Goal: Task Accomplishment & Management: Manage account settings

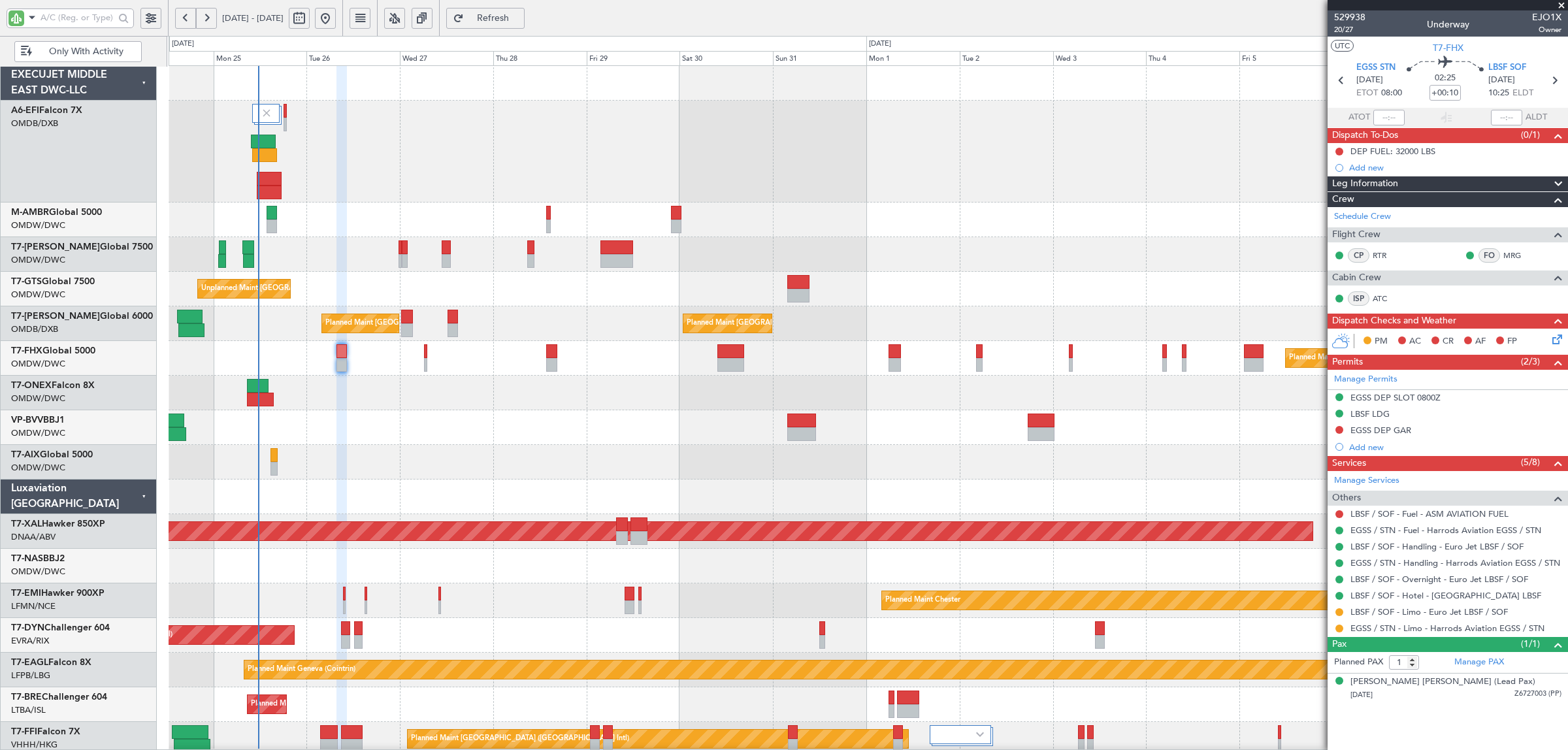
click at [357, 277] on div "Planned Maint Dubai (Al Maktoum Intl) Planned Maint [GEOGRAPHIC_DATA] (Al Makto…" at bounding box center [868, 498] width 1399 height 864
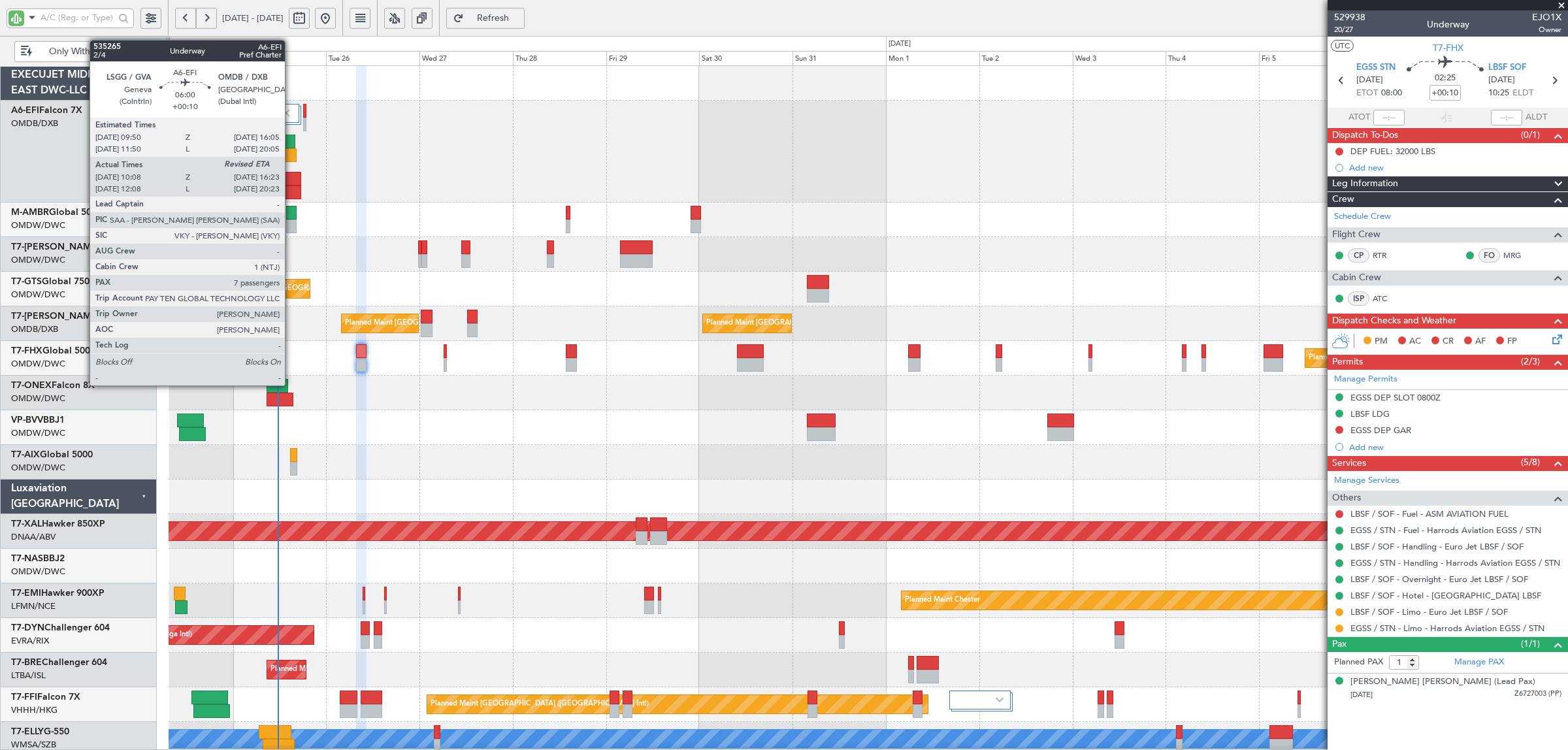
click at [292, 152] on div at bounding box center [284, 155] width 25 height 14
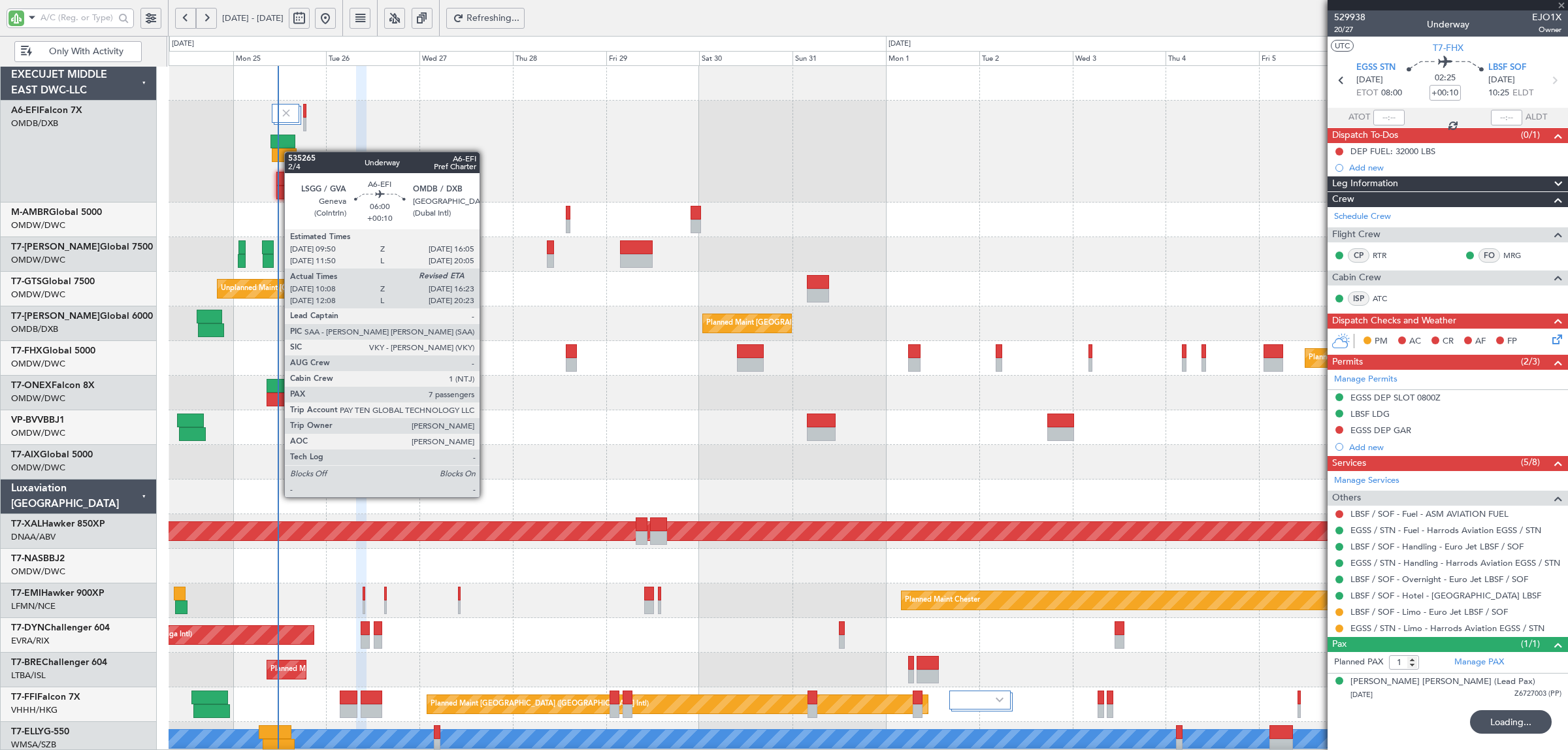
type input "10:18"
type input "7"
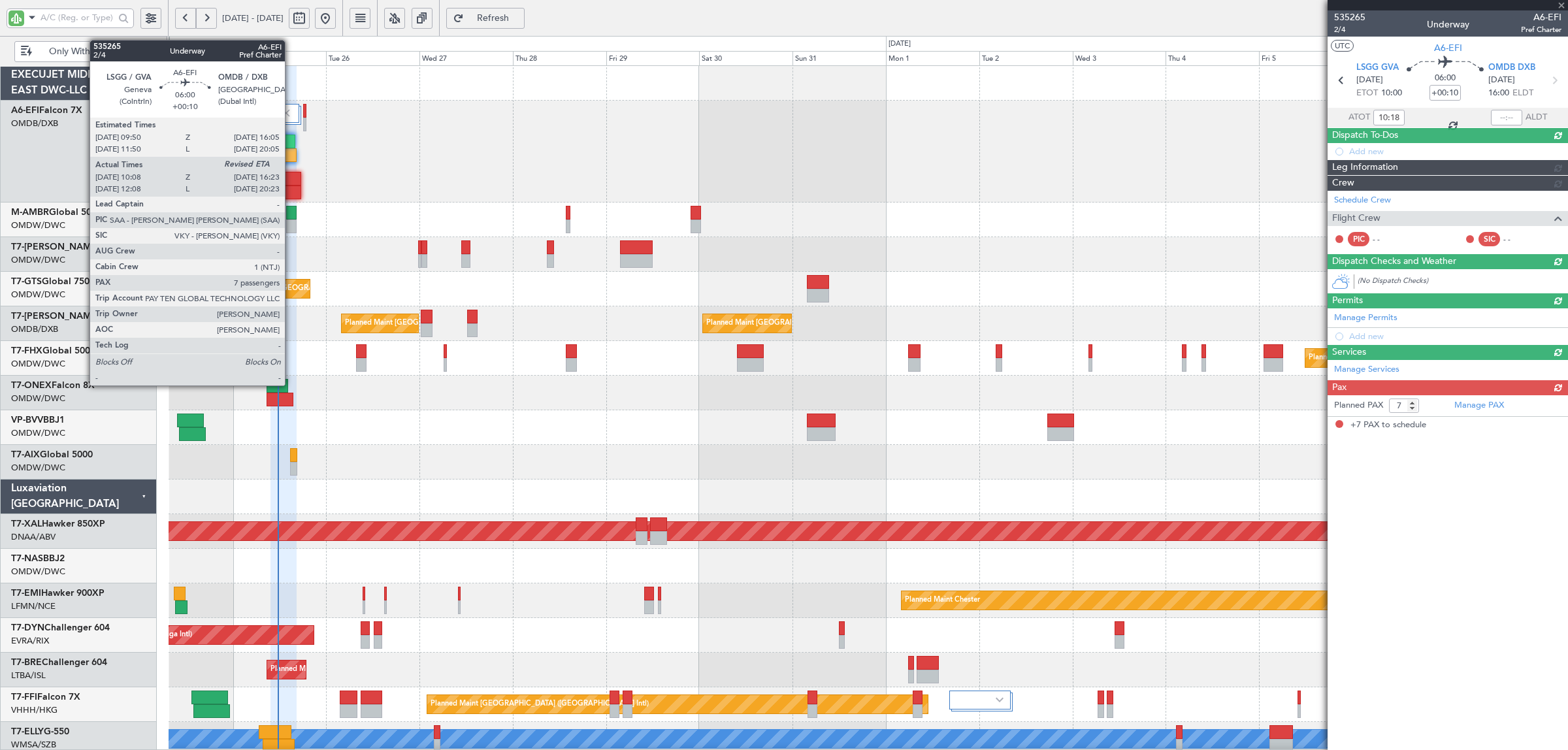
type input "1"
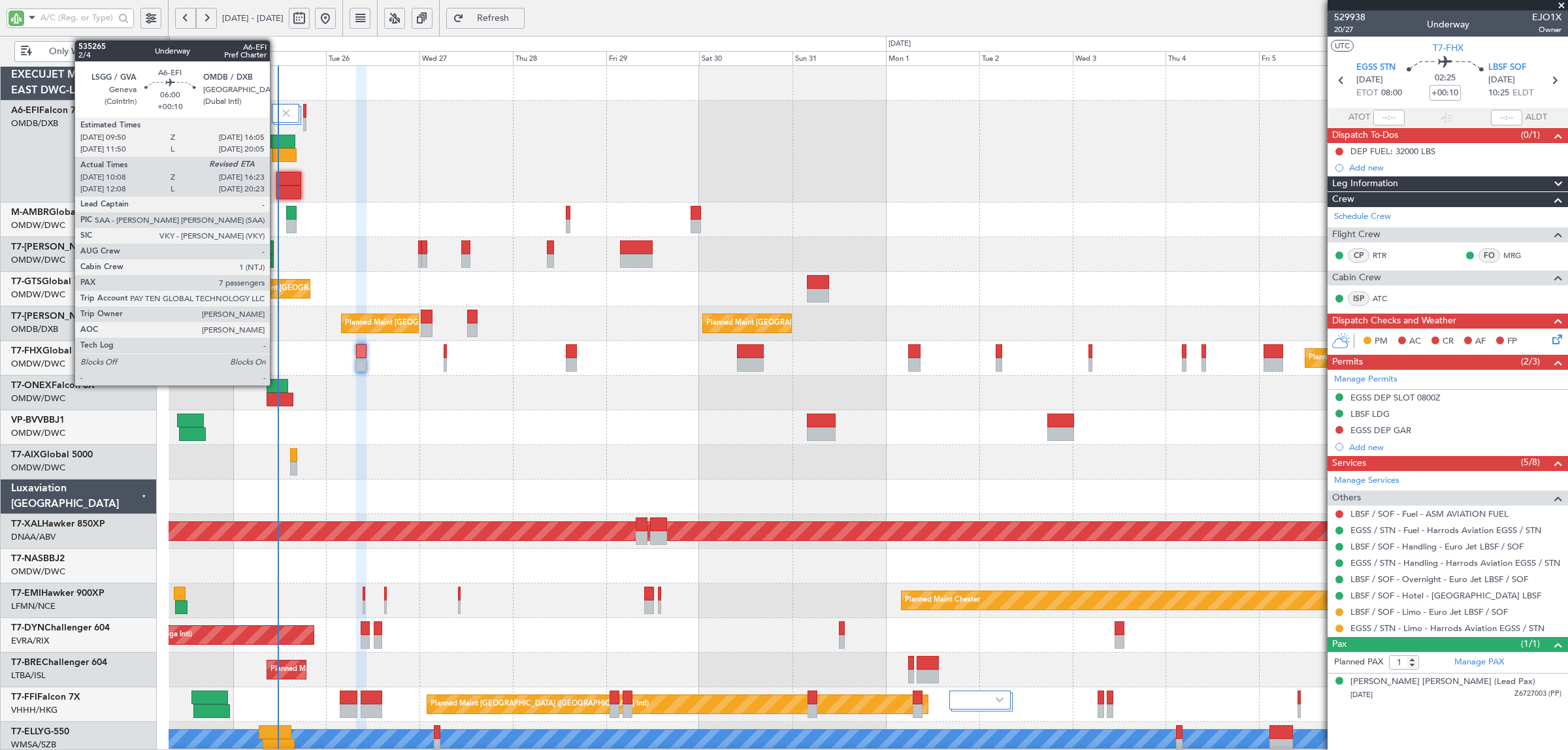
click at [277, 142] on div at bounding box center [283, 141] width 25 height 14
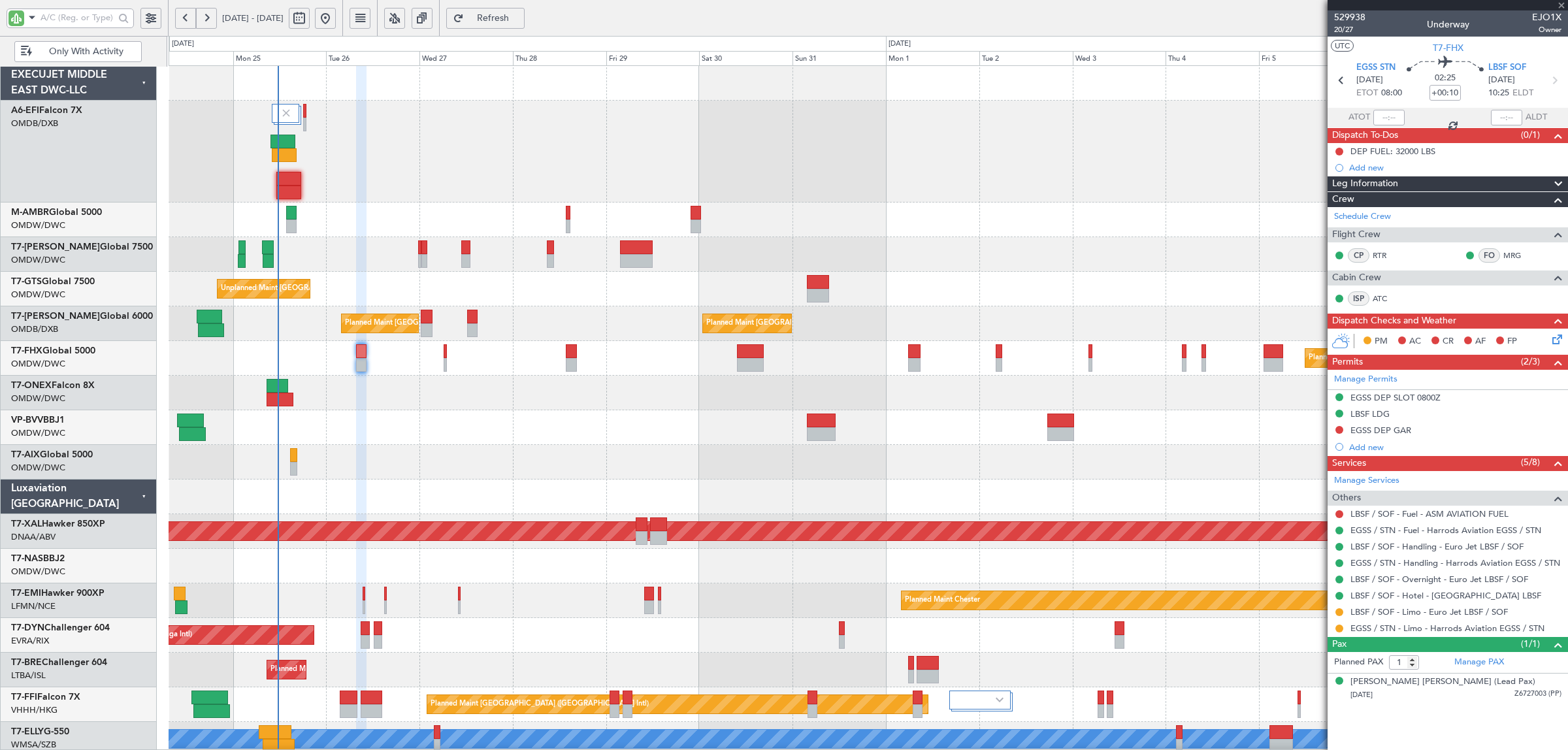
type input "10:18"
type input "7"
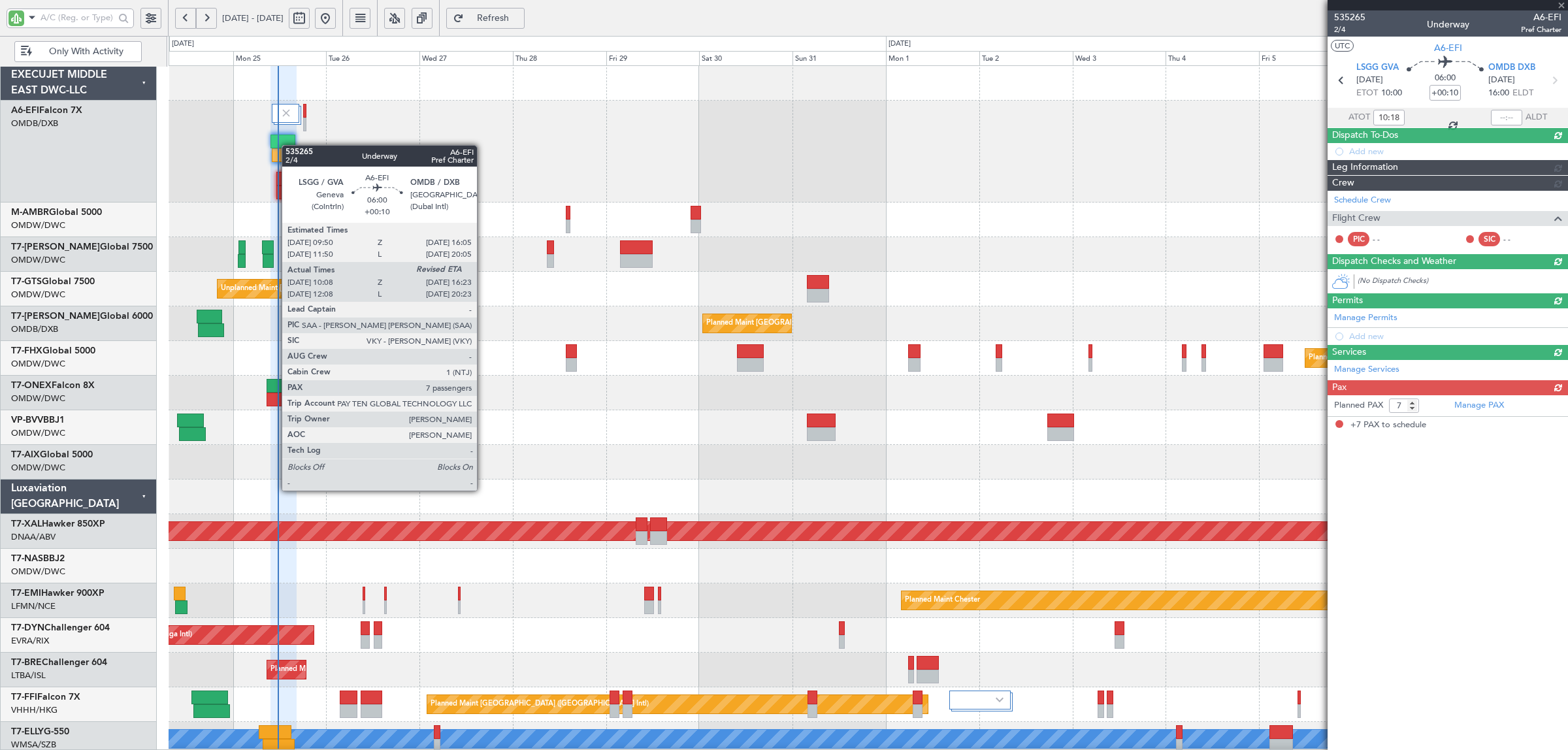
click at [289, 145] on div at bounding box center [283, 141] width 25 height 14
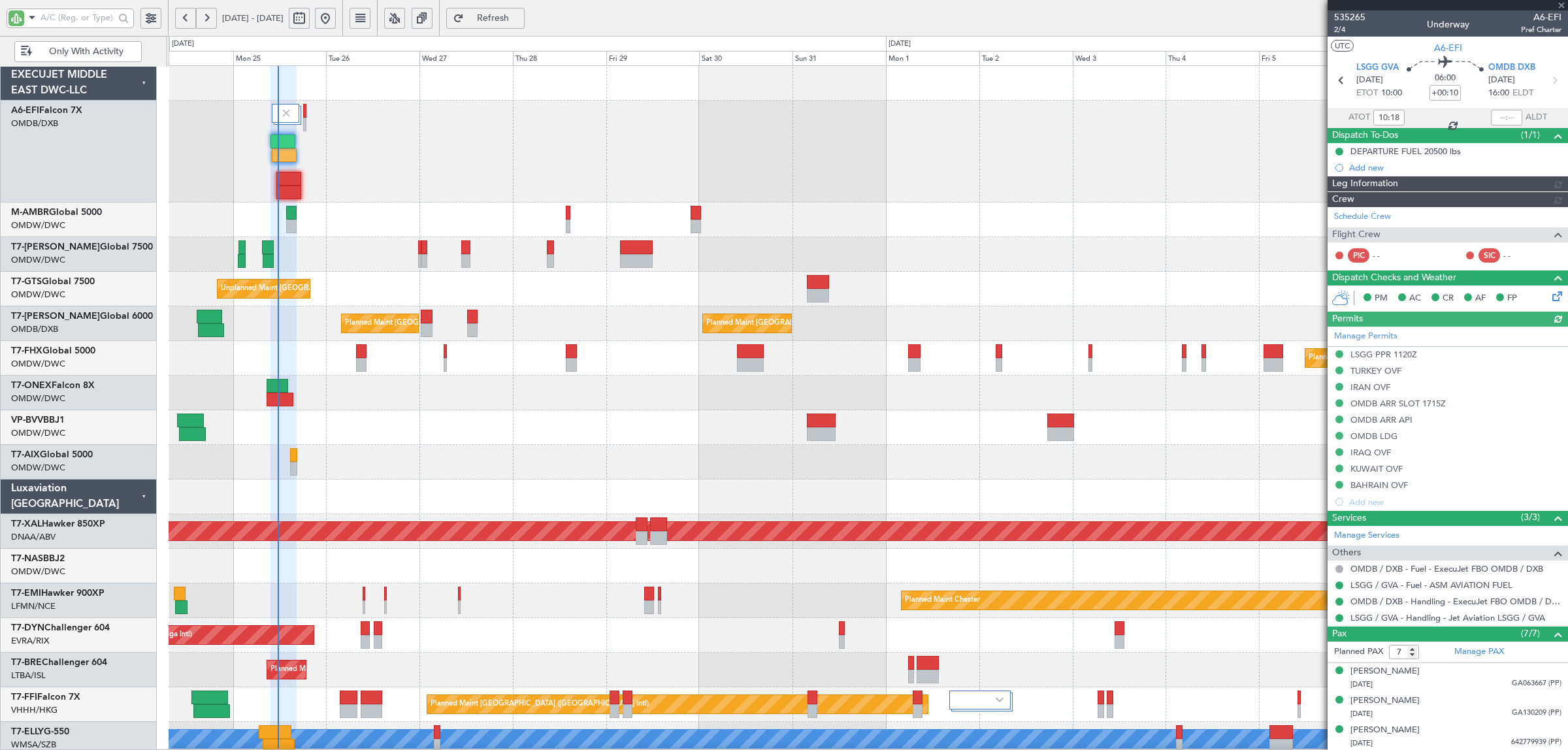
type input "[PERSON_NAME] (SYS)"
type input "7113"
type input "[PERSON_NAME] (SYS)"
type input "7113"
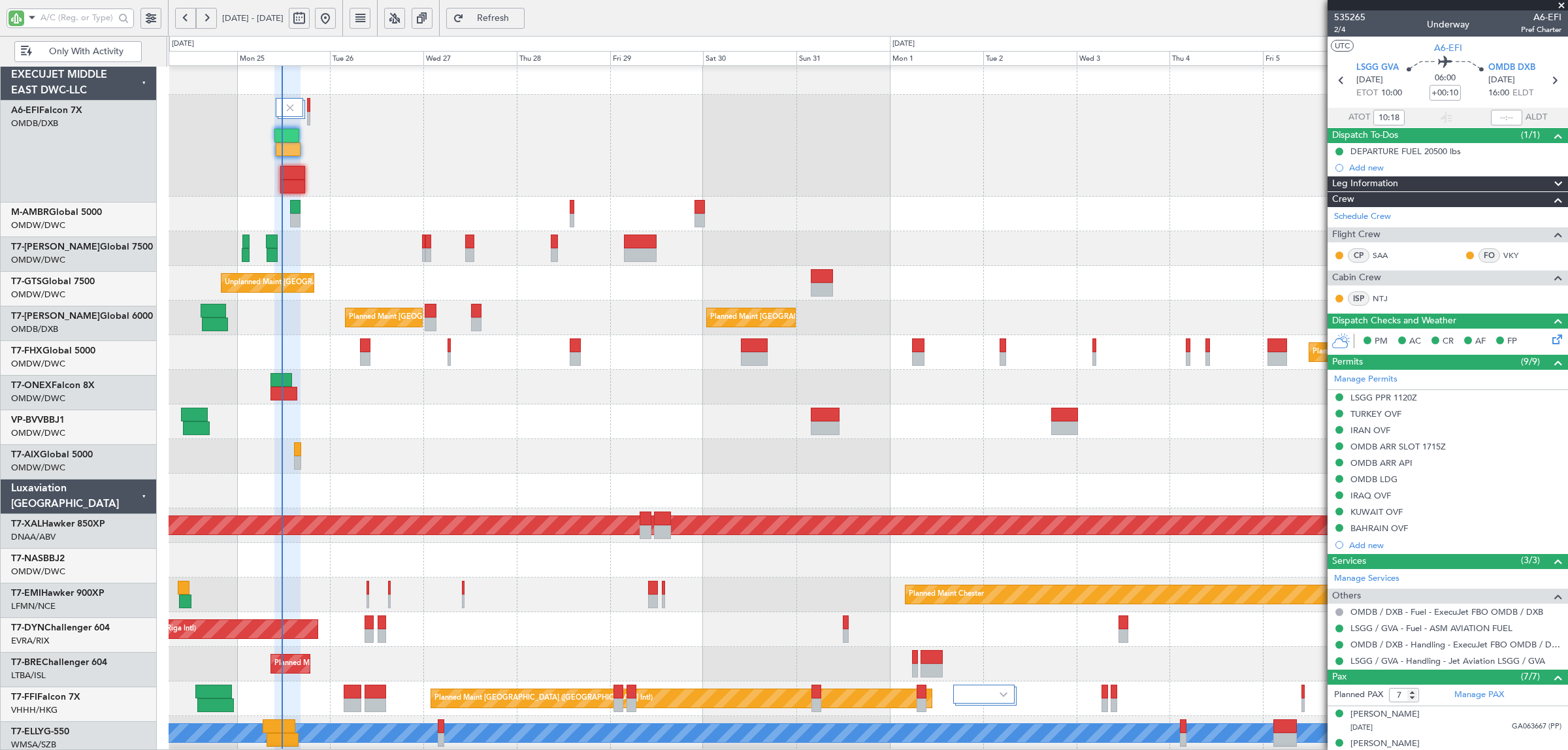
click at [747, 228] on div "Planned Maint Dubai (Al Maktoum Intl)" at bounding box center [868, 214] width 1399 height 35
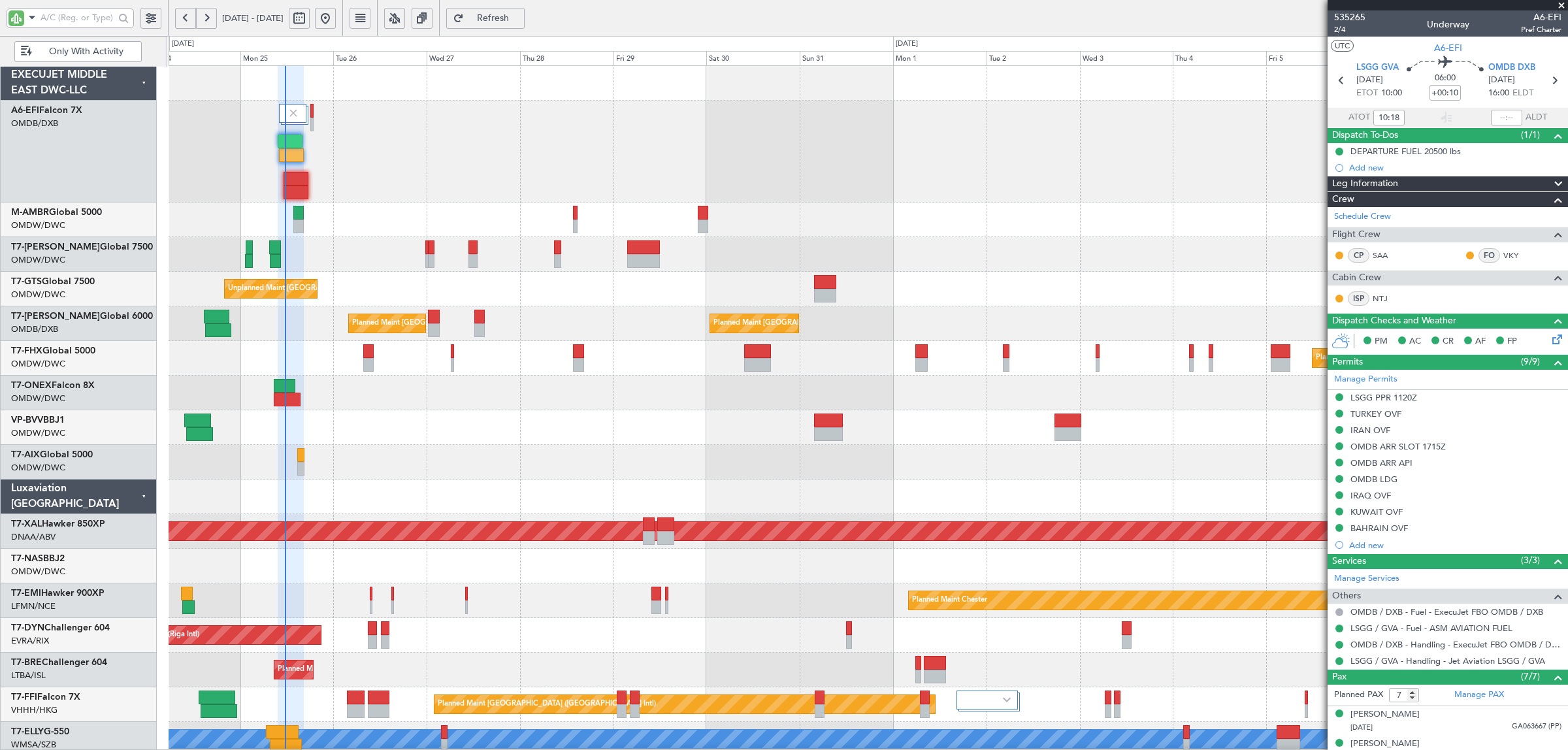
click at [680, 268] on div "Planned Maint Dubai (Al Maktoum Intl) Planned Maint [GEOGRAPHIC_DATA] (Al Makto…" at bounding box center [868, 480] width 1399 height 829
click at [678, 225] on div "Planned Maint Dubai (Al Maktoum Intl)" at bounding box center [868, 220] width 1399 height 35
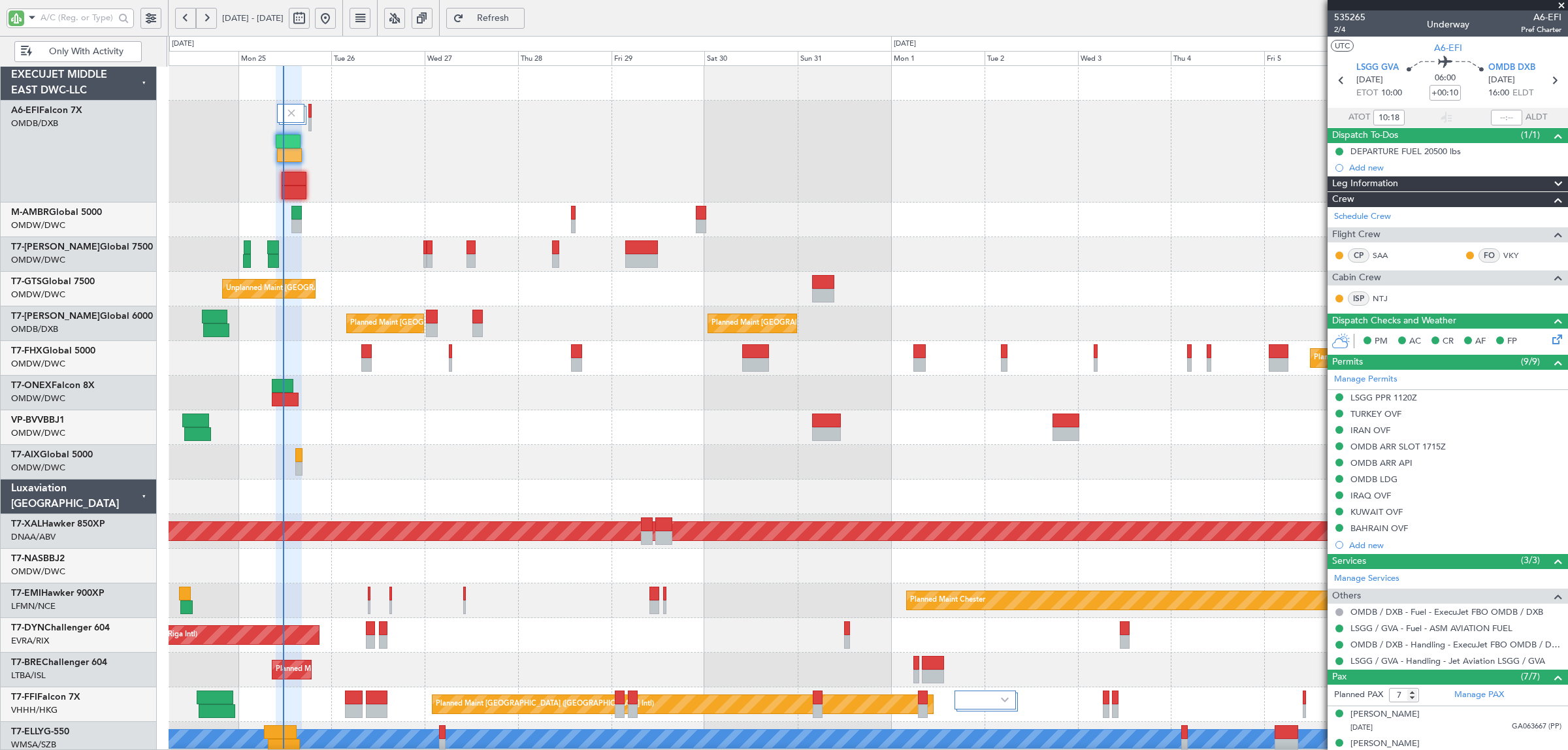
click at [642, 223] on div "Planned Maint Dubai (Al Maktoum Intl)" at bounding box center [868, 220] width 1399 height 35
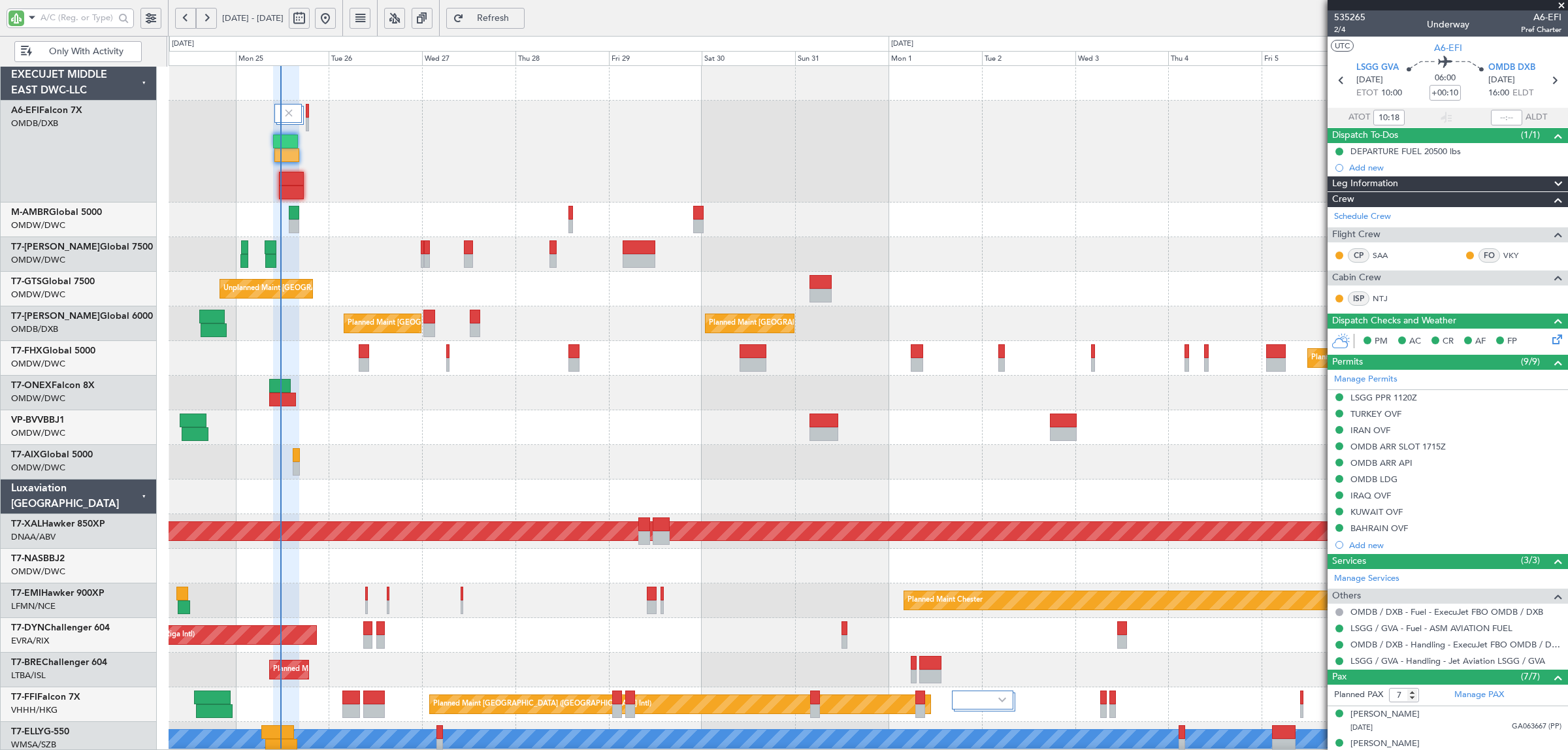
click at [624, 231] on div "Planned Maint Dubai (Al Maktoum Intl)" at bounding box center [868, 220] width 1399 height 35
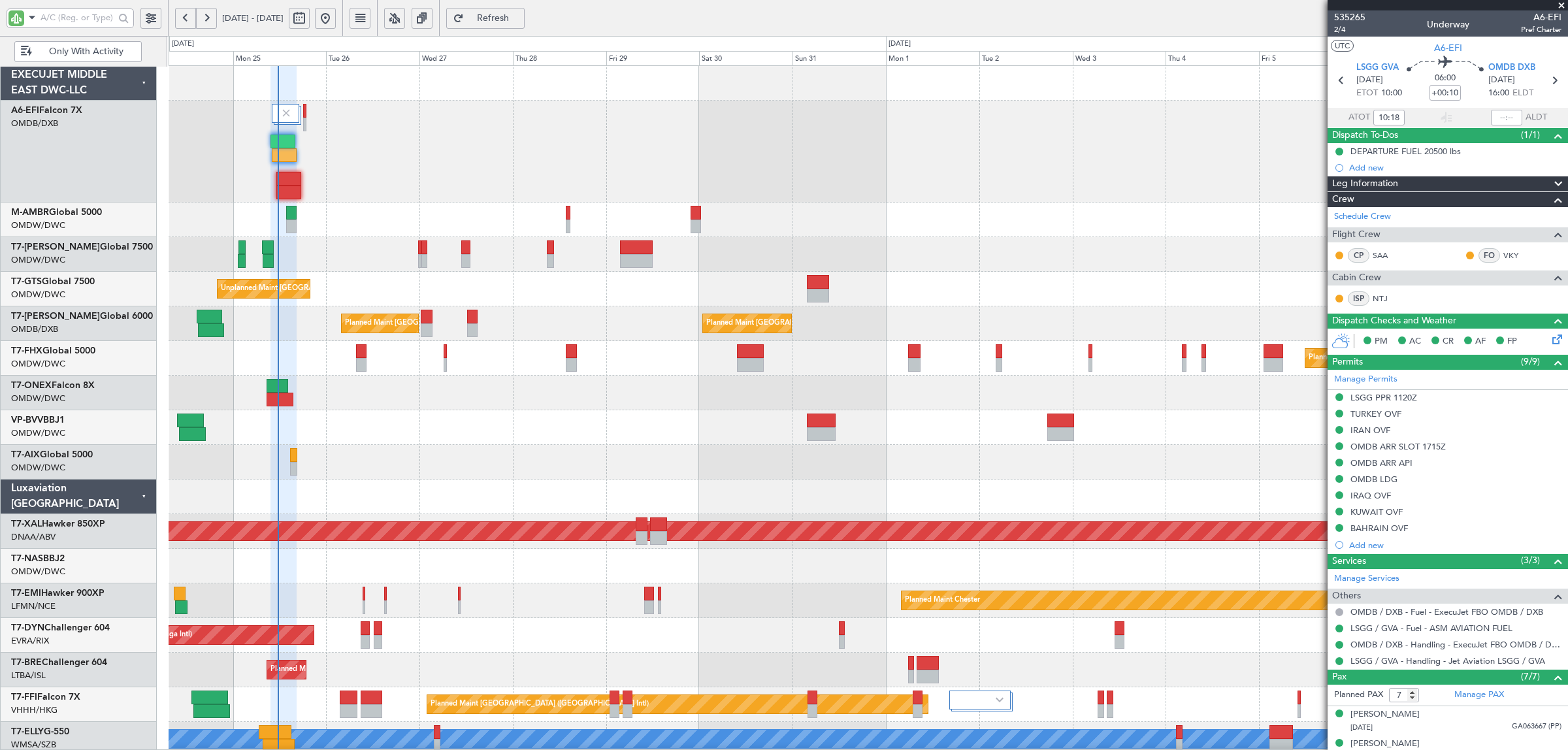
click at [532, 226] on div "Planned Maint Dubai (Al Maktoum Intl)" at bounding box center [868, 220] width 1399 height 35
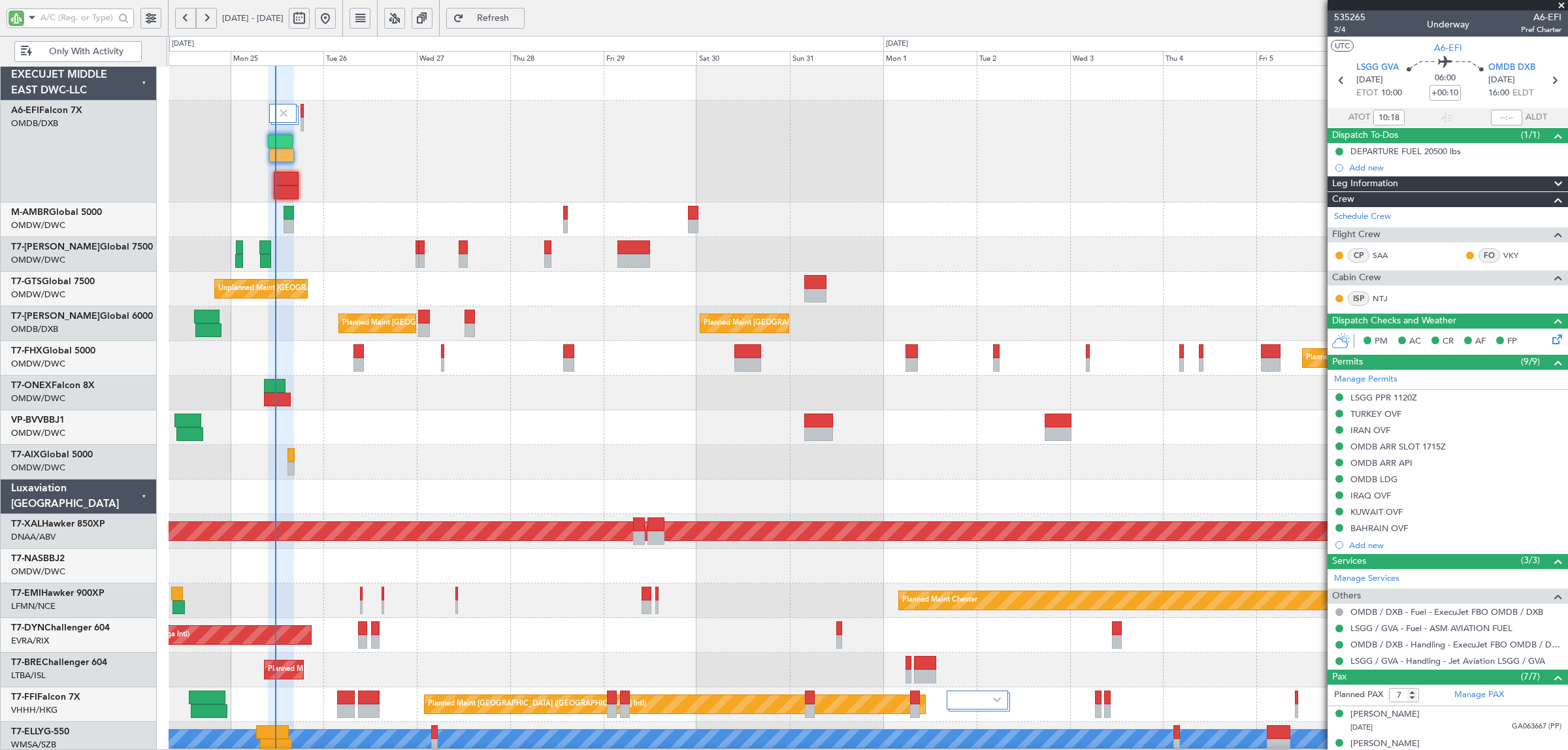
click at [480, 223] on div "Planned Maint Dubai (Al Maktoum Intl)" at bounding box center [868, 220] width 1399 height 35
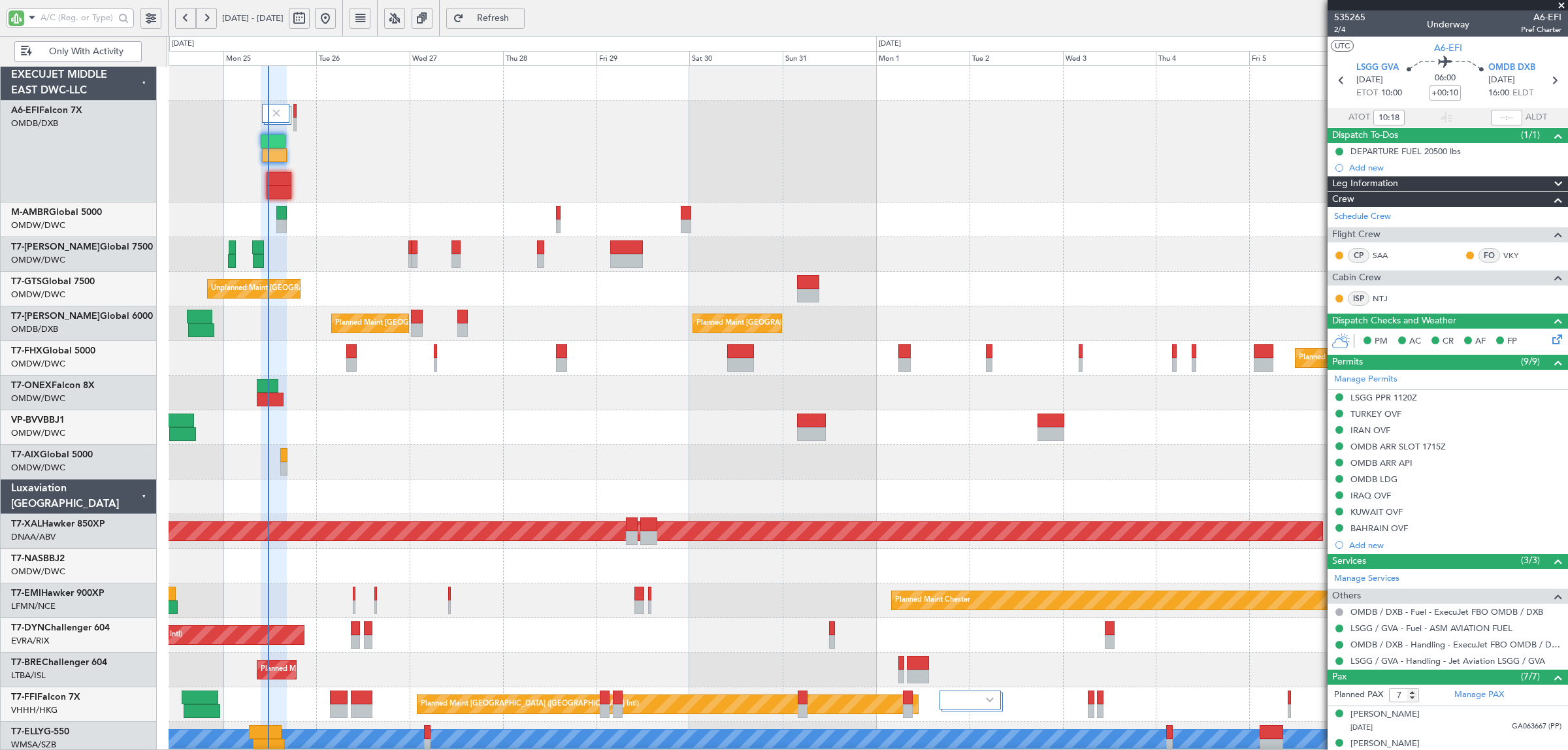
click at [420, 228] on div "Planned Maint Dubai (Al Maktoum Intl)" at bounding box center [868, 220] width 1399 height 35
click at [399, 230] on div "Planned Maint Dubai (Al Maktoum Intl)" at bounding box center [868, 220] width 1399 height 35
click at [374, 225] on div "Planned Maint Dubai (Al Maktoum Intl)" at bounding box center [868, 220] width 1399 height 35
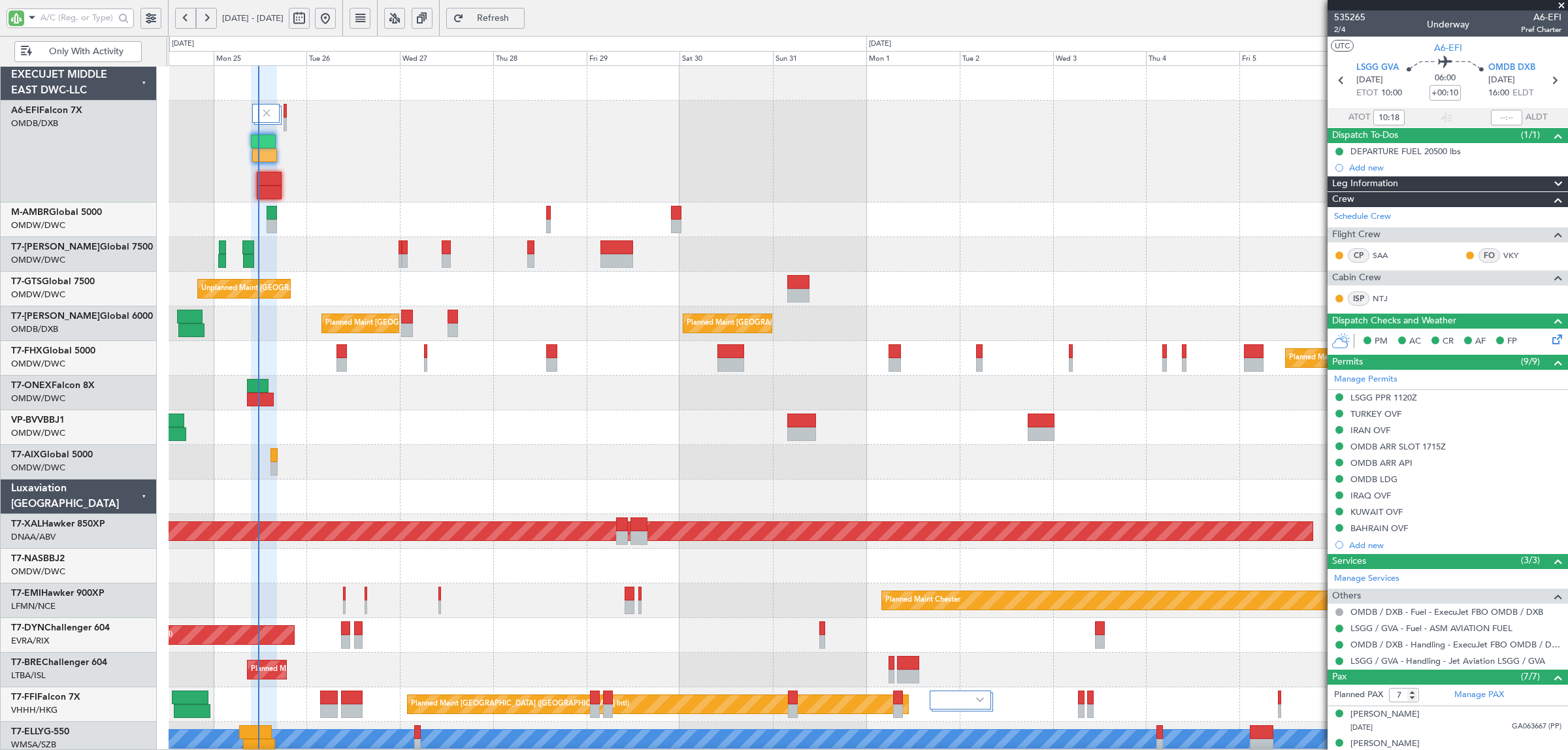
click at [337, 229] on div "Planned Maint Dubai (Al Maktoum Intl)" at bounding box center [868, 220] width 1399 height 35
click at [311, 225] on div "Planned Maint Dubai (Al Maktoum Intl)" at bounding box center [868, 220] width 1399 height 35
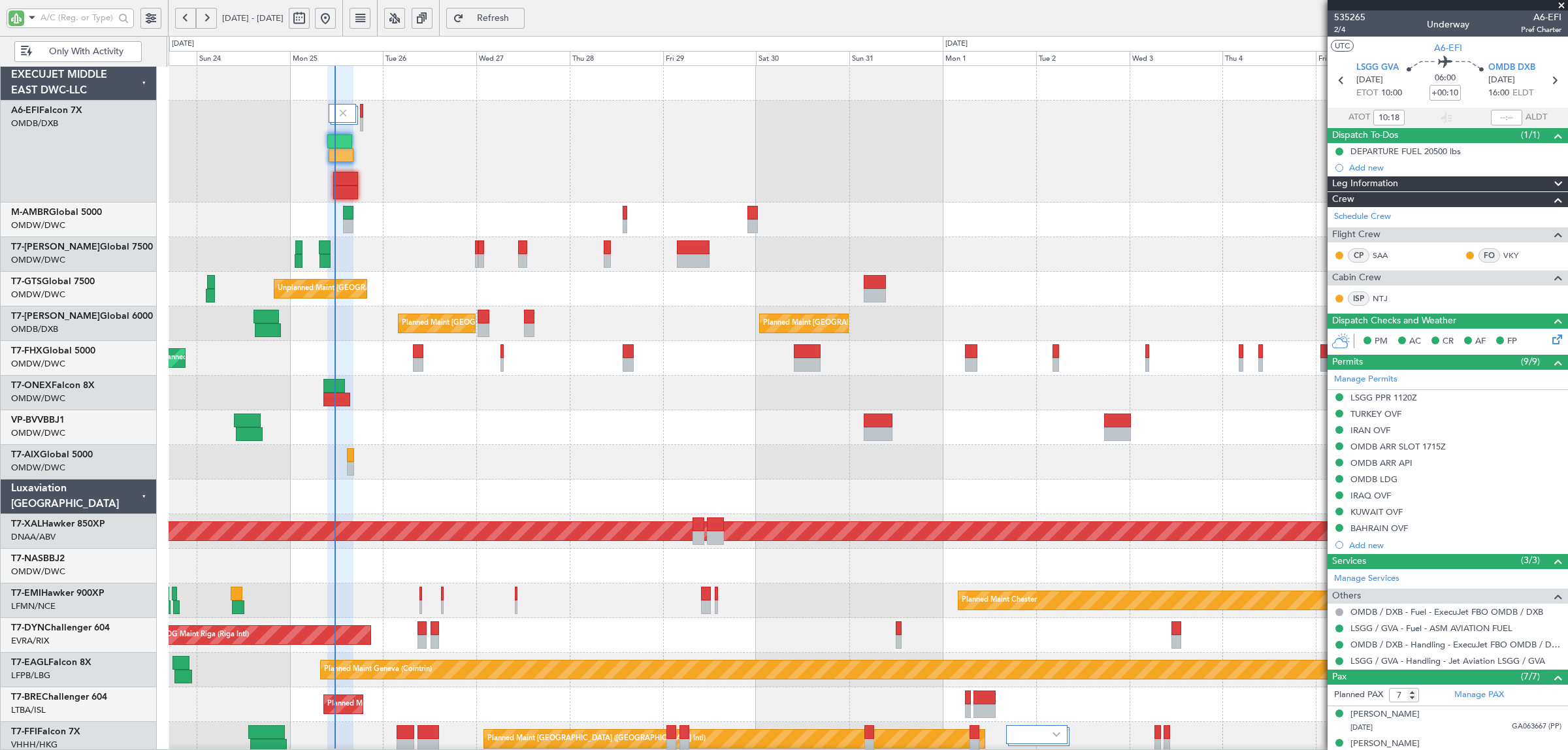
click at [713, 201] on div "Planned Maint Dubai (Al Maktoum Intl)" at bounding box center [868, 151] width 1399 height 102
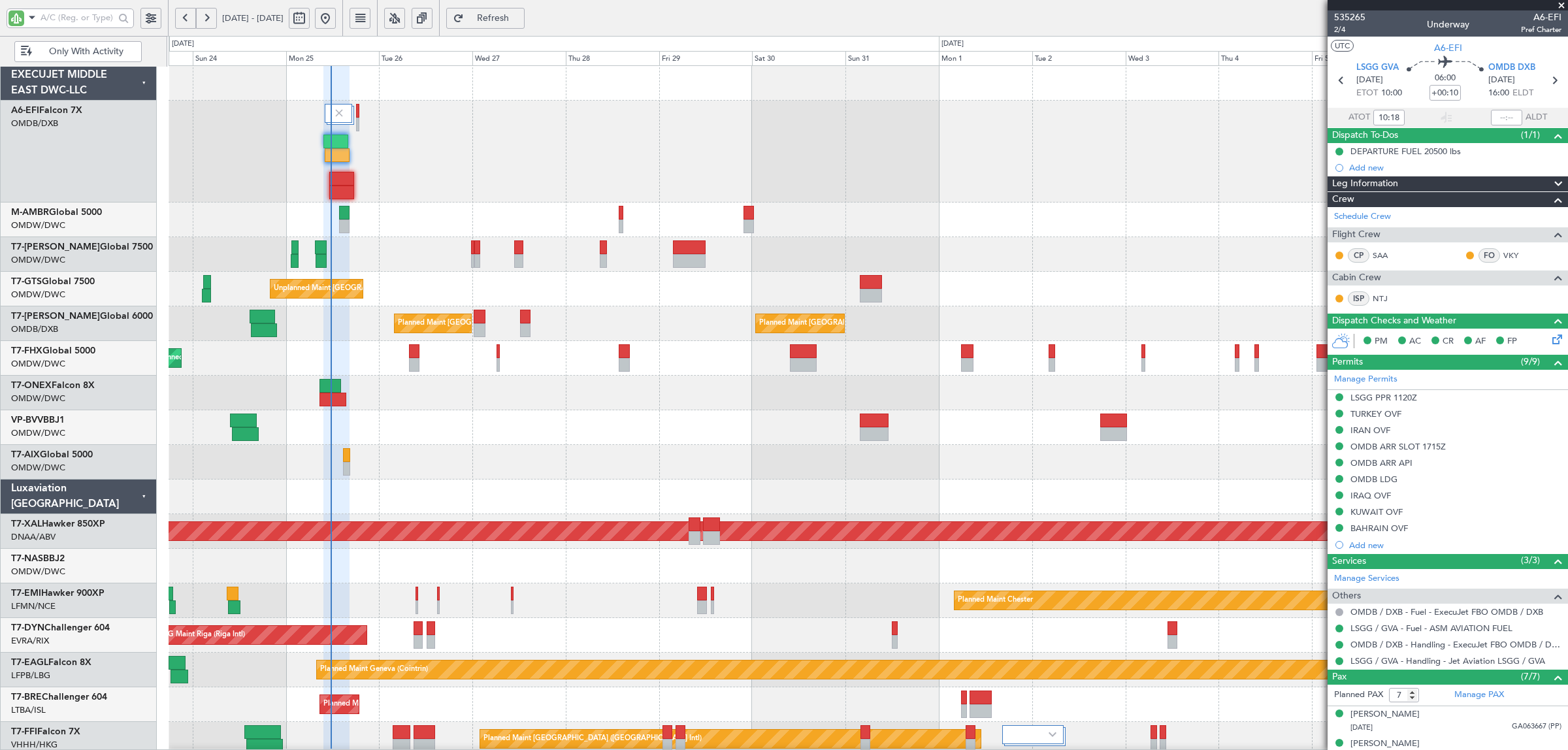
click at [640, 224] on div "Planned Maint Dubai (Al Maktoum Intl)" at bounding box center [868, 220] width 1399 height 35
click at [671, 224] on div "Planned Maint Dubai (Al Maktoum Intl)" at bounding box center [868, 220] width 1399 height 35
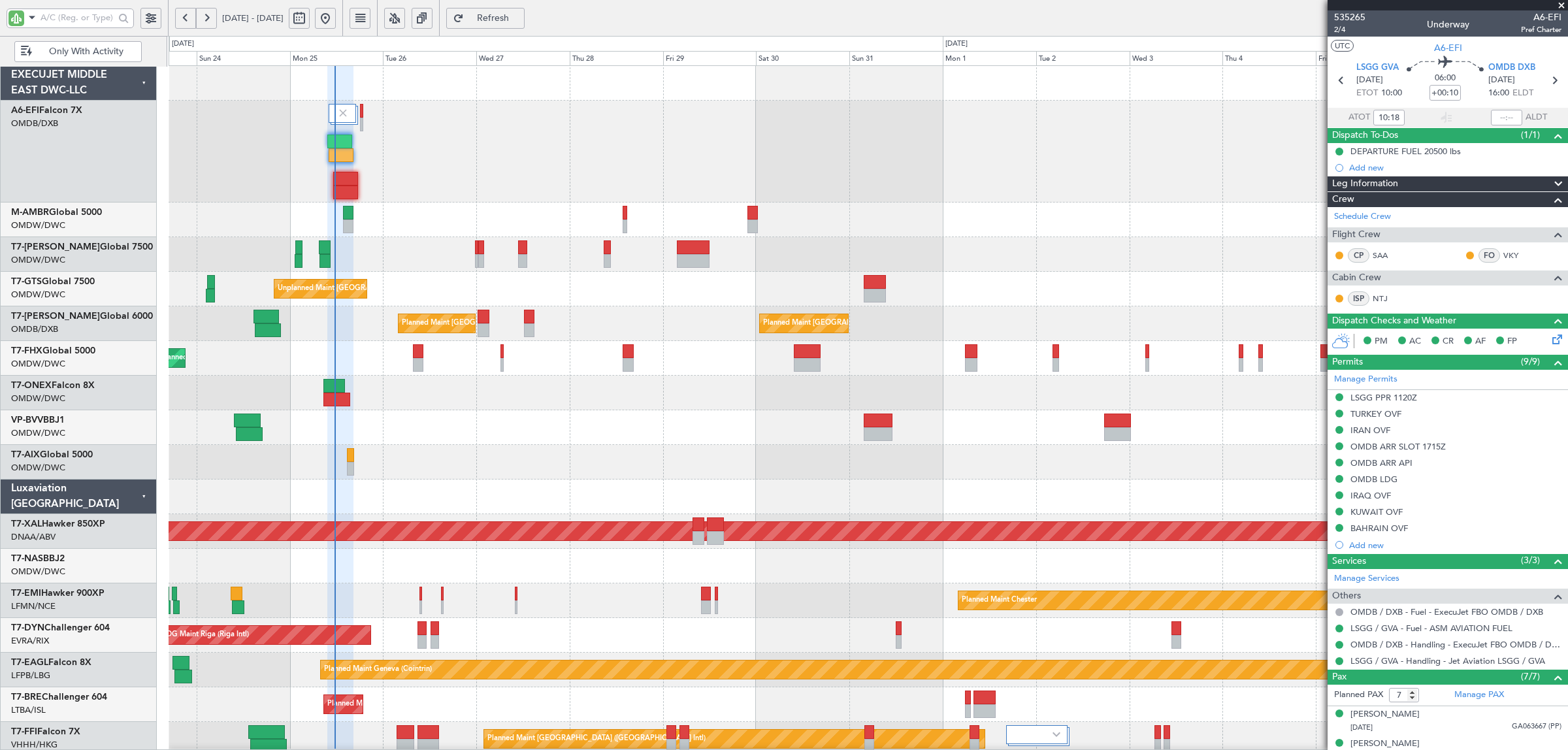
click at [640, 219] on div "Planned Maint Dubai (Al Maktoum Intl)" at bounding box center [868, 220] width 1399 height 35
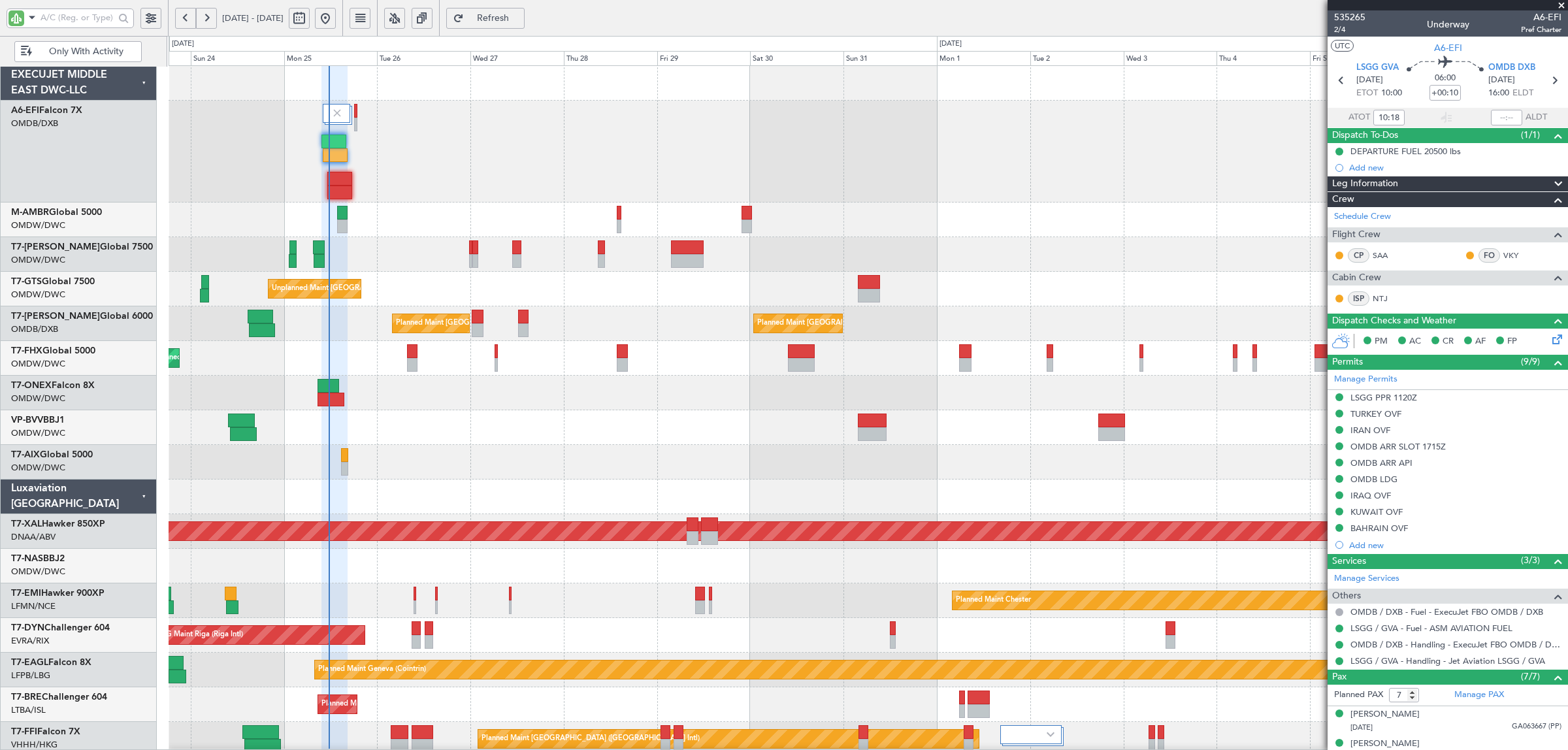
click at [642, 221] on div "Planned Maint Dubai (Al Maktoum Intl)" at bounding box center [868, 220] width 1399 height 35
click at [629, 219] on div "Planned Maint Dubai (Al Maktoum Intl)" at bounding box center [868, 220] width 1399 height 35
click at [635, 223] on div "Planned Maint Dubai (Al Maktoum Intl)" at bounding box center [868, 220] width 1399 height 35
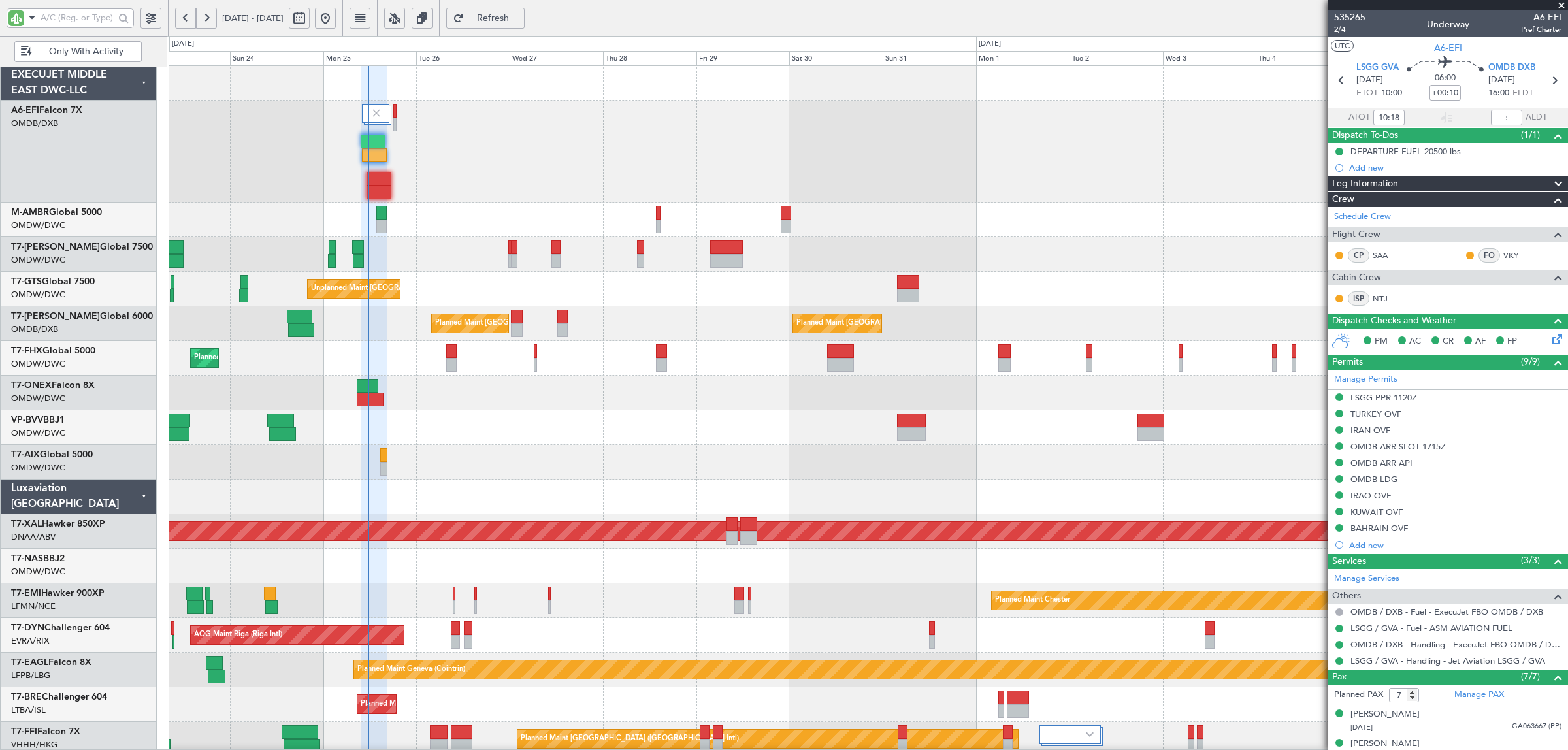
click at [538, 234] on div "Planned Maint Dubai (Al Maktoum Intl)" at bounding box center [868, 220] width 1399 height 35
click at [419, 148] on div "Planned Maint Dubai (Al Maktoum Intl)" at bounding box center [868, 151] width 1399 height 102
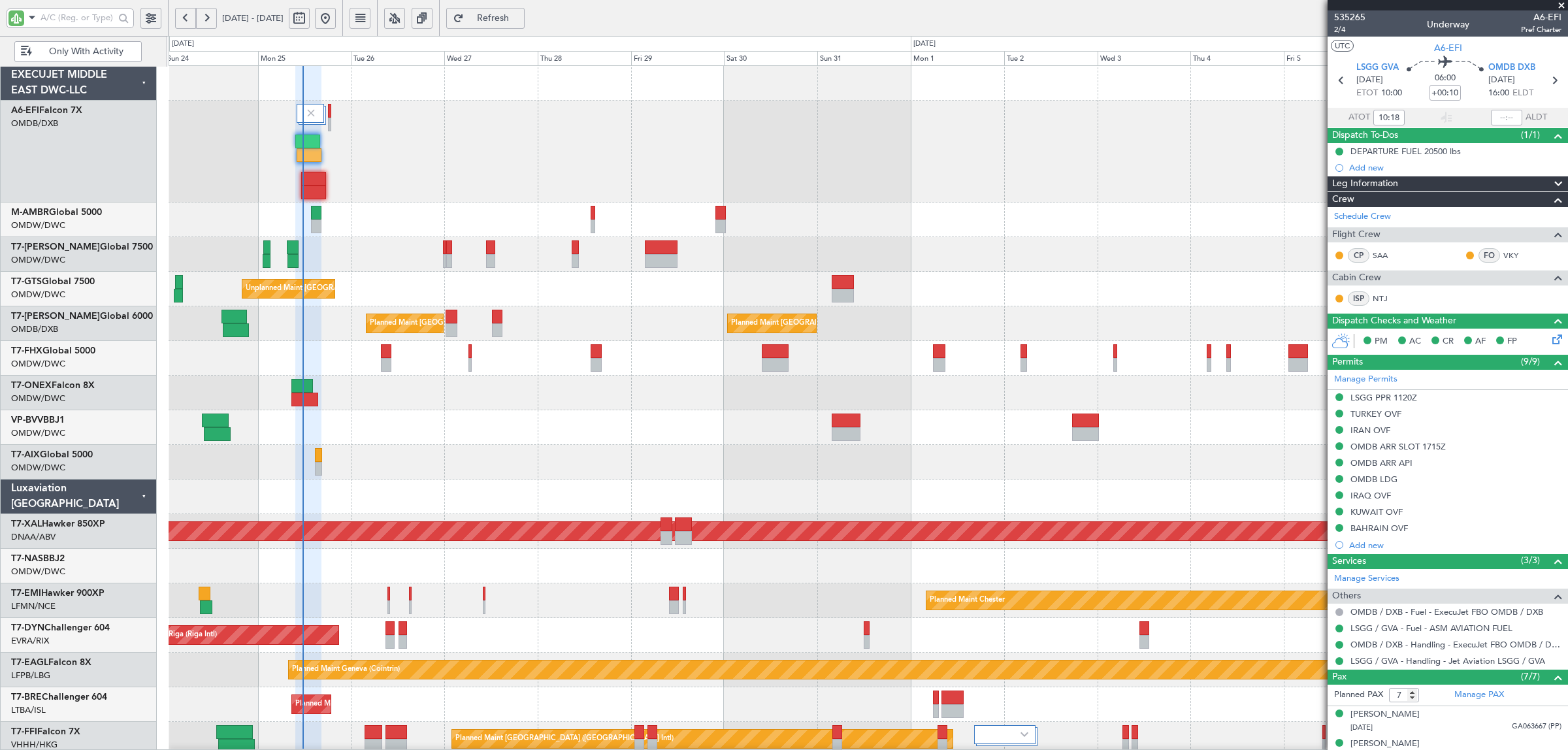
click at [364, 230] on div "Planned Maint Dubai (Al Maktoum Intl)" at bounding box center [868, 220] width 1399 height 35
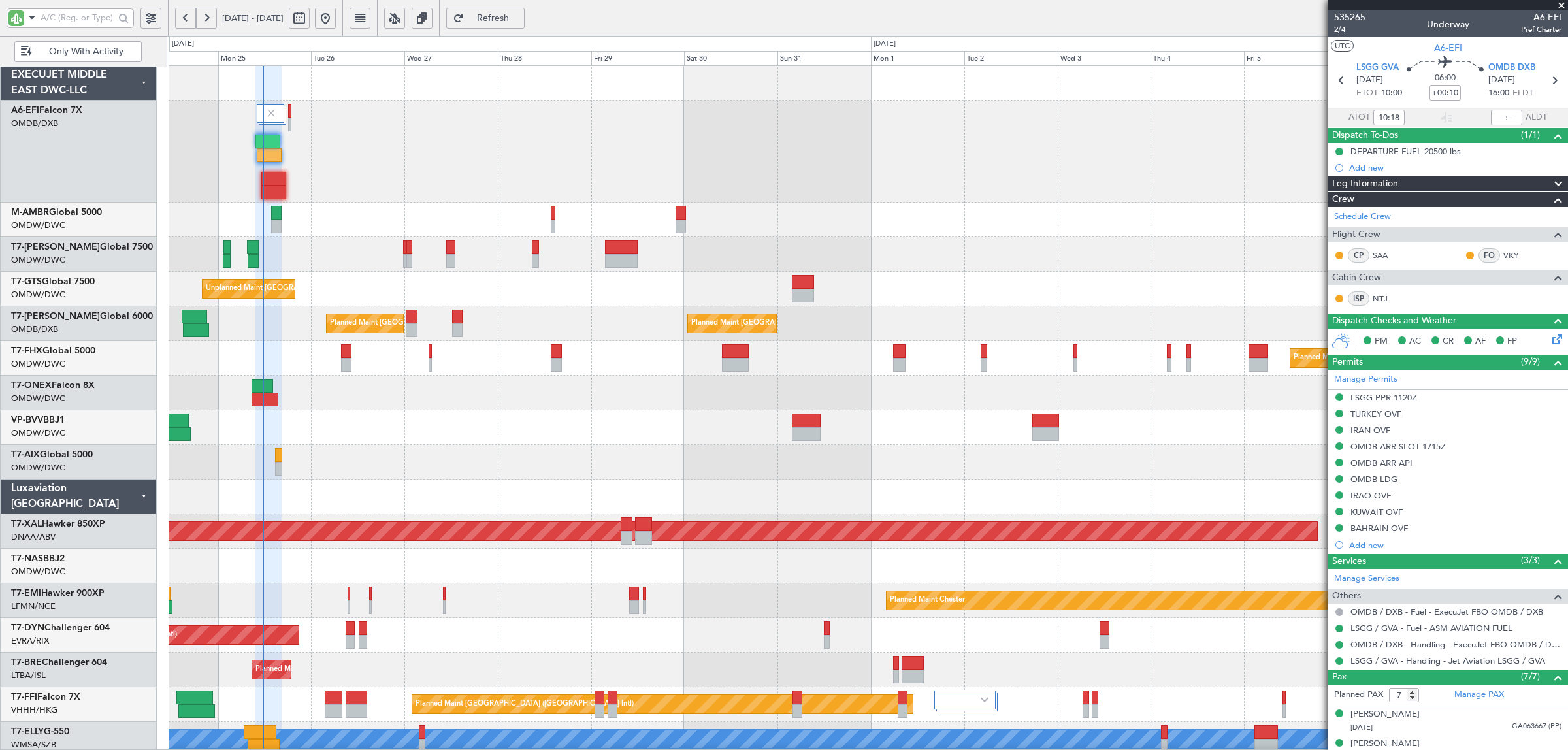
click at [360, 211] on div "Planned Maint Dubai (Al Maktoum Intl)" at bounding box center [868, 220] width 1399 height 35
click at [357, 209] on div "Planned Maint Dubai (Al Maktoum Intl)" at bounding box center [868, 220] width 1399 height 35
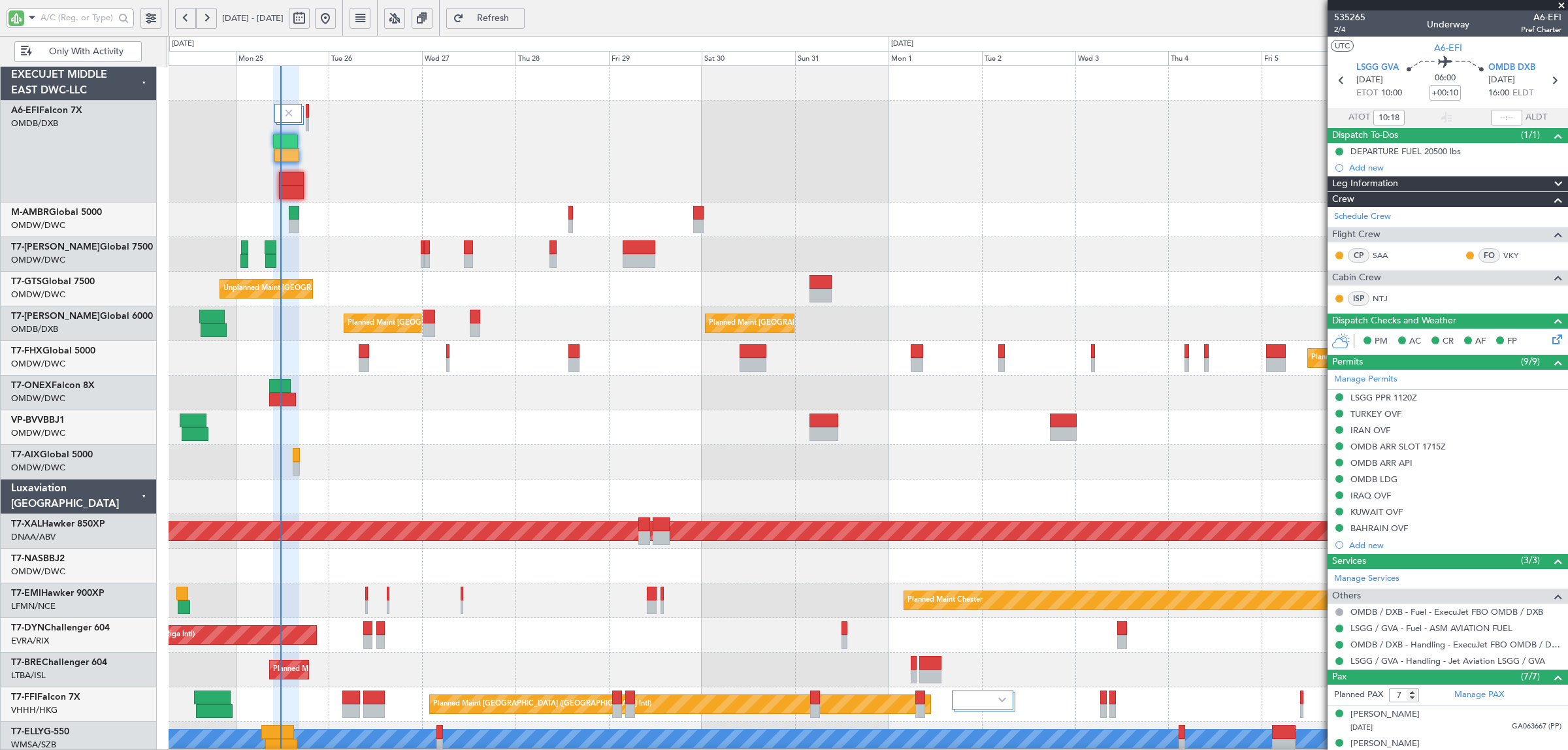
click at [366, 219] on div "Planned Maint Dubai (Al Maktoum Intl)" at bounding box center [868, 220] width 1399 height 35
click at [425, 187] on div "Planned Maint Dubai (Al Maktoum Intl)" at bounding box center [868, 151] width 1399 height 102
click at [857, 171] on div "Planned Maint Dubai (Al Maktoum Intl)" at bounding box center [868, 151] width 1399 height 102
click at [477, 188] on div "Planned Maint Dubai (Al Maktoum Intl)" at bounding box center [868, 151] width 1399 height 102
click at [475, 174] on div "Planned Maint Dubai (Al Maktoum Intl)" at bounding box center [868, 151] width 1399 height 102
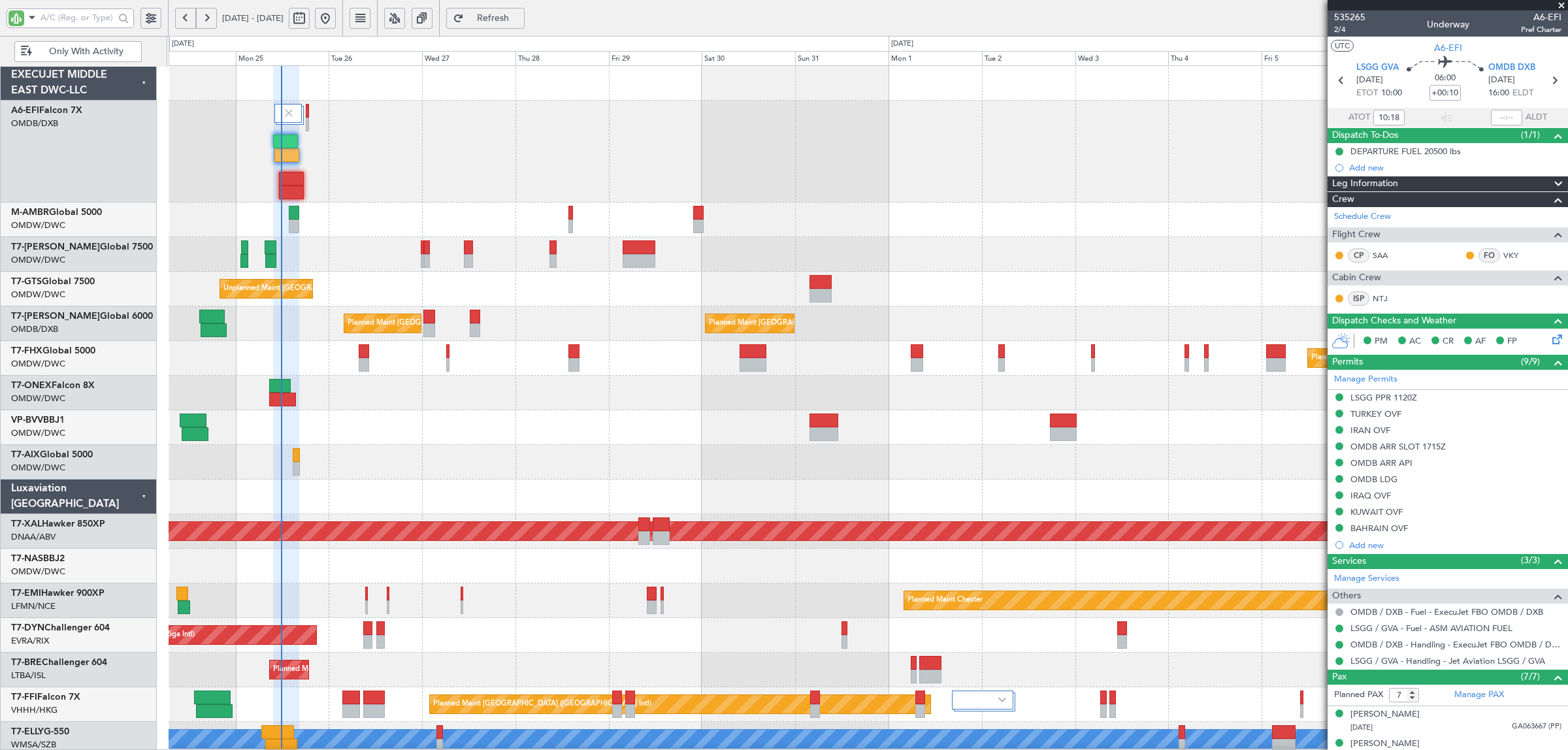
click at [364, 223] on div "Planned Maint Dubai (Al Maktoum Intl)" at bounding box center [868, 220] width 1399 height 35
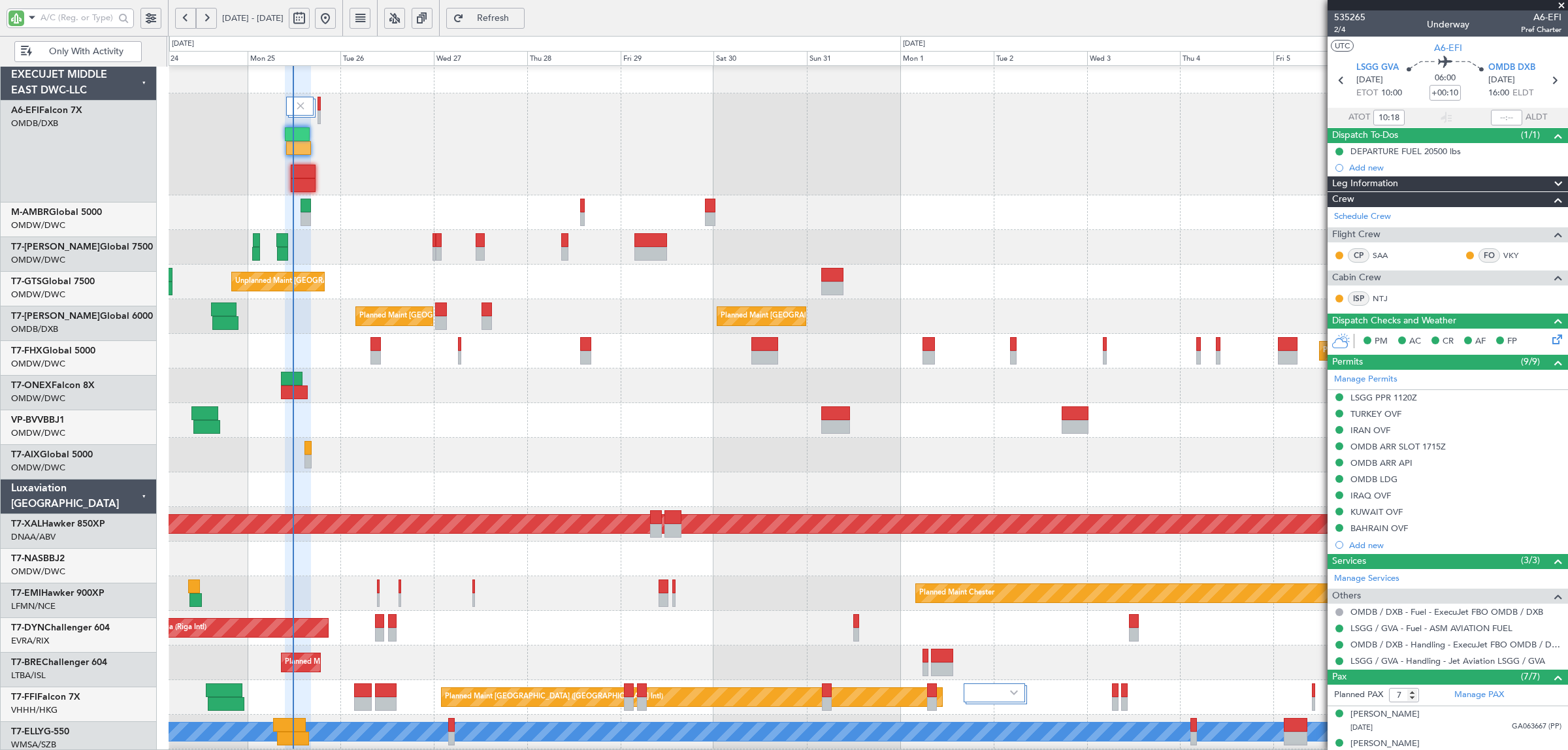
scroll to position [7, 0]
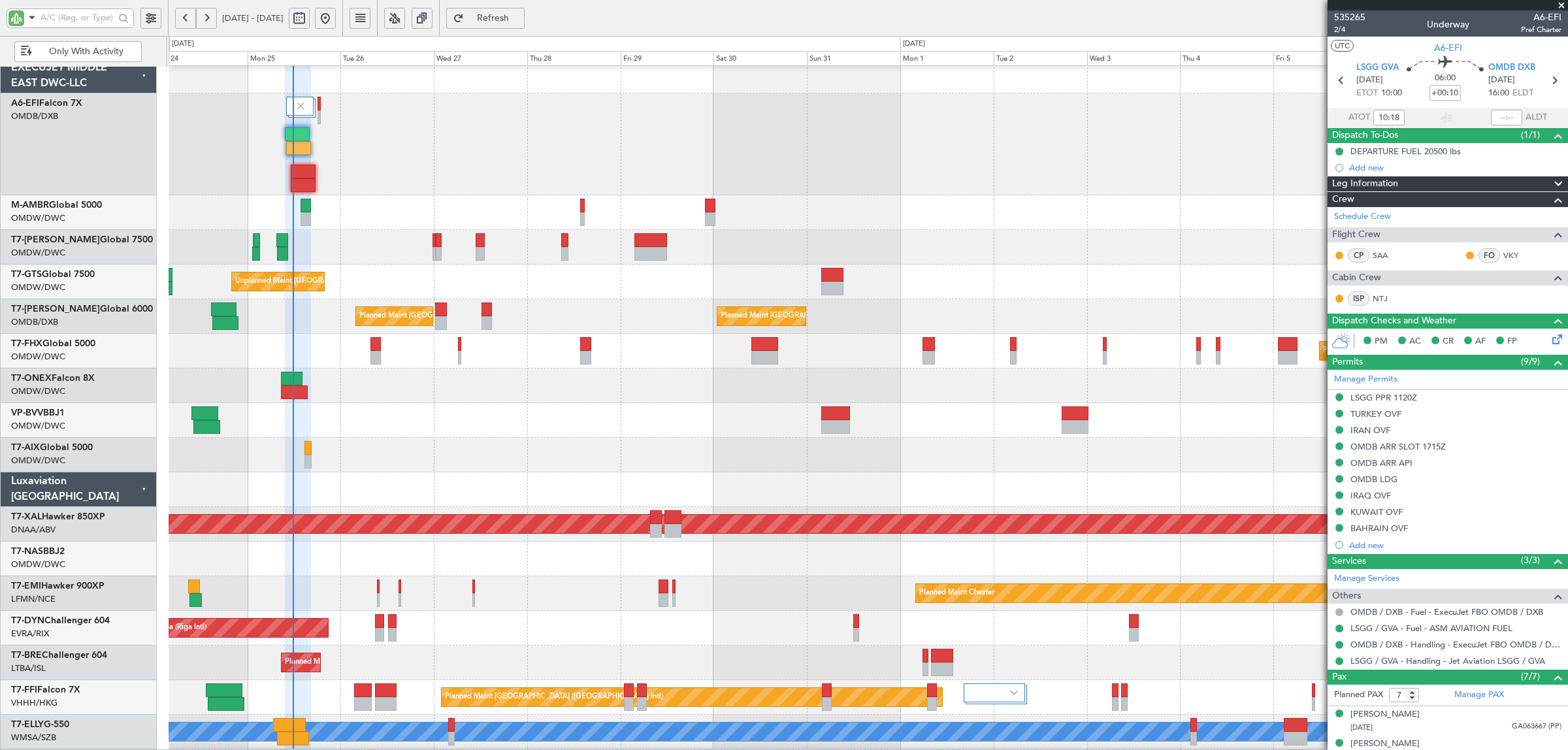
click at [361, 238] on div "Planned Maint Dubai (Al Maktoum Intl)" at bounding box center [868, 248] width 1399 height 35
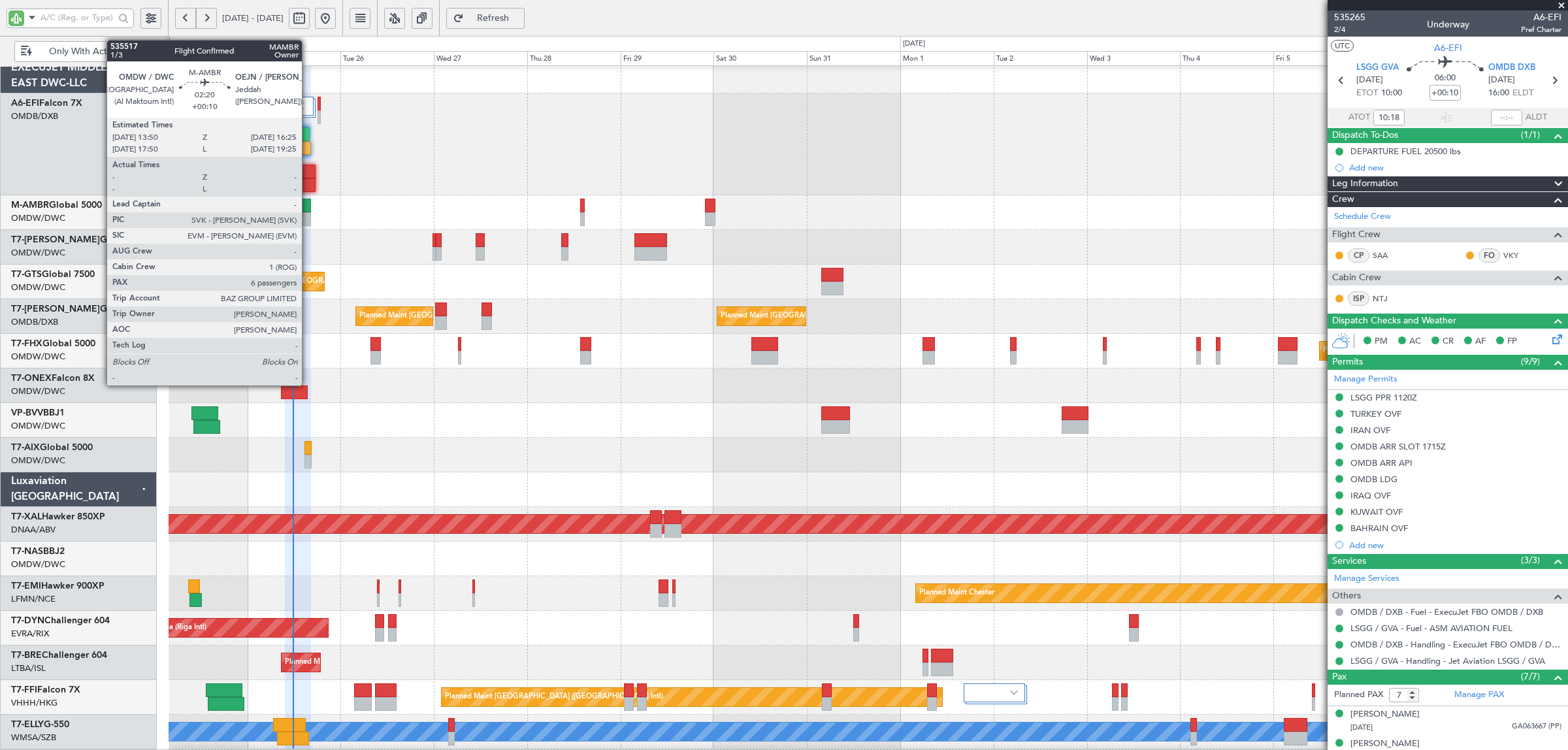
click at [308, 221] on div at bounding box center [306, 219] width 11 height 14
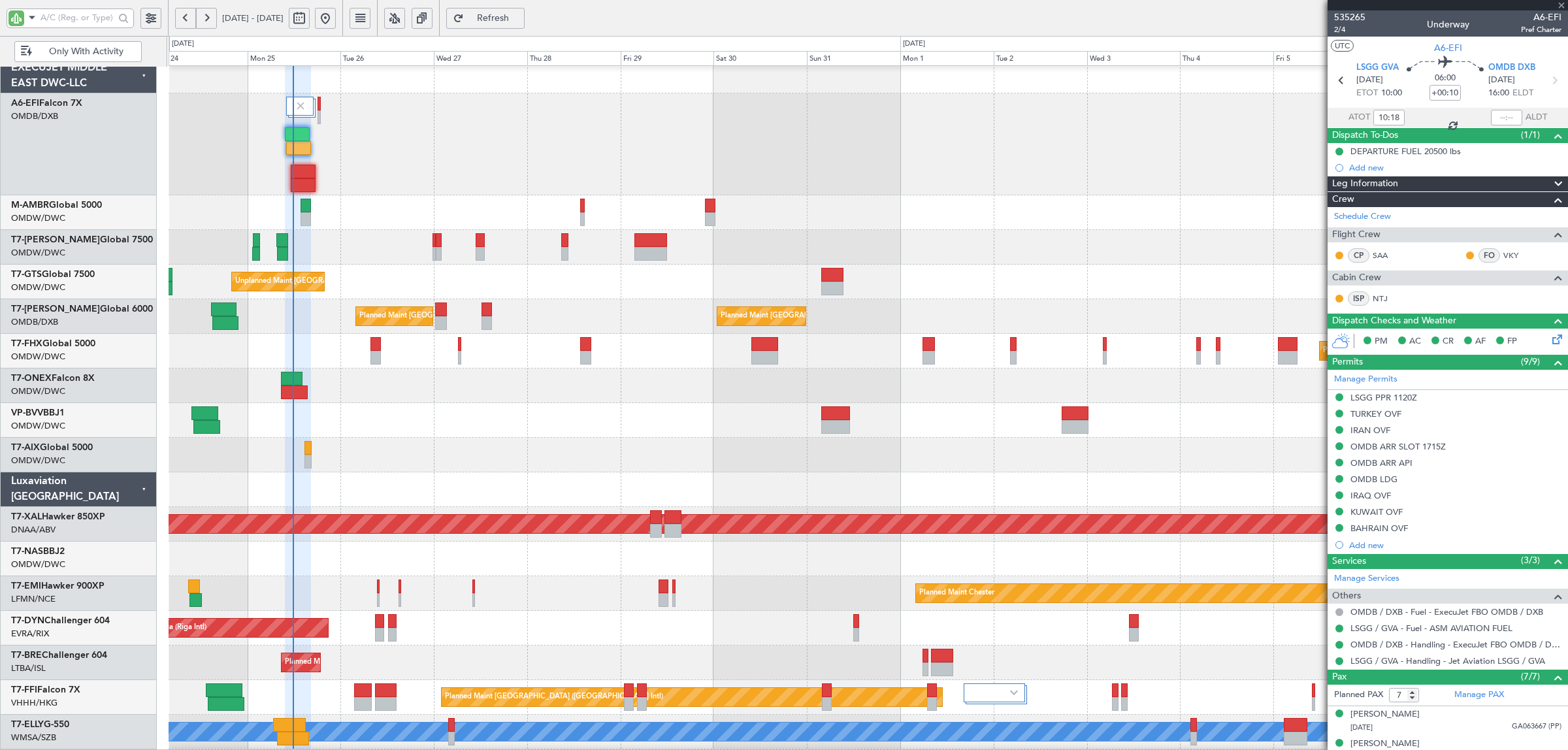
type input "6"
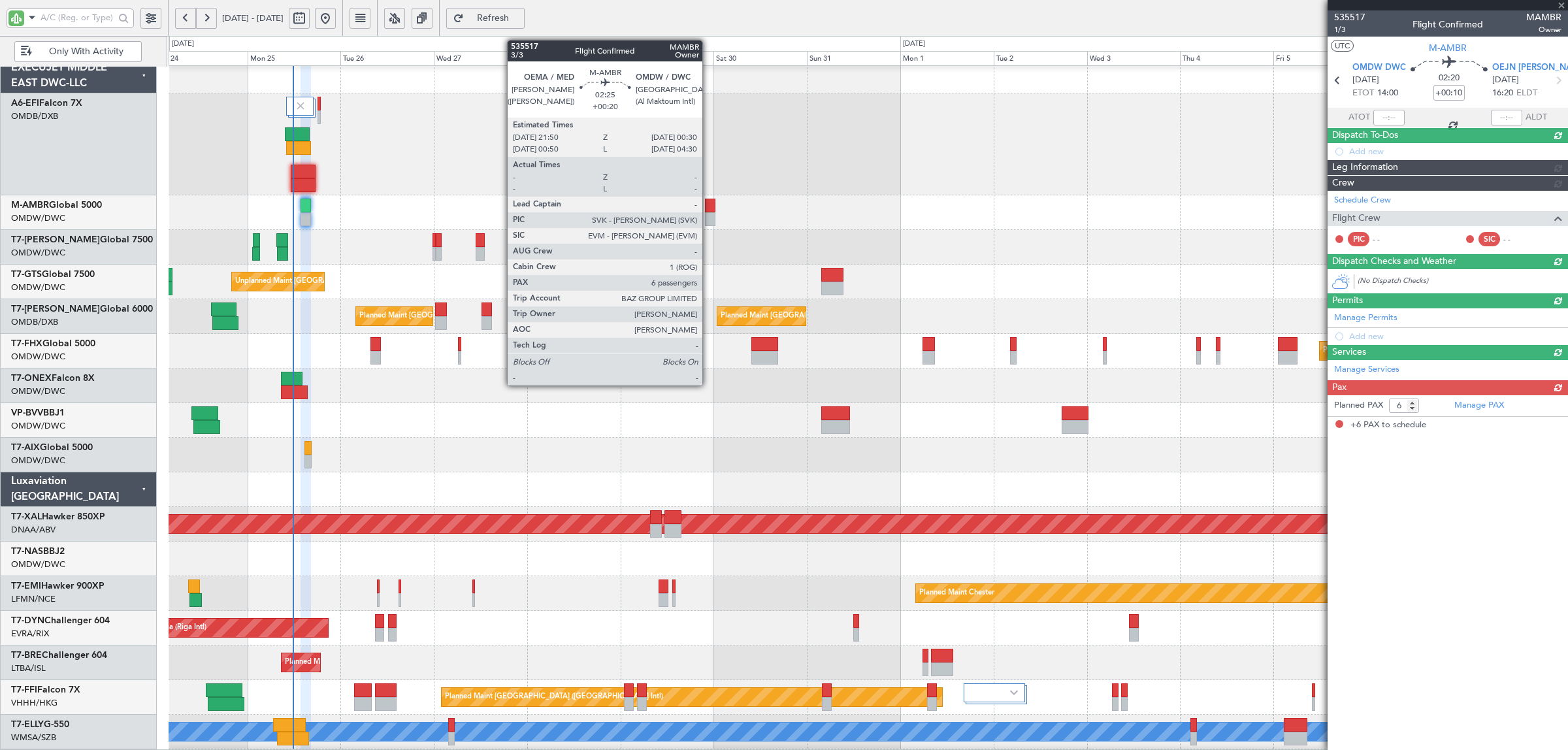
click at [709, 213] on div at bounding box center [710, 219] width 11 height 14
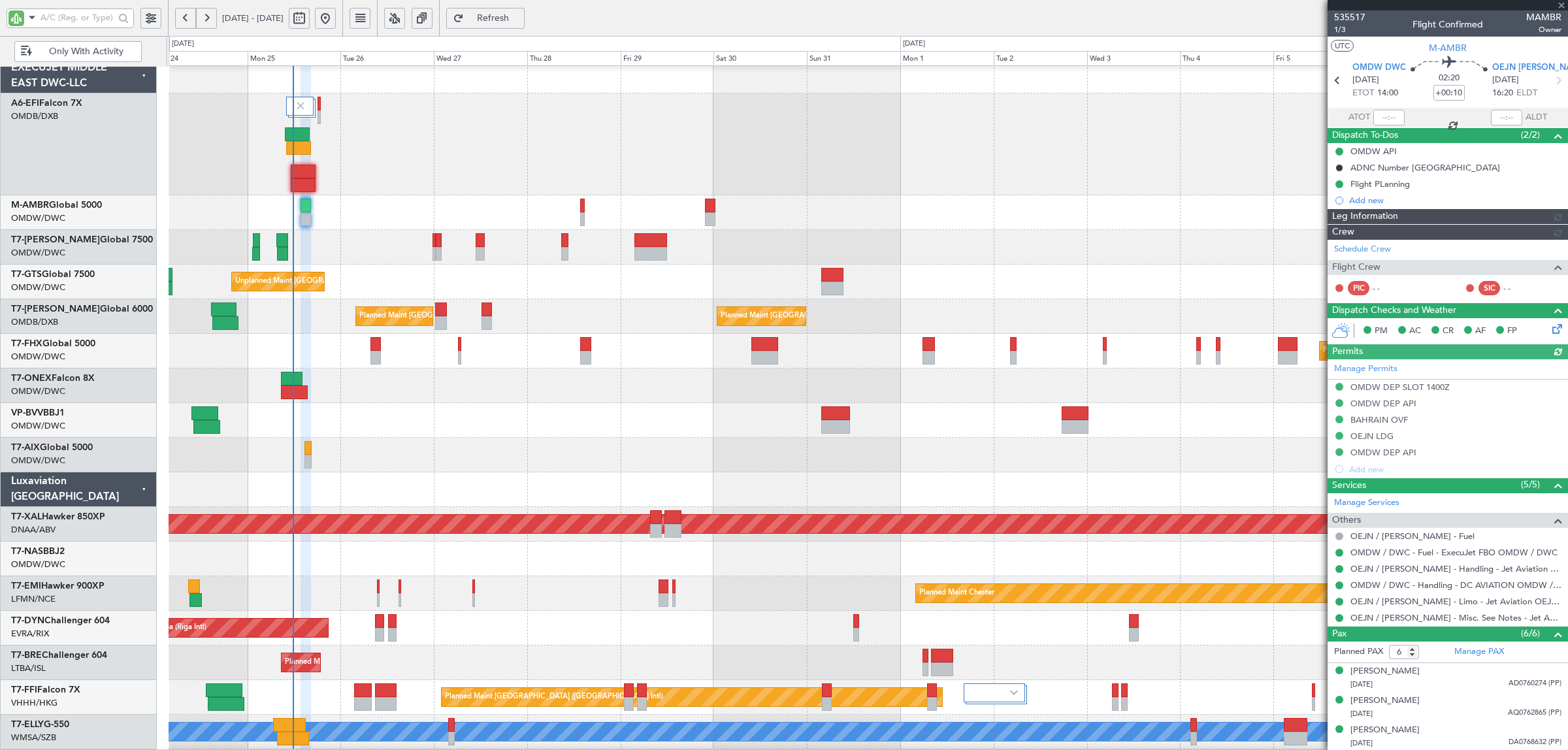
type input "[PERSON_NAME] (SYS)"
type input "7103"
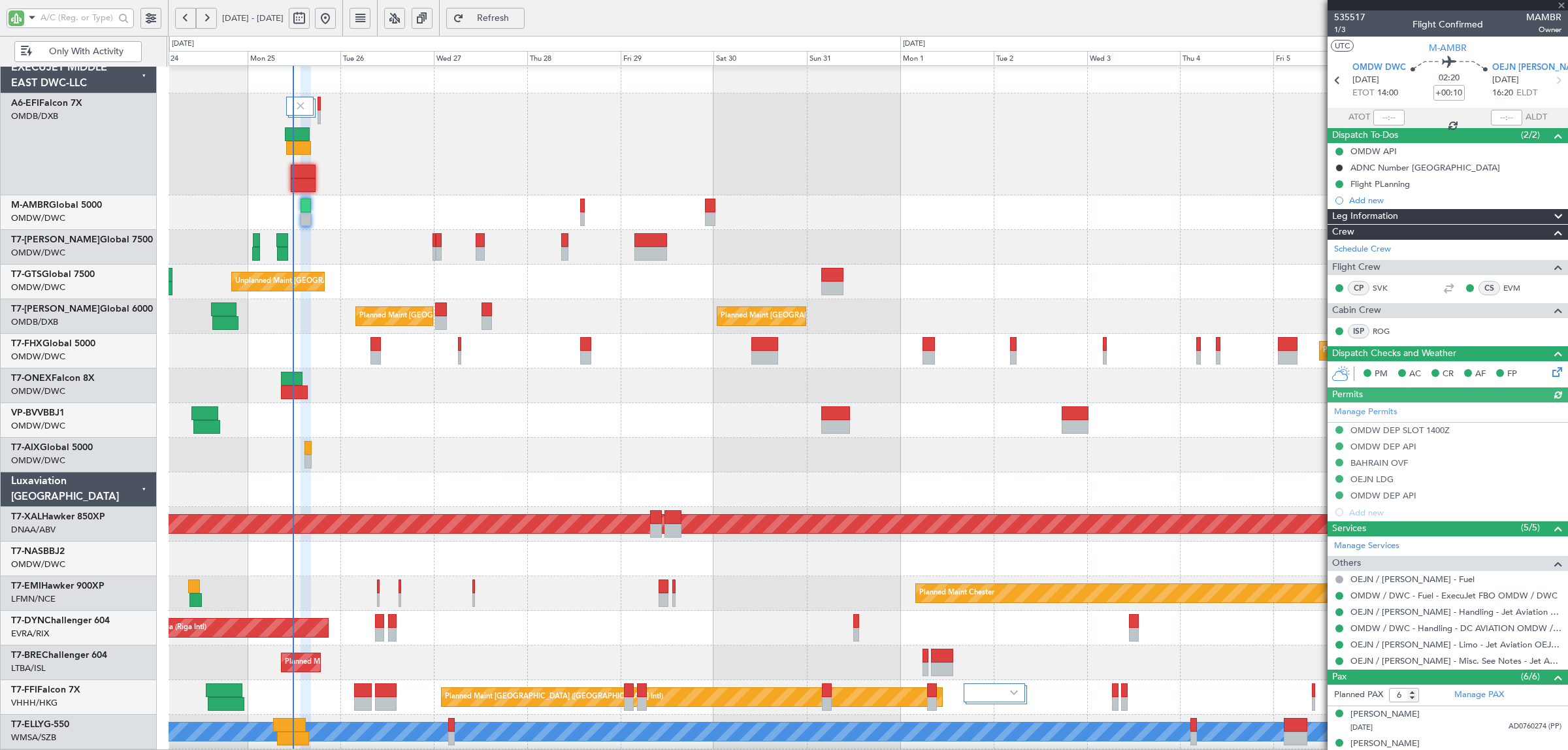
type input "+00:20"
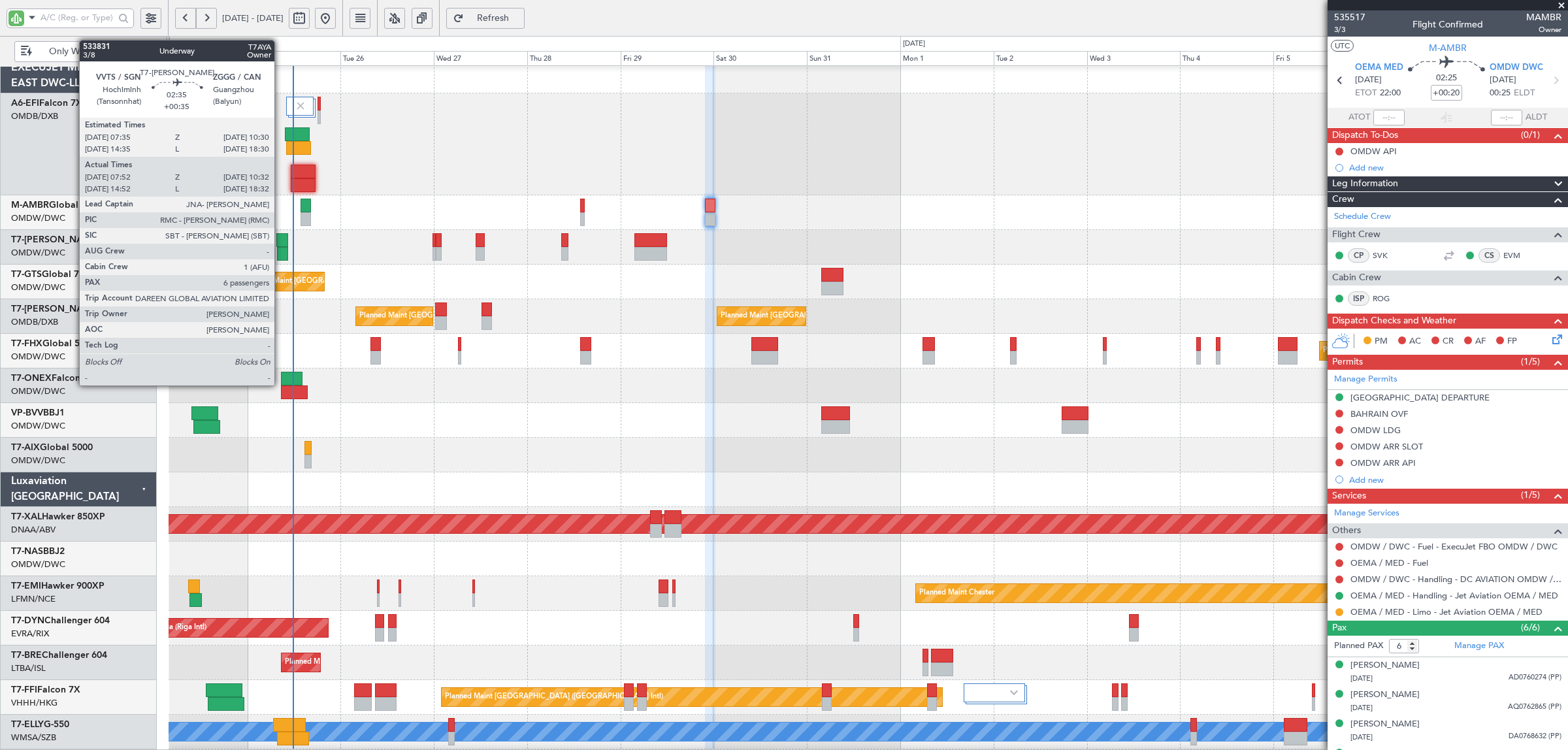
click at [281, 252] on div at bounding box center [282, 253] width 11 height 14
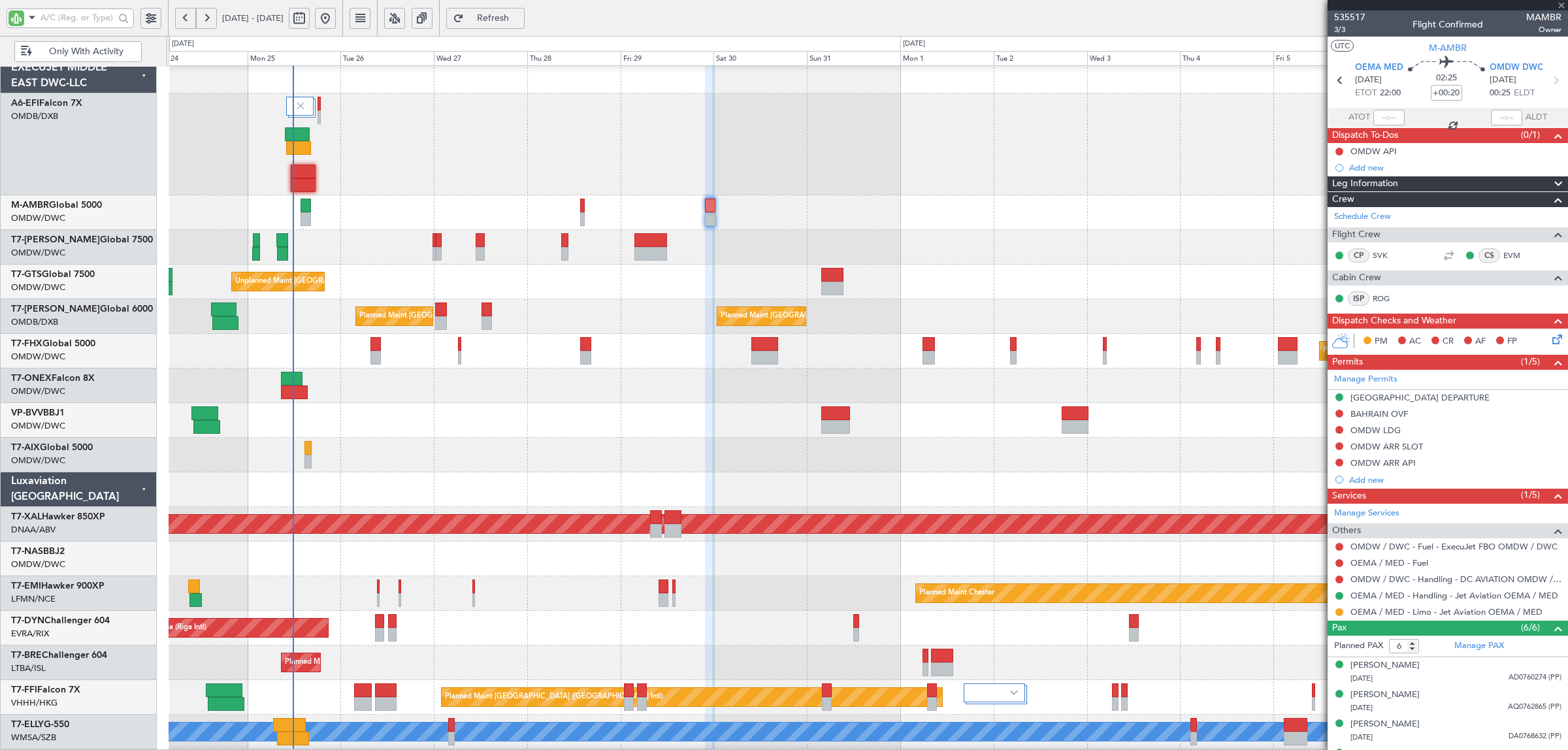
type input "+00:35"
type input "08:02"
type input "10:22"
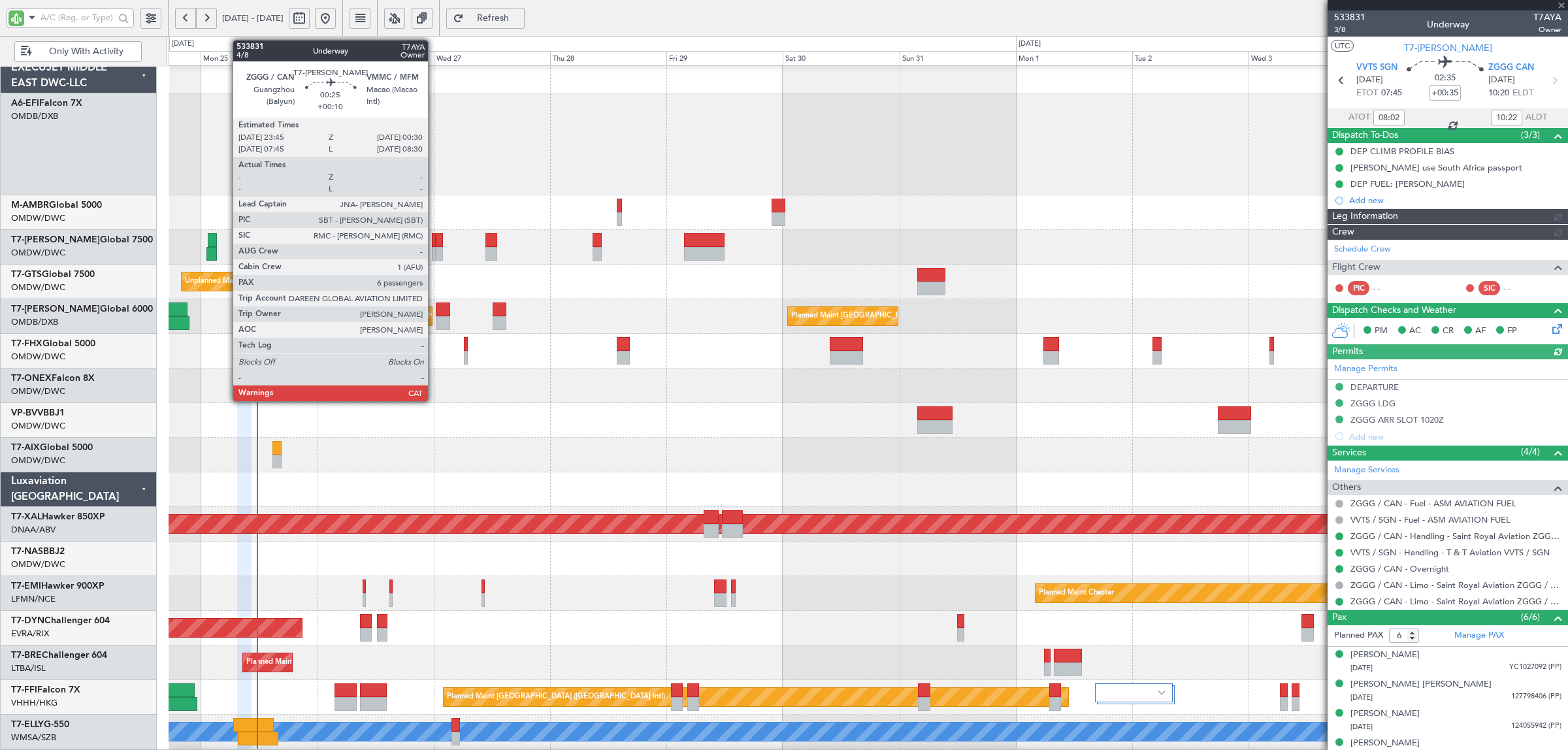
type input "[PERSON_NAME] (ANI)"
type input "7060"
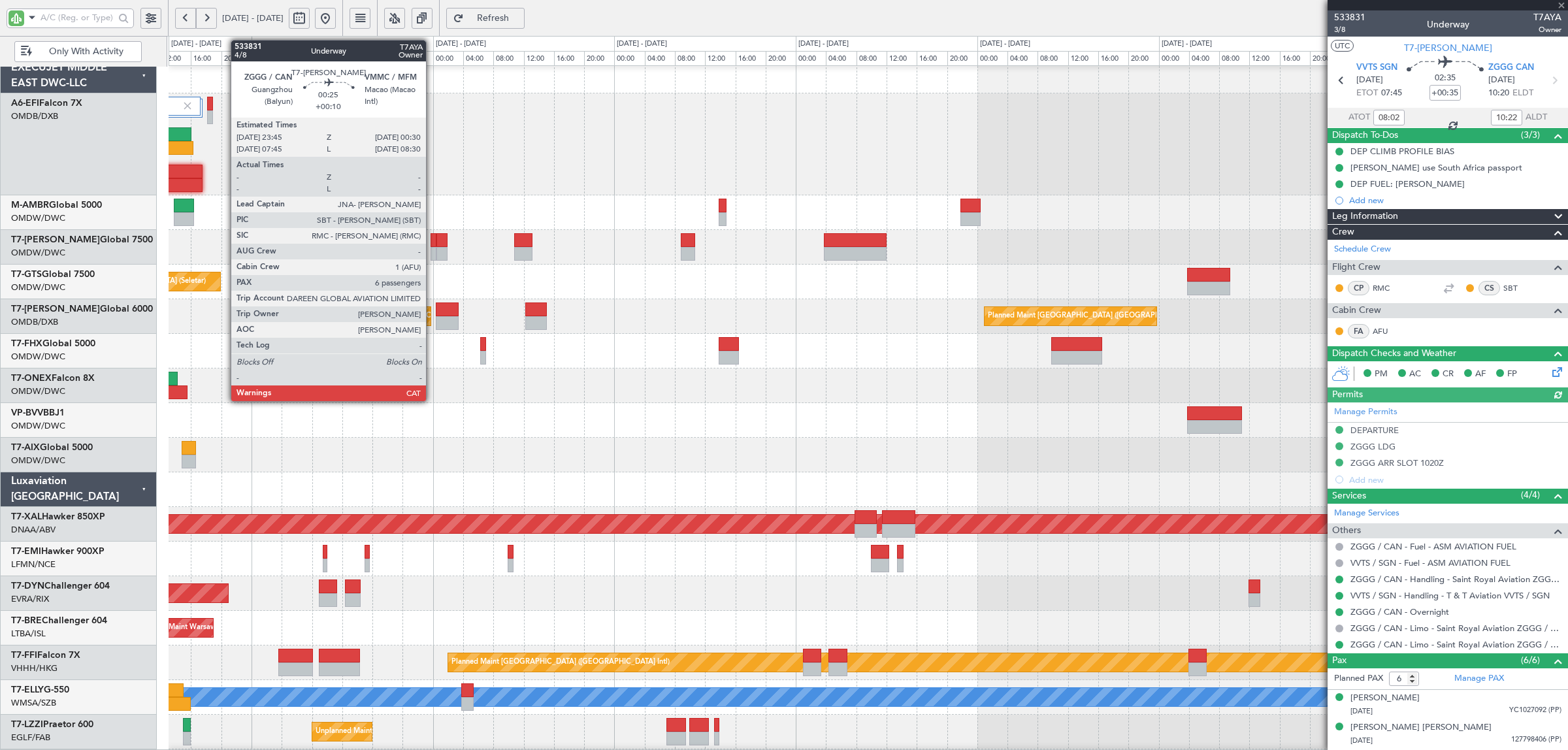
click at [433, 256] on div at bounding box center [434, 253] width 6 height 14
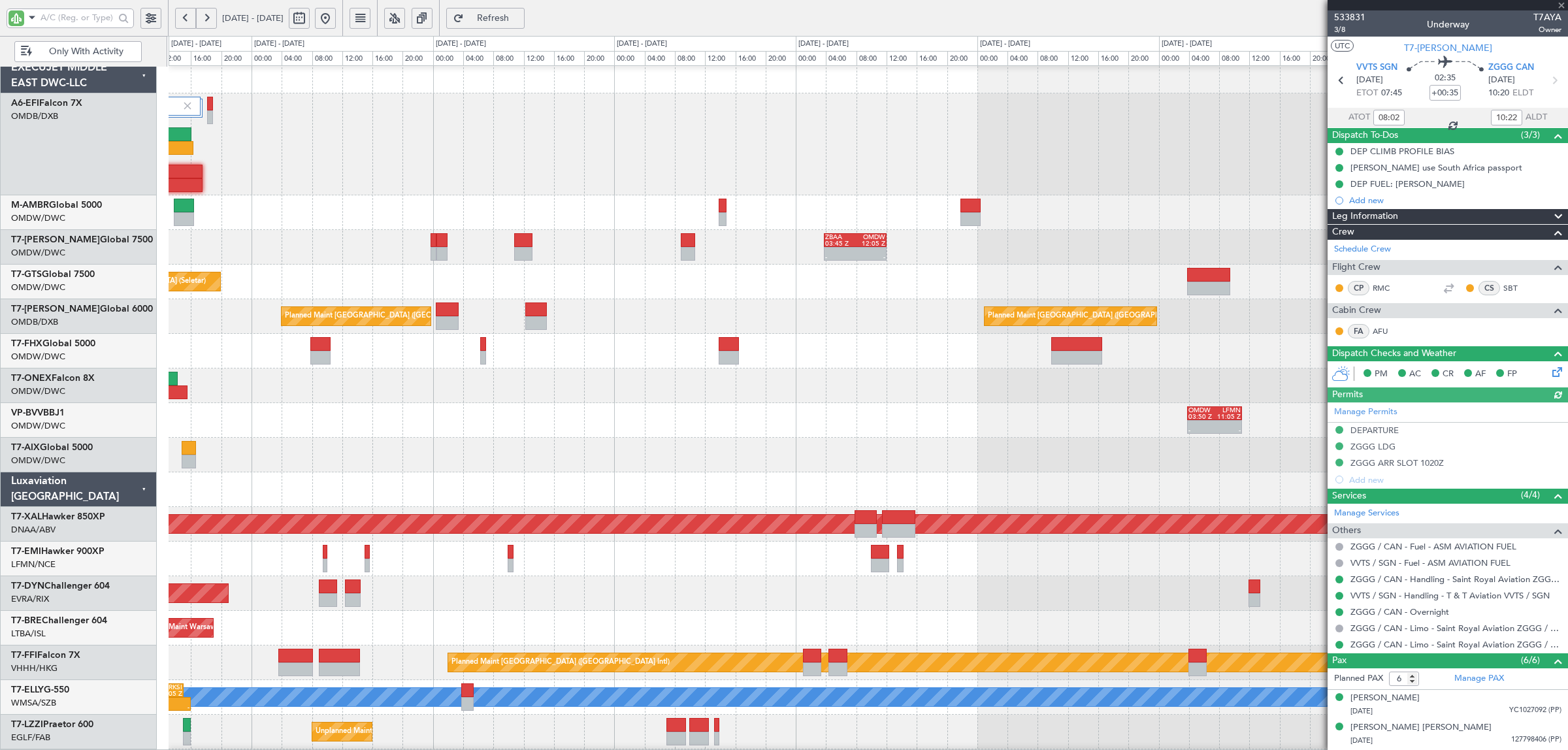
type input "+00:10"
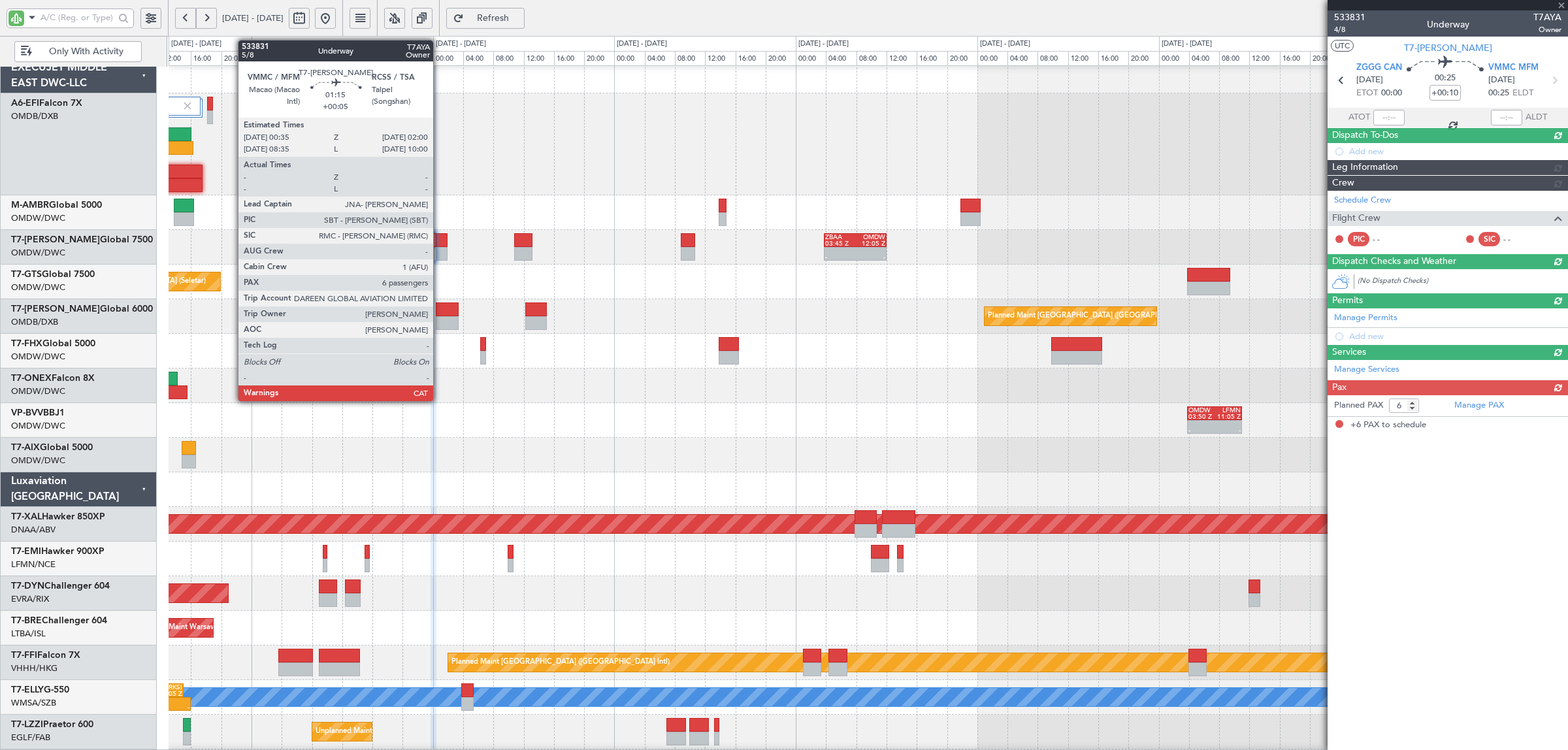
click at [441, 256] on div at bounding box center [442, 253] width 11 height 14
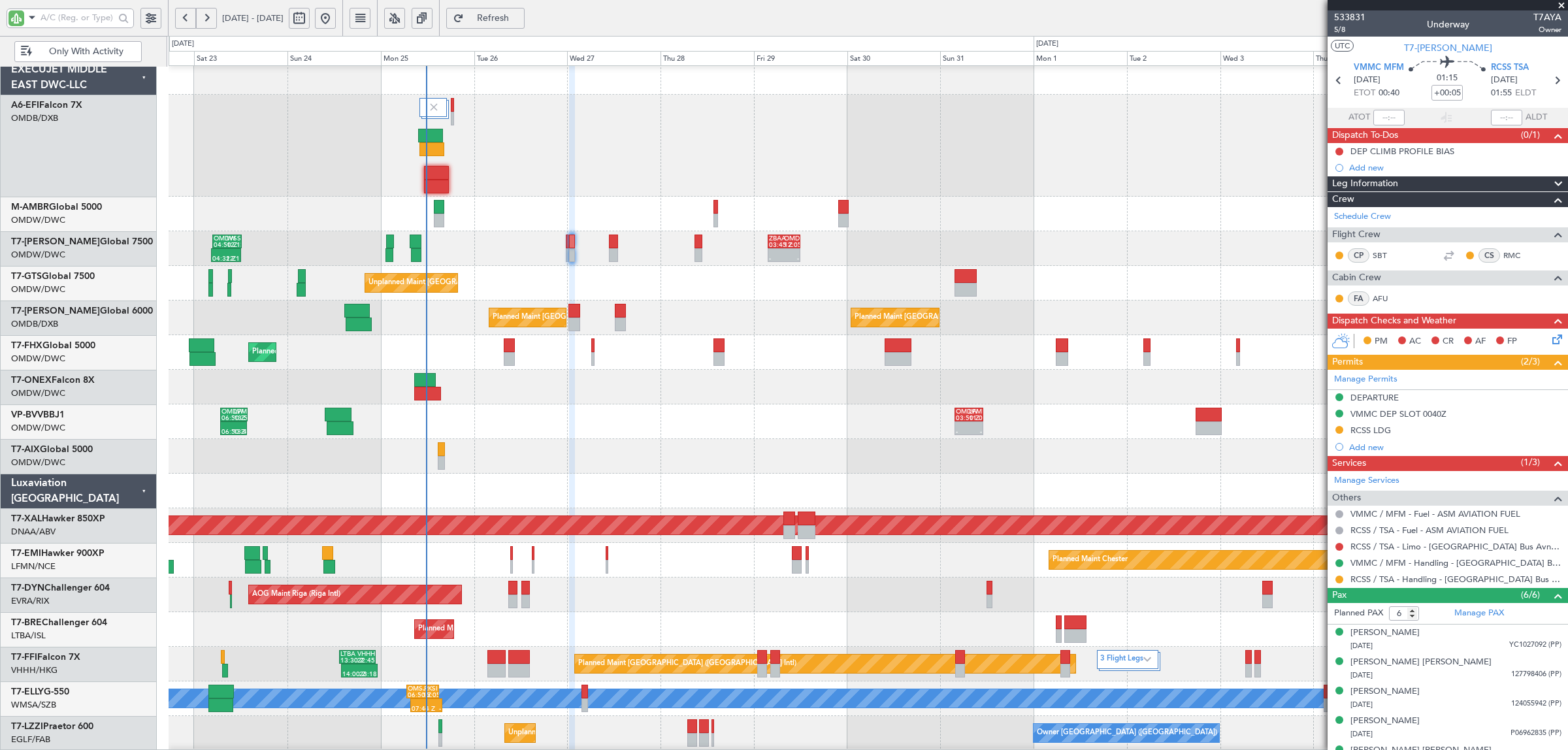
click at [556, 377] on div at bounding box center [868, 387] width 1399 height 35
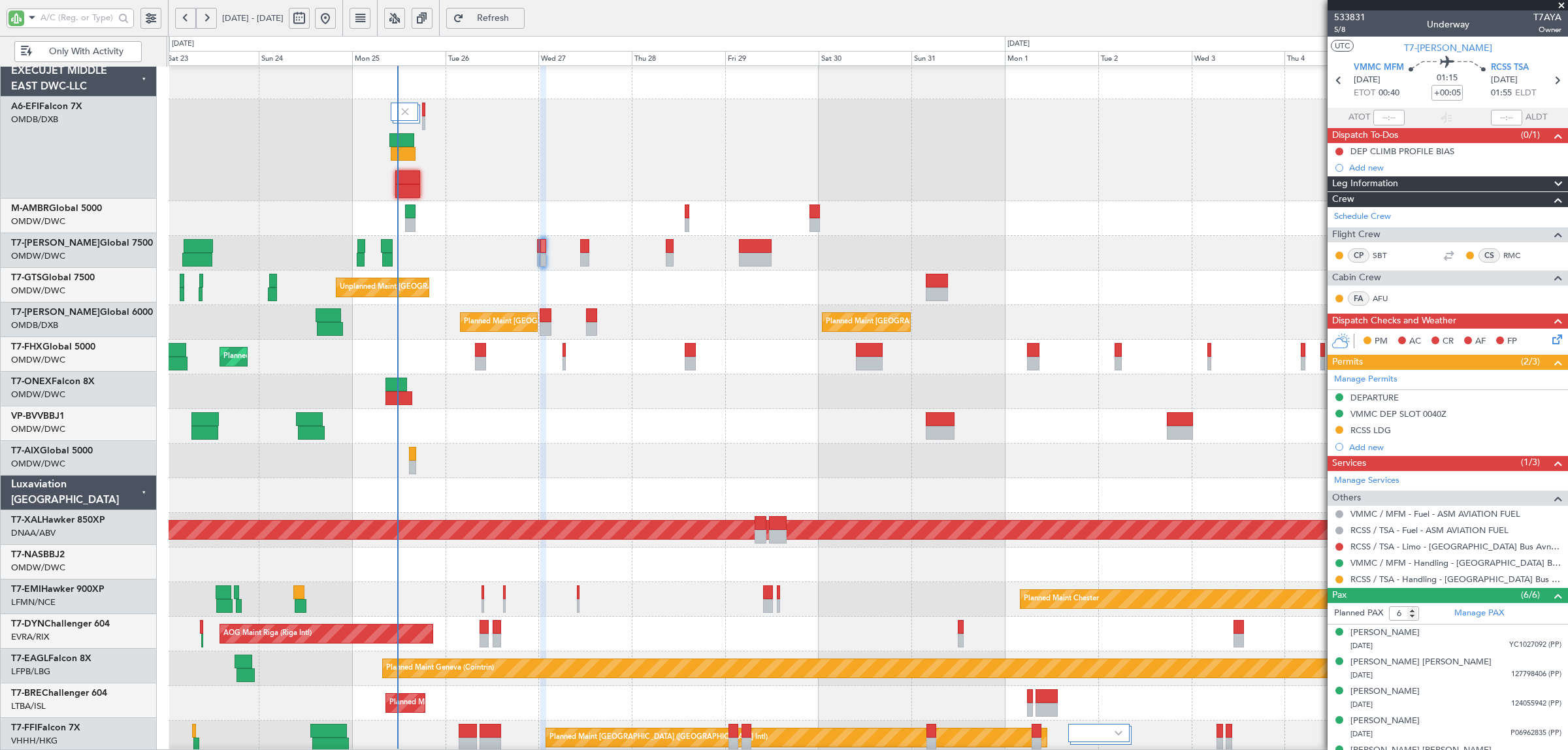
scroll to position [0, 0]
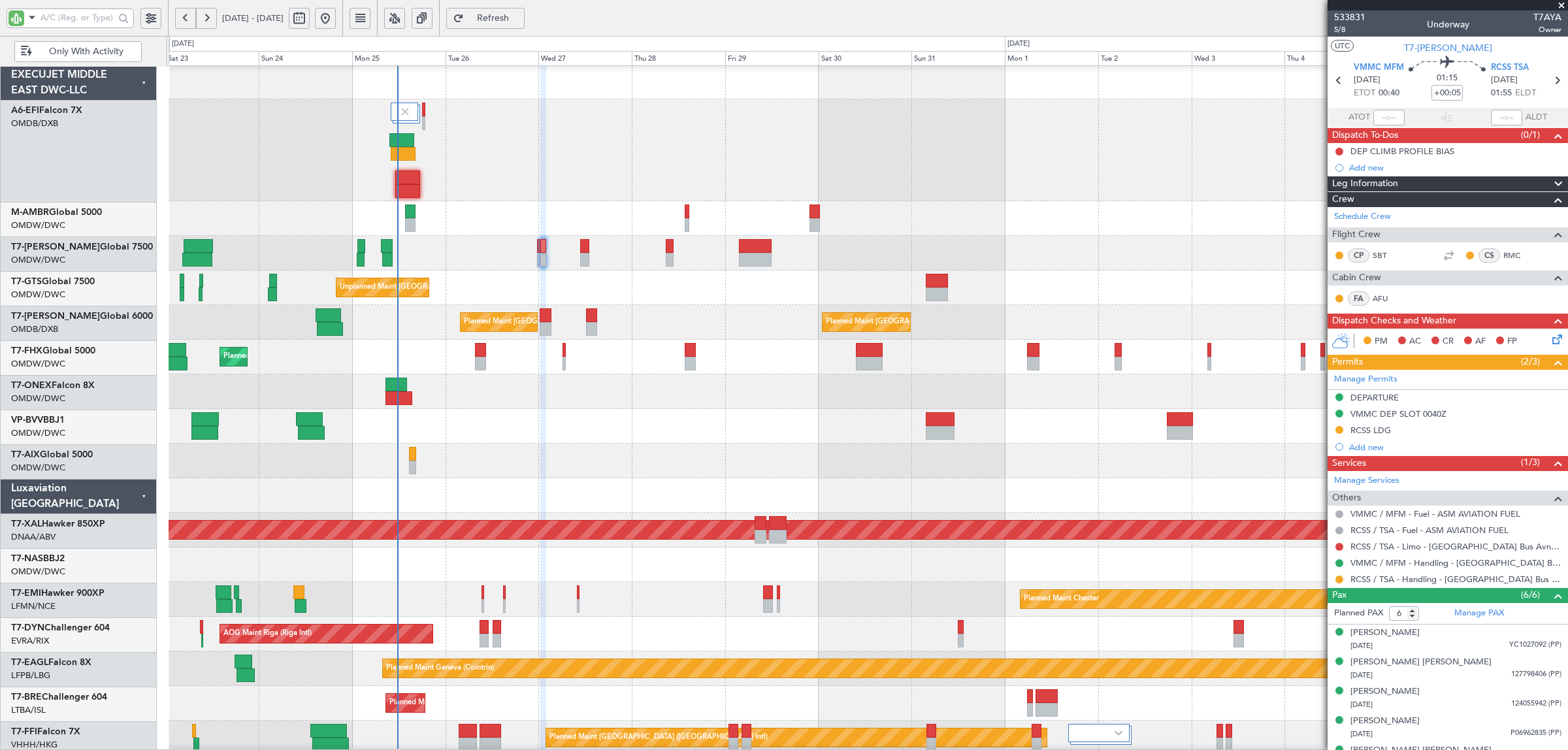
click at [487, 301] on div "Unplanned Maint [GEOGRAPHIC_DATA] (Seletar) Planned Maint [GEOGRAPHIC_DATA] (Al…" at bounding box center [868, 288] width 1399 height 35
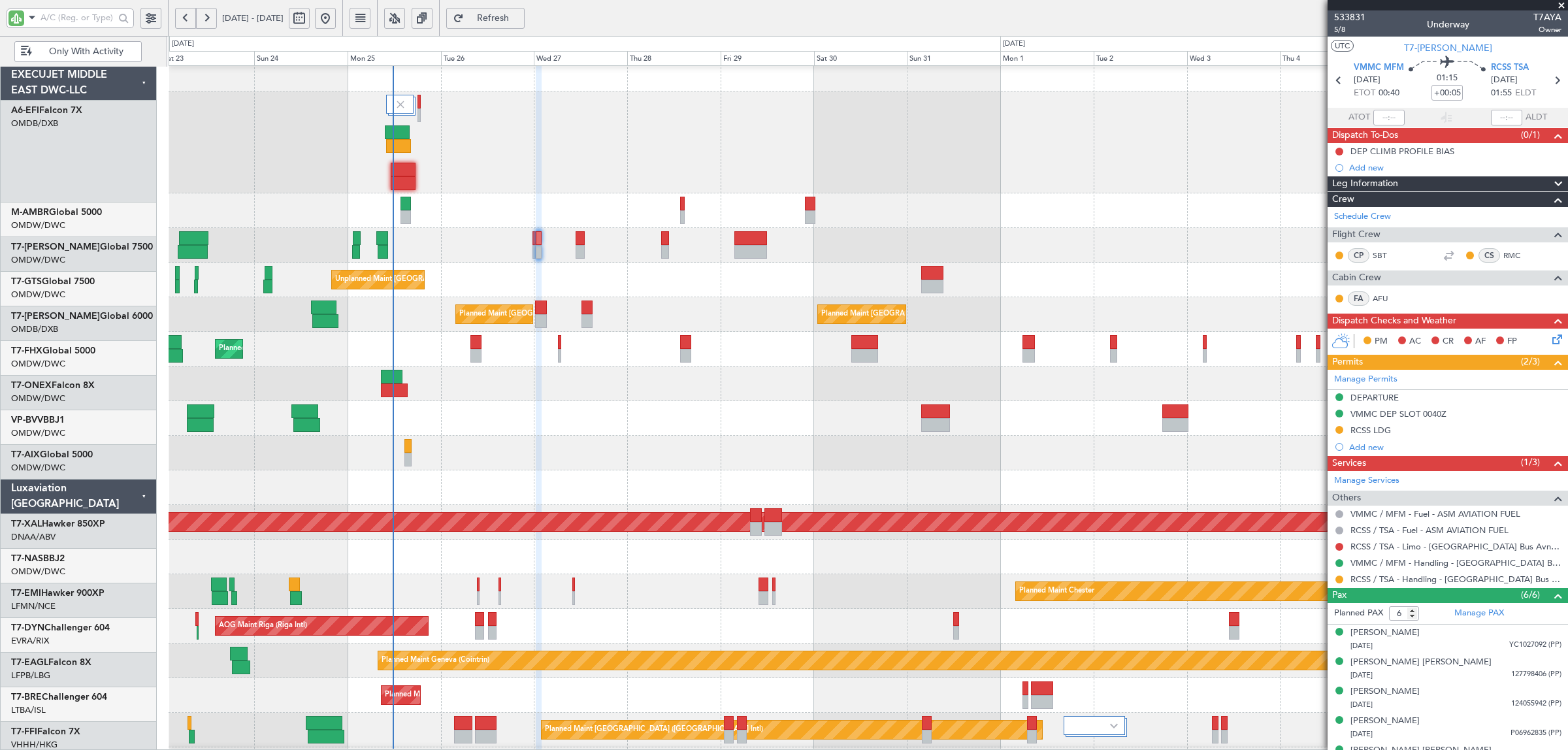
scroll to position [14, 0]
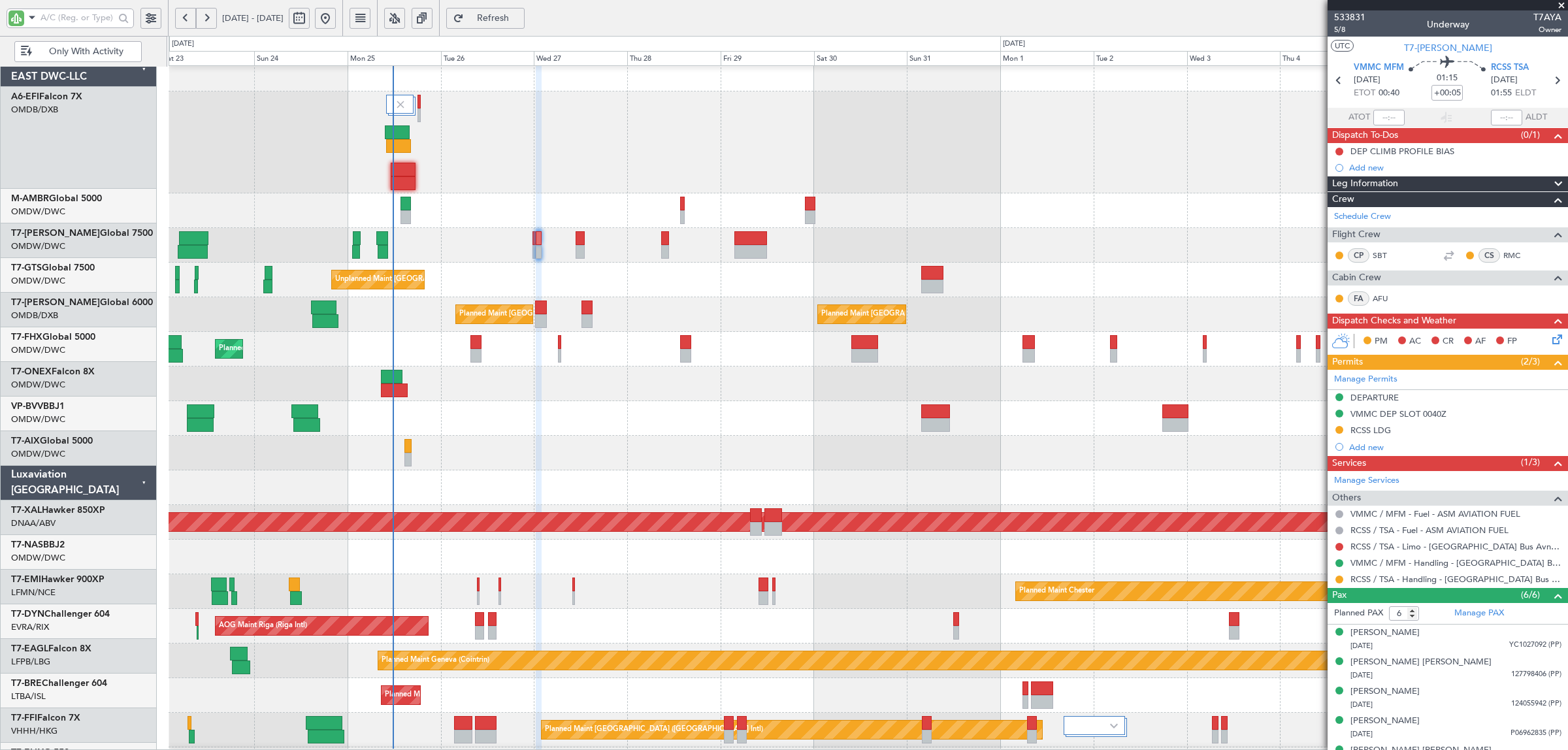
click at [482, 279] on div "Unplanned Maint [GEOGRAPHIC_DATA] (Seletar) Planned Maint [GEOGRAPHIC_DATA] (Al…" at bounding box center [868, 280] width 1399 height 35
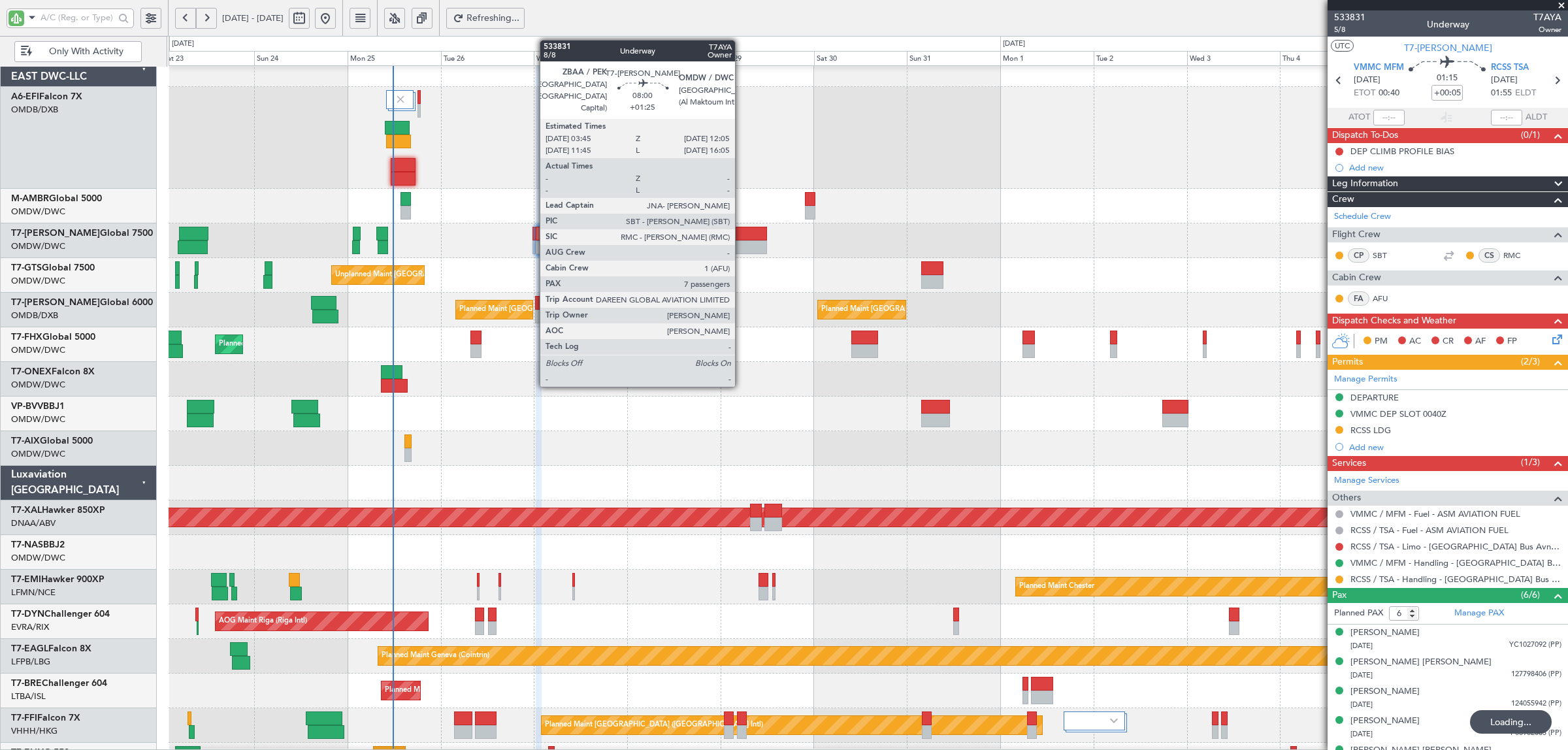
click at [742, 243] on div at bounding box center [750, 248] width 32 height 14
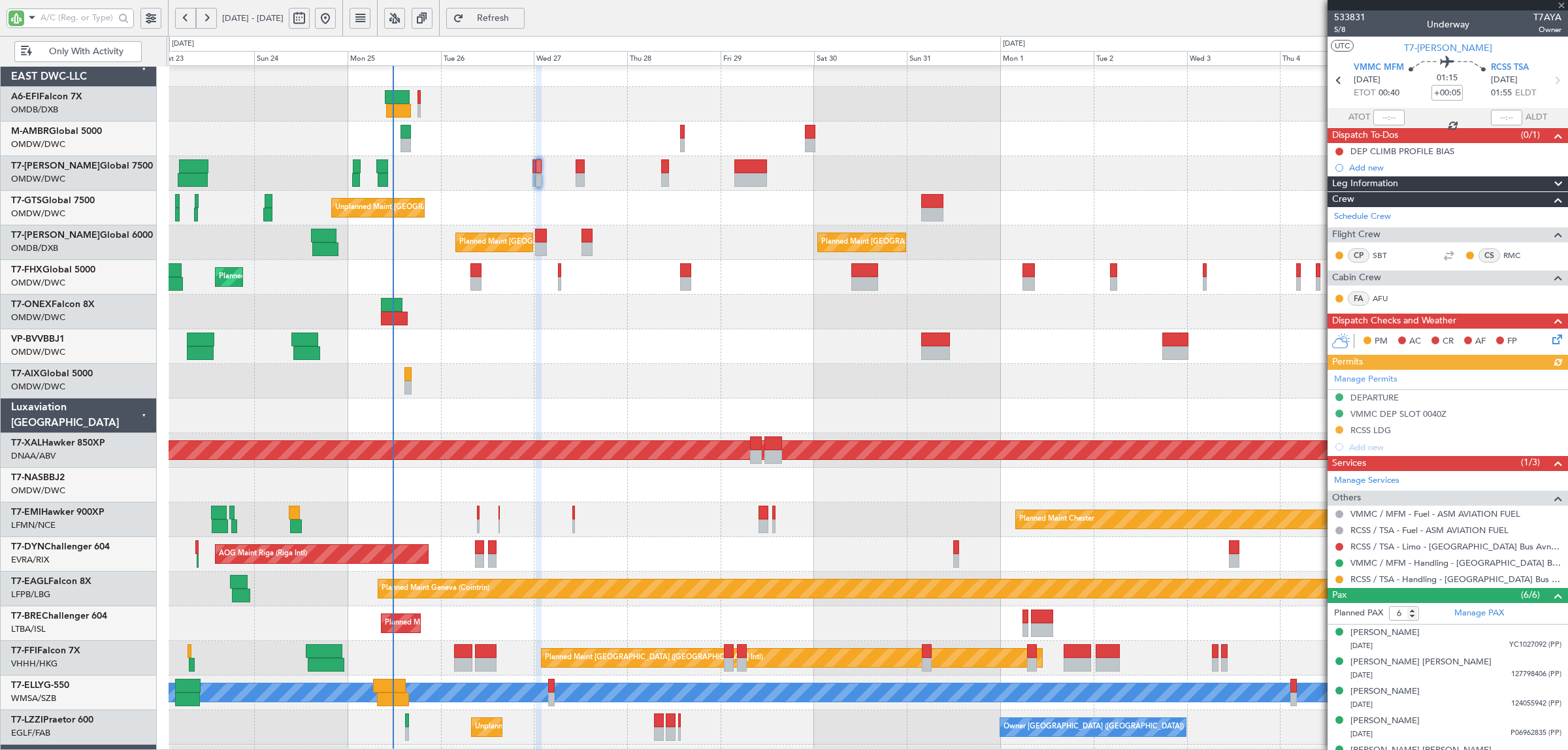
type input "+01:25"
type input "7"
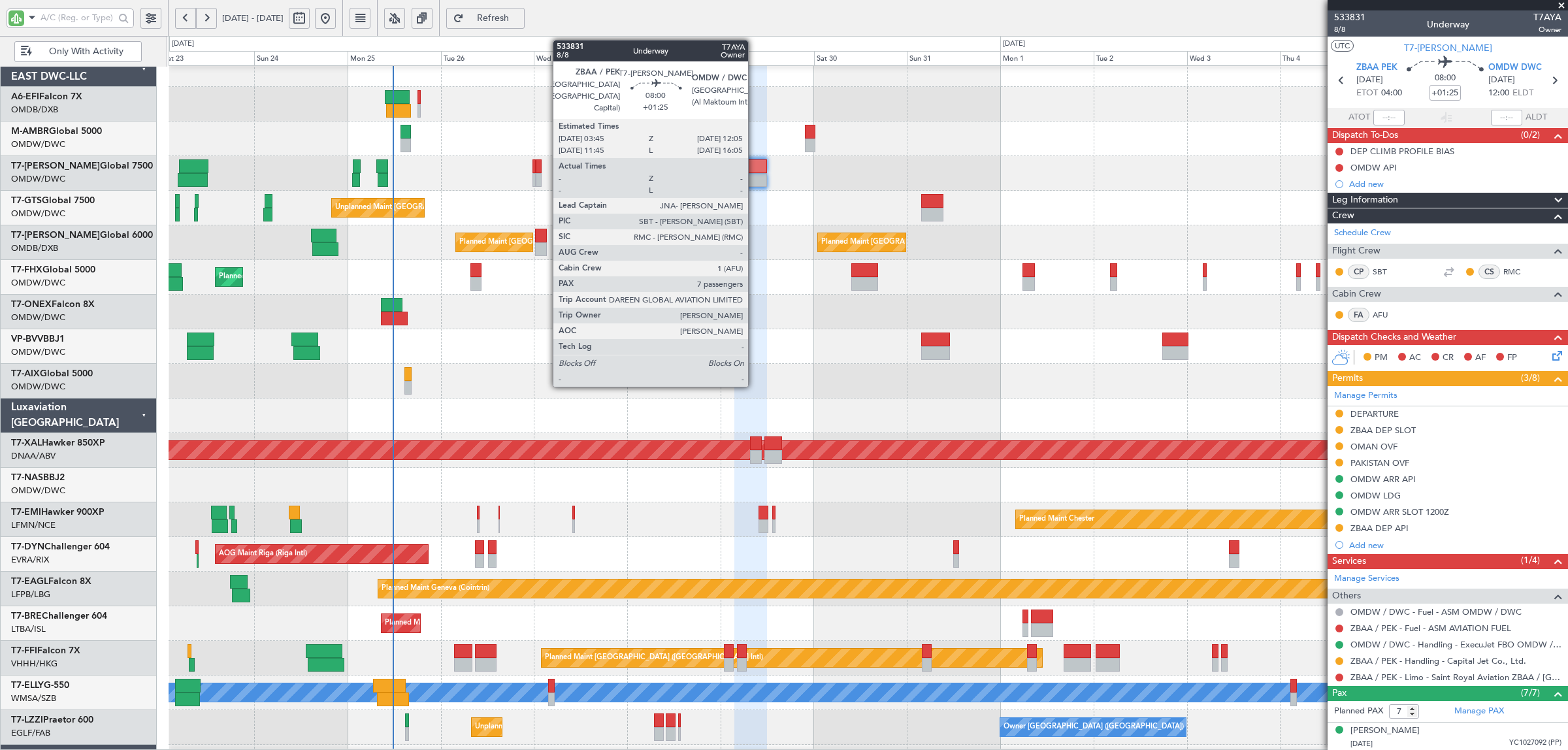
click at [755, 175] on div at bounding box center [750, 180] width 32 height 14
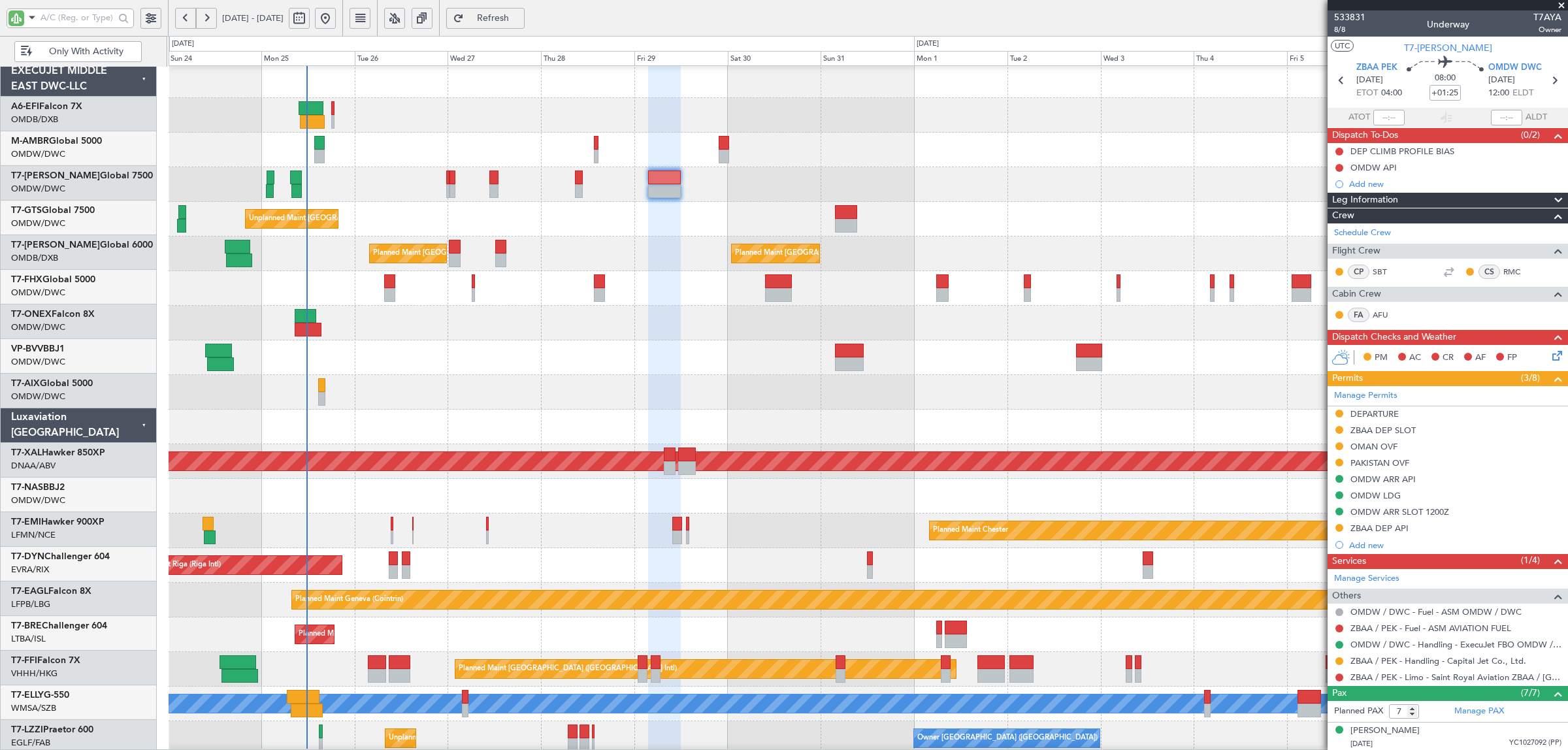
scroll to position [2, 0]
click at [427, 387] on div at bounding box center [868, 393] width 1399 height 35
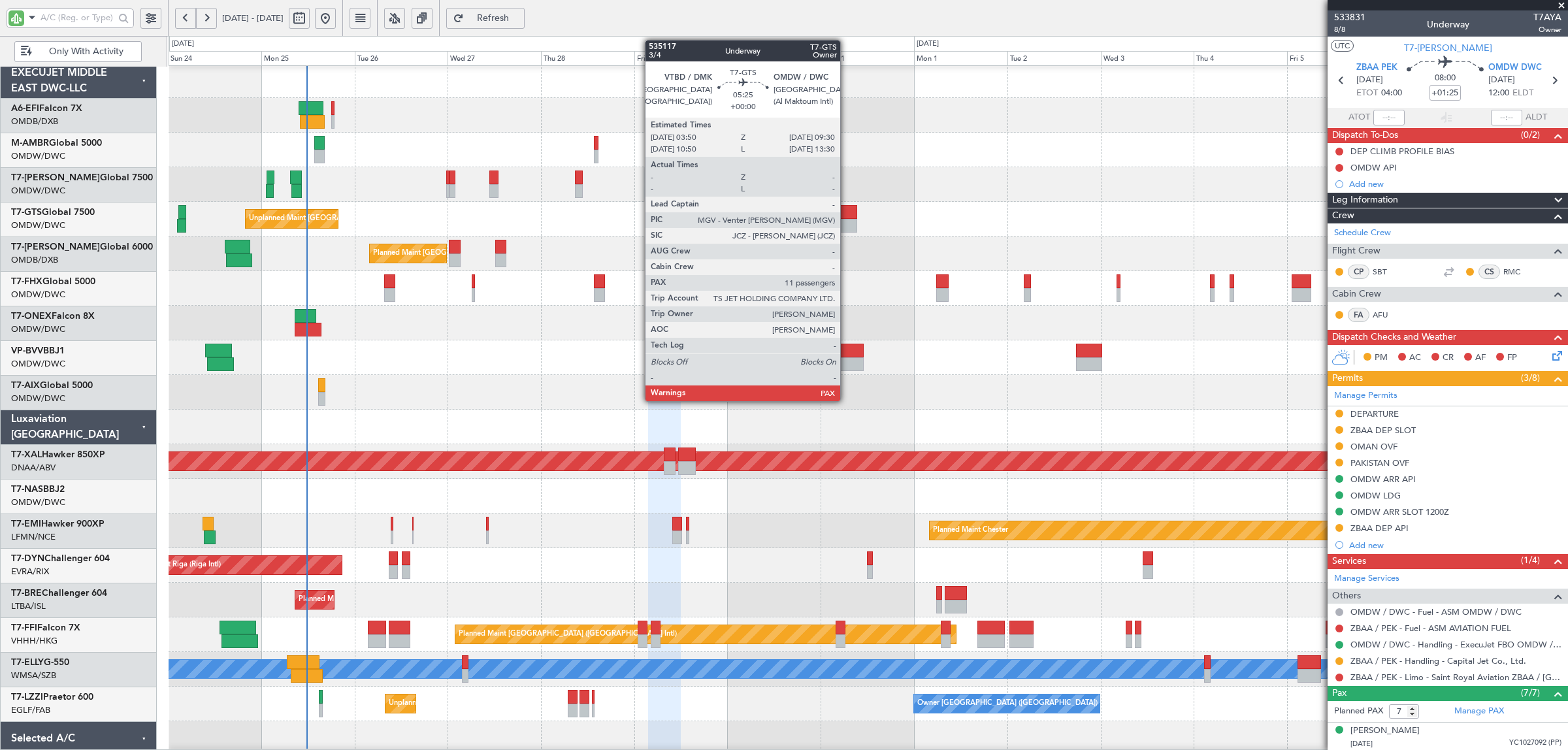
click at [847, 219] on div at bounding box center [846, 226] width 22 height 14
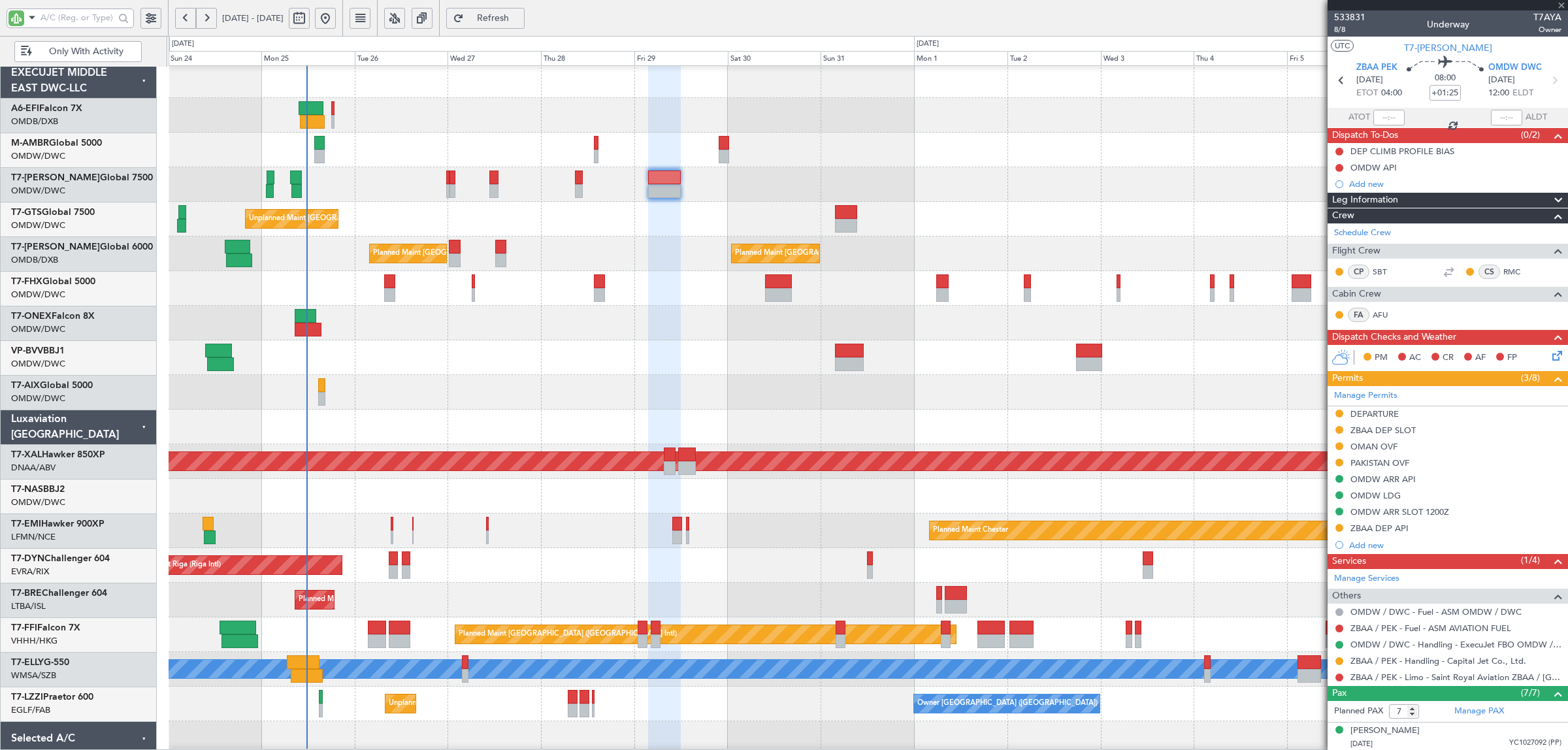
type input "13"
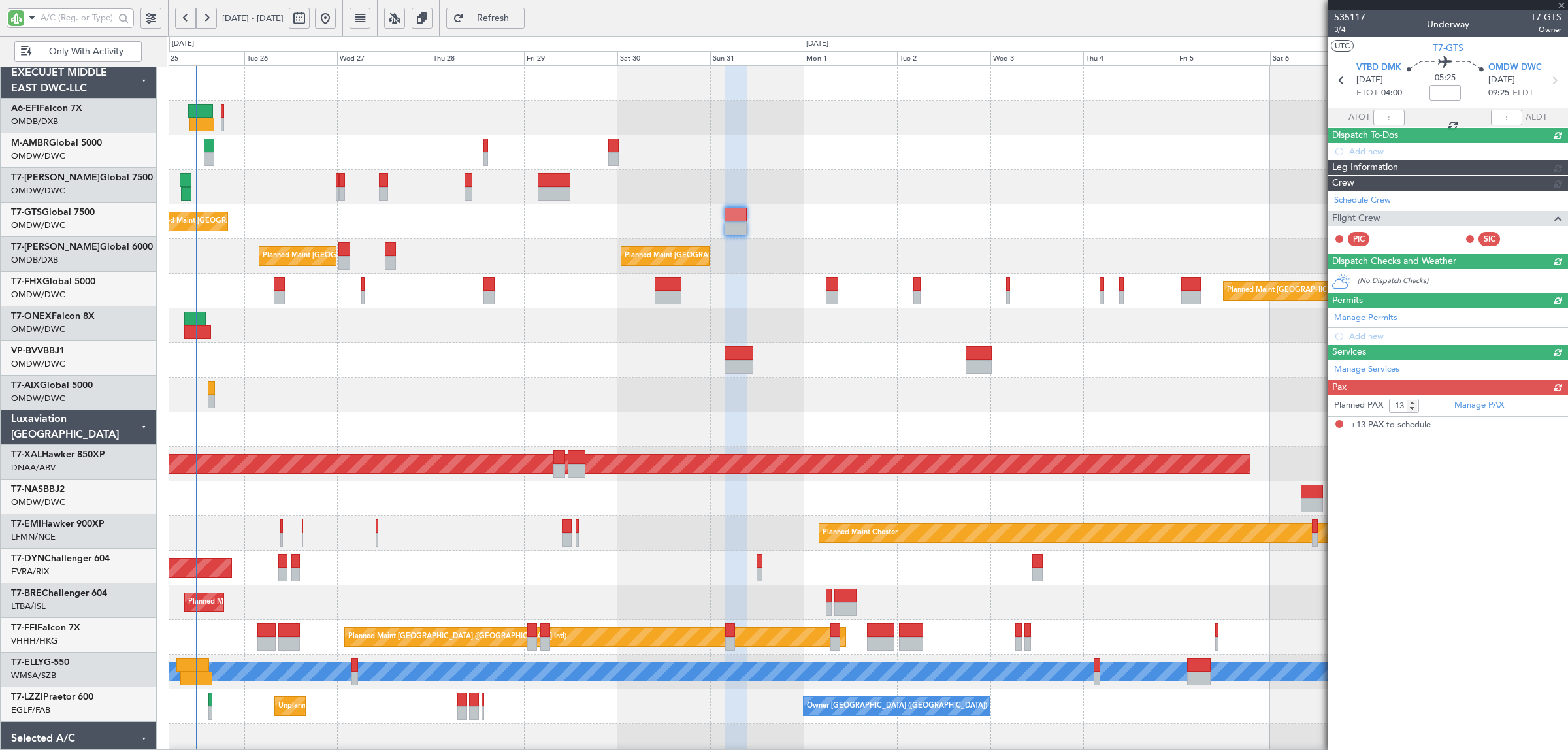
scroll to position [0, 0]
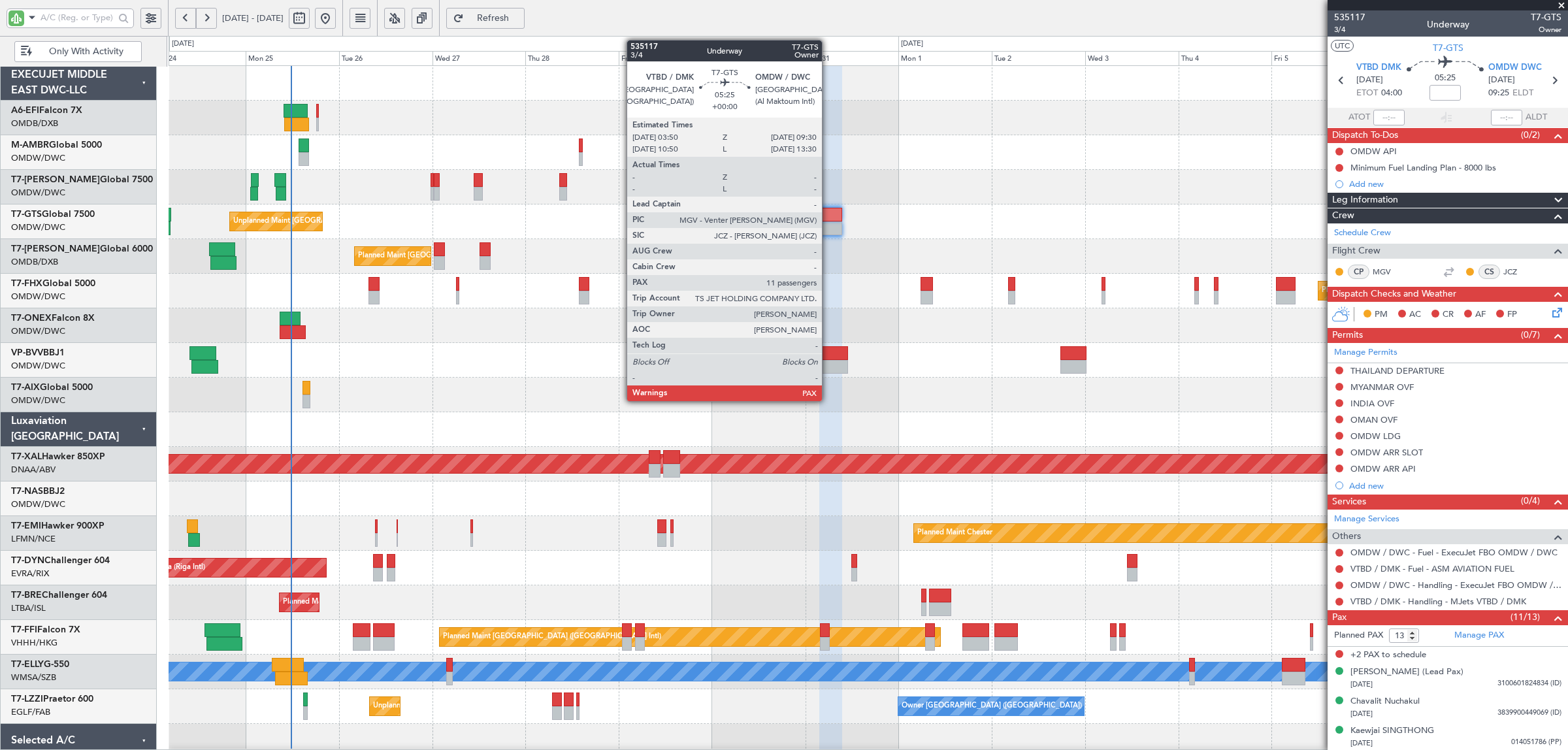
click at [829, 221] on div at bounding box center [831, 214] width 22 height 14
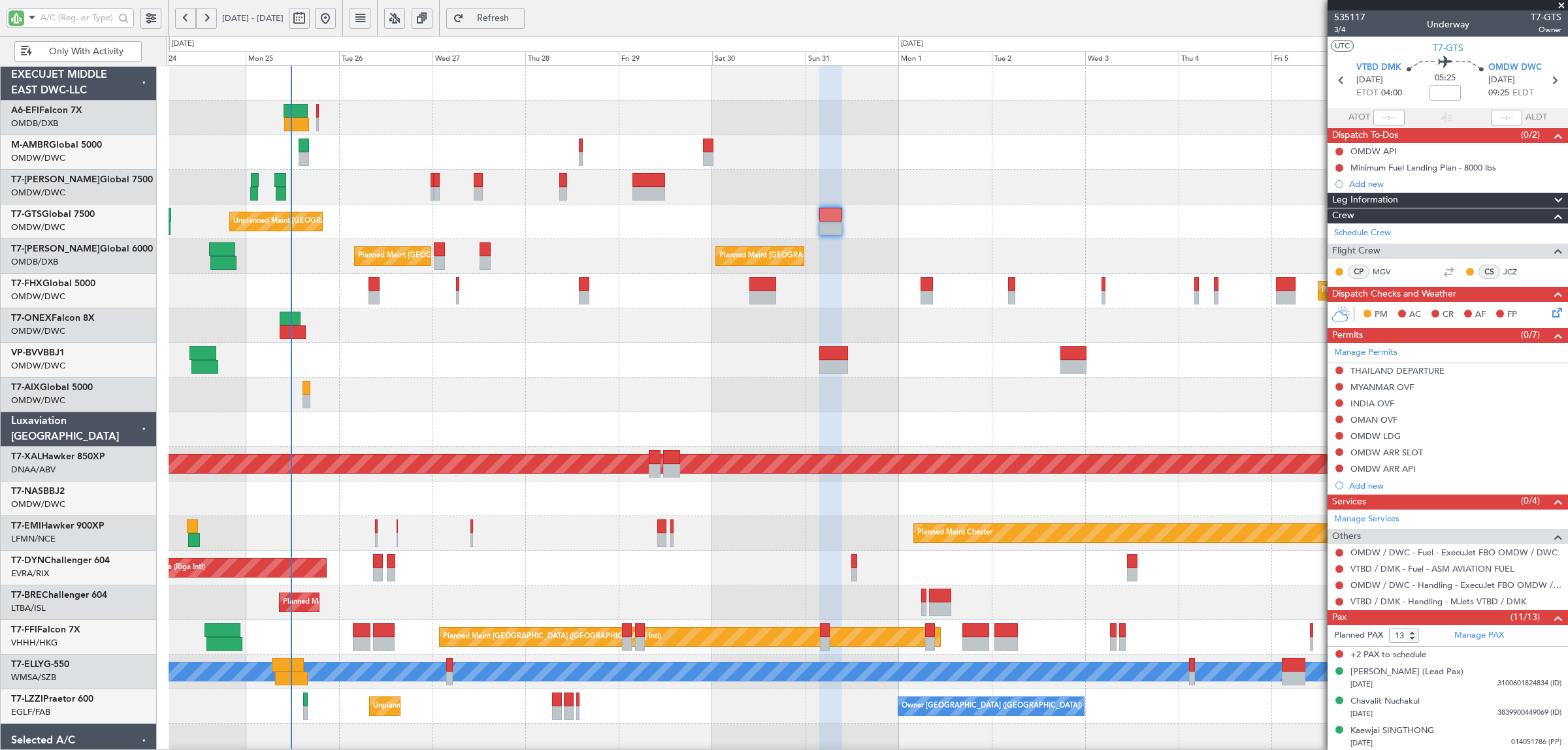
click at [556, 328] on div at bounding box center [868, 326] width 1399 height 35
click at [557, 346] on div at bounding box center [868, 360] width 1399 height 35
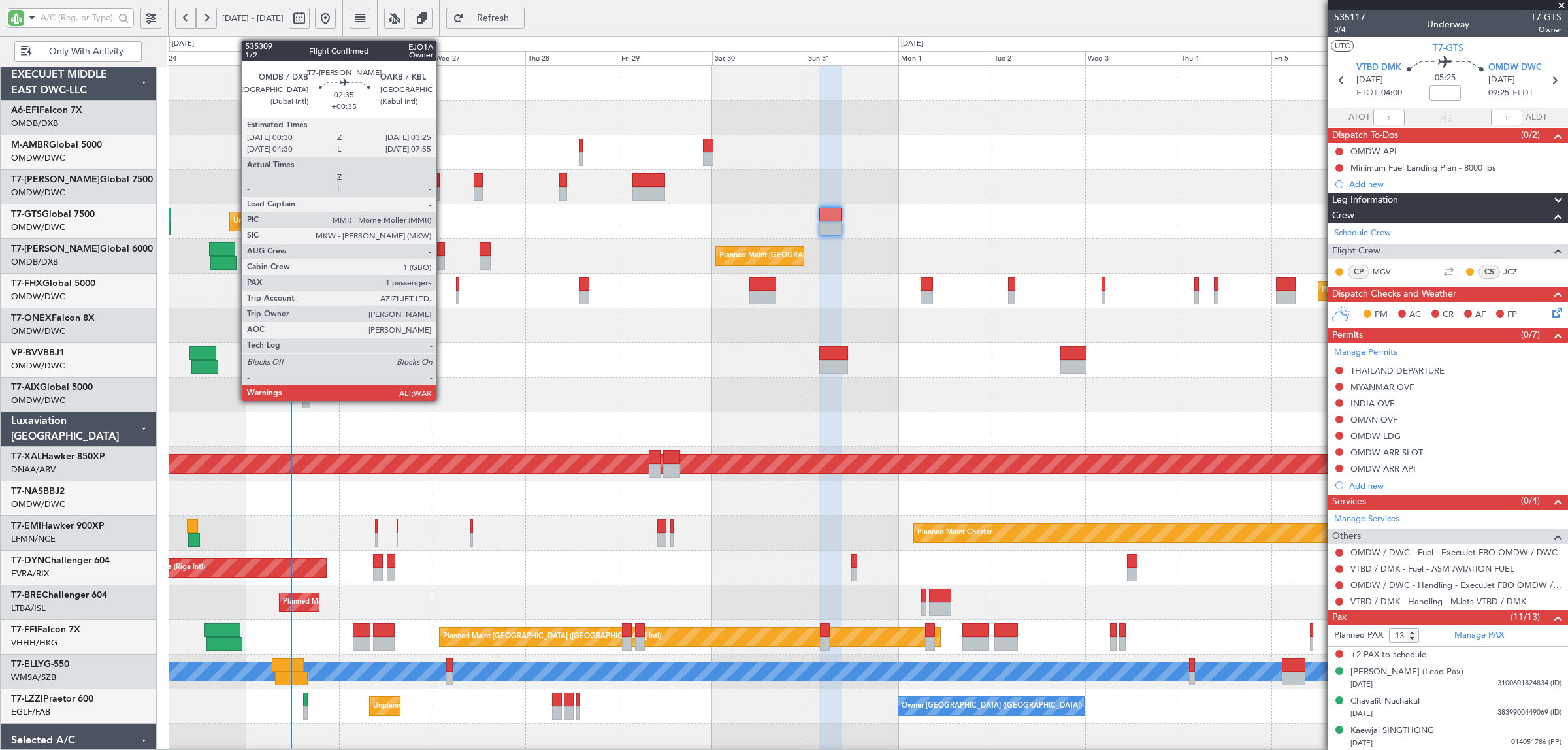
click at [443, 265] on div at bounding box center [439, 262] width 12 height 14
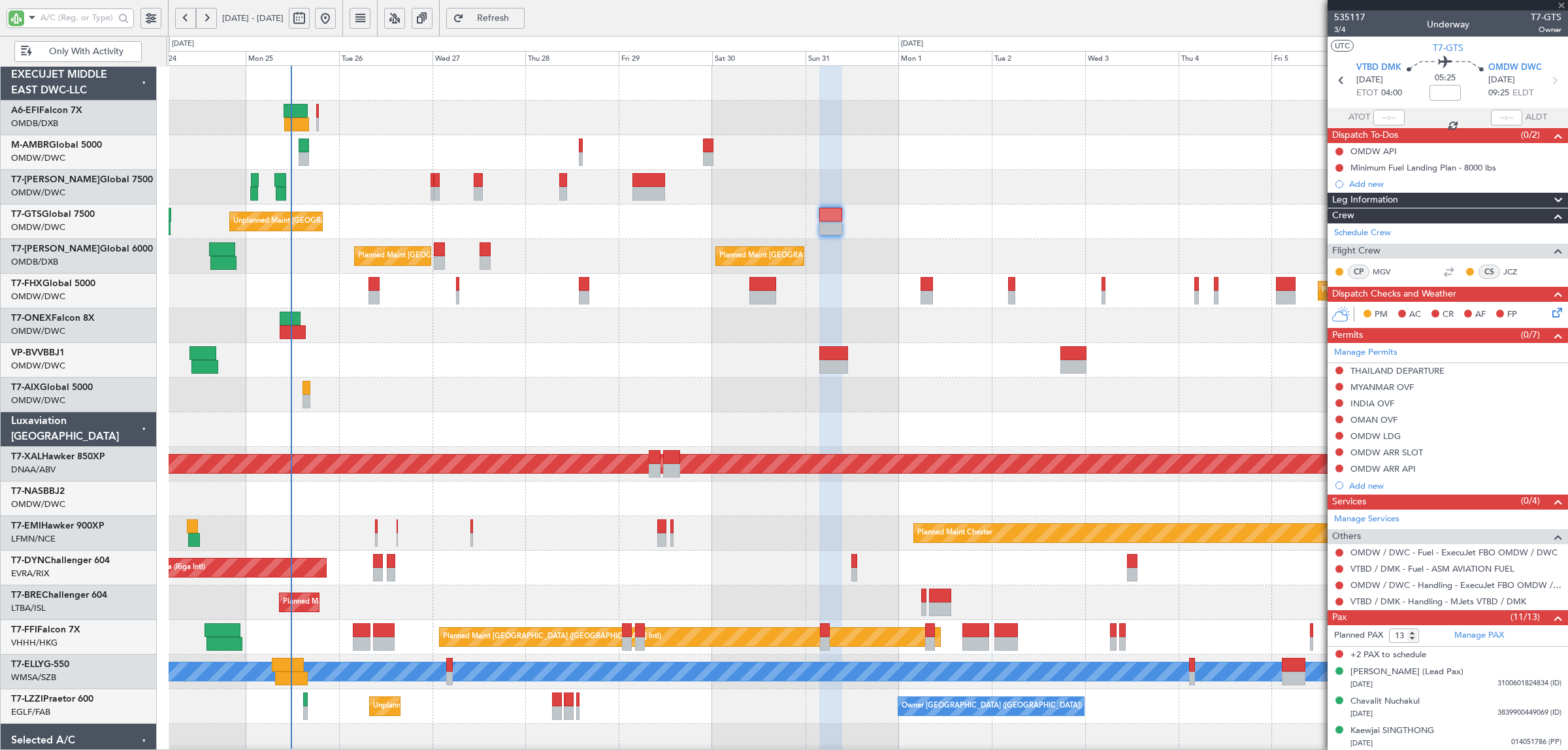
type input "+00:35"
type input "1"
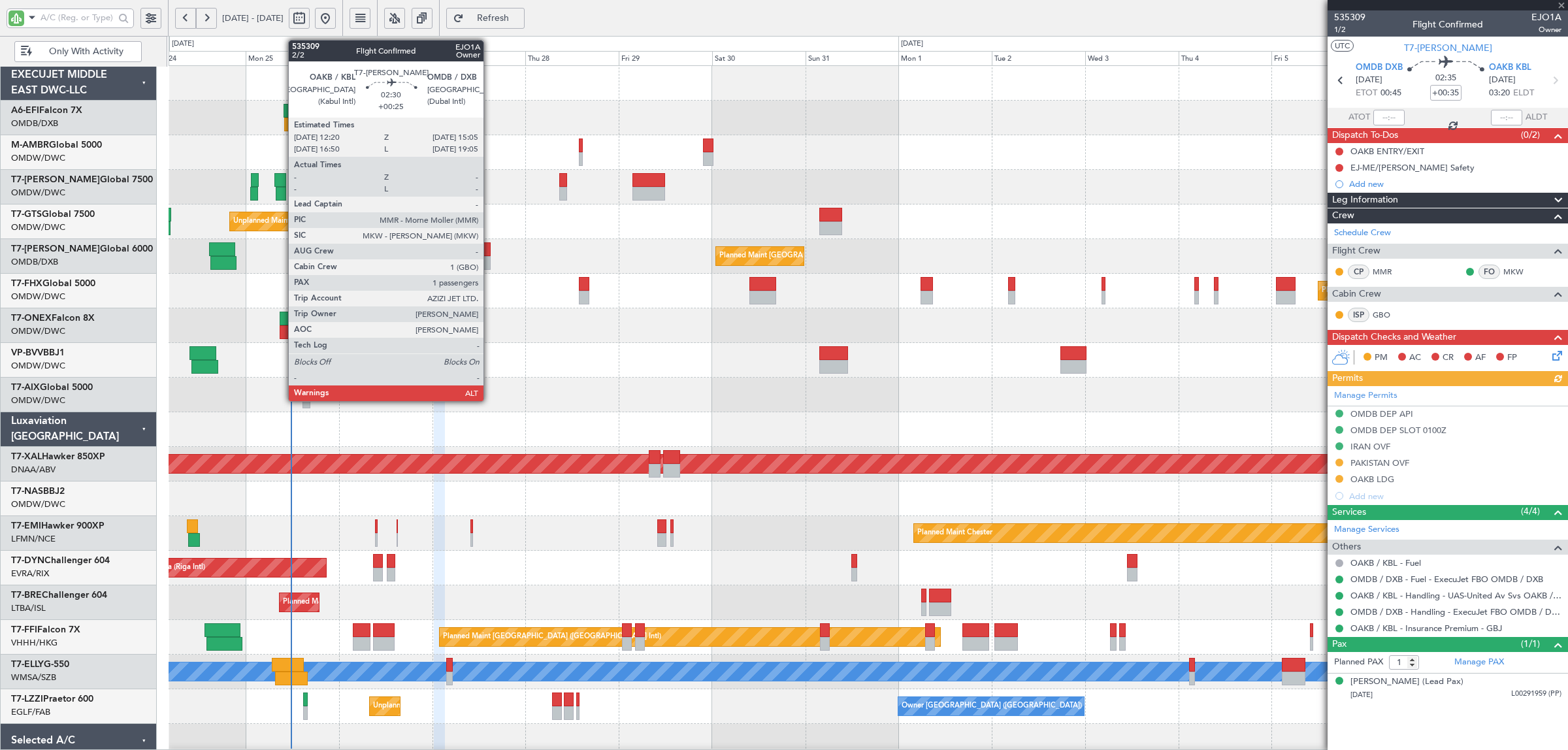
click at [490, 257] on div at bounding box center [485, 262] width 11 height 14
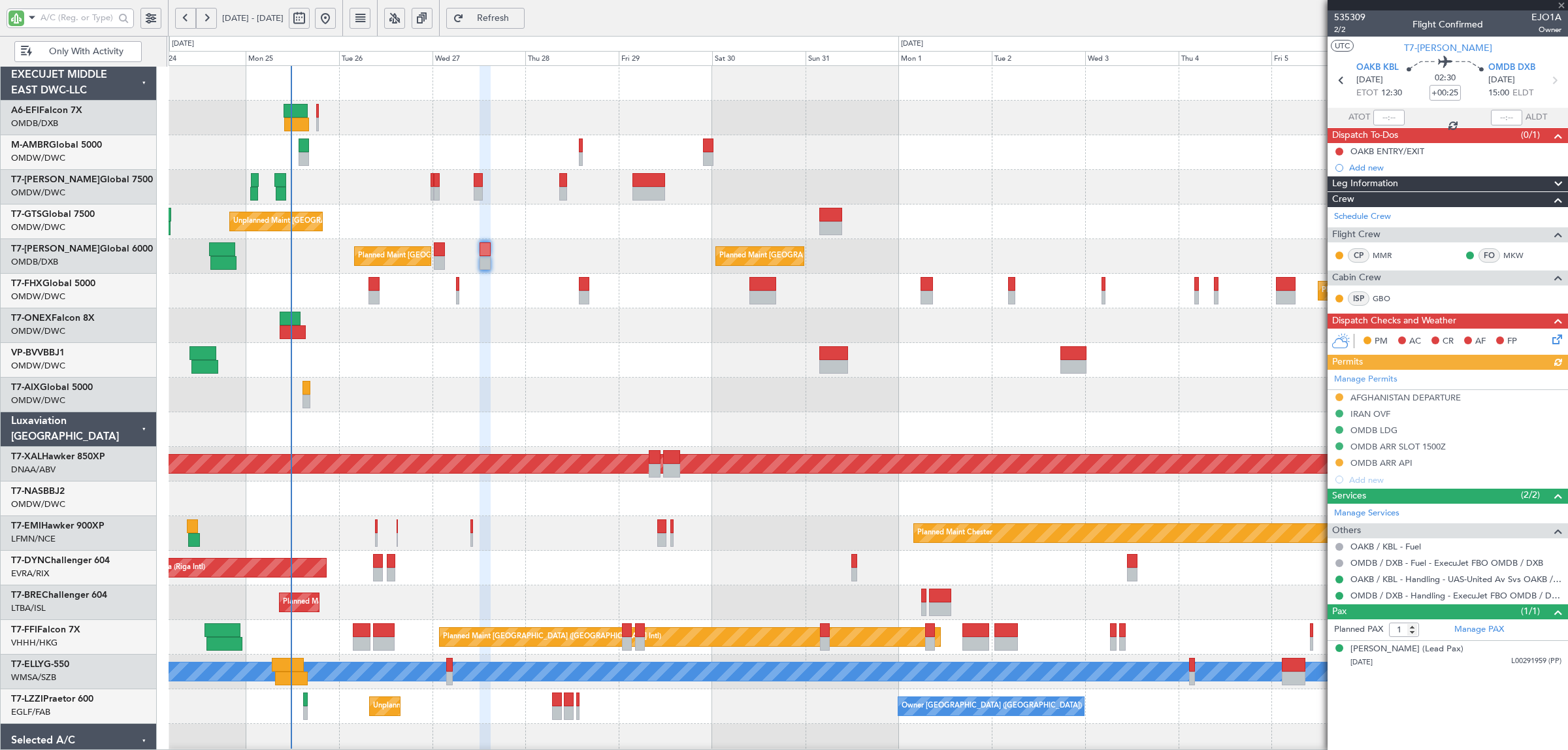
click at [487, 363] on div at bounding box center [868, 360] width 1399 height 35
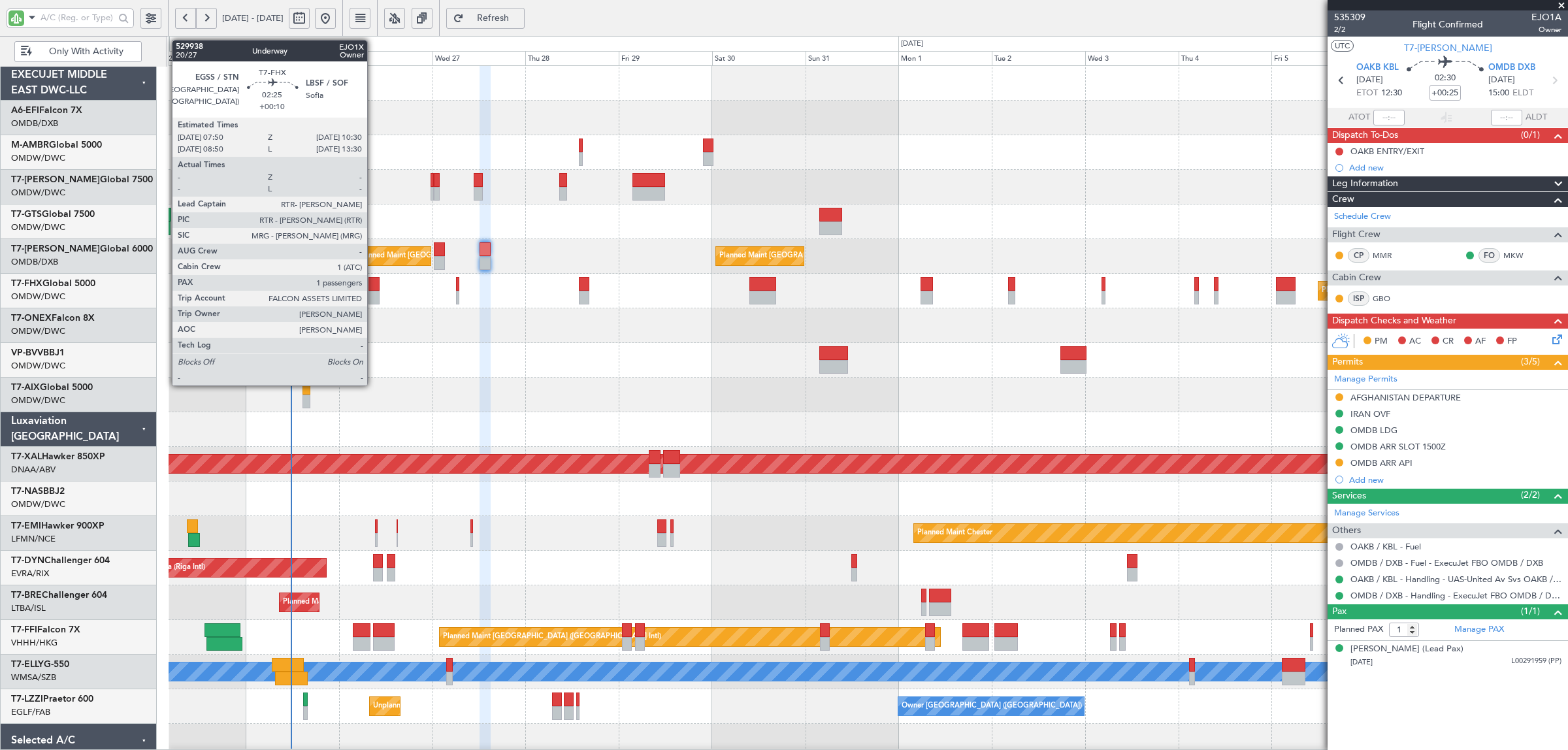
click at [374, 297] on div at bounding box center [374, 297] width 11 height 14
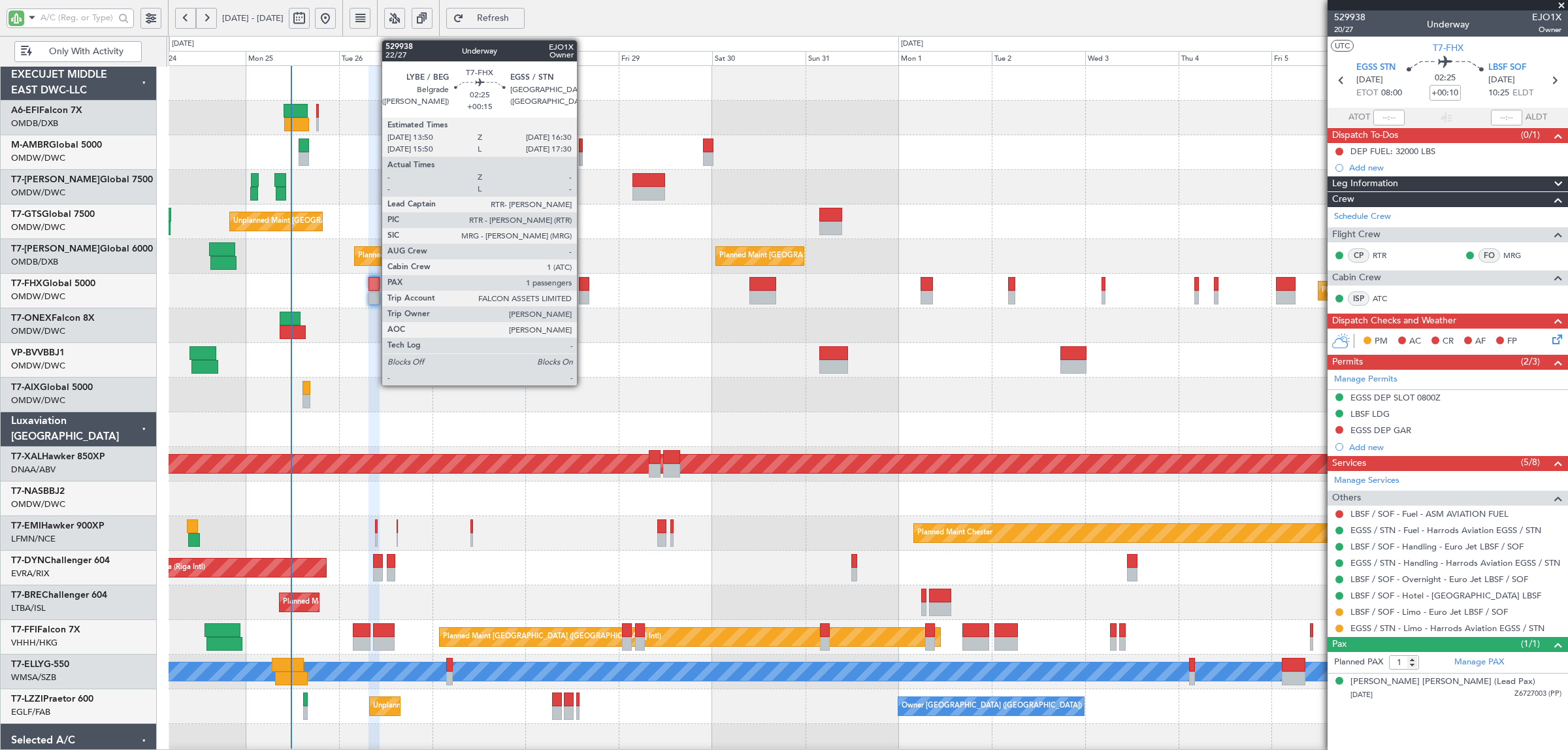
click at [584, 294] on div at bounding box center [584, 297] width 11 height 14
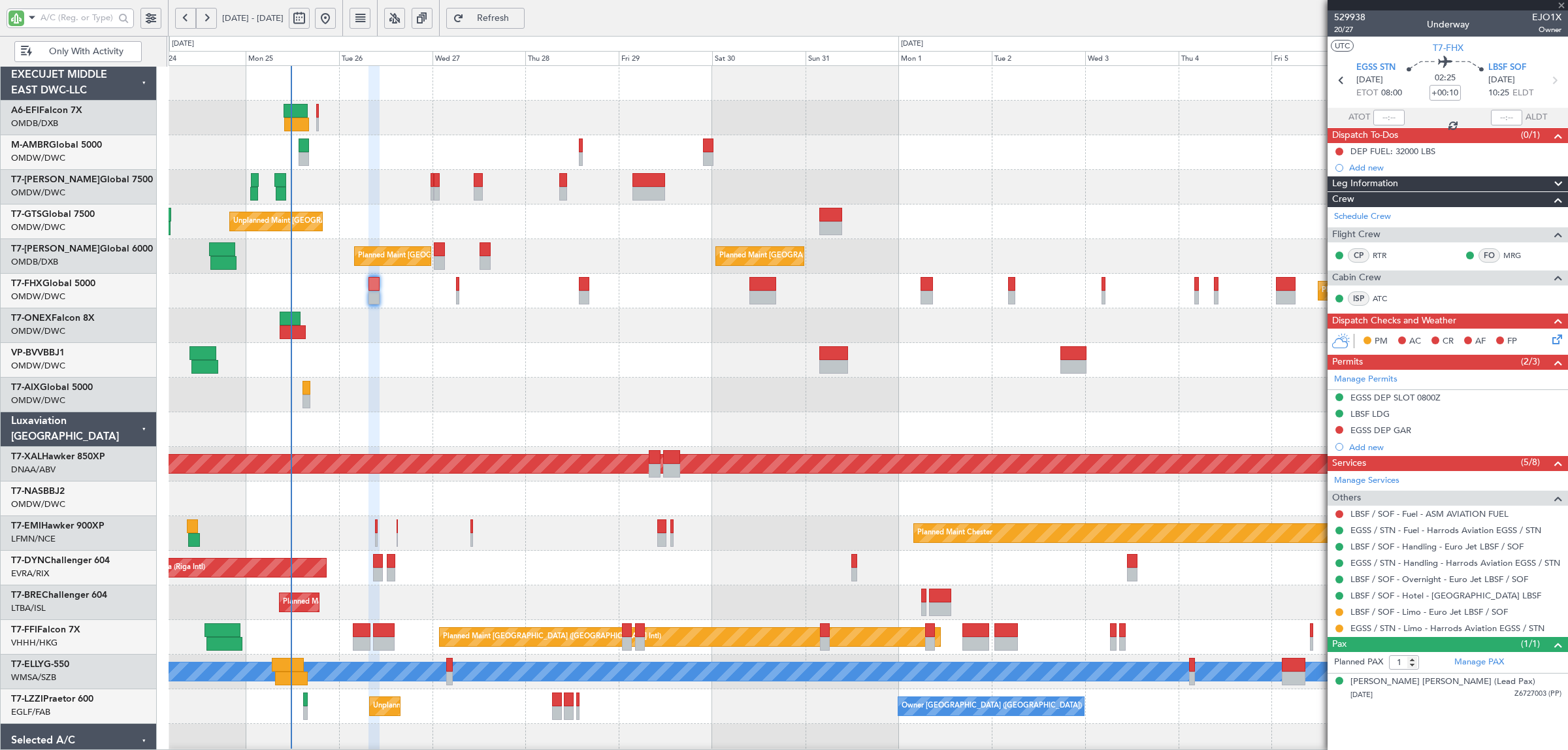
type input "+00:15"
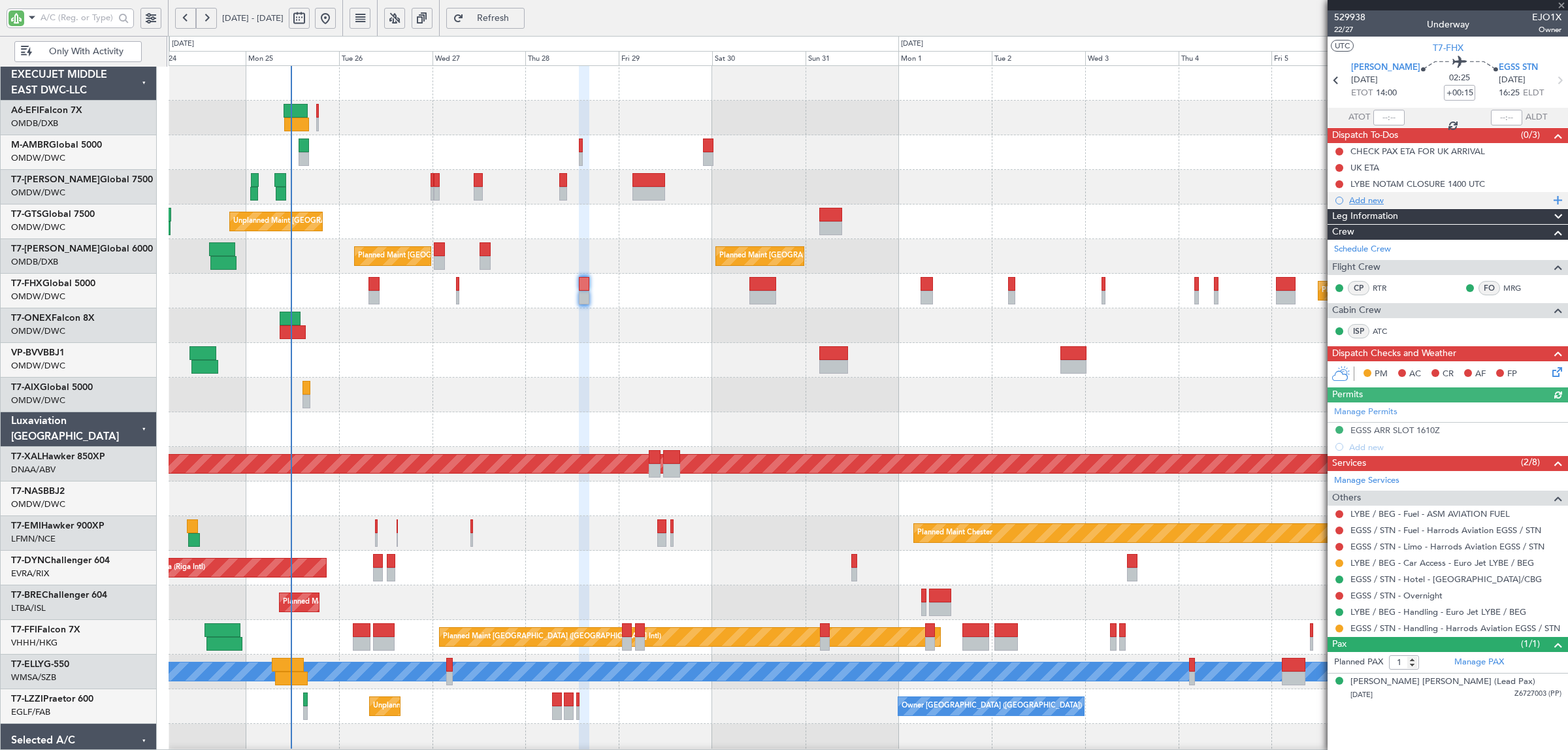
click at [1369, 203] on div "Add new" at bounding box center [1450, 199] width 201 height 11
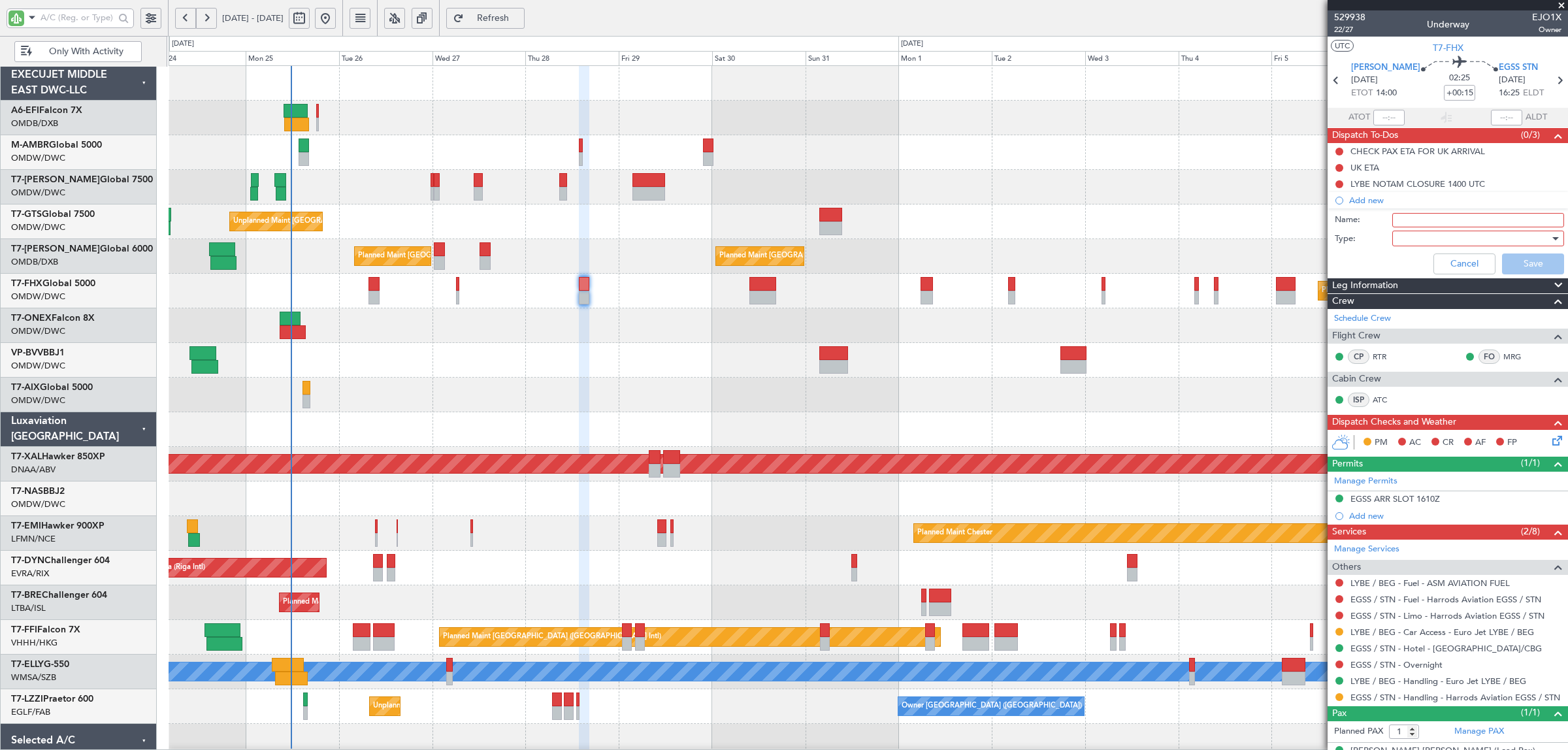
click at [1425, 224] on input "Name:" at bounding box center [1478, 220] width 172 height 14
type input "f"
type input "DEP FUEL: [PERSON_NAME]"
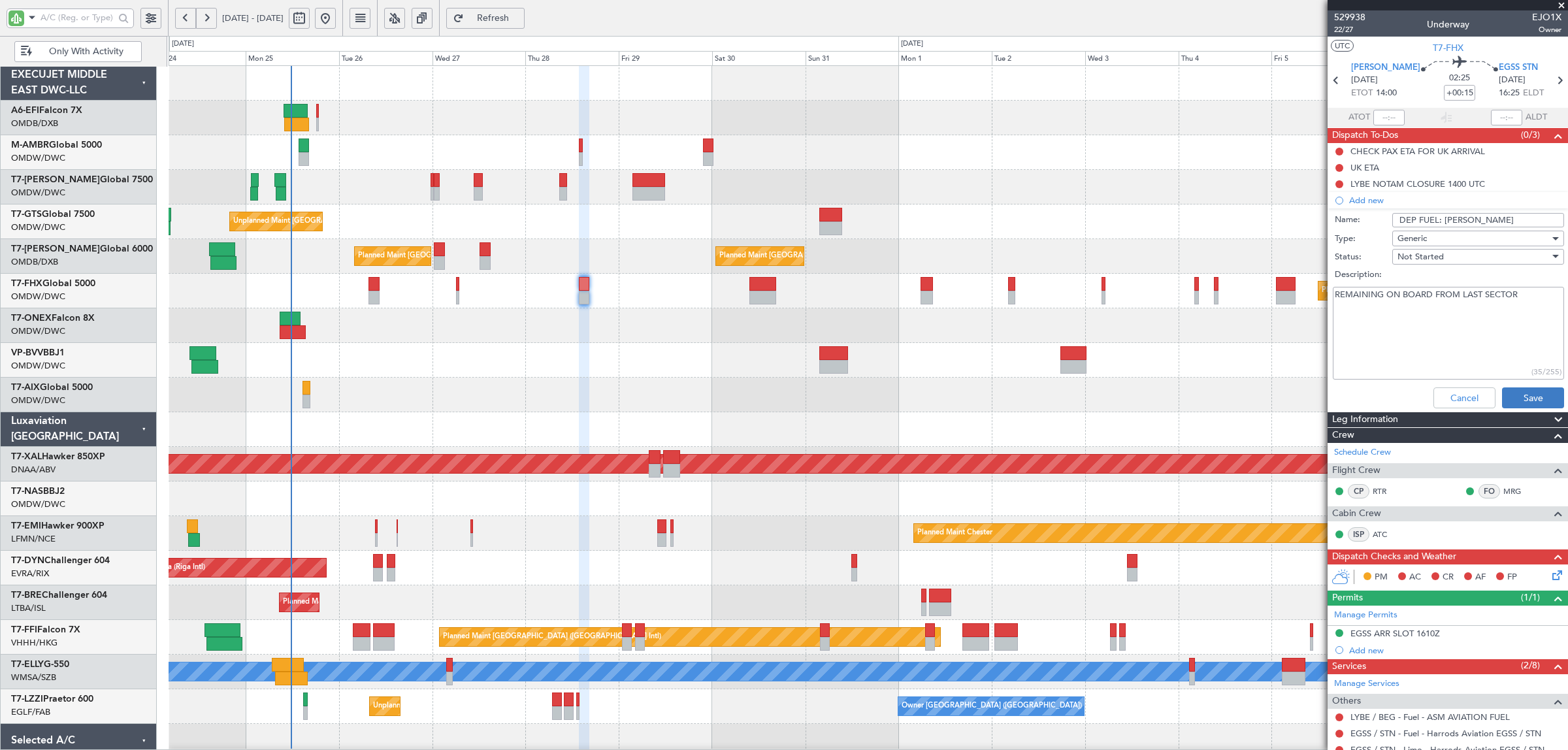
type textarea "REMAINING ON BOARD FROM LAST SECTOR"
click at [1507, 392] on button "Save" at bounding box center [1533, 398] width 62 height 21
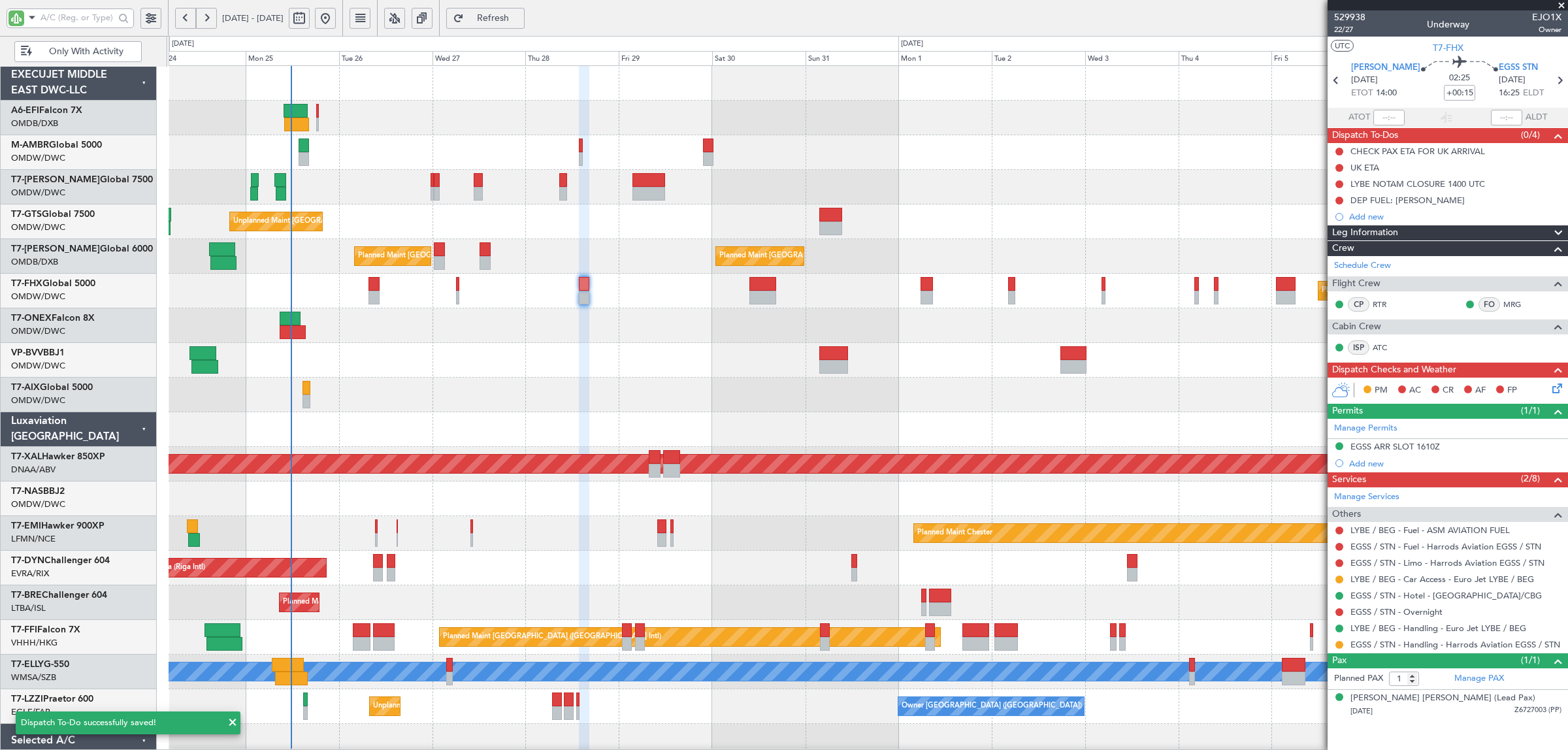
click at [459, 291] on div "Planned Maint [GEOGRAPHIC_DATA] ([GEOGRAPHIC_DATA]) Planned Maint [GEOGRAPHIC_D…" at bounding box center [868, 292] width 1399 height 35
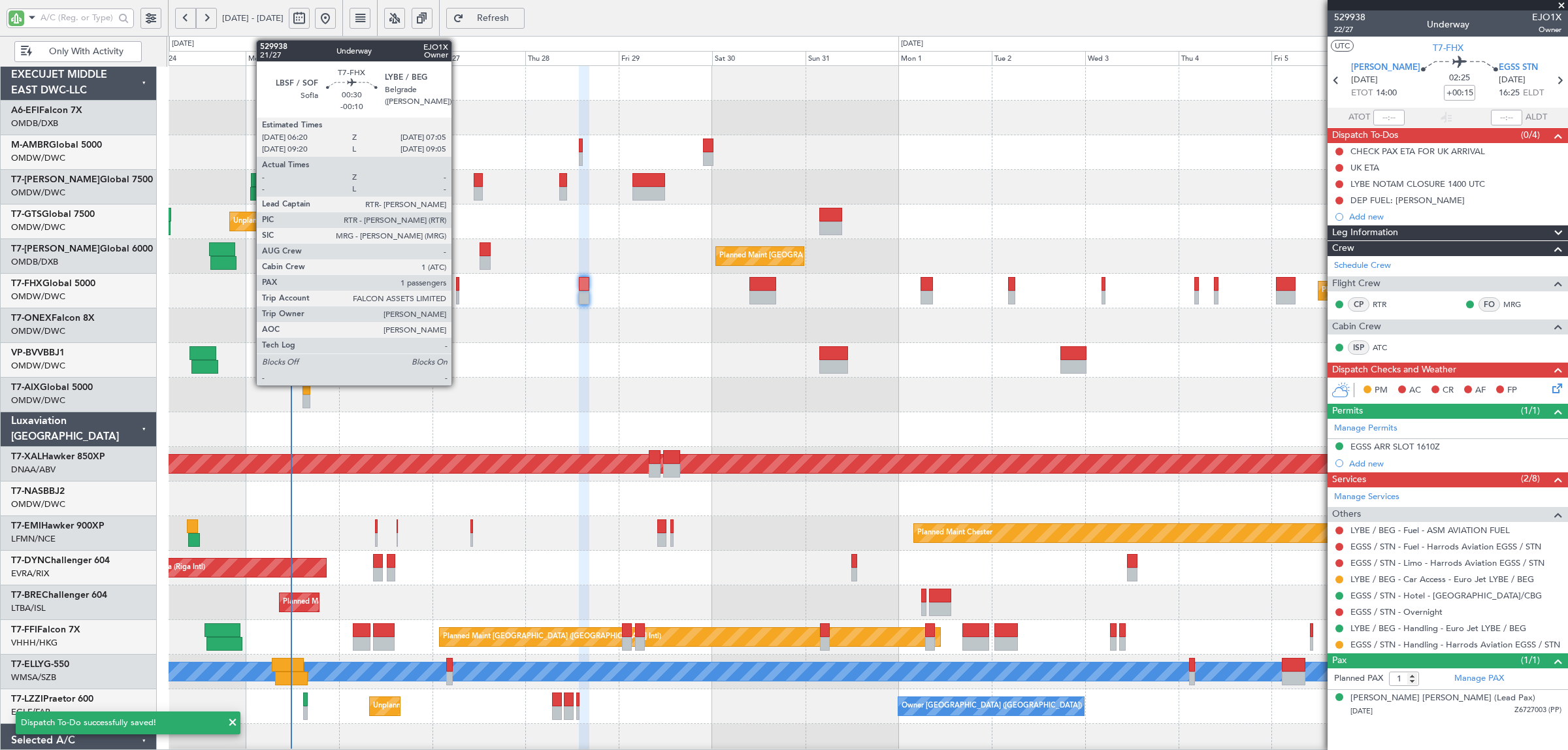
click at [458, 290] on div at bounding box center [458, 284] width 3 height 14
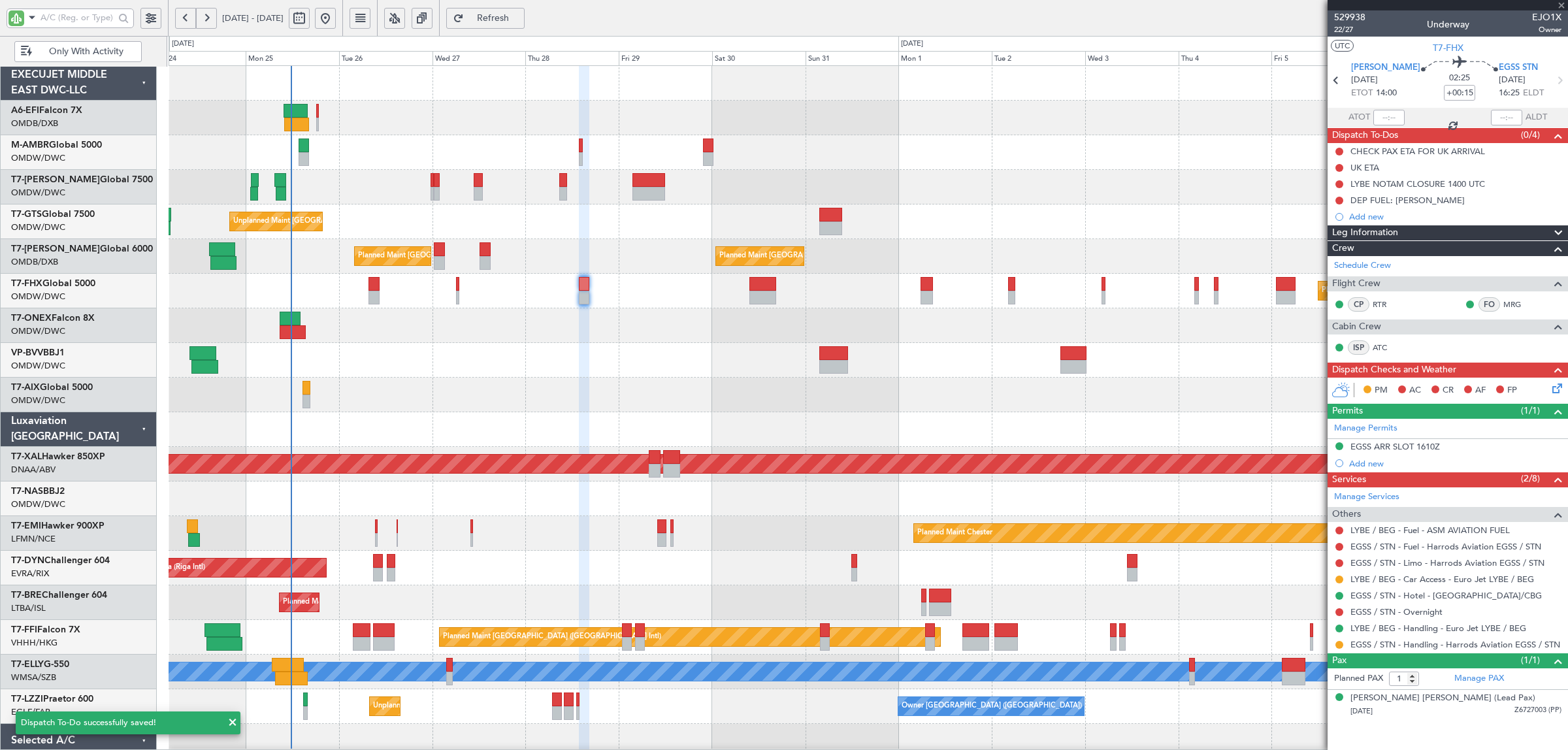
type input "-00:10"
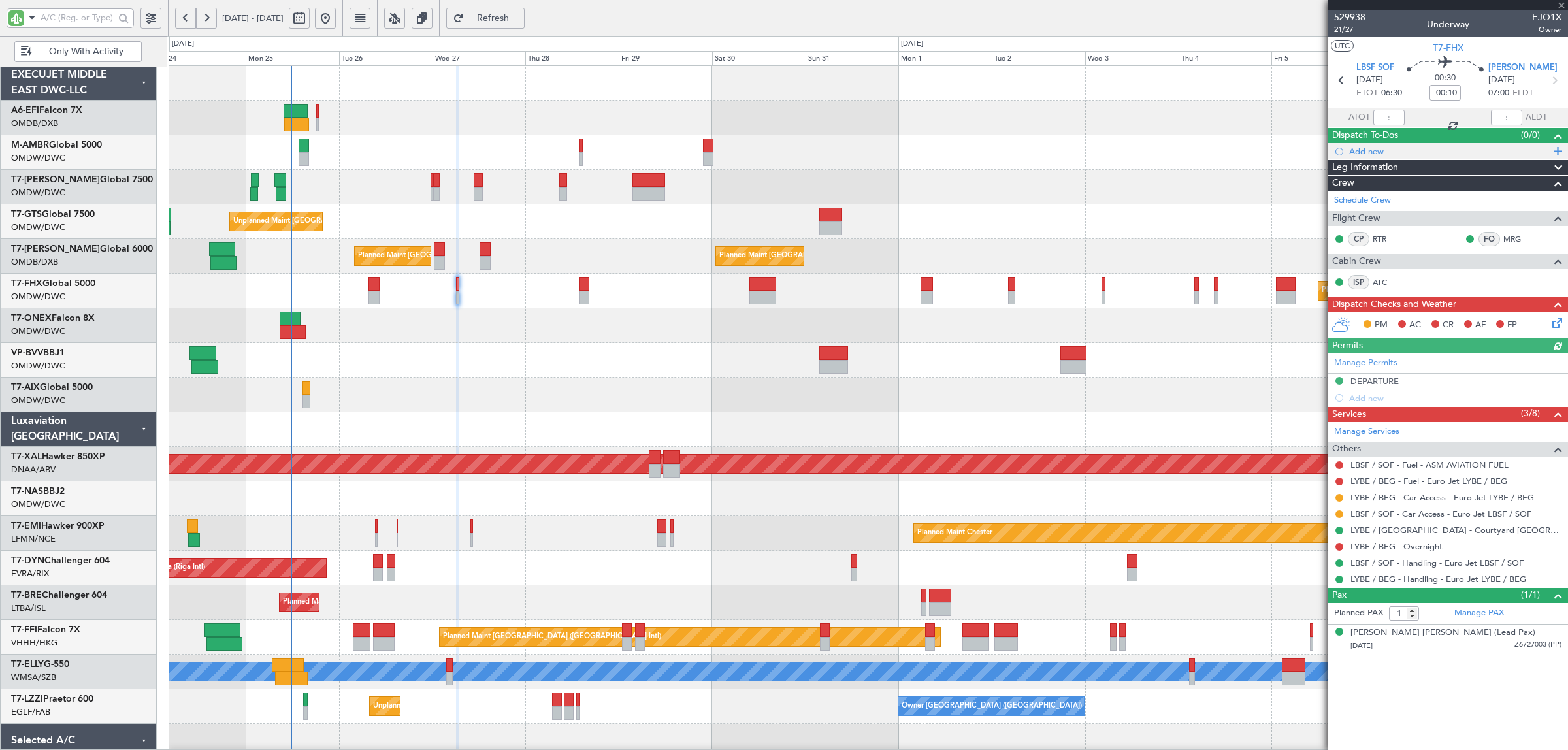
click at [1373, 154] on div "Add new" at bounding box center [1450, 150] width 201 height 11
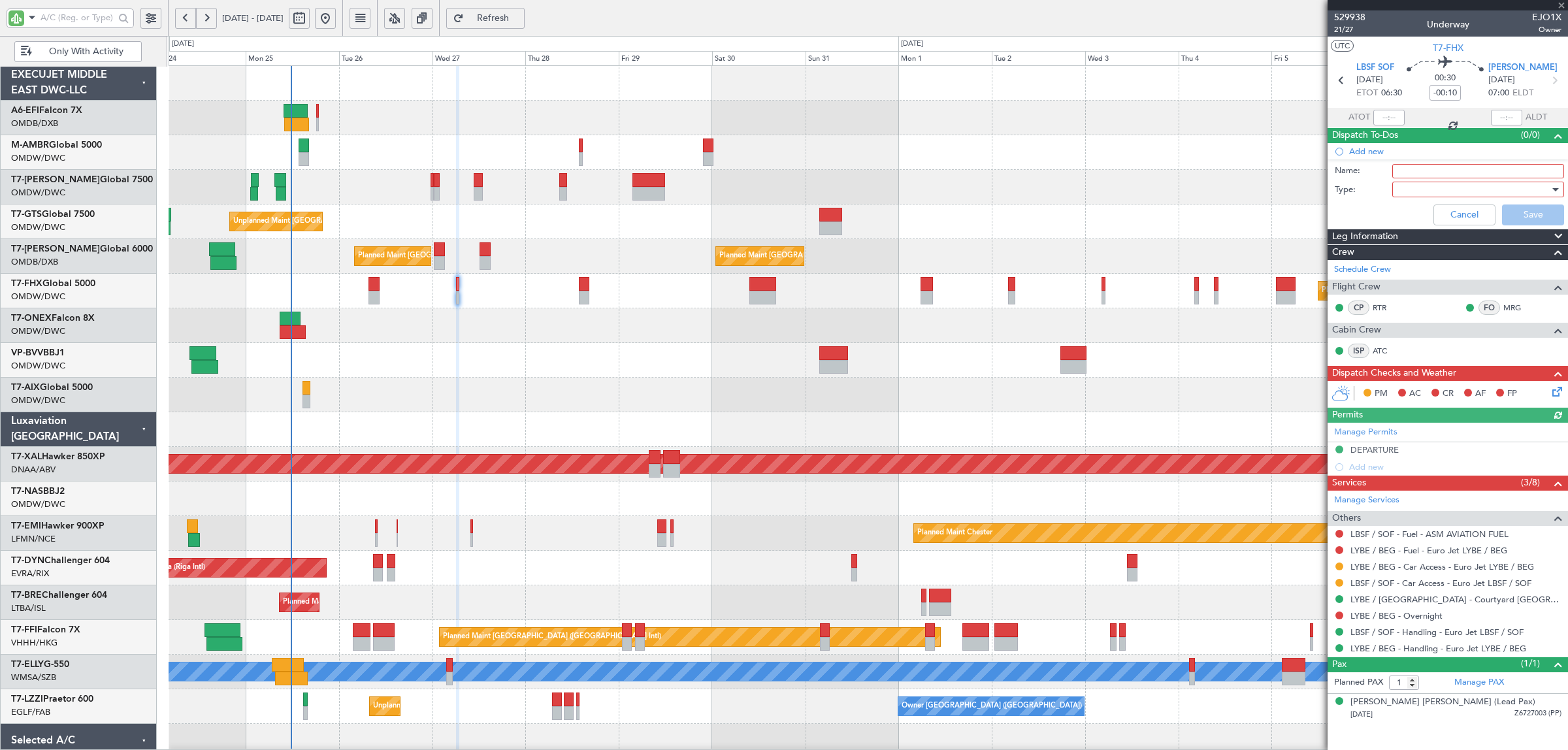
click at [1414, 168] on input "Name:" at bounding box center [1478, 170] width 172 height 14
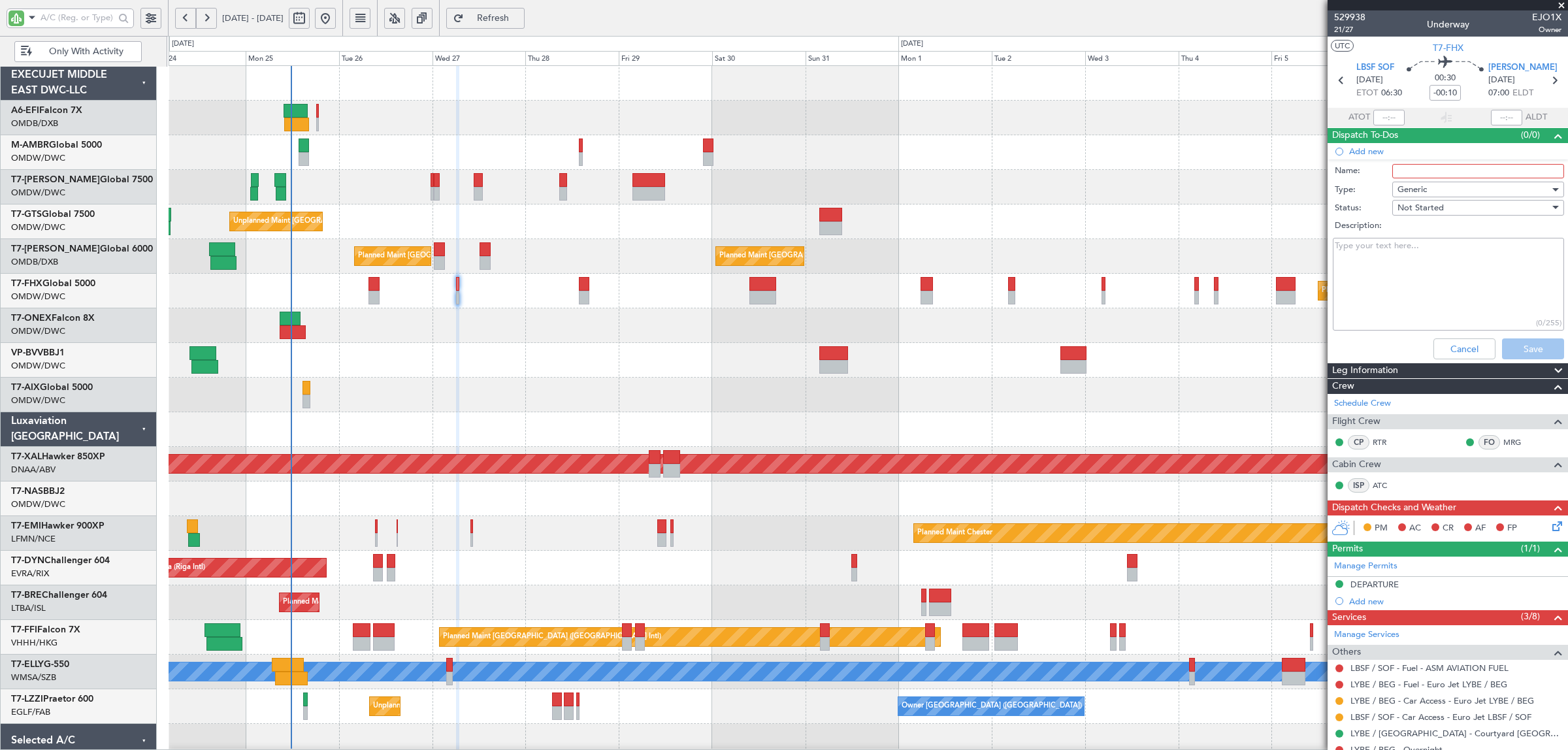
click at [1414, 168] on input "Name:" at bounding box center [1478, 170] width 172 height 14
type input "F"
type input "DEP FUEL: [PERSON_NAME]"
click at [1384, 268] on textarea "Description:" at bounding box center [1448, 284] width 232 height 94
paste textarea "REMAINING ON BOARD FROM LAST SECTOR"
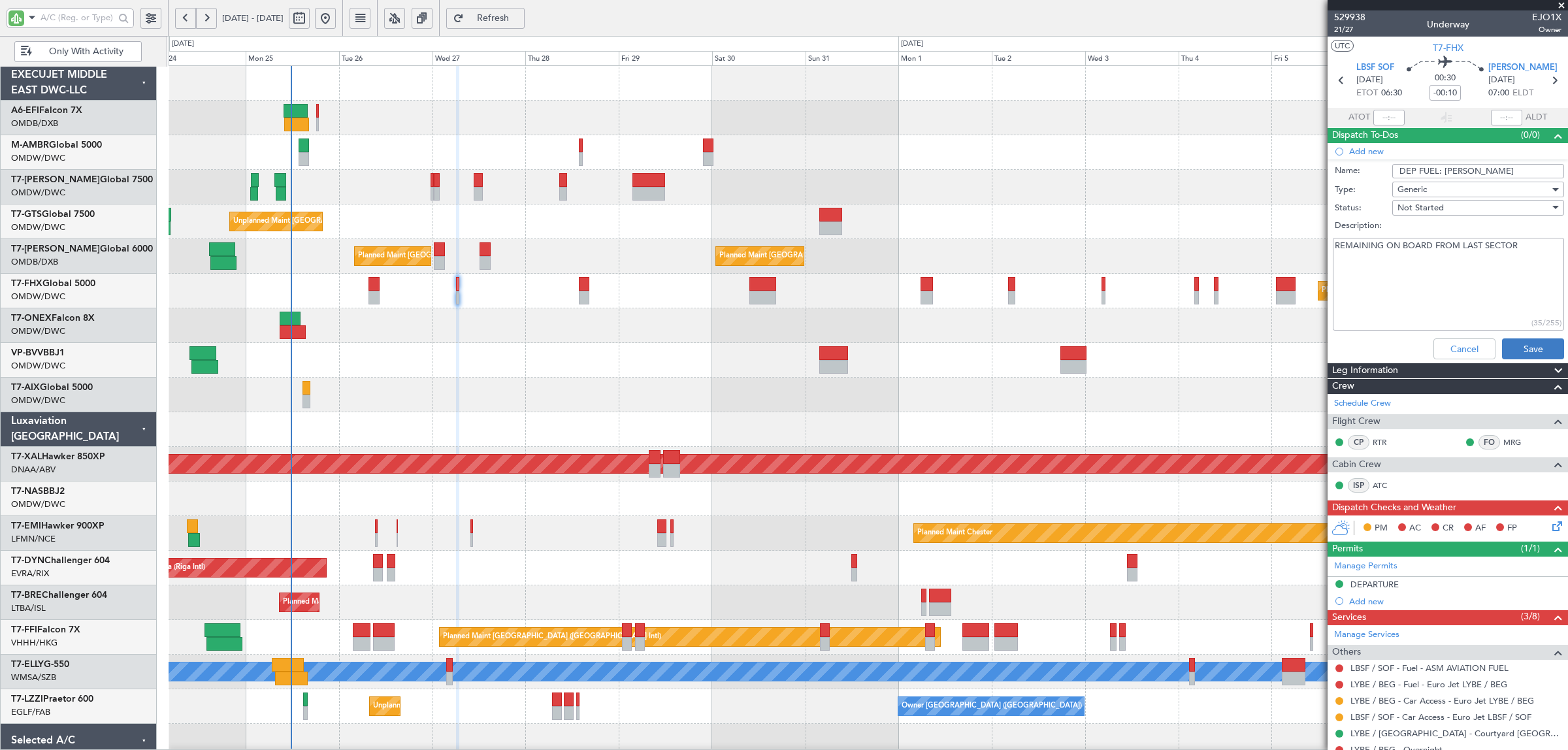
type textarea "REMAINING ON BOARD FROM LAST SECTOR"
click at [1515, 345] on button "Save" at bounding box center [1533, 349] width 62 height 21
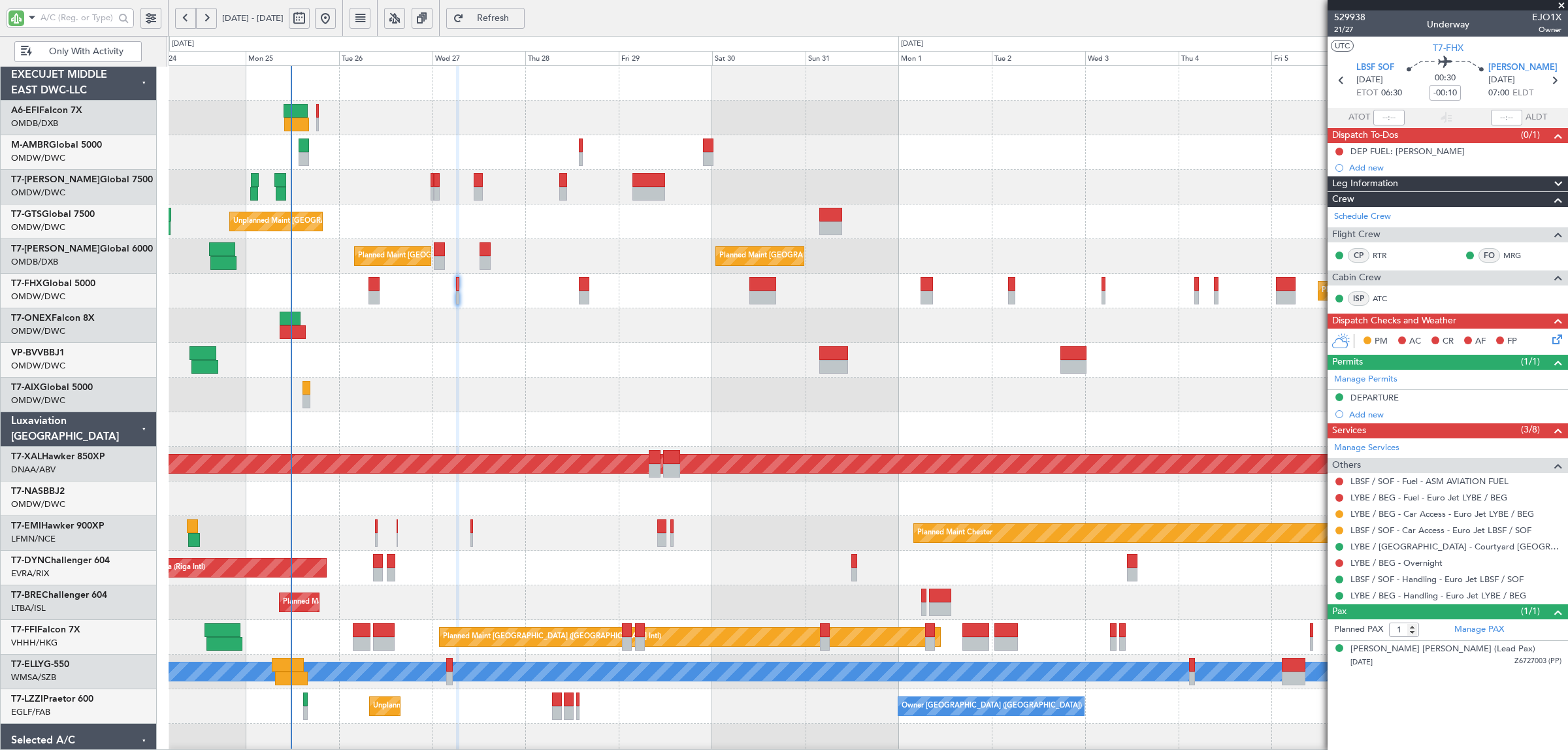
click at [723, 371] on div at bounding box center [868, 360] width 1399 height 35
click at [482, 356] on div at bounding box center [868, 360] width 1399 height 35
click at [1340, 498] on button at bounding box center [1339, 498] width 7 height 7
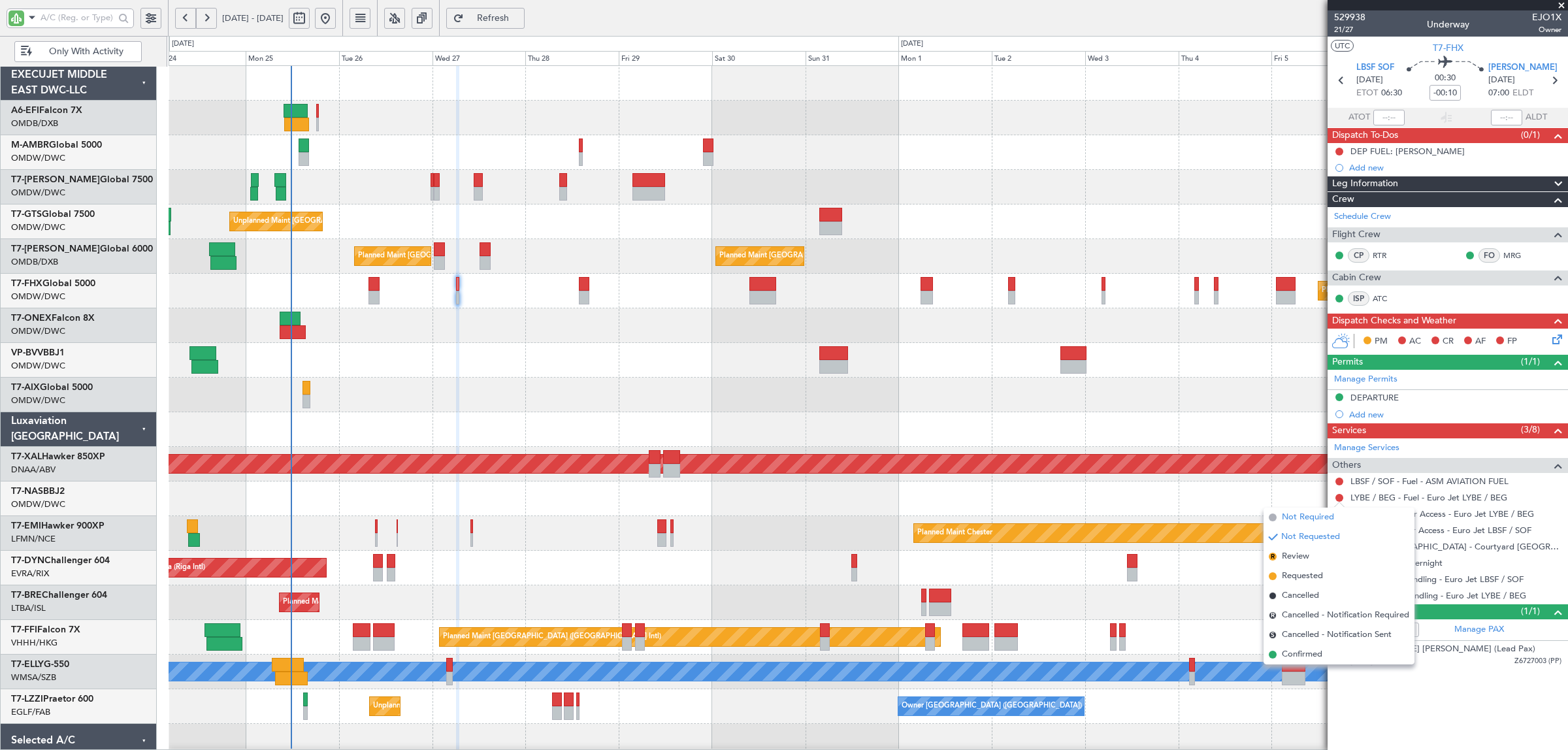
click at [1315, 512] on span "Not Required" at bounding box center [1308, 517] width 52 height 13
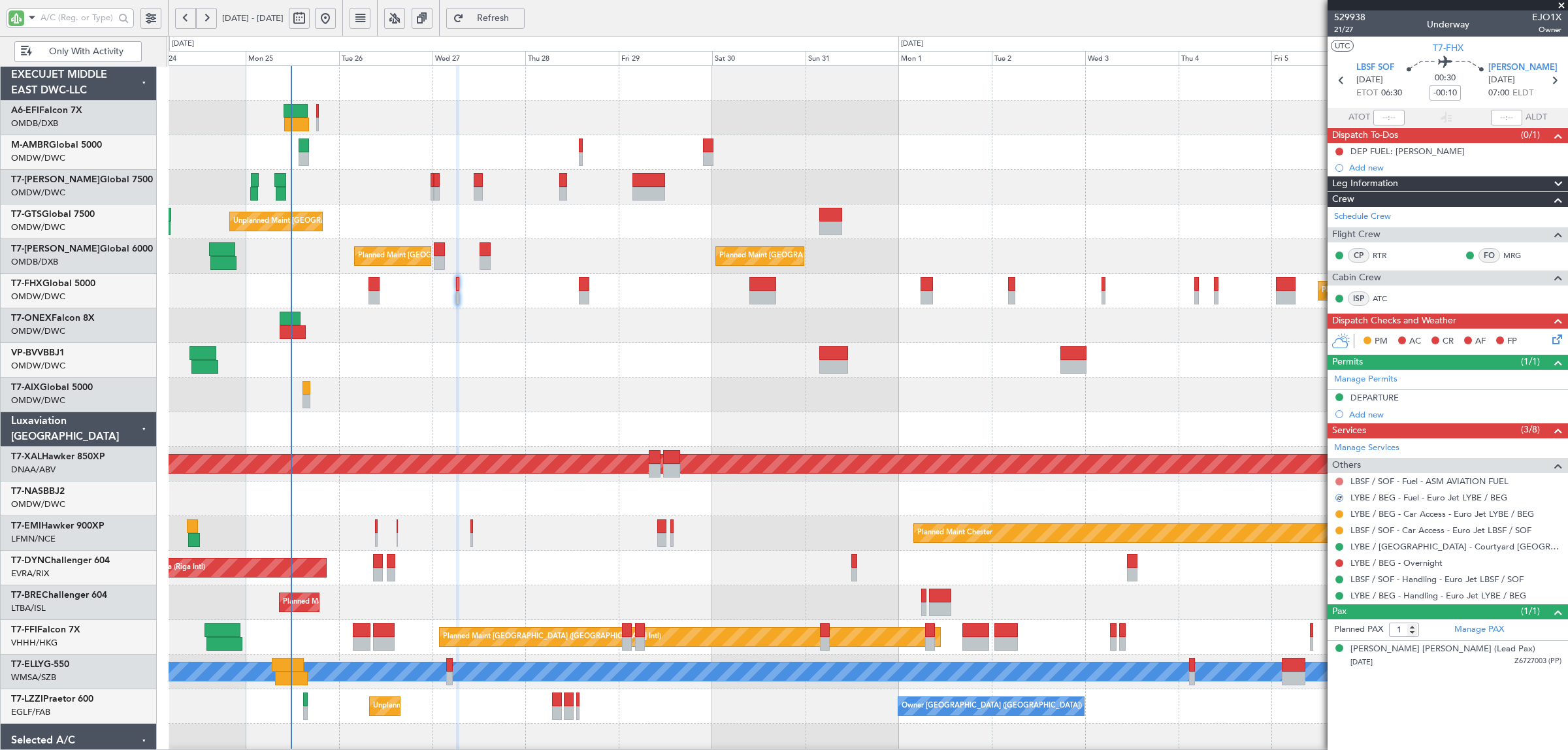
click at [1338, 483] on button at bounding box center [1339, 481] width 7 height 7
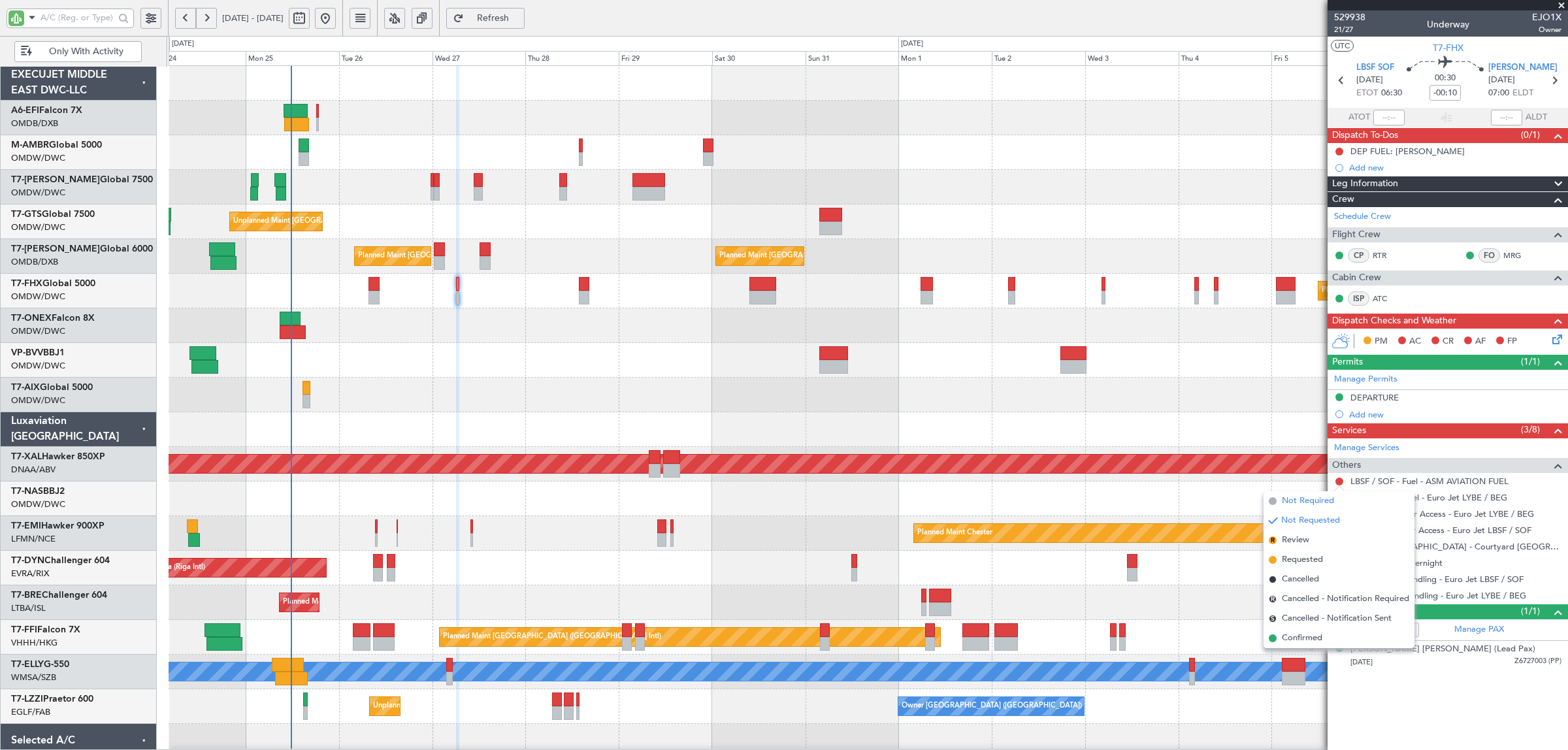
click at [1302, 498] on span "Not Required" at bounding box center [1308, 502] width 52 height 13
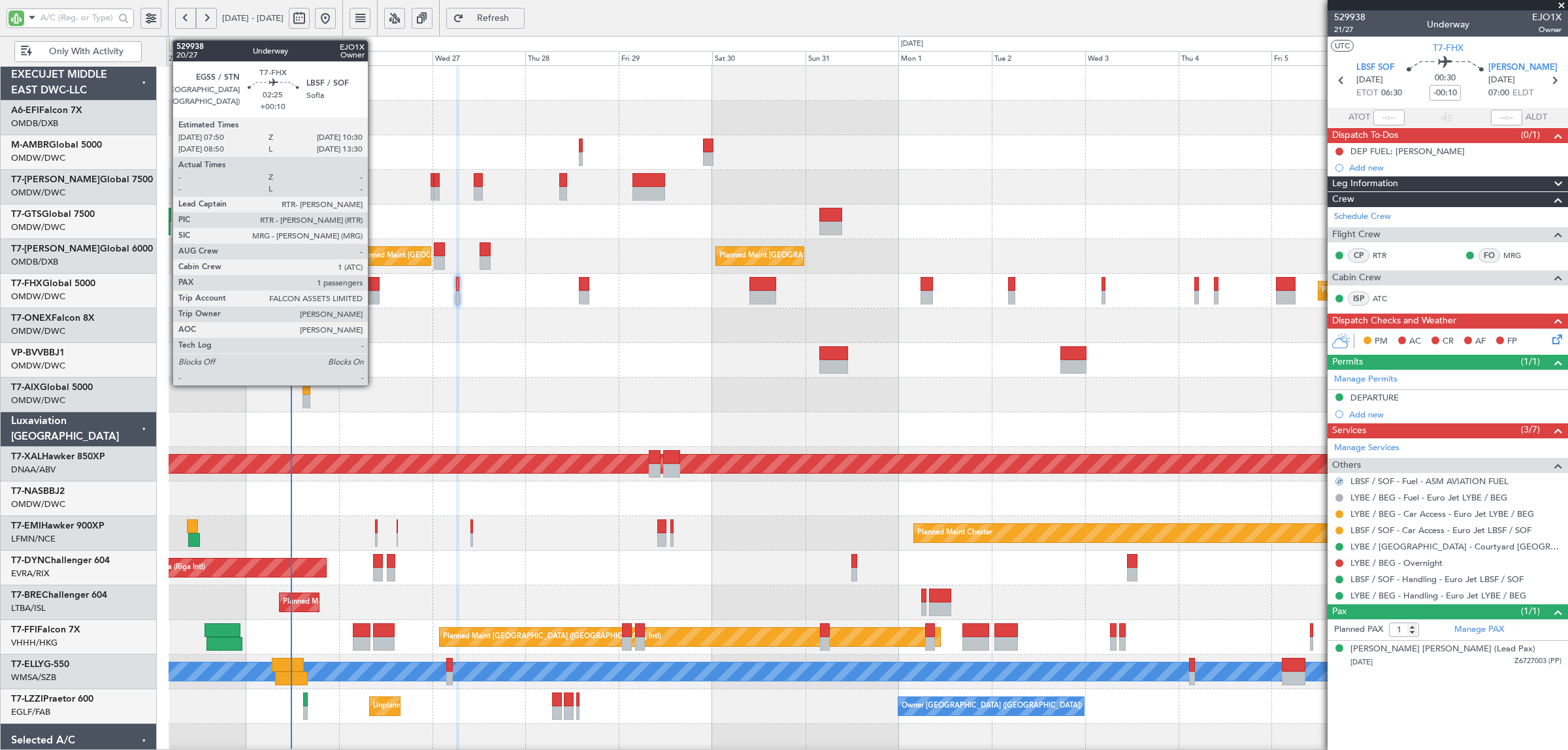
click at [375, 297] on div at bounding box center [374, 297] width 11 height 14
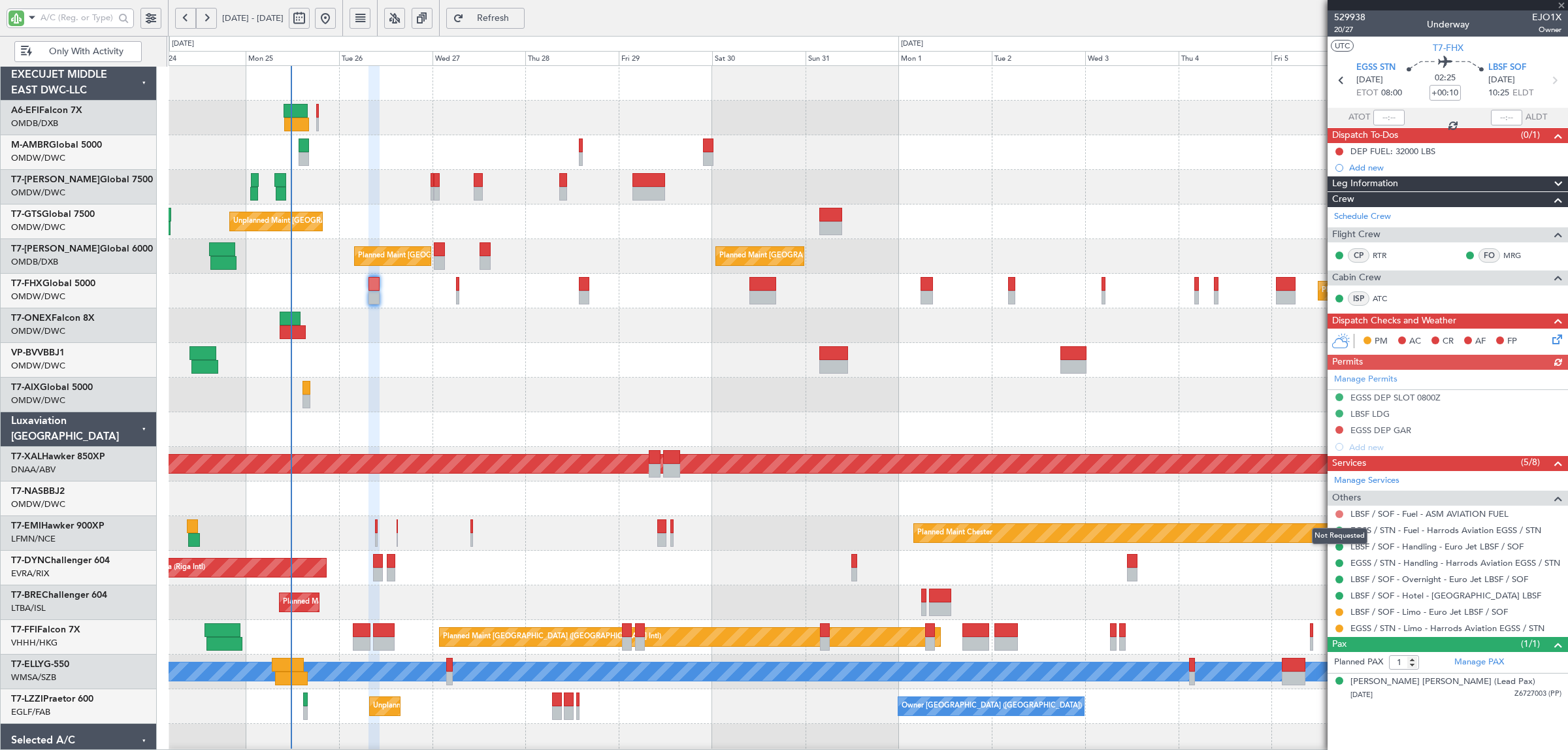
click at [1338, 515] on button at bounding box center [1339, 514] width 7 height 7
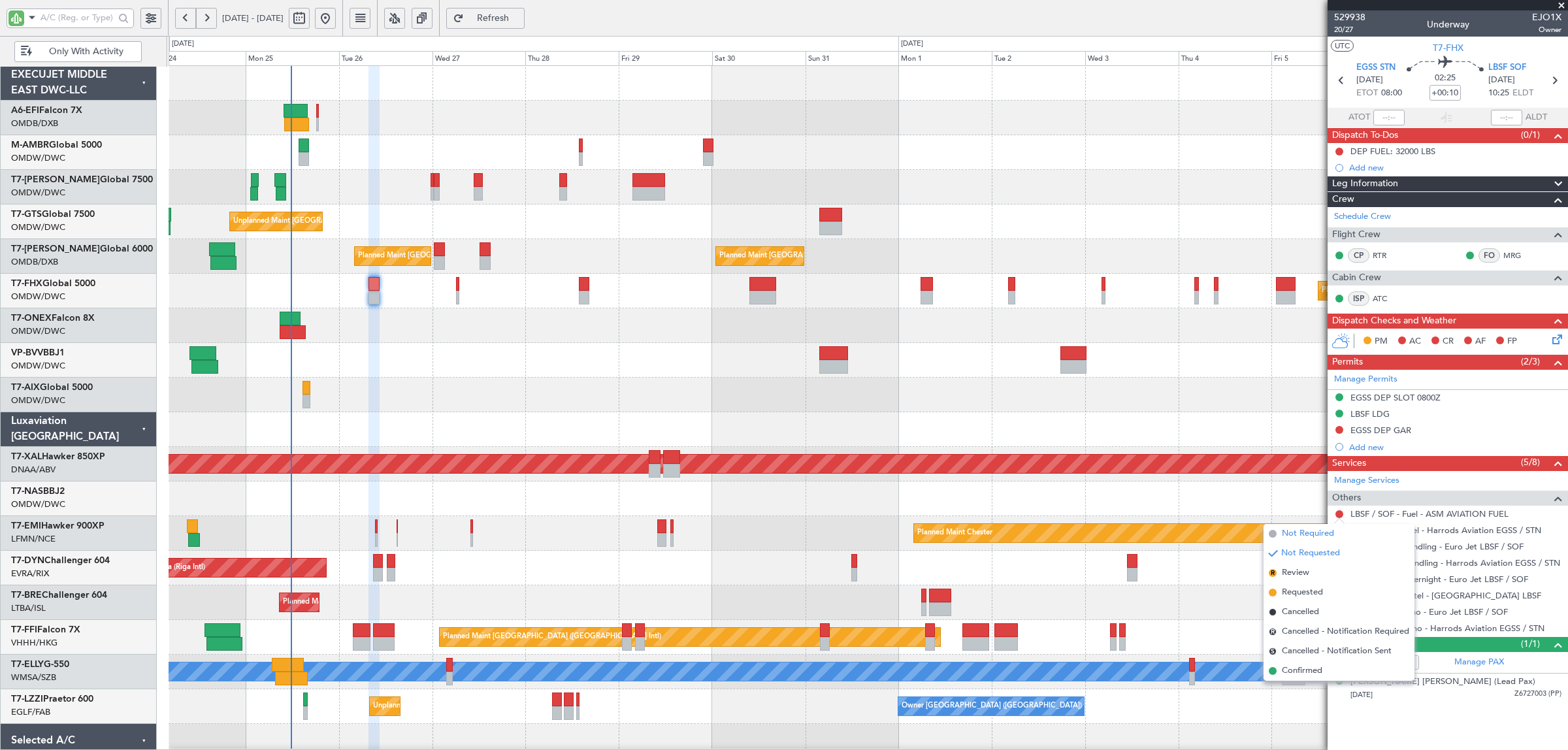
click at [1307, 536] on span "Not Required" at bounding box center [1308, 534] width 52 height 13
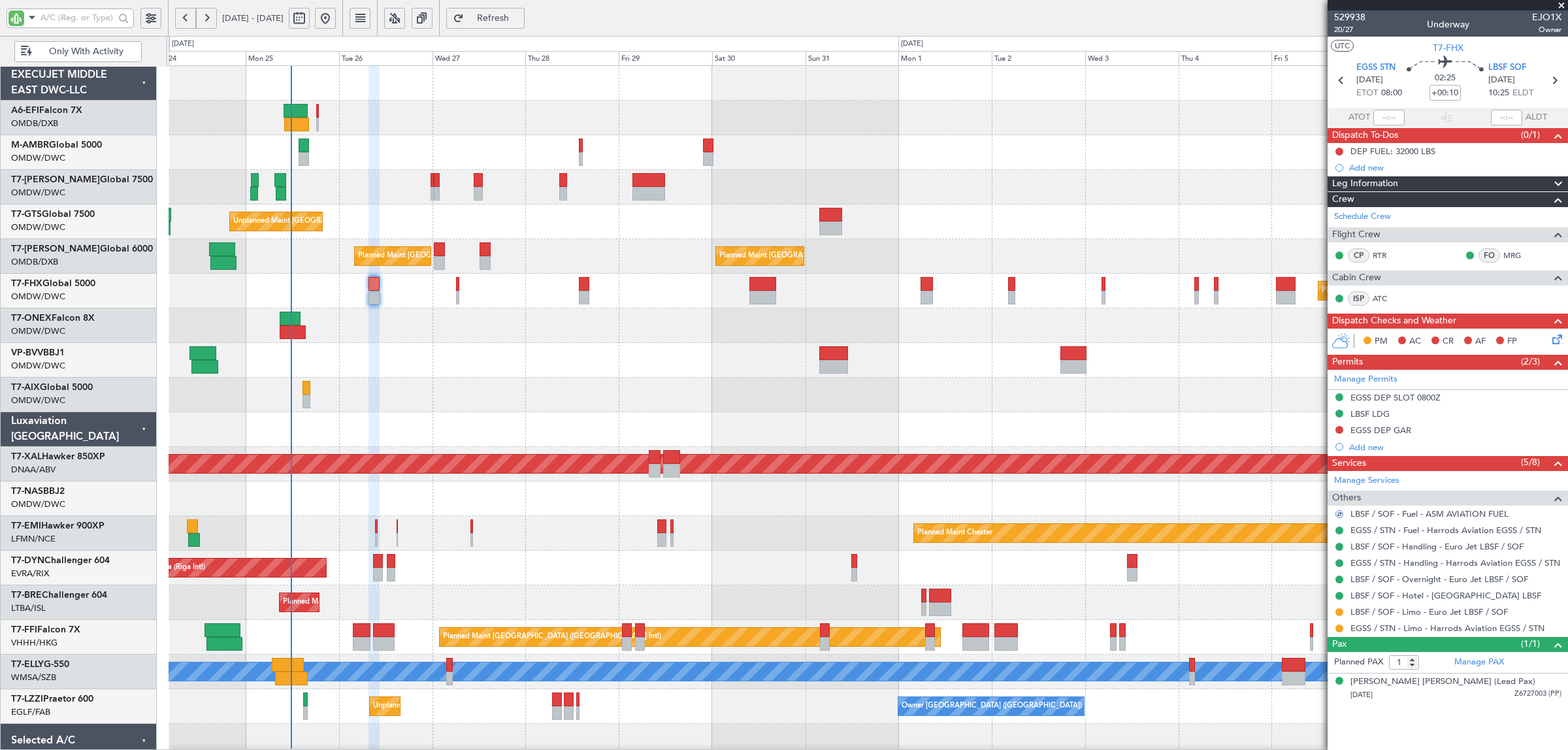
click at [459, 298] on div "Planned Maint [GEOGRAPHIC_DATA] ([GEOGRAPHIC_DATA]) Planned Maint [GEOGRAPHIC_D…" at bounding box center [868, 292] width 1399 height 35
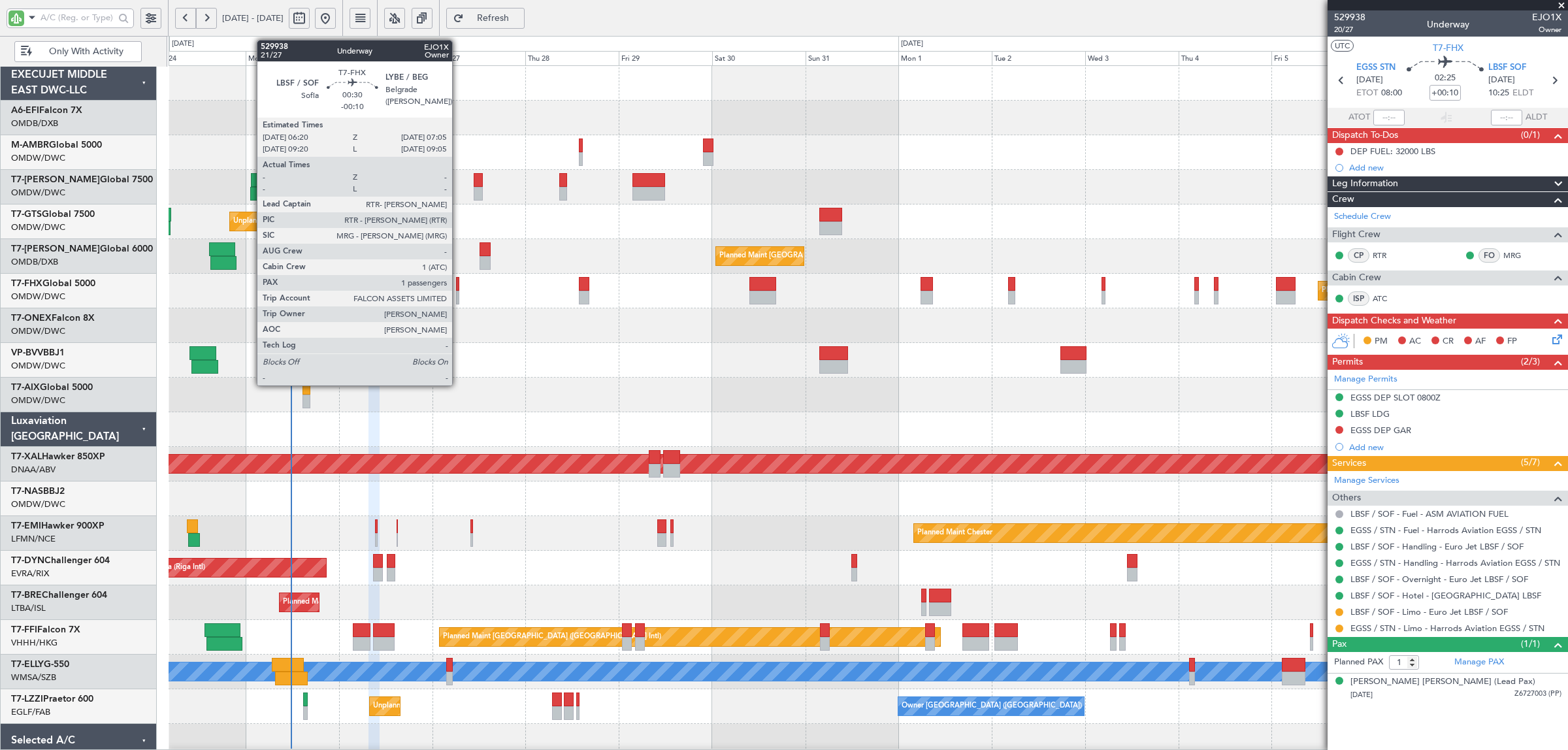
click at [458, 296] on div at bounding box center [458, 297] width 3 height 14
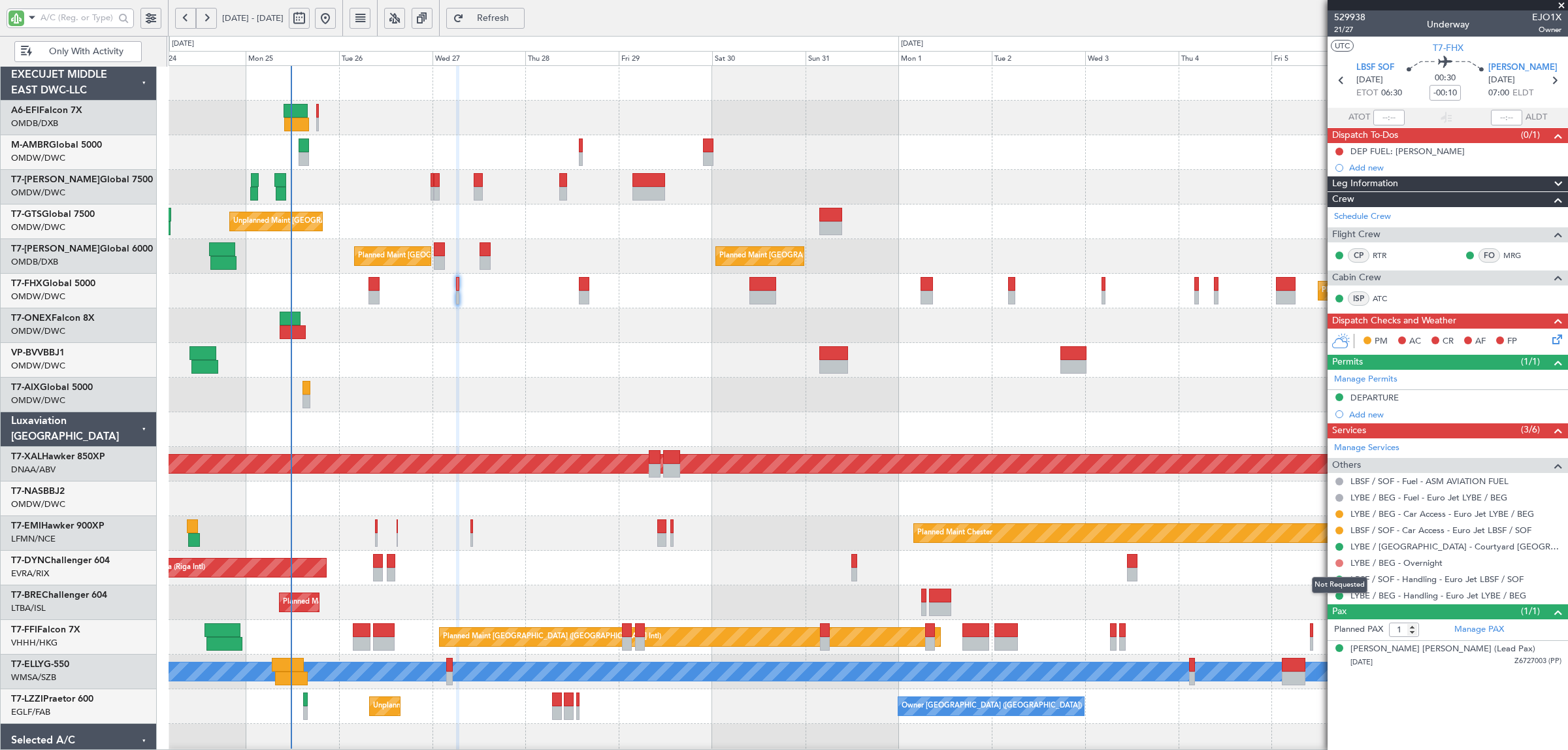
click at [1338, 563] on button at bounding box center [1339, 563] width 7 height 7
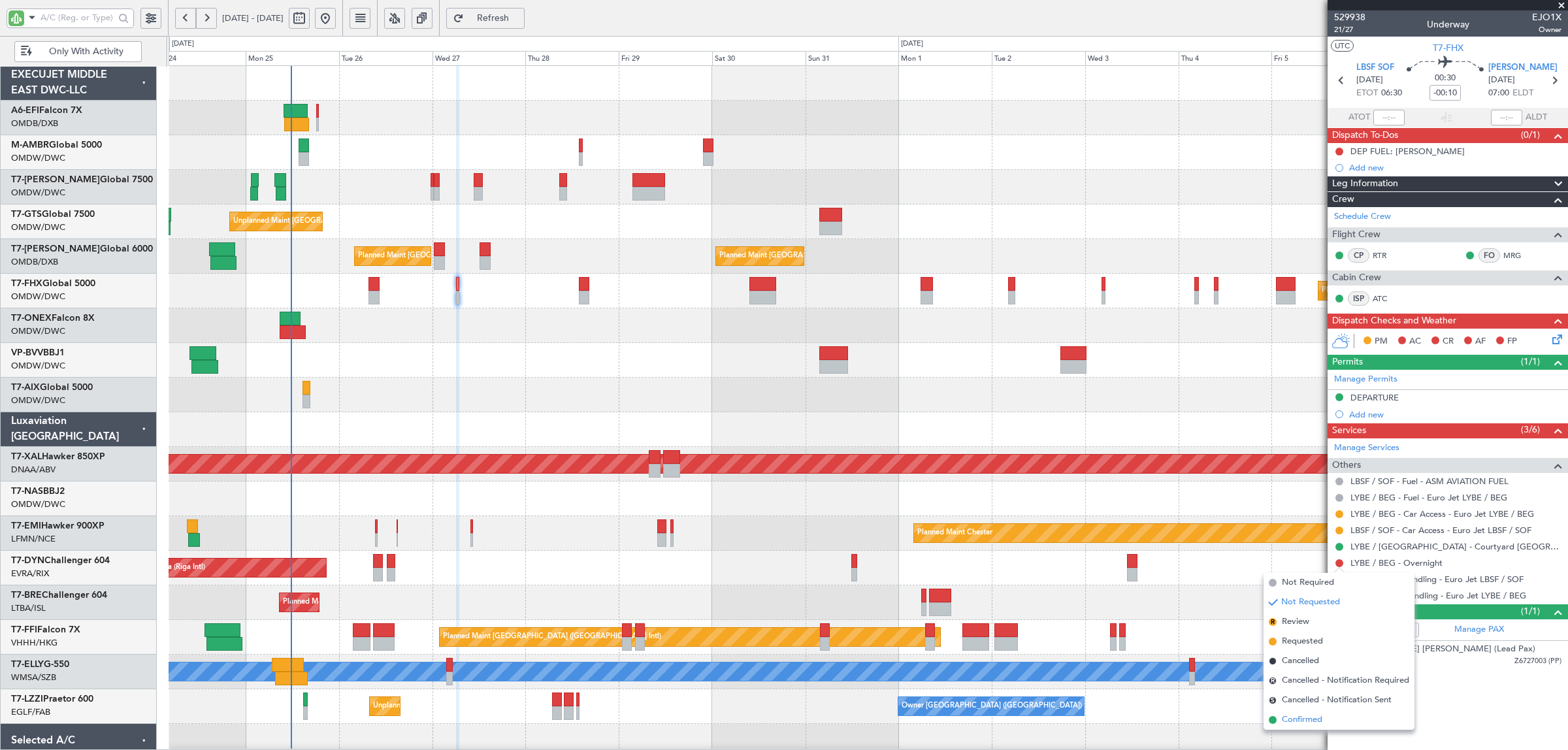
click at [1311, 721] on span "Confirmed" at bounding box center [1302, 720] width 41 height 13
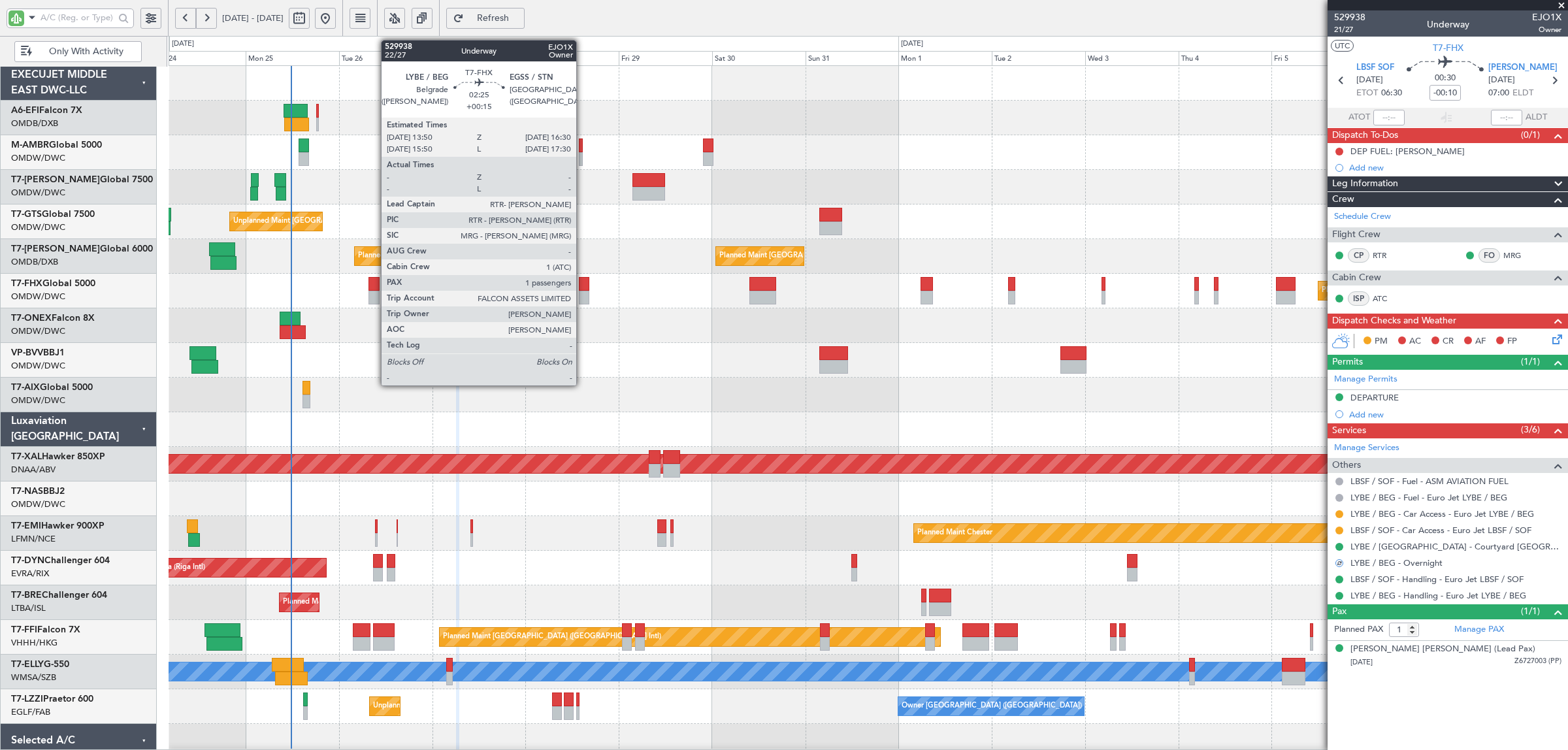
click at [583, 296] on div at bounding box center [584, 297] width 11 height 14
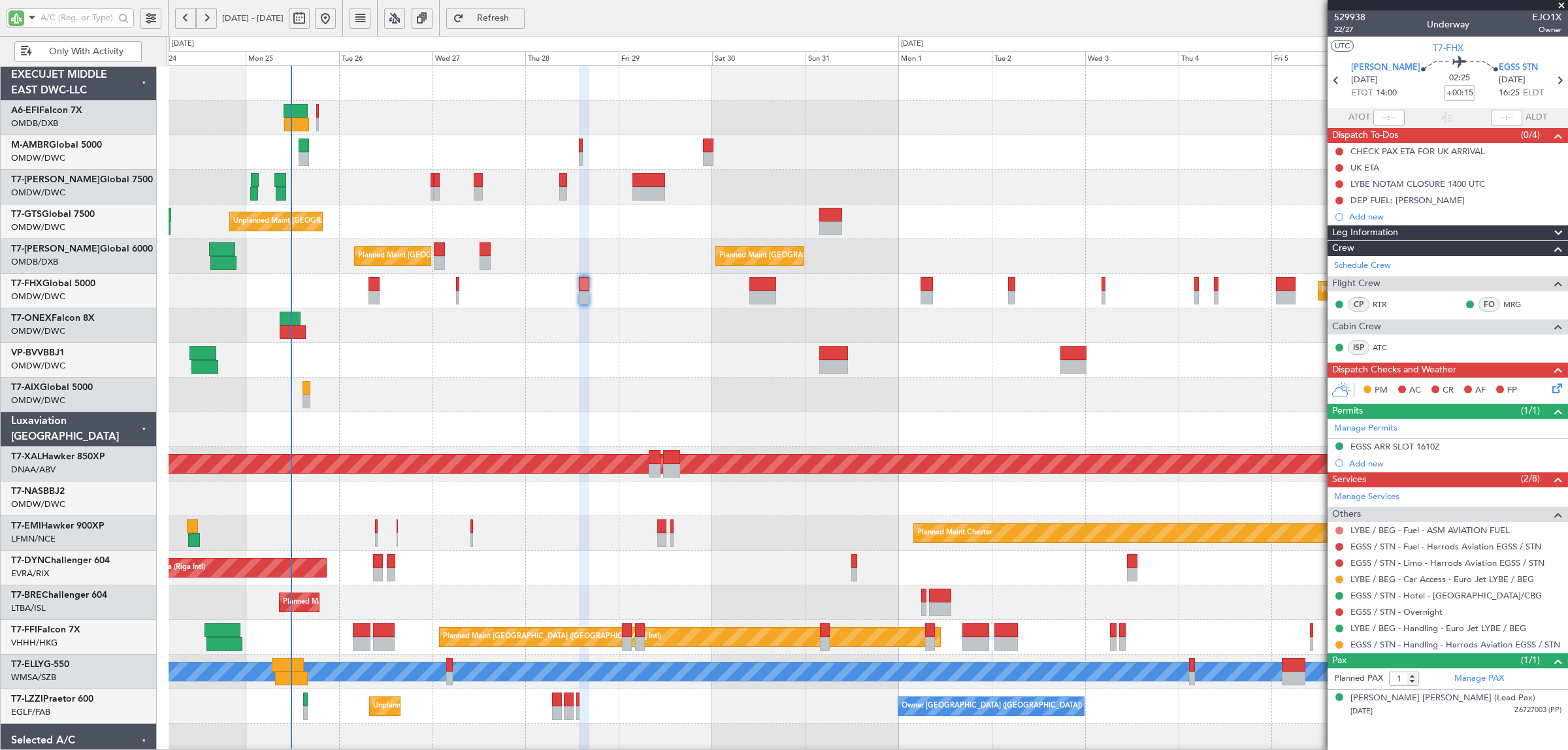
click at [1338, 534] on button at bounding box center [1339, 530] width 7 height 7
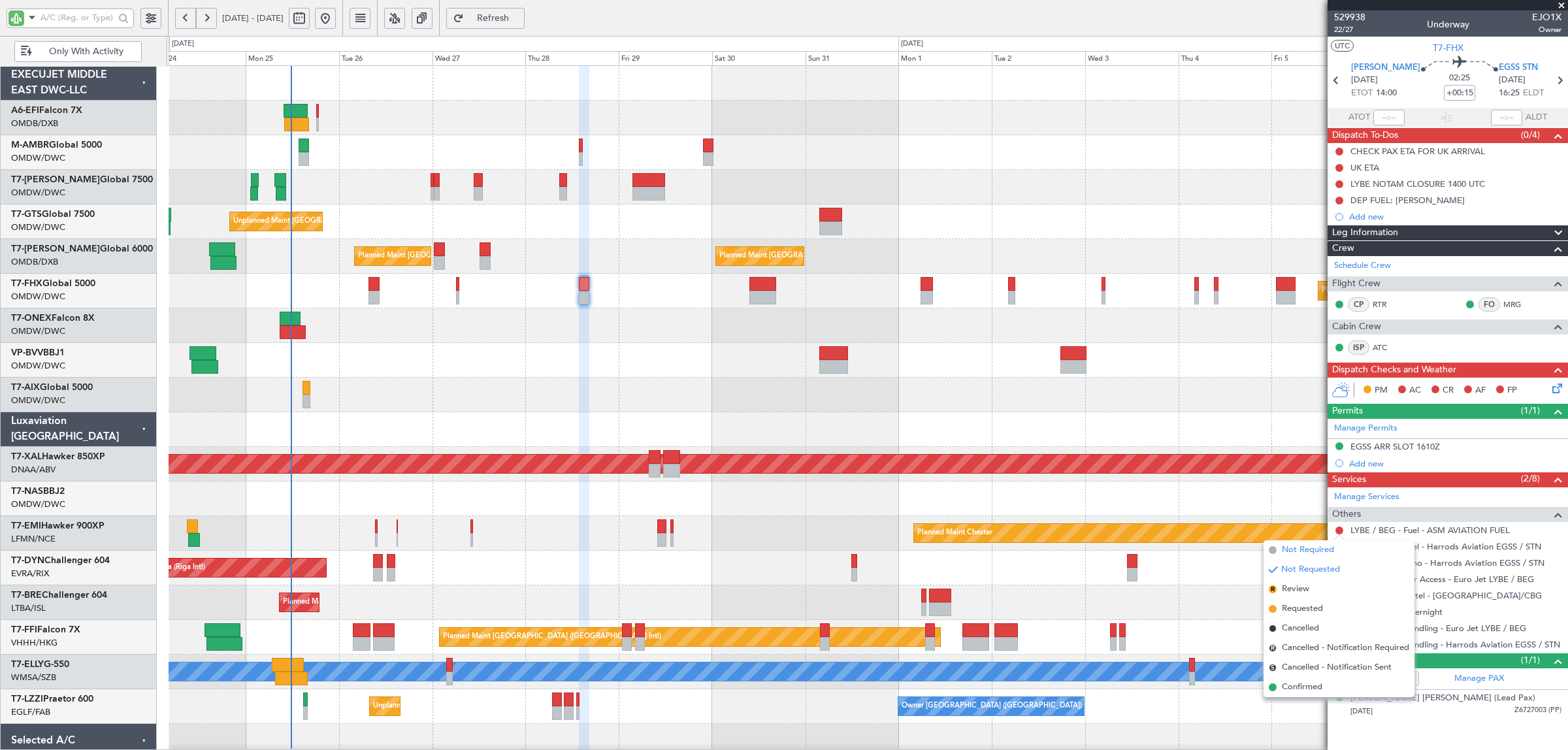
click at [1326, 552] on span "Not Required" at bounding box center [1308, 551] width 52 height 13
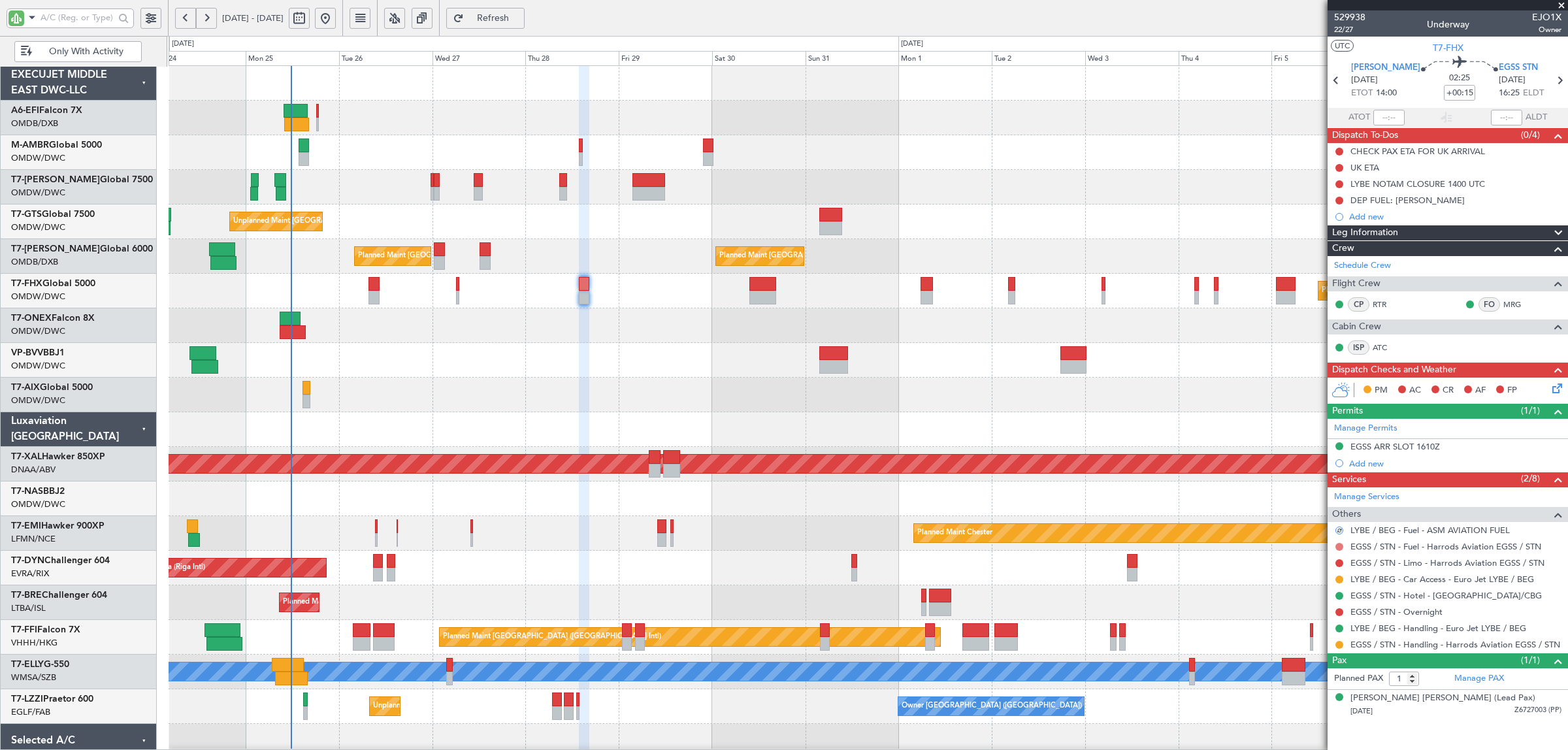
click at [1336, 547] on button at bounding box center [1339, 547] width 7 height 7
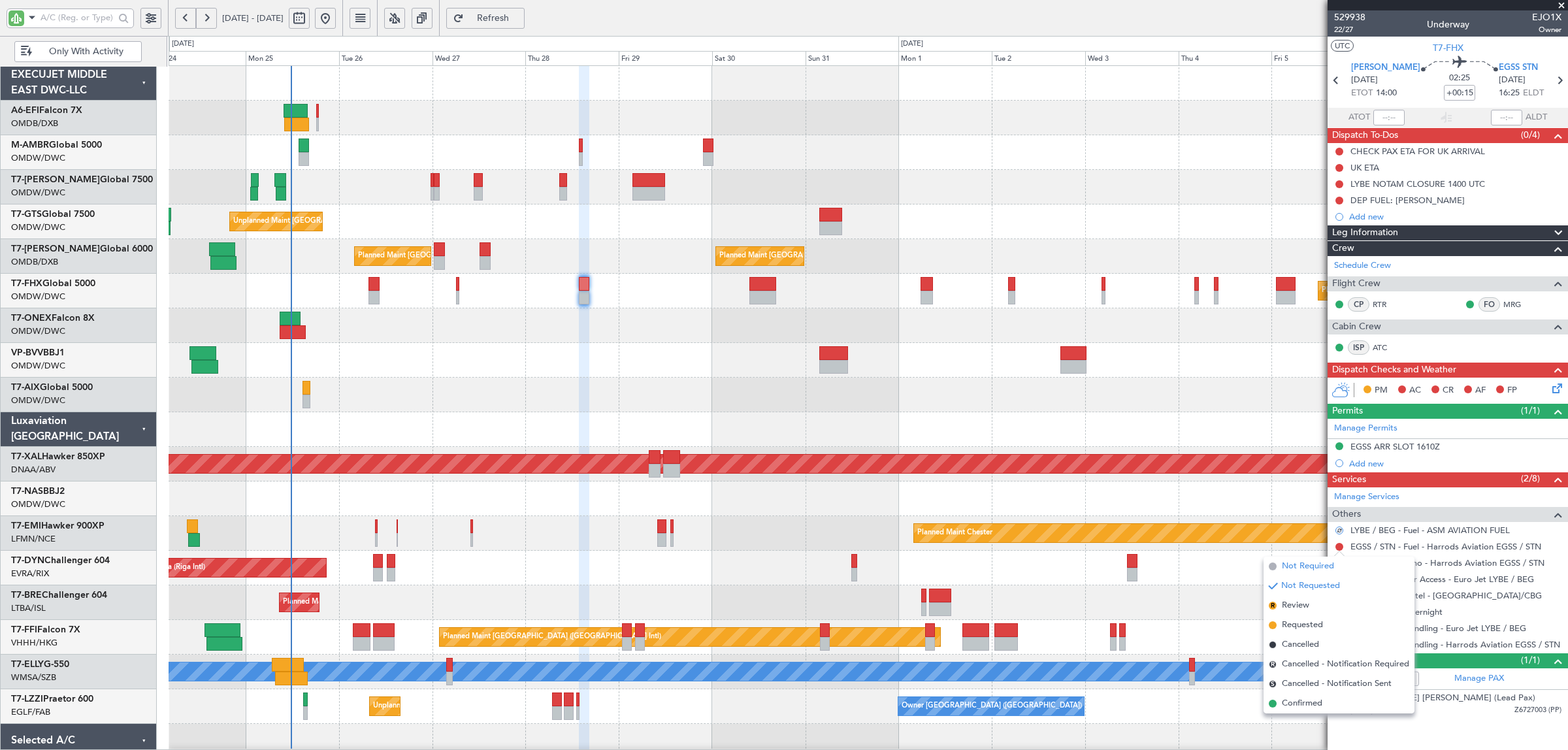
click at [1311, 566] on span "Not Required" at bounding box center [1308, 566] width 52 height 13
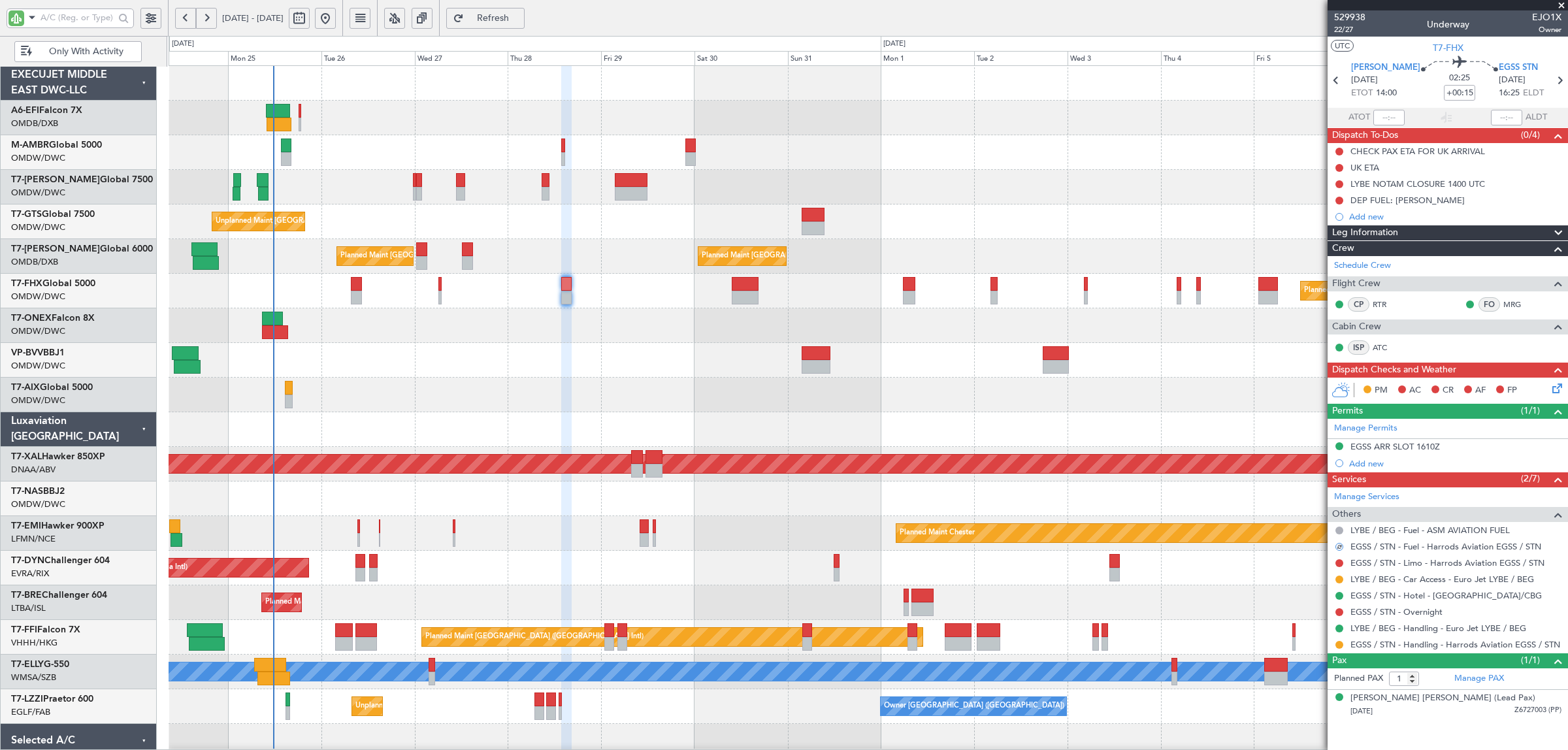
click at [464, 360] on div at bounding box center [868, 360] width 1399 height 35
click at [446, 343] on div "Planned Maint Dubai (Al Maktoum Intl) Planned Maint [GEOGRAPHIC_DATA] (Al Makto…" at bounding box center [868, 446] width 1399 height 762
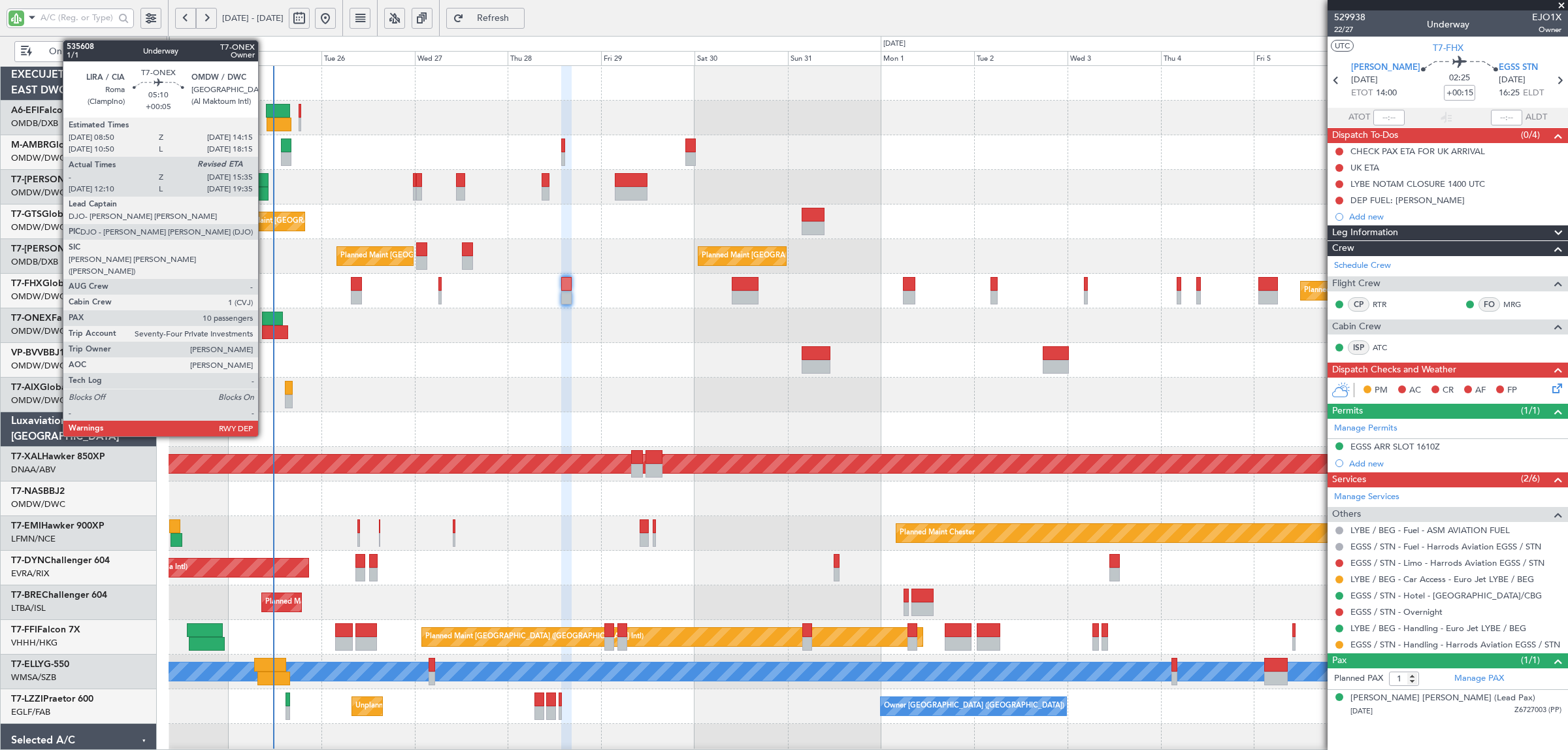
click at [265, 334] on div at bounding box center [276, 332] width 27 height 14
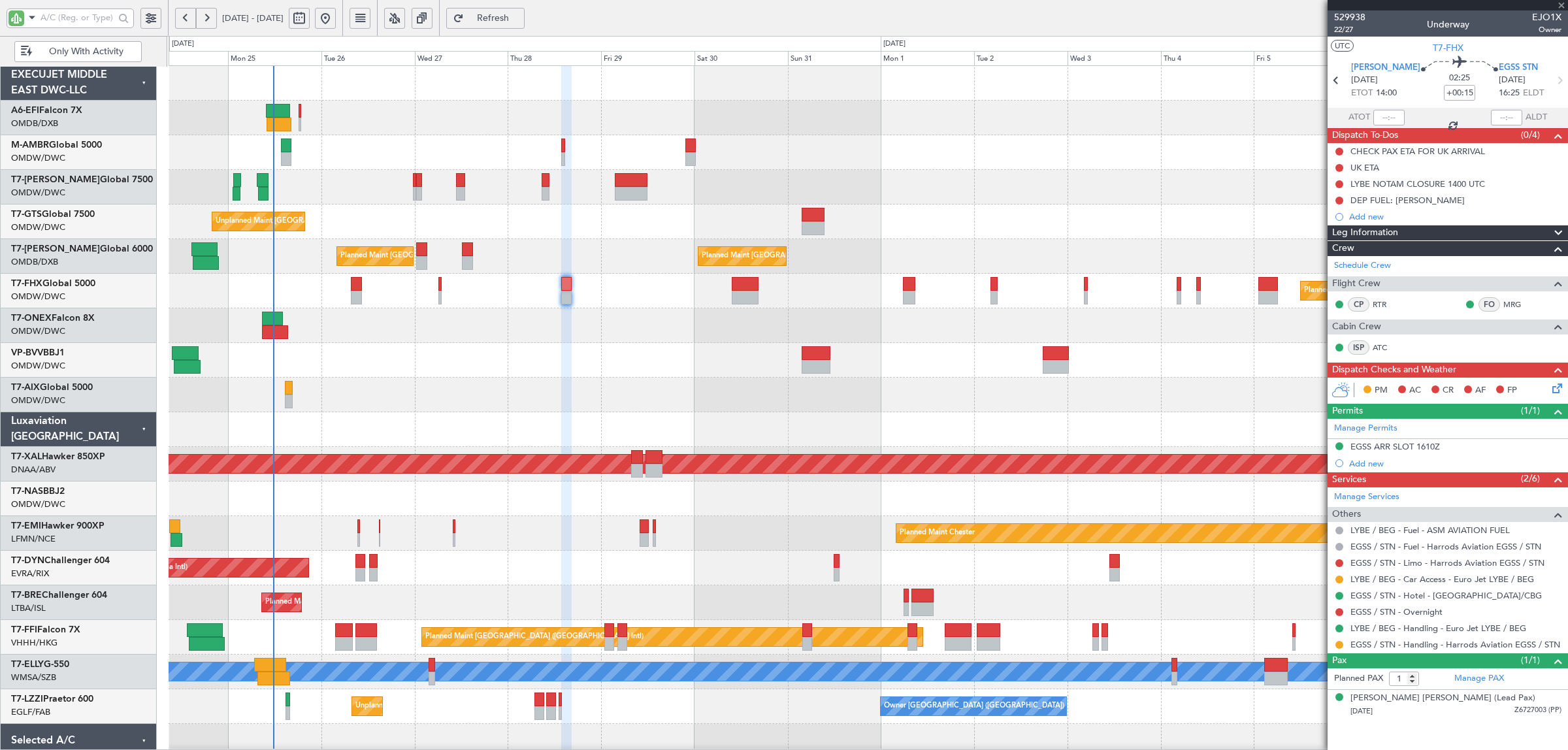
type input "+00:05"
type input "10:20"
type input "10"
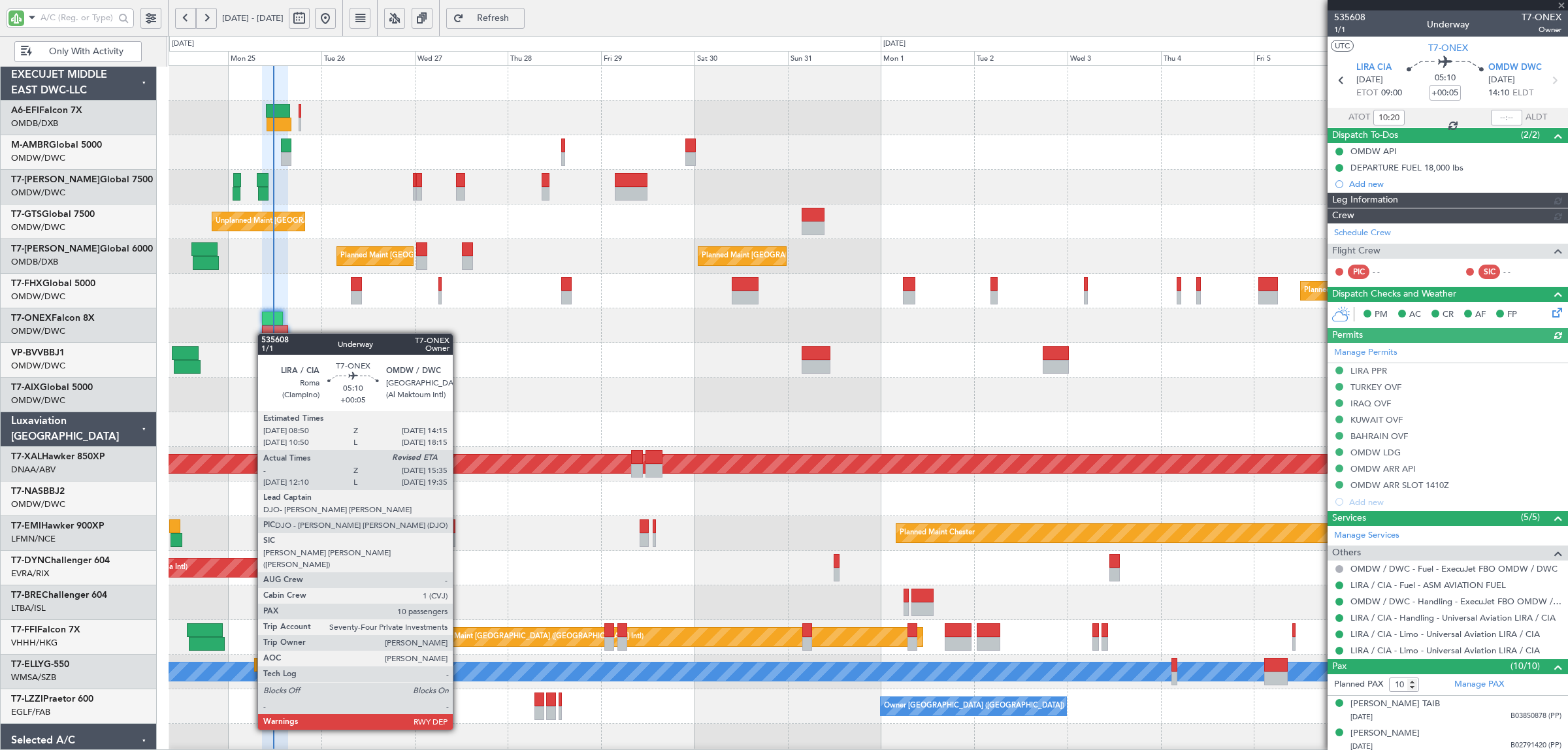
type input "[PERSON_NAME] (SYS)"
type input "7112"
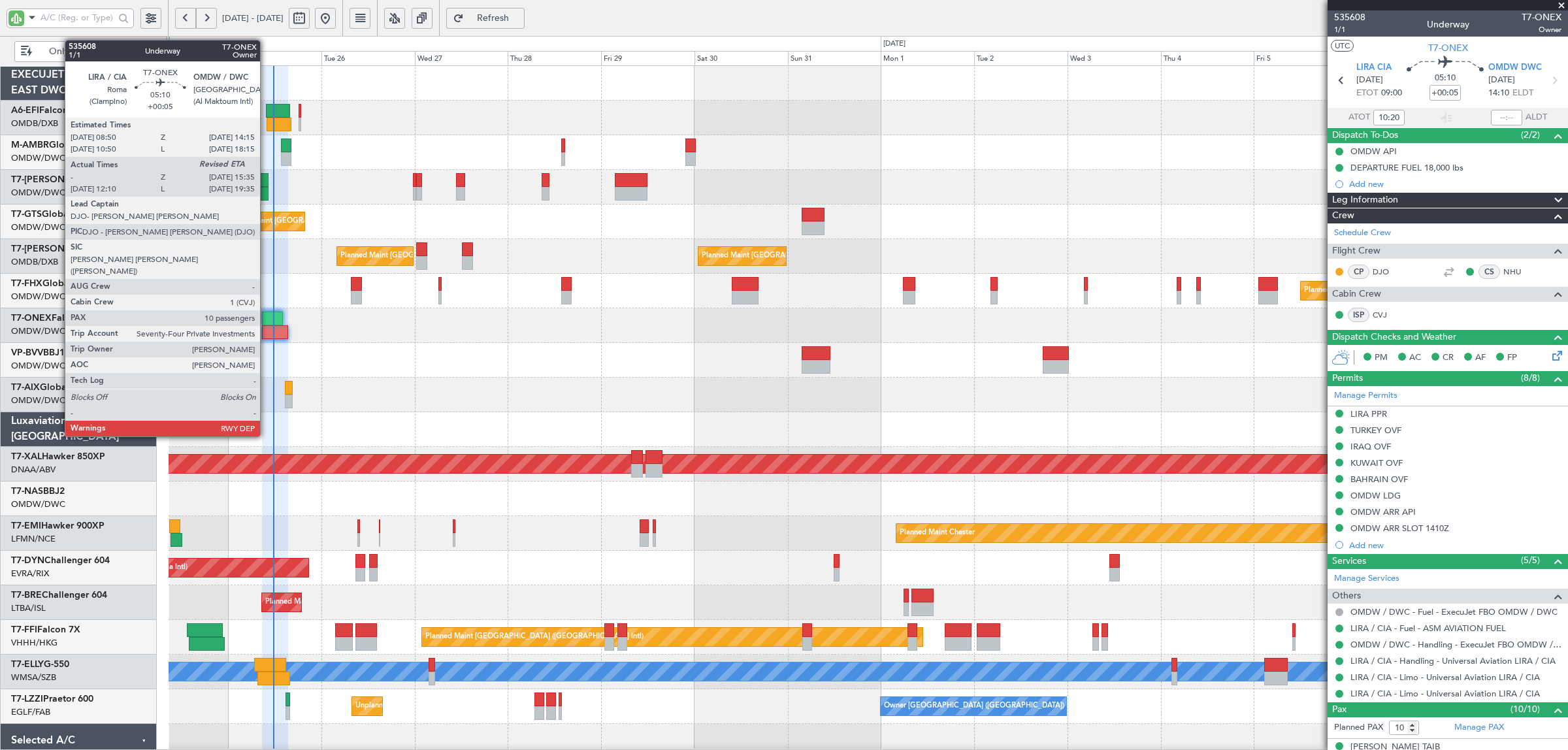
click at [267, 327] on div at bounding box center [276, 332] width 27 height 14
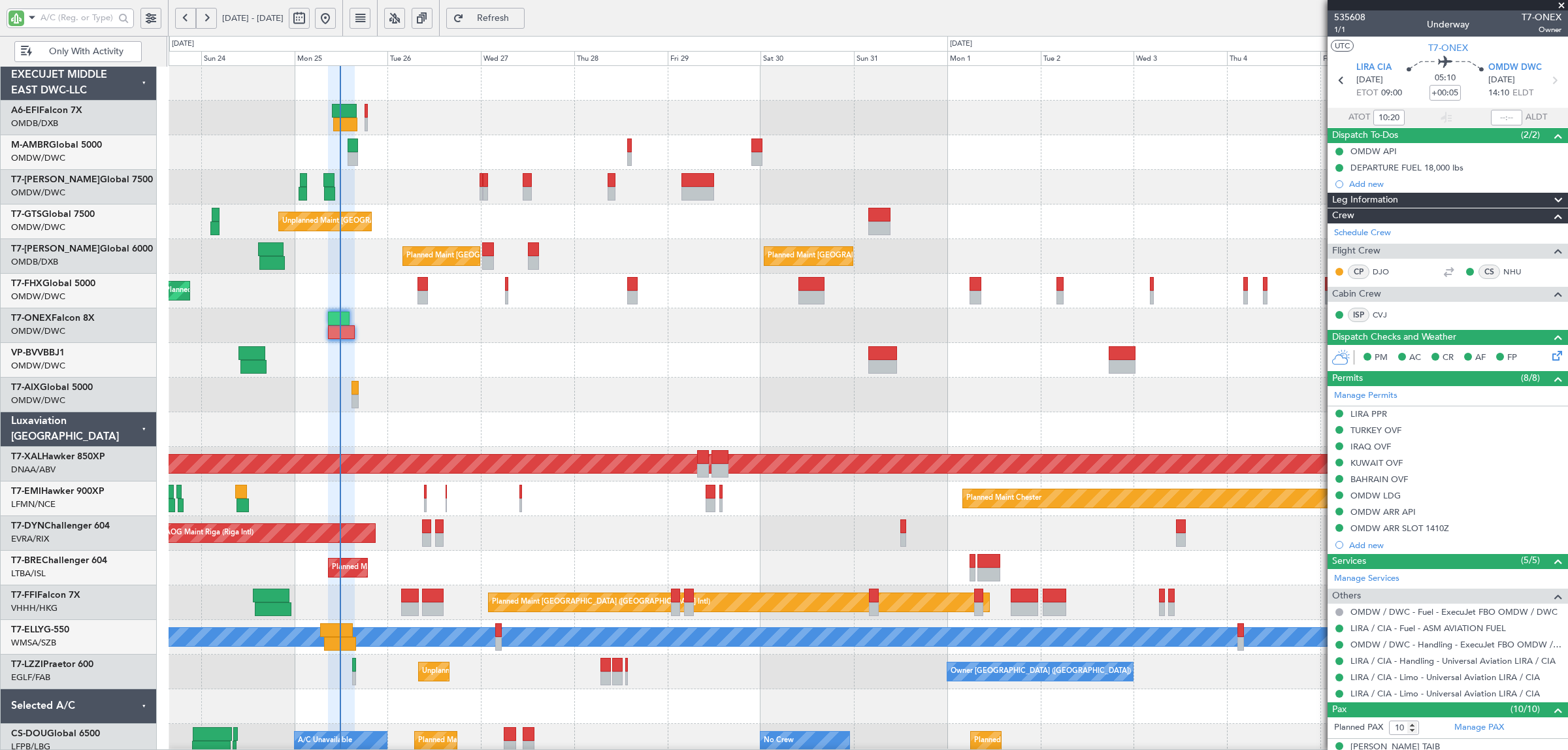
click at [431, 348] on div at bounding box center [868, 360] width 1399 height 35
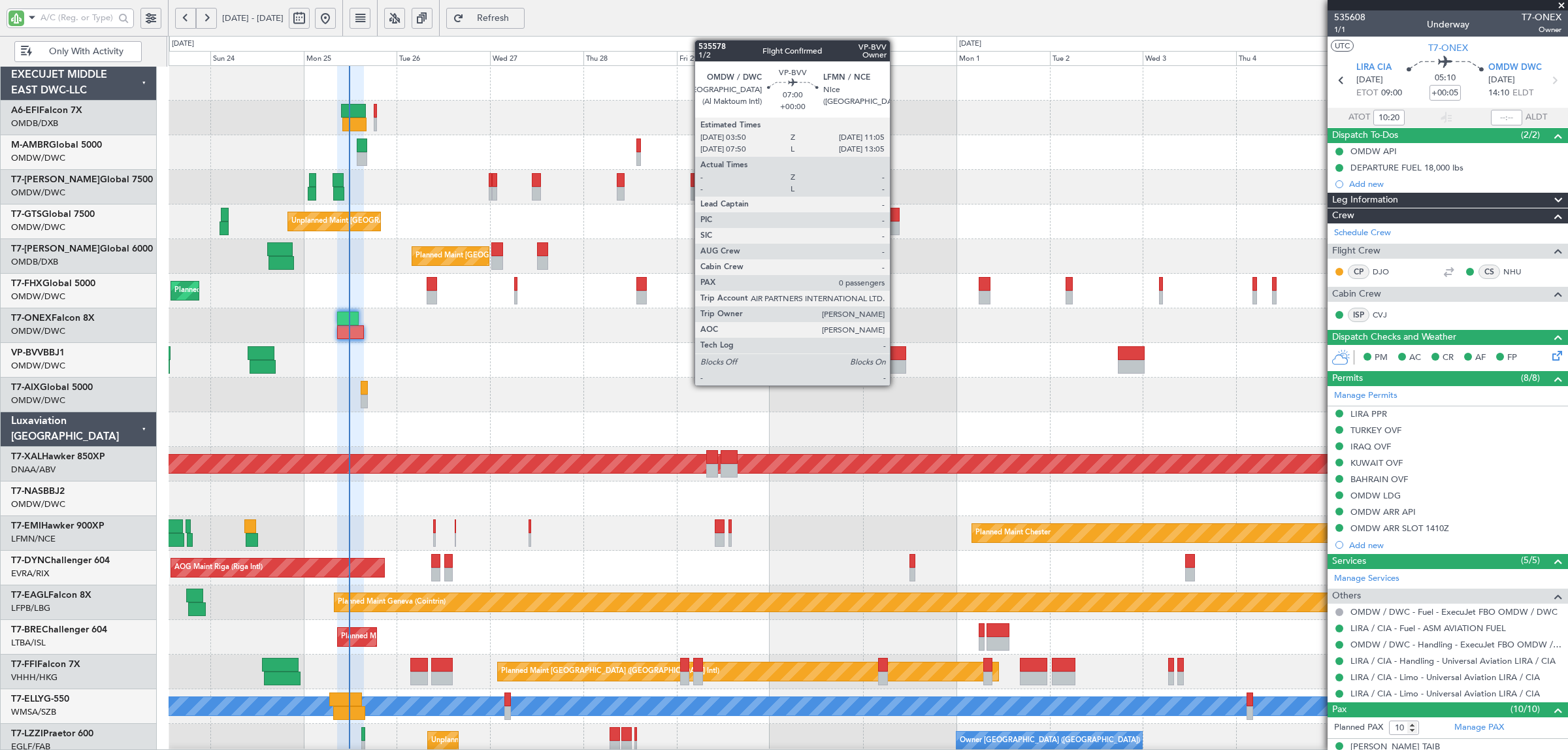
click at [897, 358] on div at bounding box center [892, 353] width 29 height 14
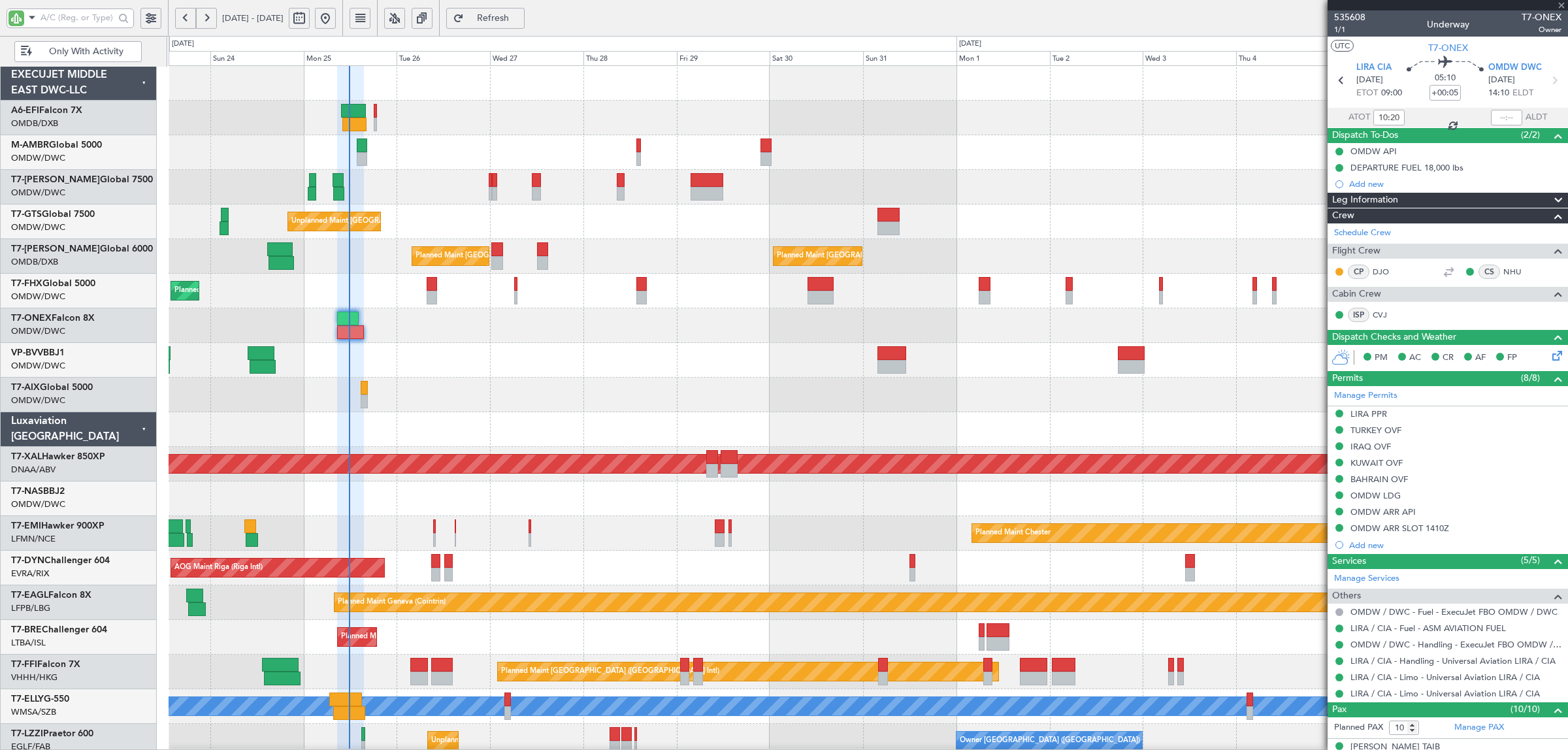
type input "0"
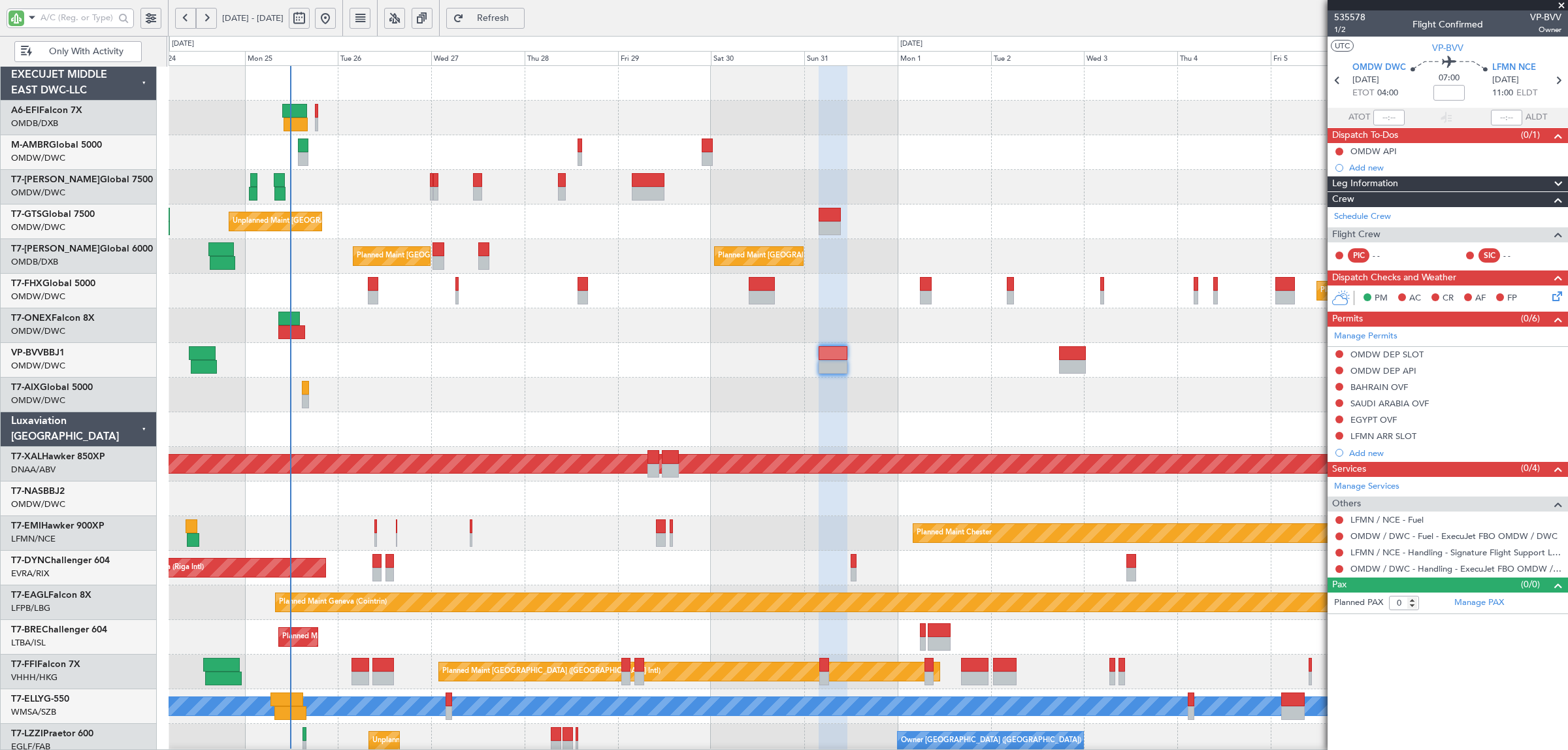
click at [399, 375] on div at bounding box center [868, 360] width 1399 height 35
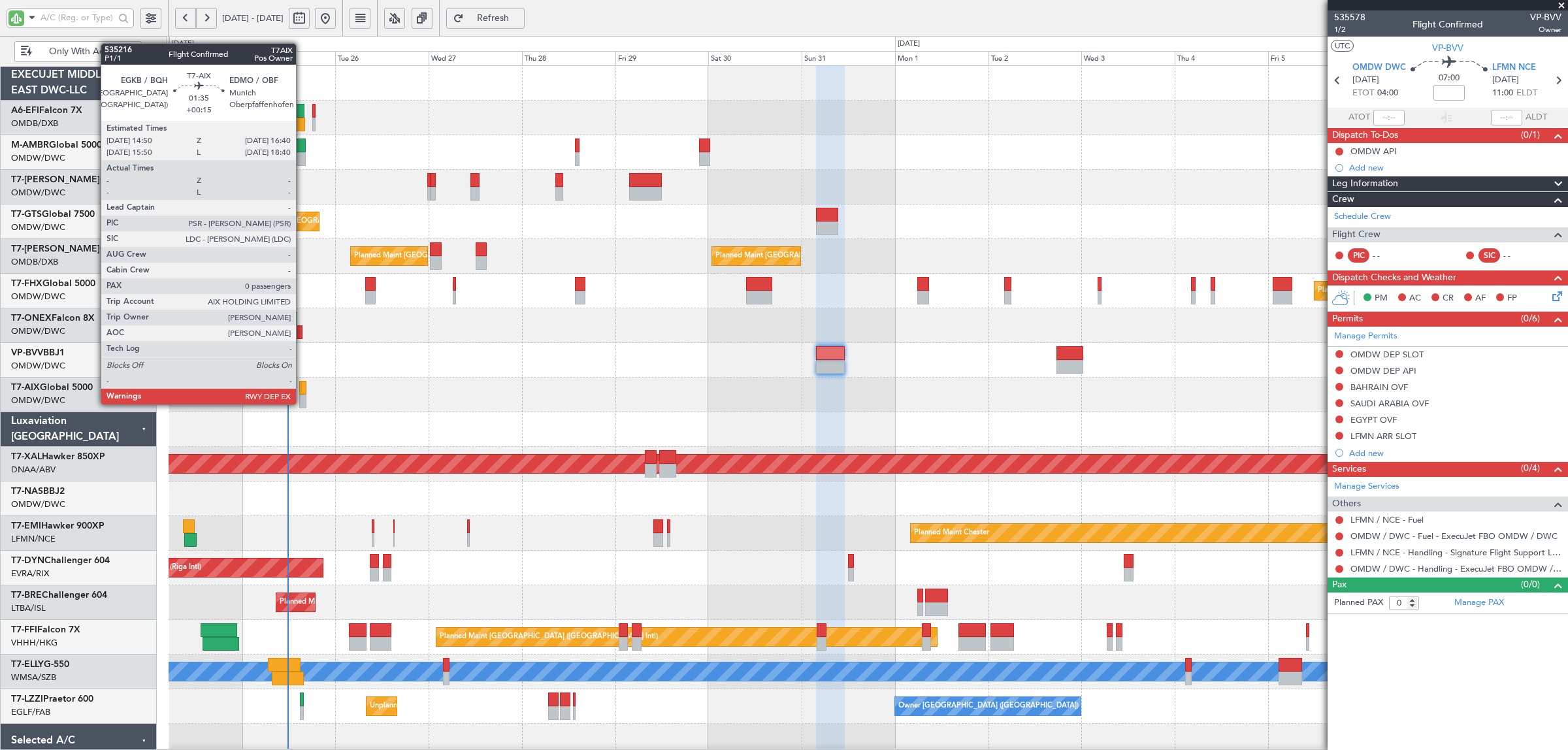
click at [302, 404] on div at bounding box center [302, 401] width 7 height 14
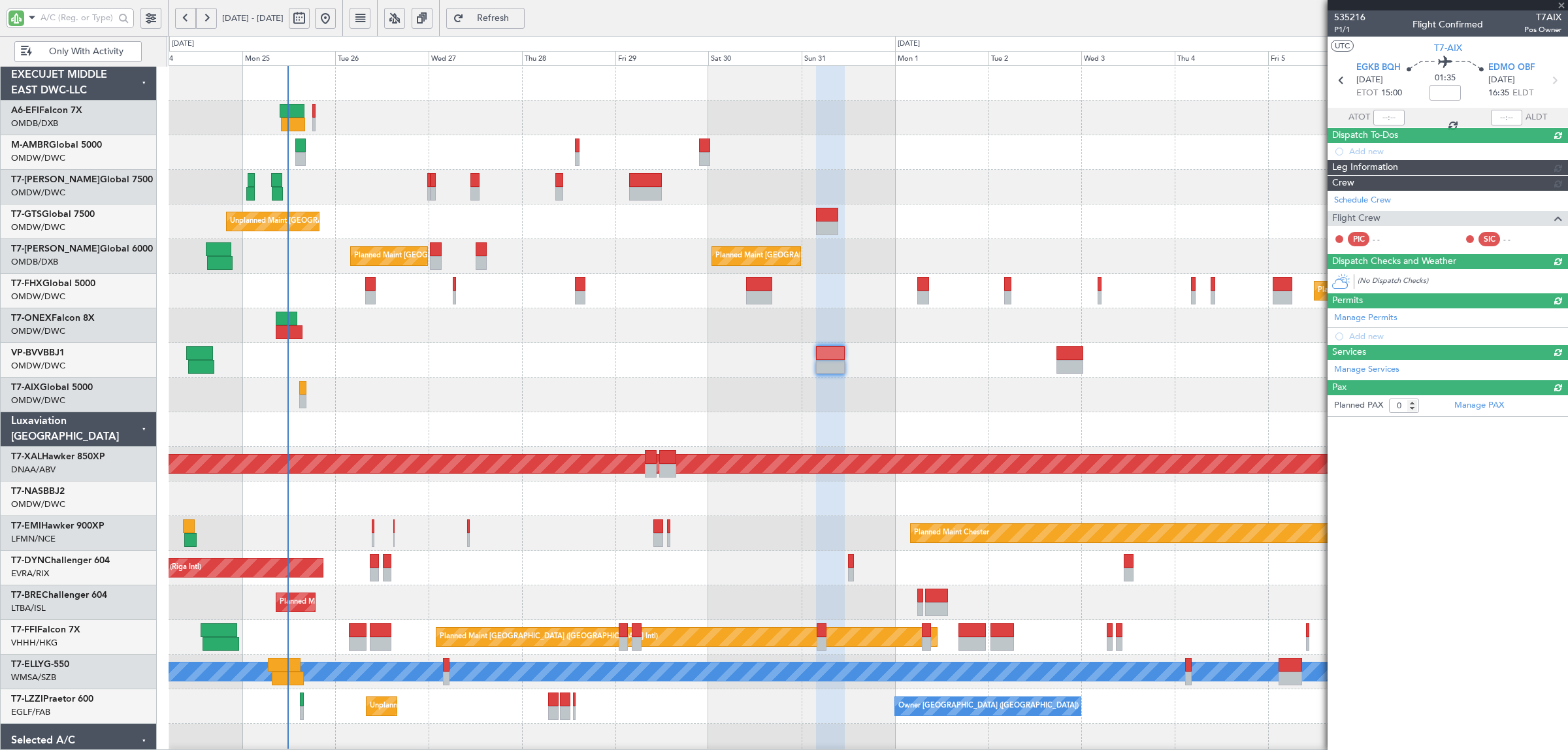
type input "+00:15"
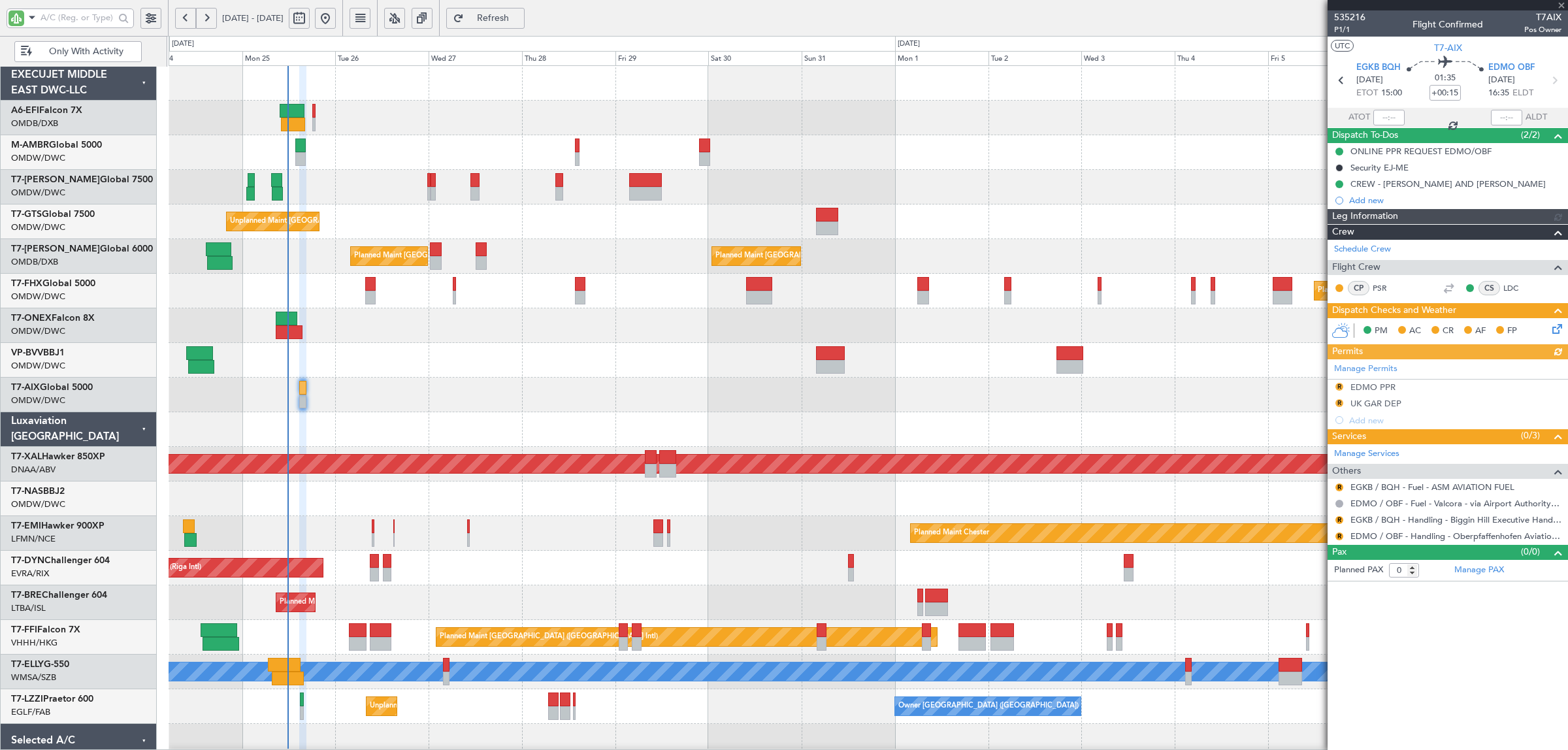
type input "[PERSON_NAME] (ANI)"
type input "7069"
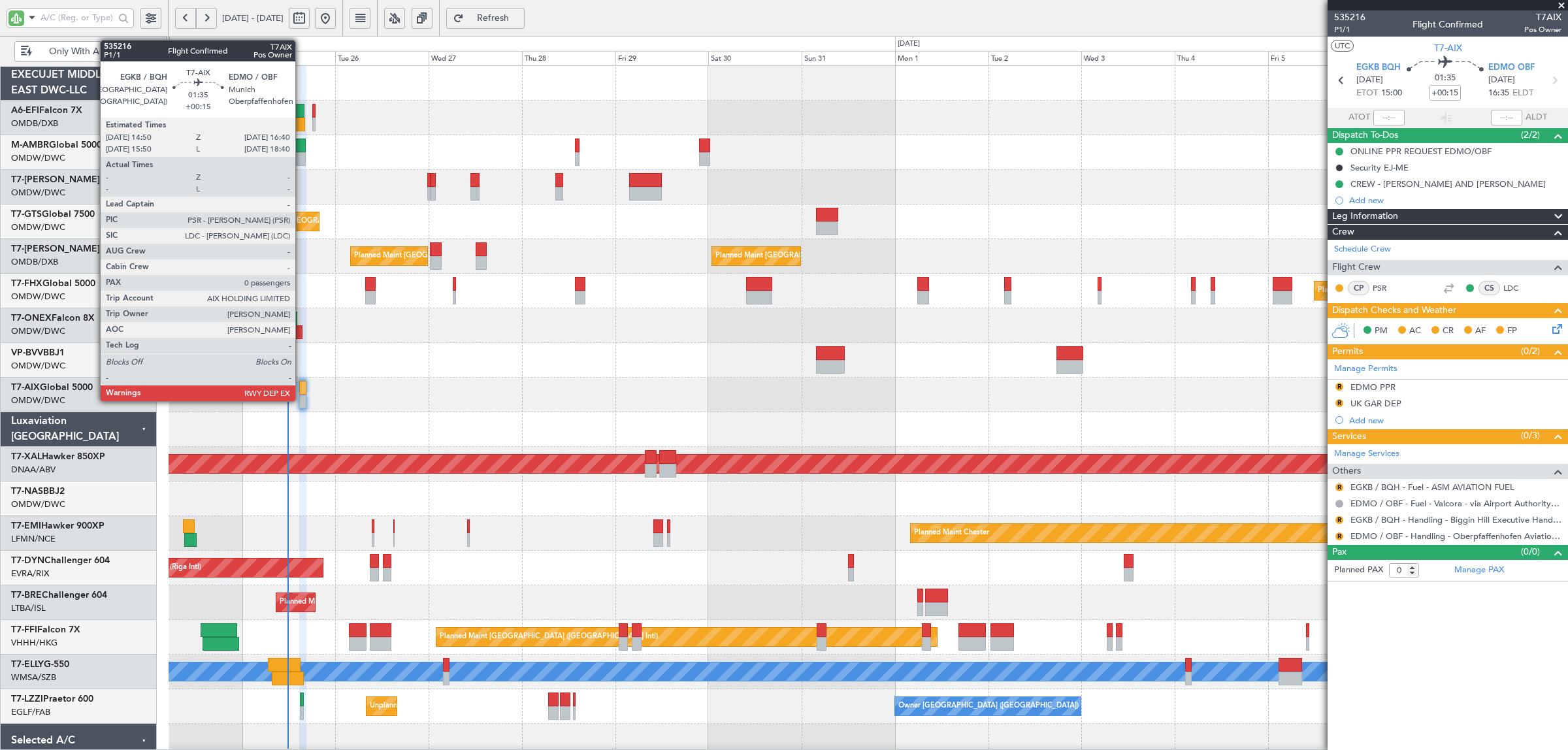
click at [302, 399] on div at bounding box center [302, 401] width 7 height 14
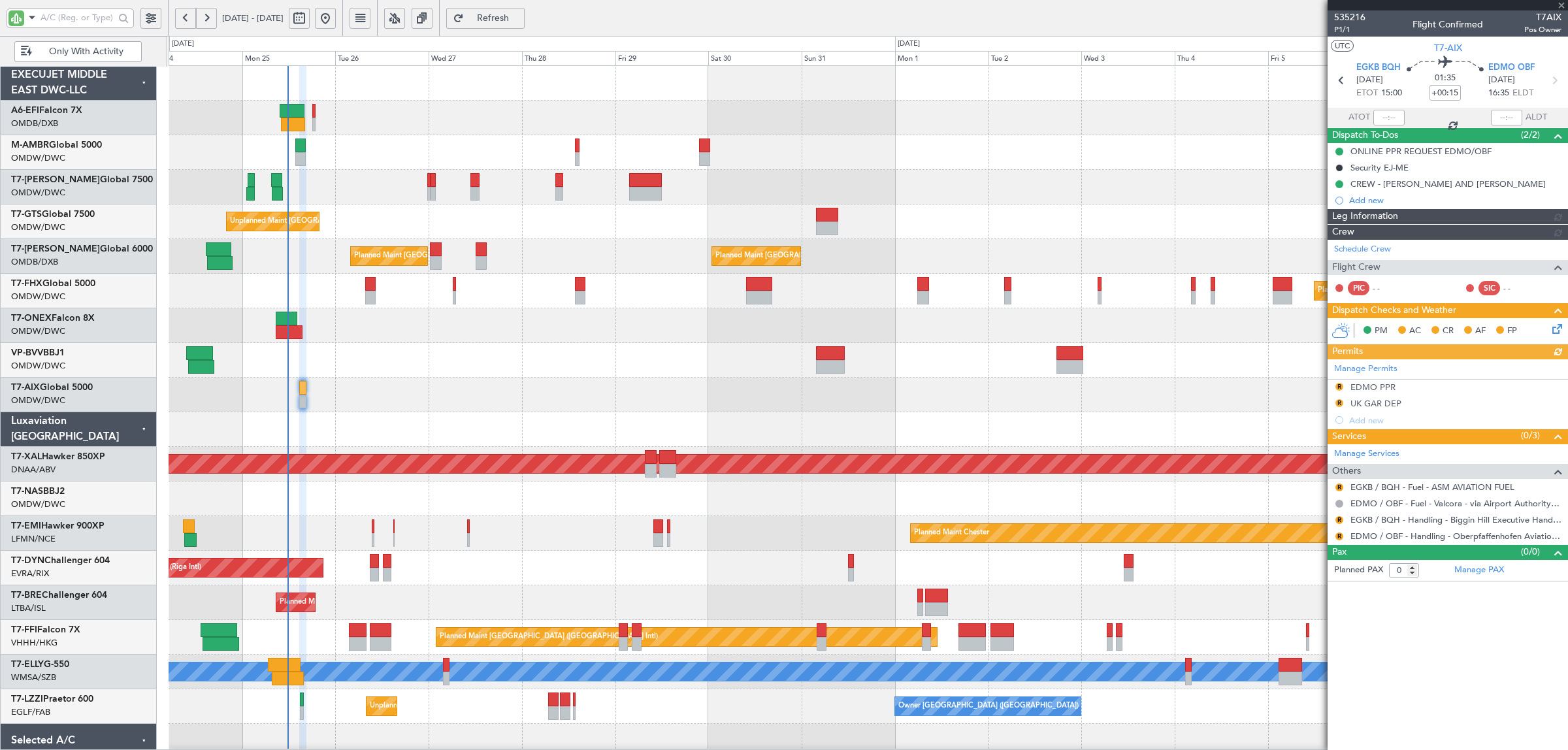
type input "[PERSON_NAME] (ANI)"
type input "7069"
type input "[PERSON_NAME] (ANI)"
type input "7069"
click at [380, 405] on div at bounding box center [868, 395] width 1399 height 35
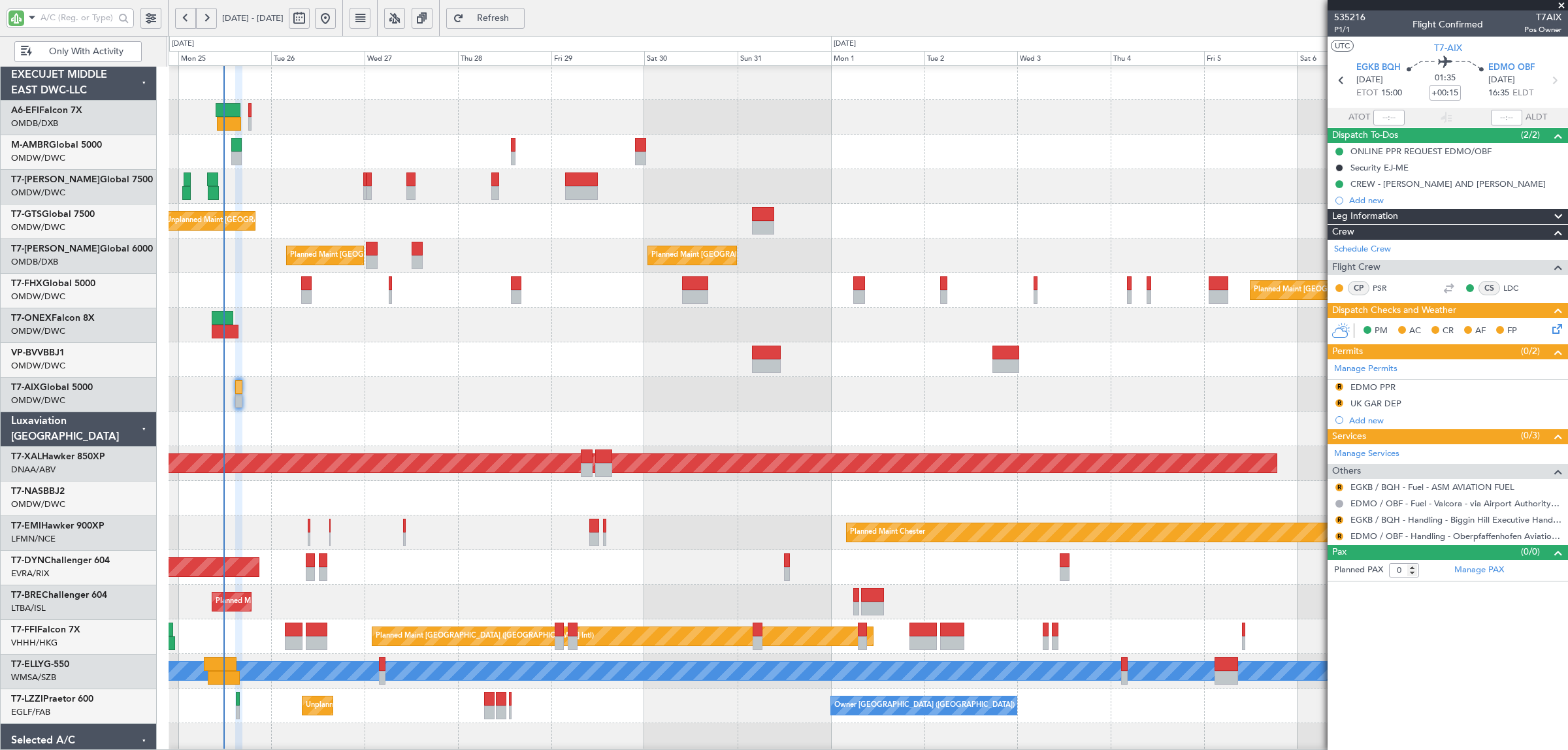
click at [427, 503] on div "Planned Maint [GEOGRAPHIC_DATA]-[GEOGRAPHIC_DATA]" at bounding box center [868, 498] width 1399 height 35
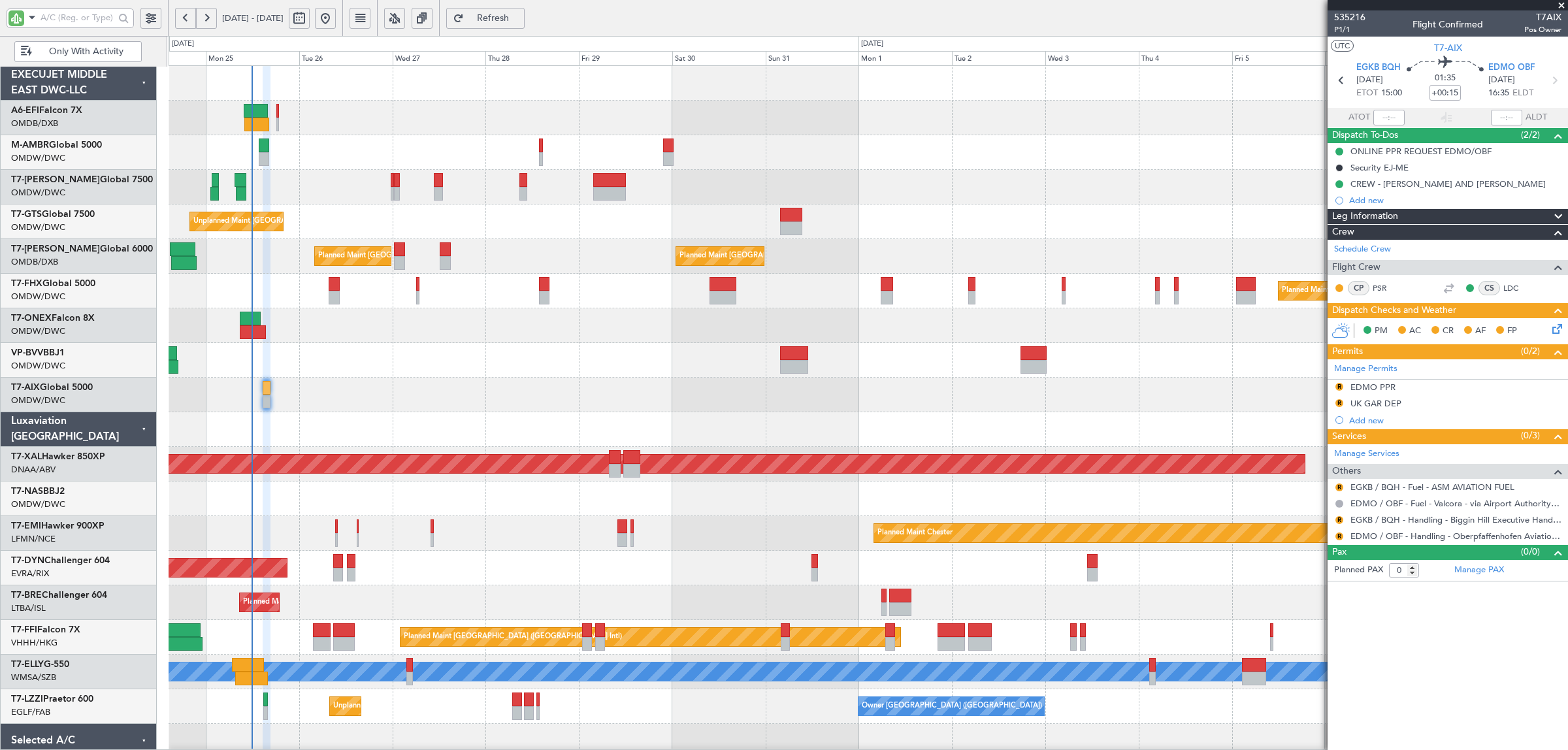
click at [518, 537] on div "Planned Maint Dubai (Al Maktoum Intl) Planned Maint [GEOGRAPHIC_DATA] (Al Makto…" at bounding box center [868, 446] width 1399 height 762
click at [445, 505] on div "Planned Maint [GEOGRAPHIC_DATA]-[GEOGRAPHIC_DATA]" at bounding box center [868, 499] width 1399 height 35
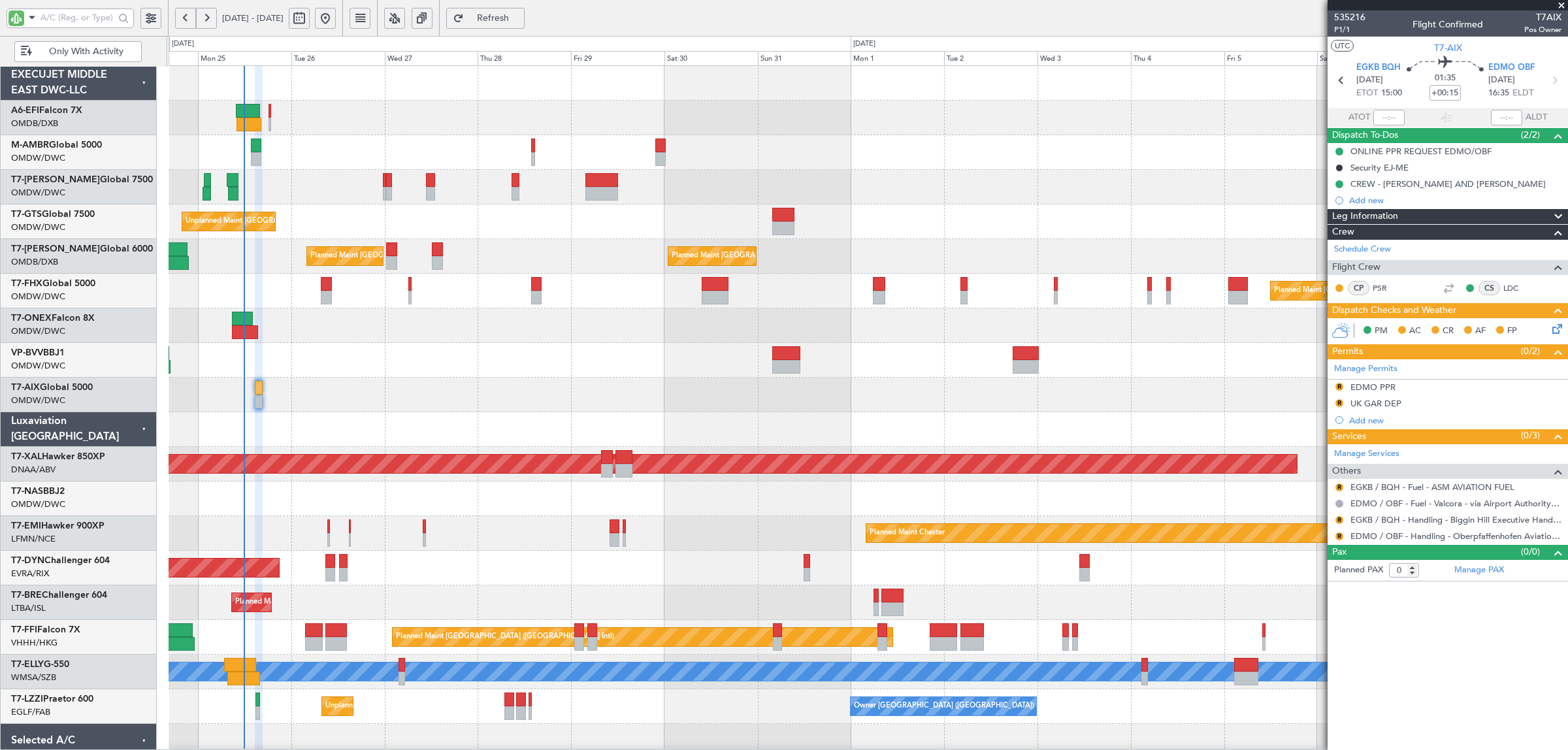
click at [360, 483] on div "Planned Maint Dubai (Al Maktoum Intl) Planned Maint [GEOGRAPHIC_DATA] (Al Makto…" at bounding box center [868, 446] width 1399 height 762
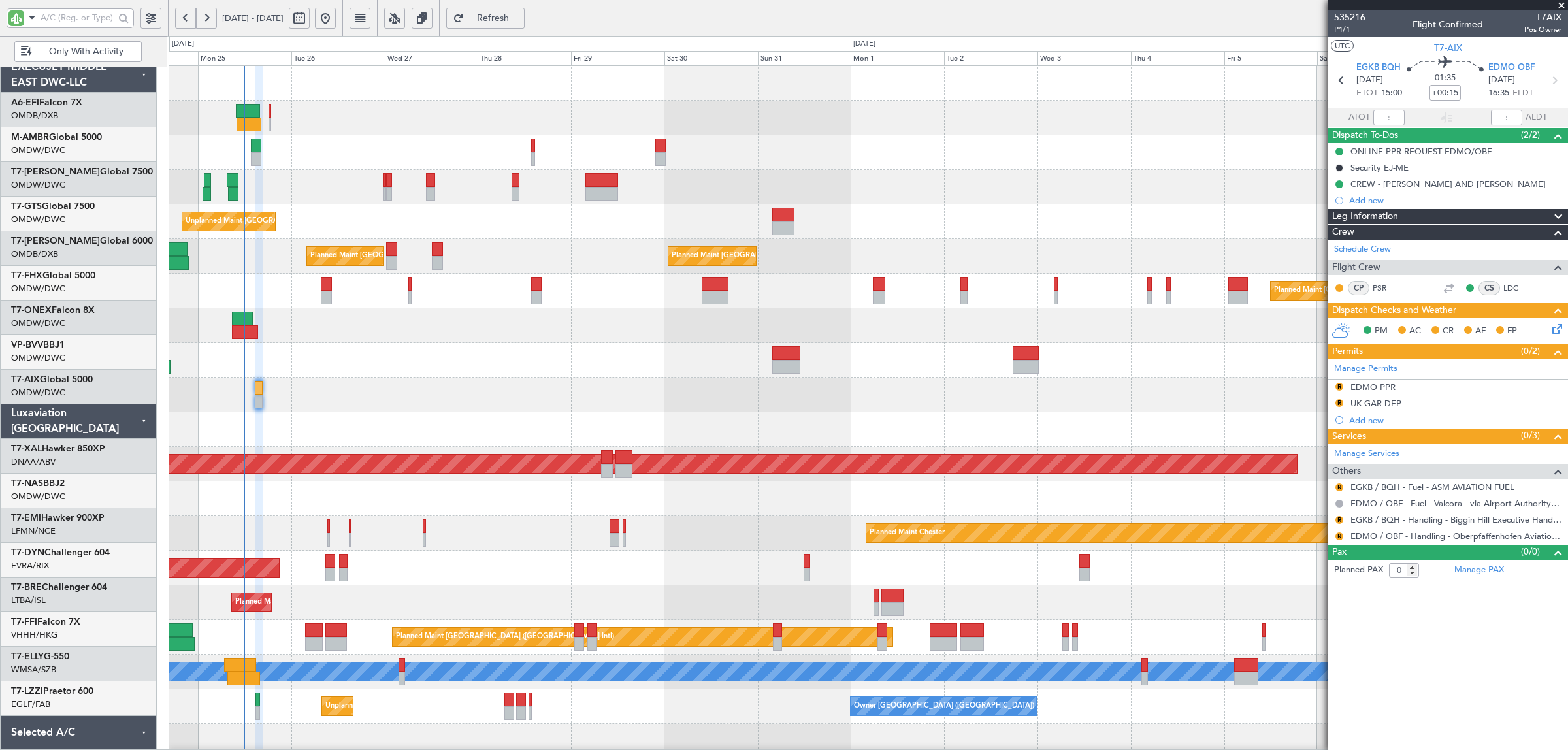
click at [452, 412] on div at bounding box center [868, 429] width 1399 height 35
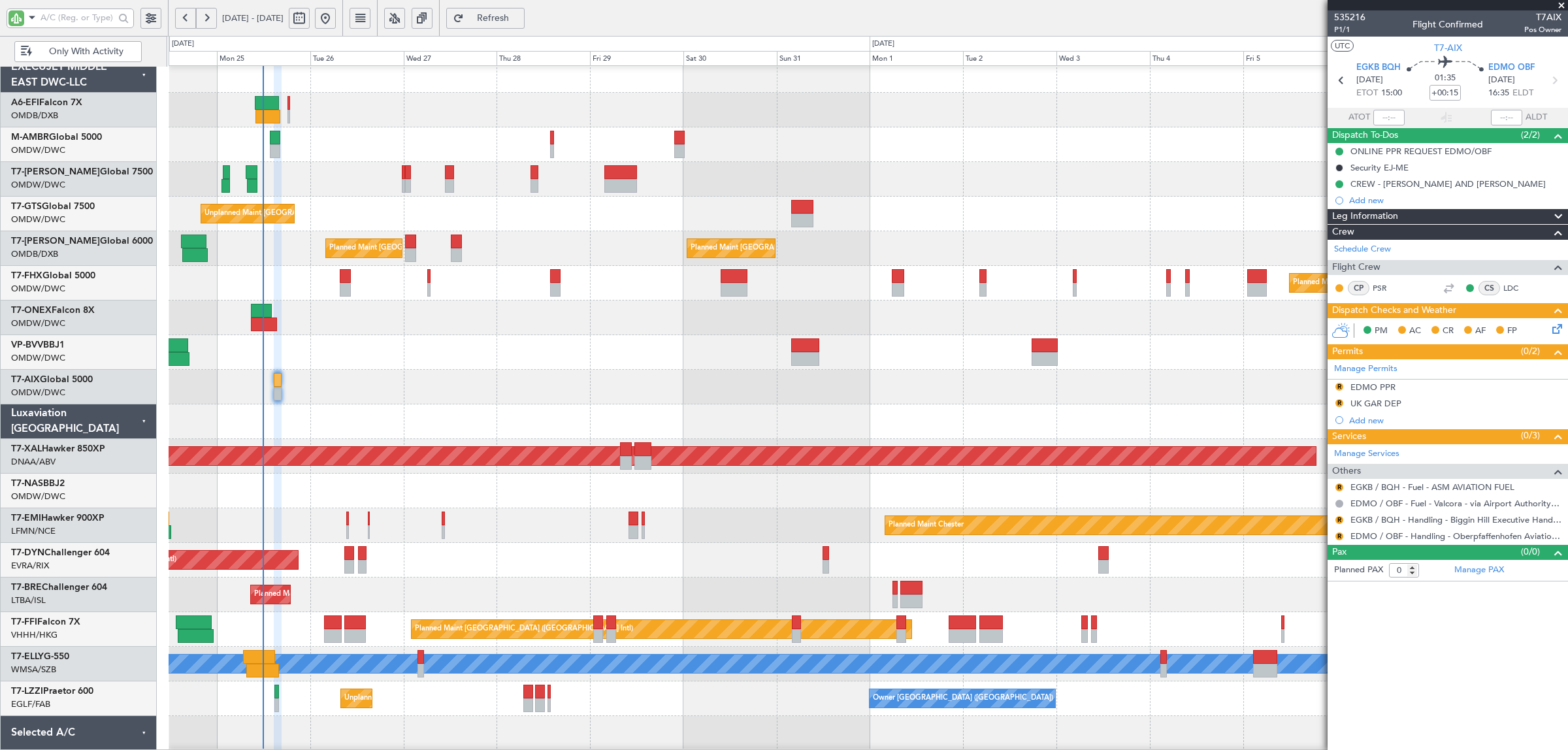
click at [431, 390] on div at bounding box center [868, 387] width 1399 height 35
click at [316, 341] on div at bounding box center [868, 353] width 1399 height 35
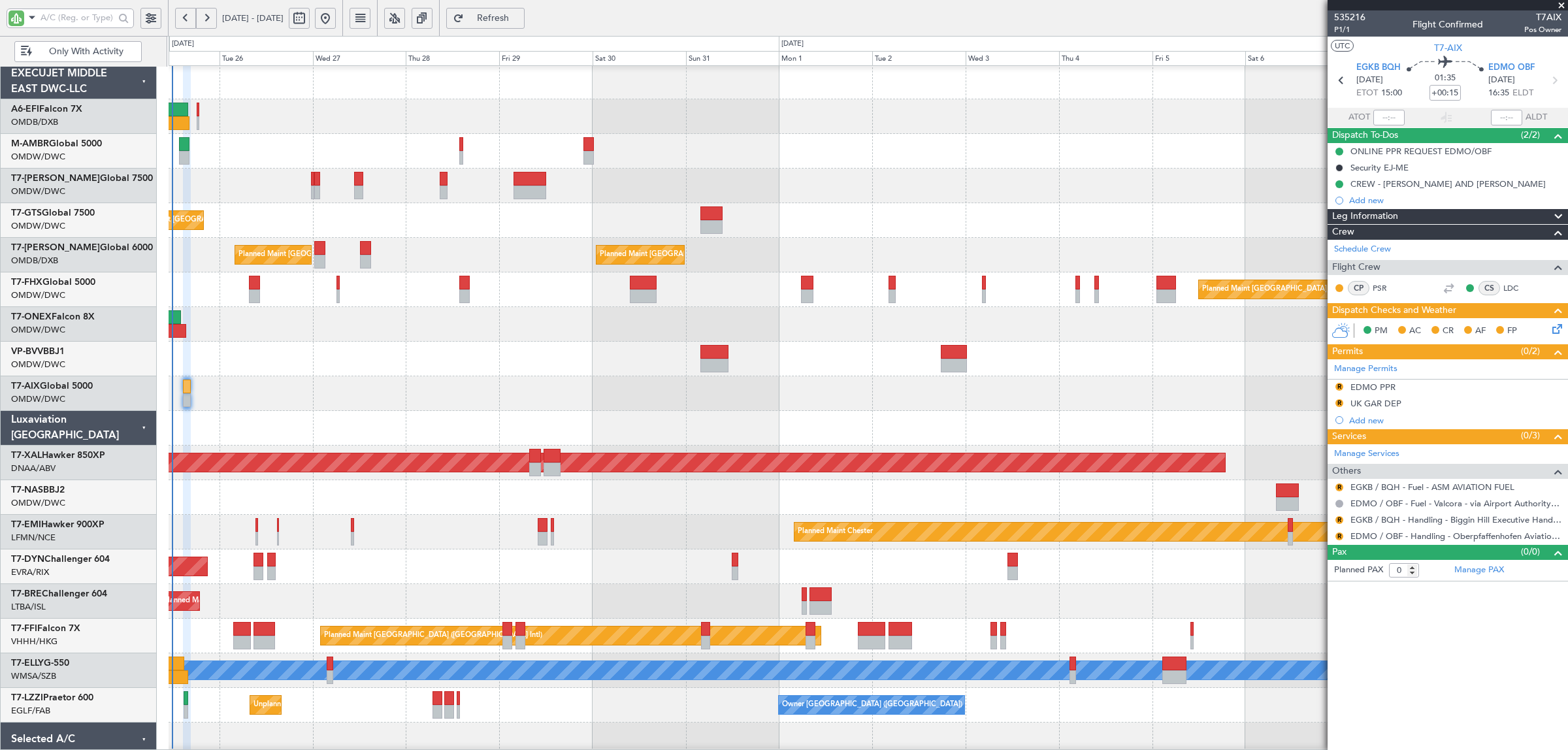
scroll to position [0, 0]
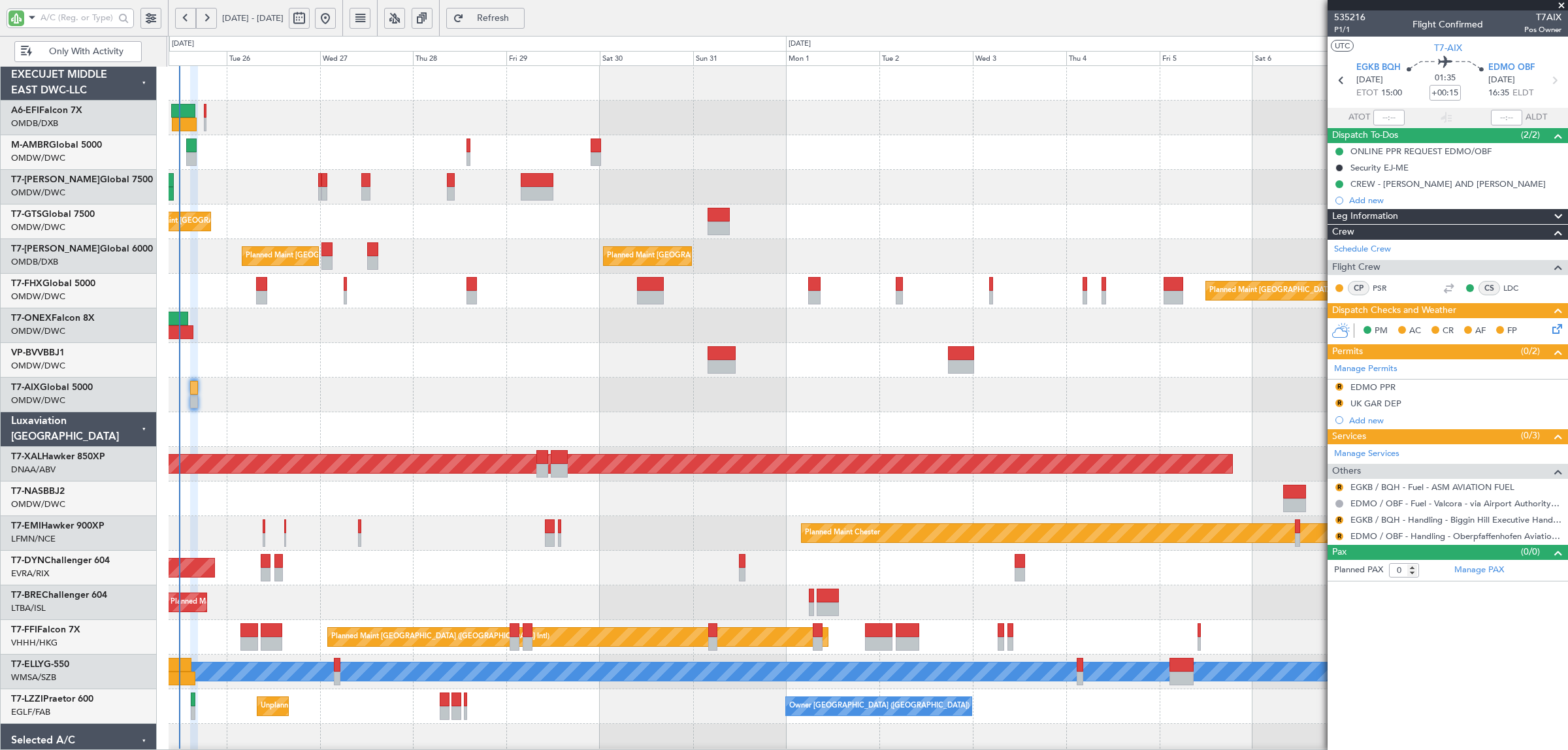
click at [530, 424] on div "Planned Maint Dubai (Al Maktoum Intl) Planned Maint [GEOGRAPHIC_DATA] (Al Makto…" at bounding box center [868, 446] width 1399 height 762
click at [495, 388] on div at bounding box center [868, 395] width 1399 height 35
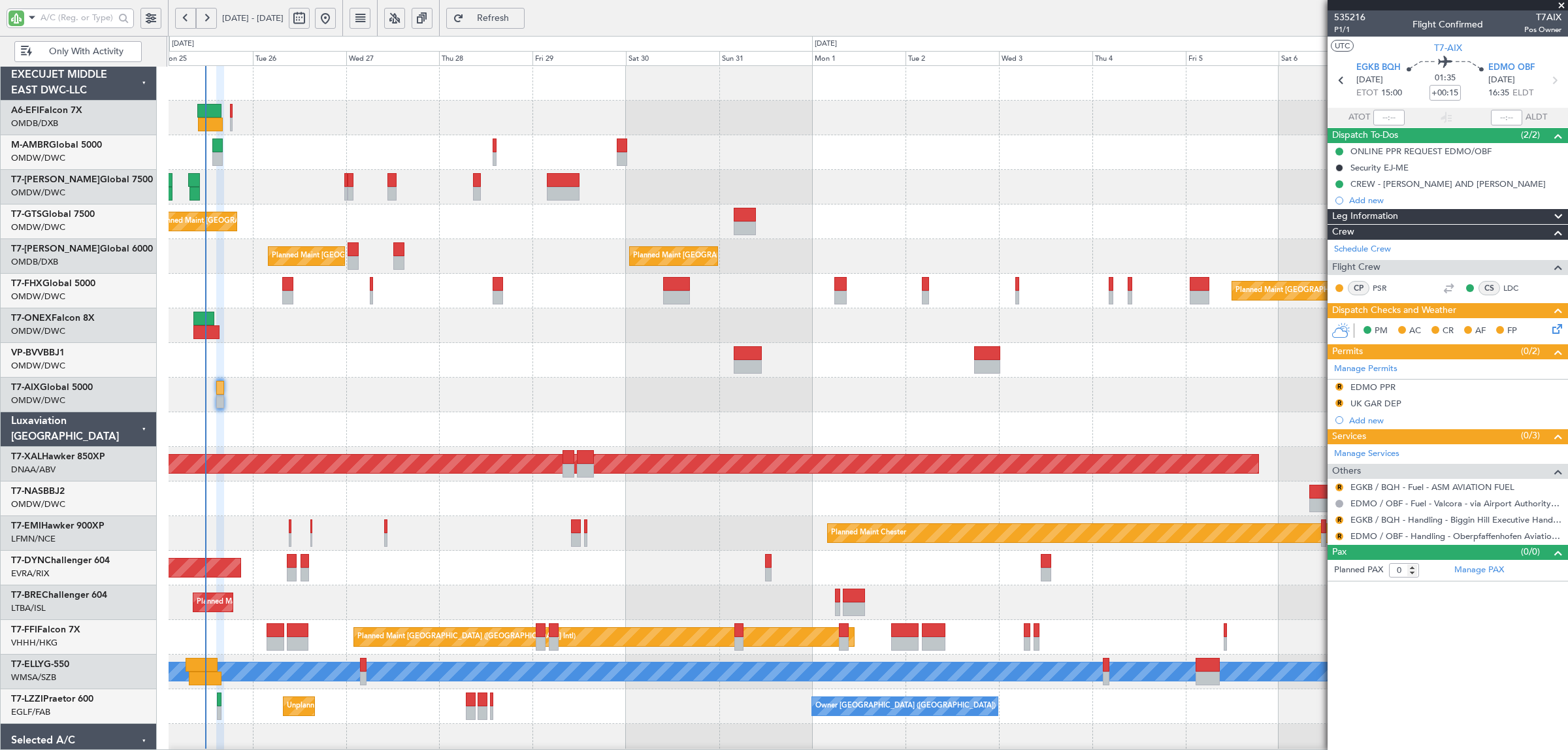
click at [426, 434] on div "Planned Maint Dubai (Al Maktoum Intl) Planned Maint [GEOGRAPHIC_DATA] (Al Makto…" at bounding box center [868, 446] width 1399 height 762
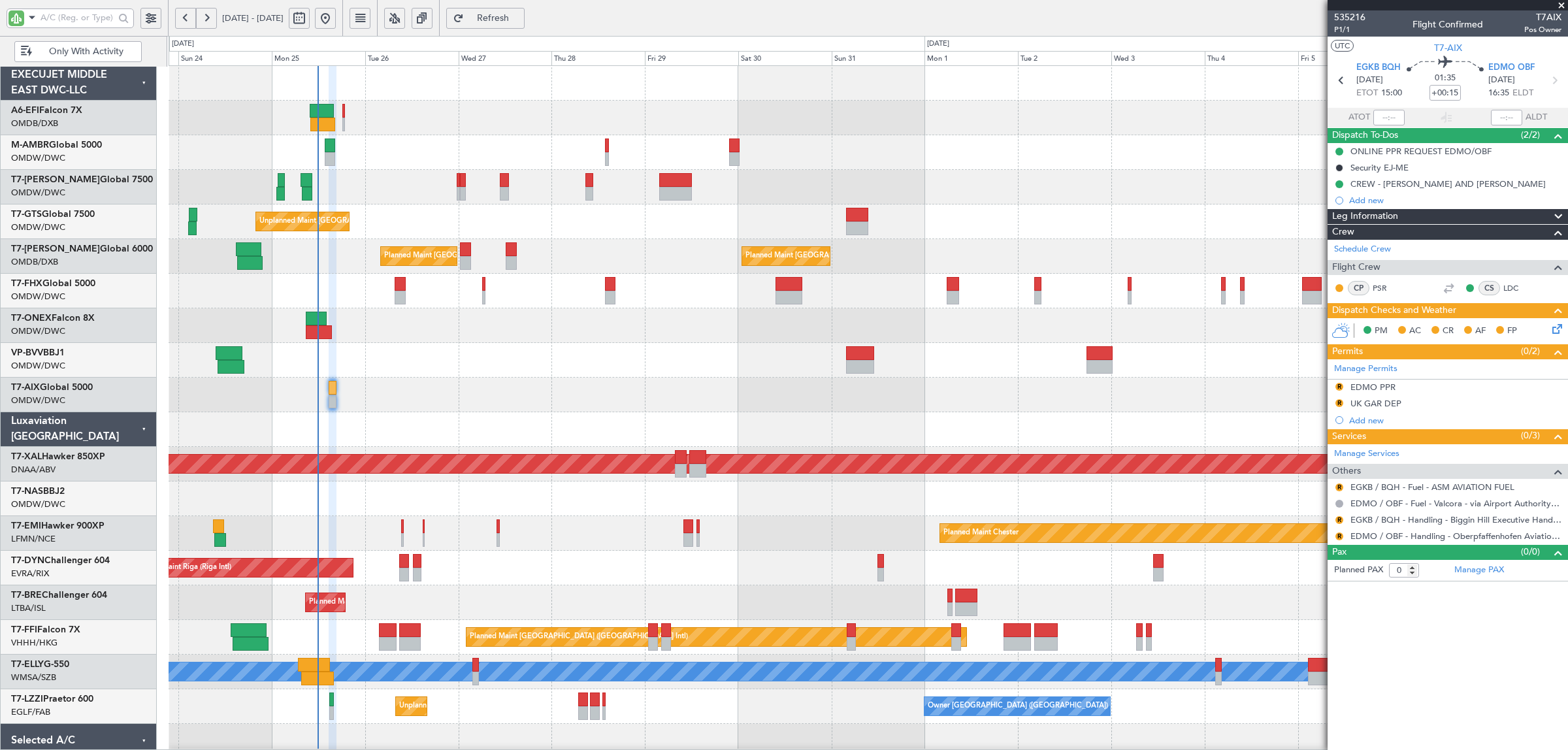
click at [501, 419] on div at bounding box center [868, 429] width 1399 height 35
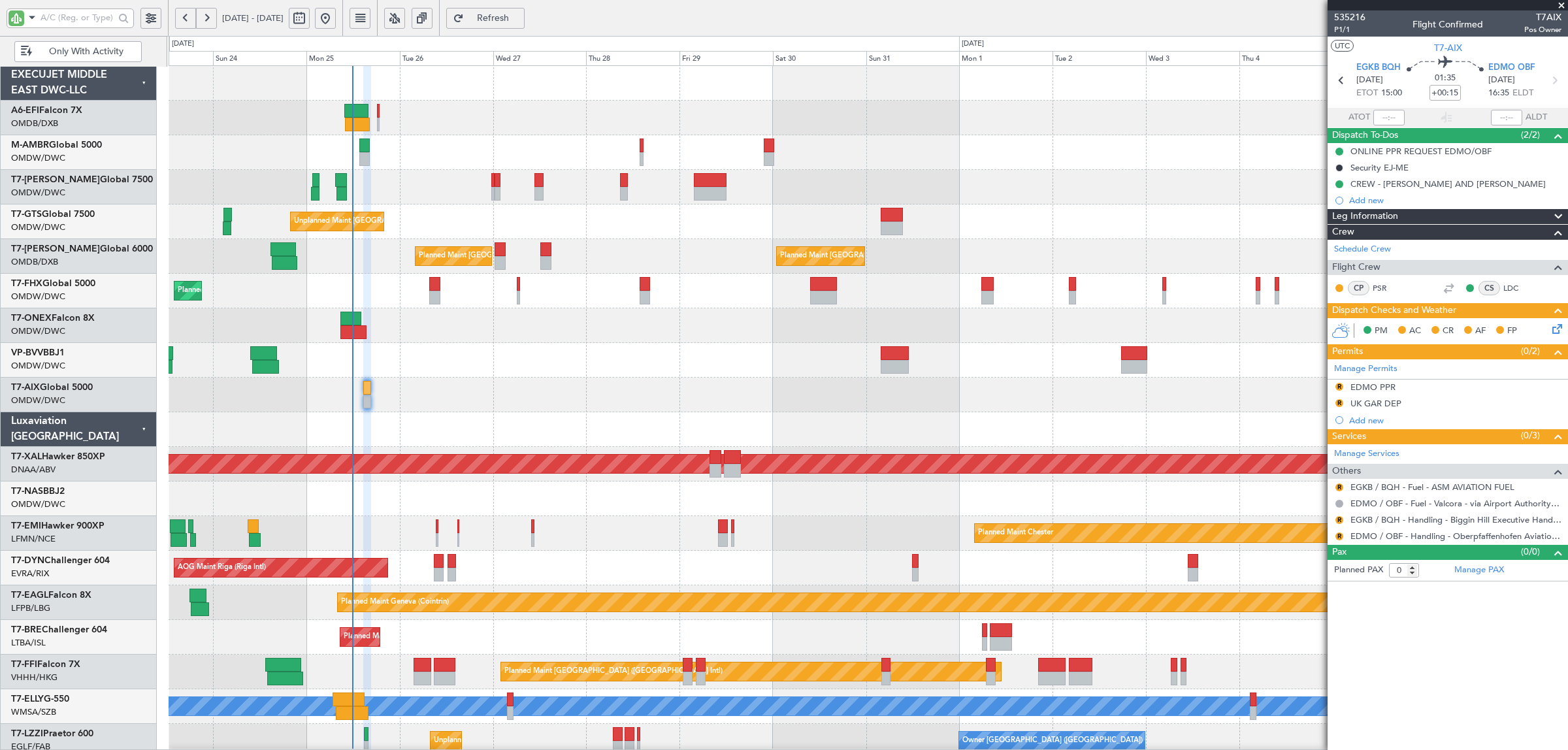
click at [488, 402] on div at bounding box center [868, 395] width 1399 height 35
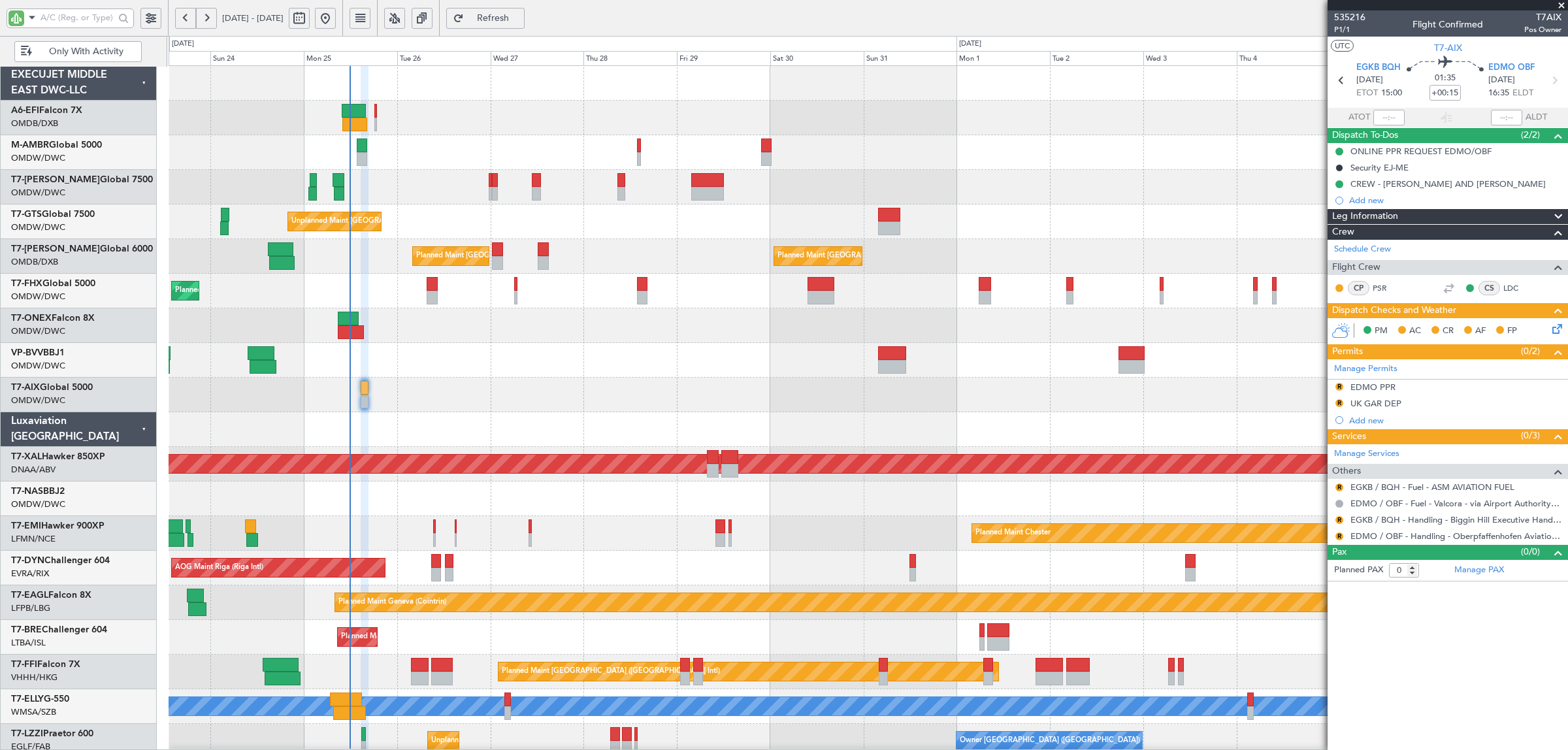
click at [437, 390] on div at bounding box center [868, 395] width 1399 height 35
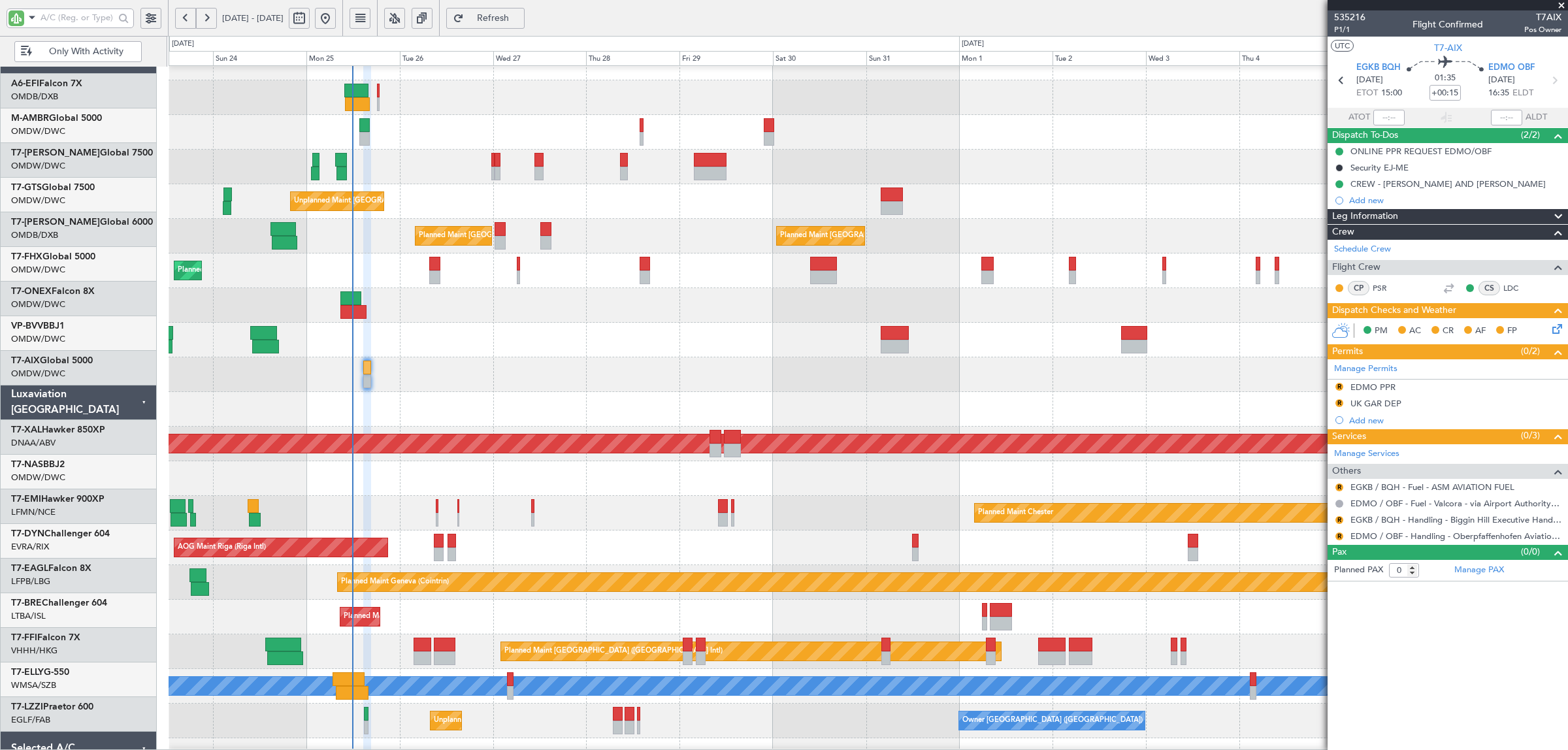
click at [385, 377] on div at bounding box center [868, 375] width 1399 height 35
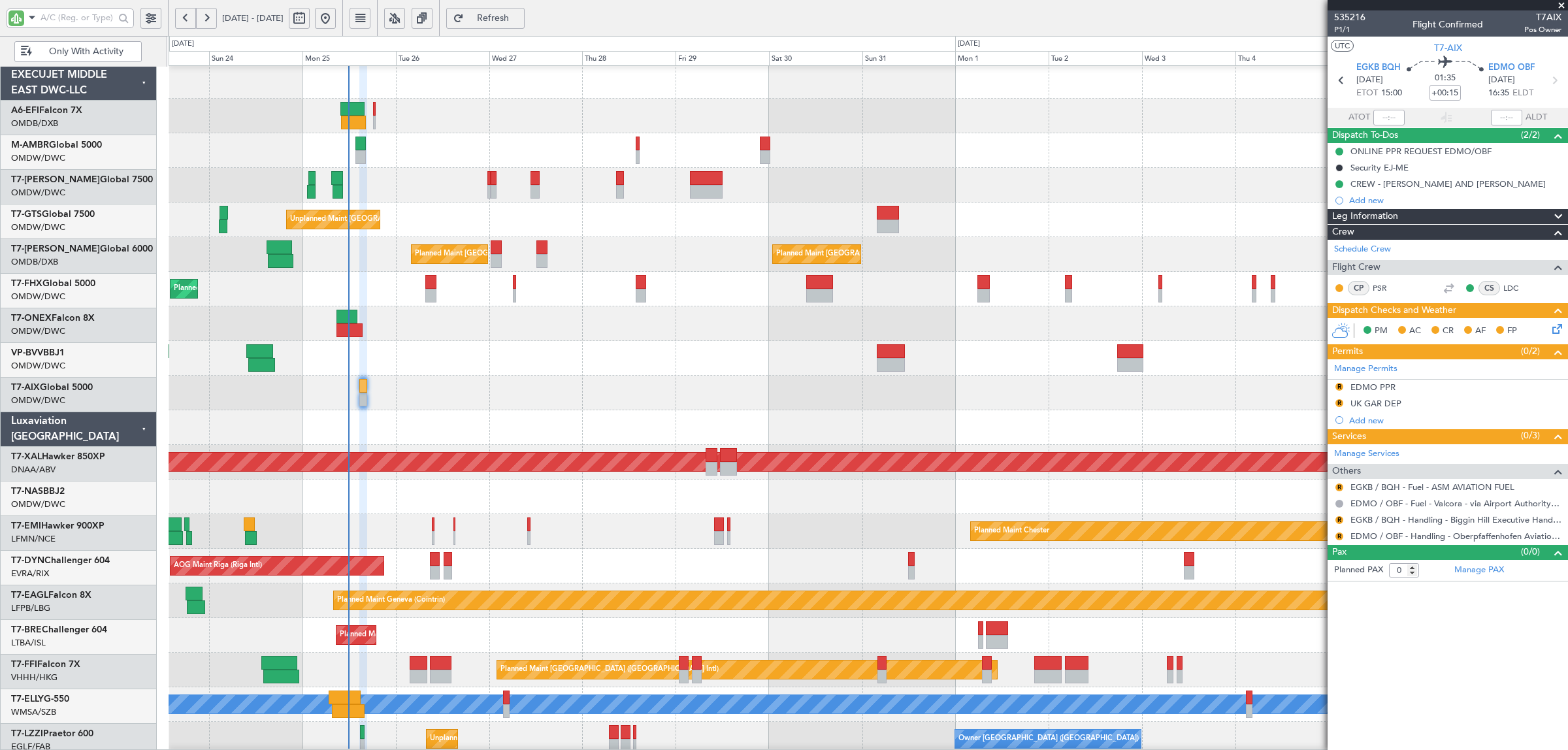
click at [381, 394] on div at bounding box center [868, 393] width 1399 height 35
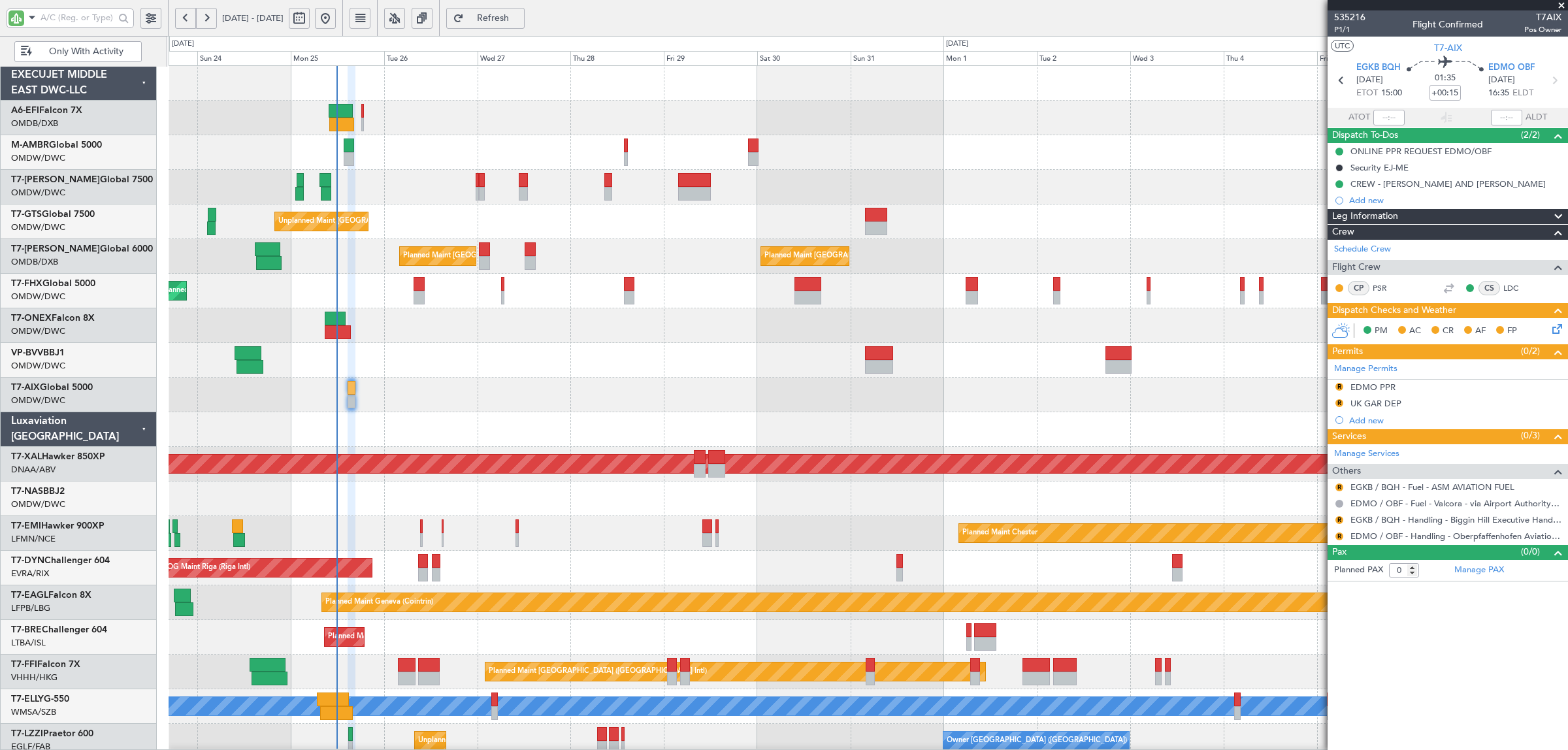
click at [374, 397] on div at bounding box center [868, 395] width 1399 height 35
click at [348, 357] on div at bounding box center [868, 360] width 1399 height 35
click at [396, 345] on div at bounding box center [868, 360] width 1399 height 35
click at [436, 360] on div at bounding box center [868, 360] width 1399 height 35
click at [425, 383] on div at bounding box center [868, 395] width 1399 height 35
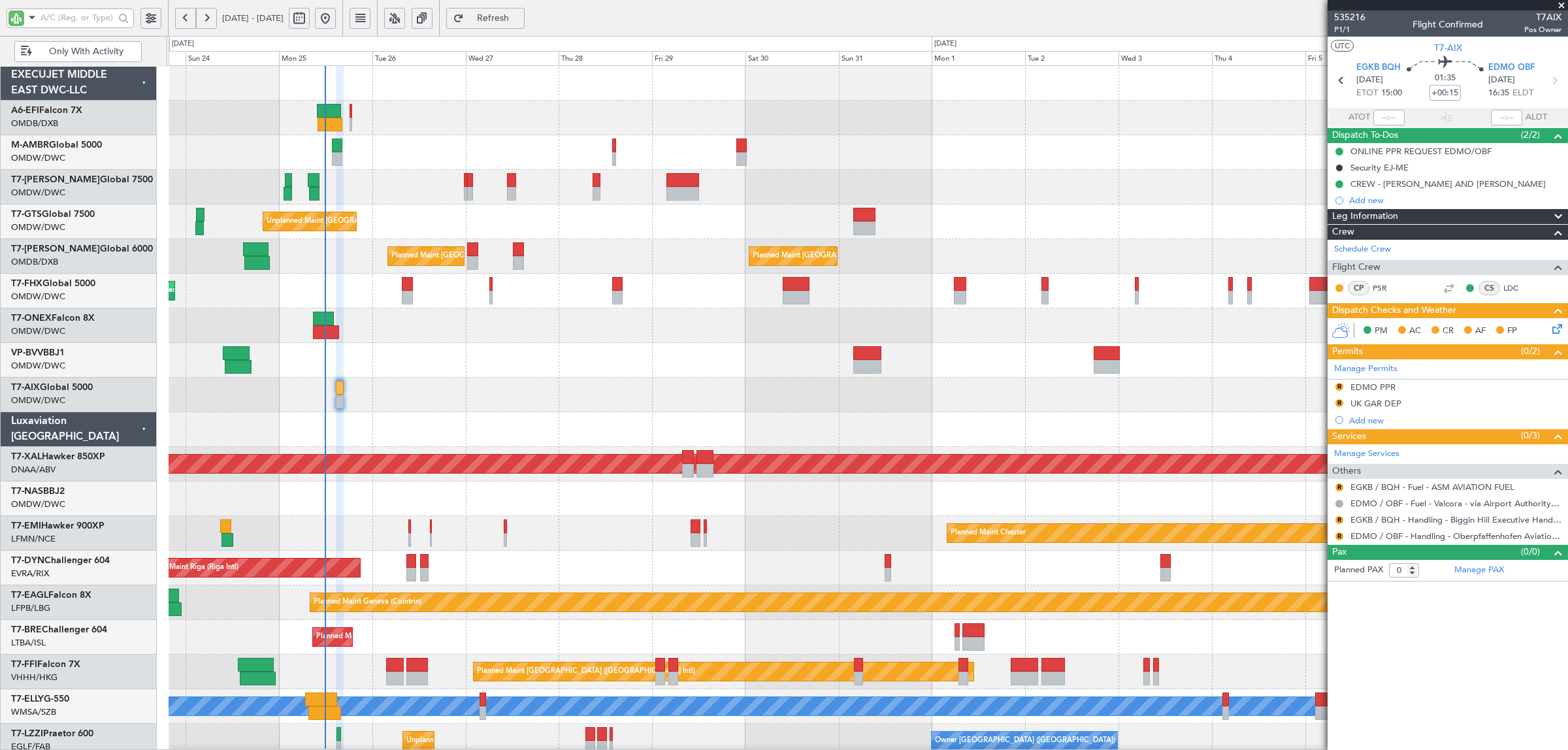
click at [360, 326] on div at bounding box center [868, 326] width 1399 height 35
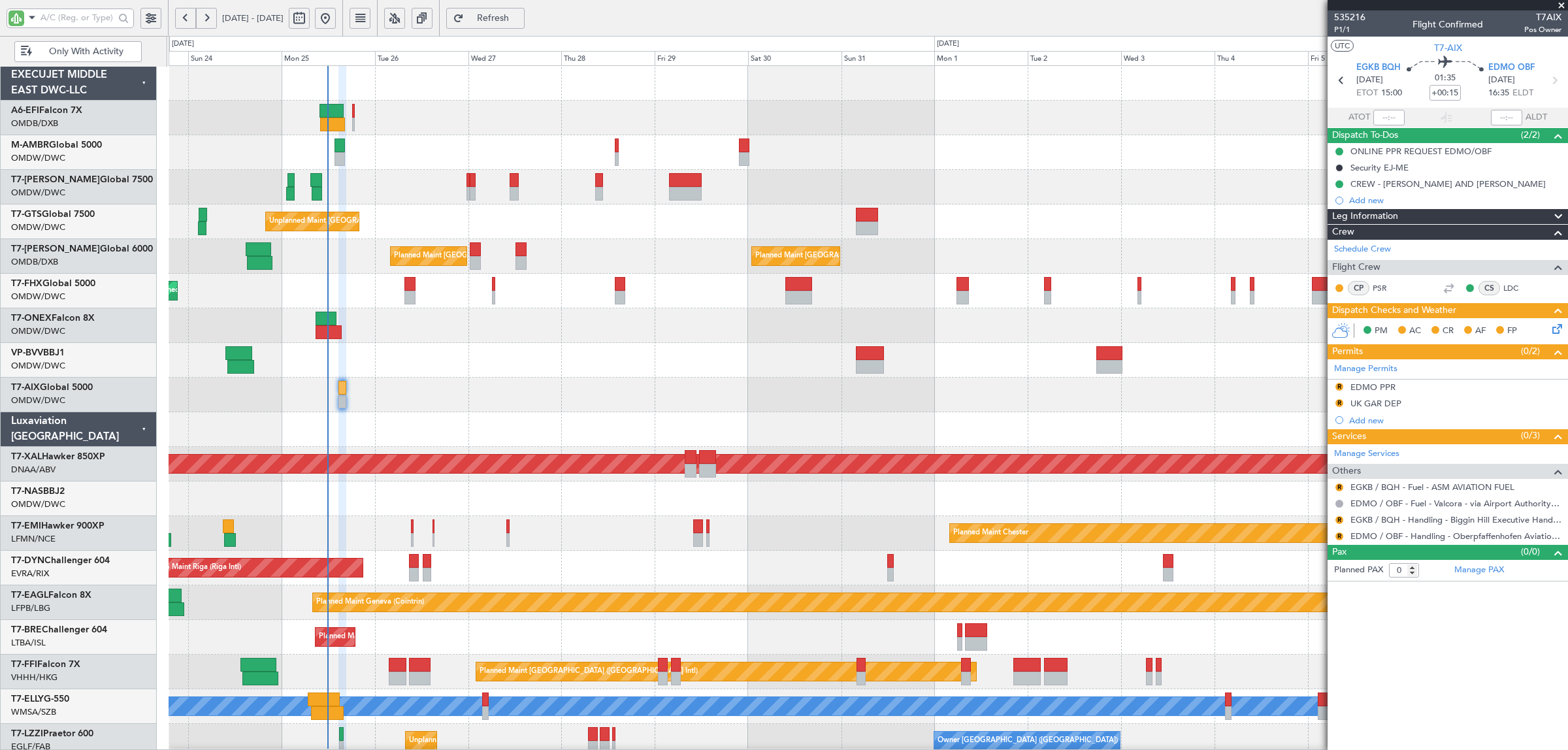
click at [354, 326] on div at bounding box center [868, 326] width 1399 height 35
click at [360, 327] on div at bounding box center [868, 326] width 1399 height 35
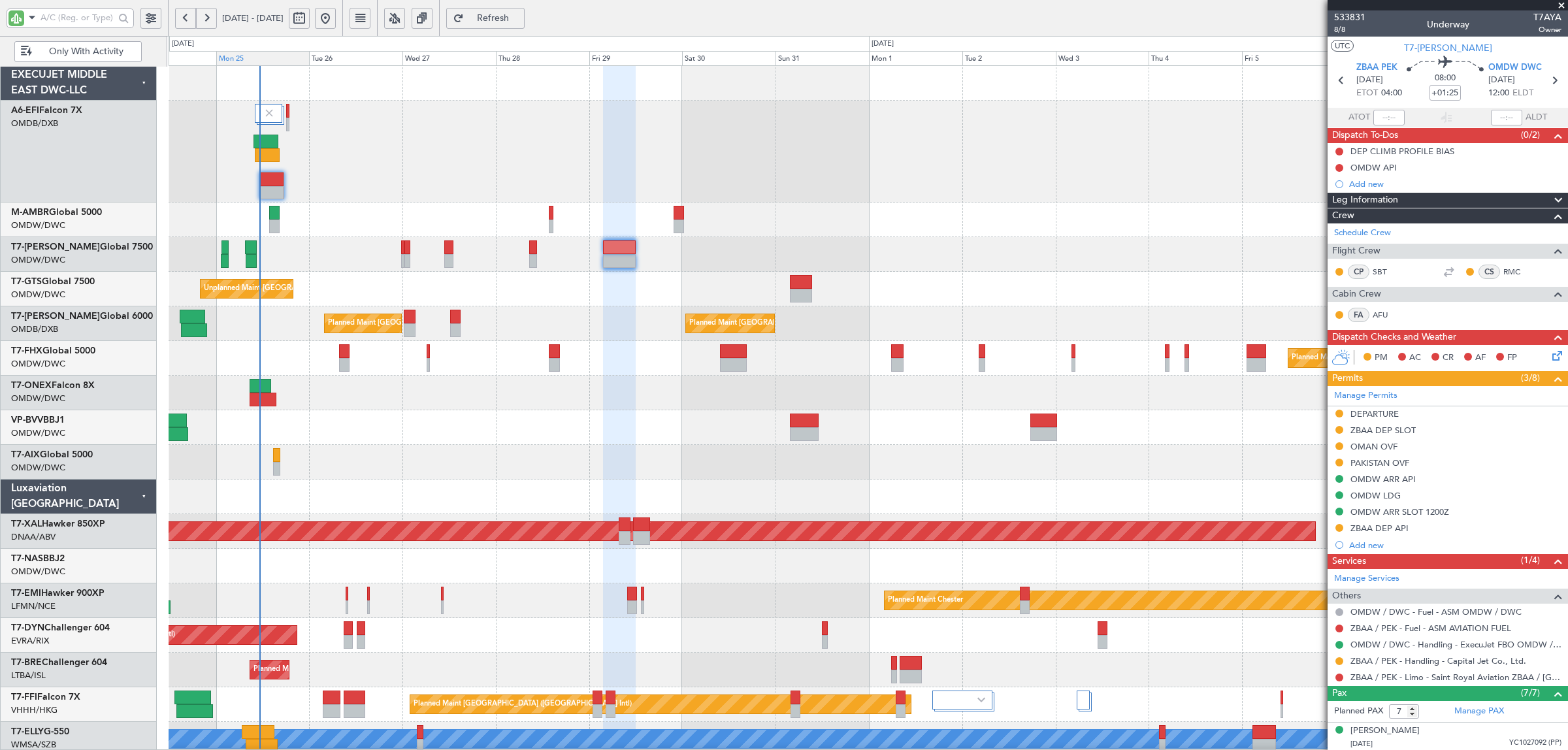
scroll to position [179, 0]
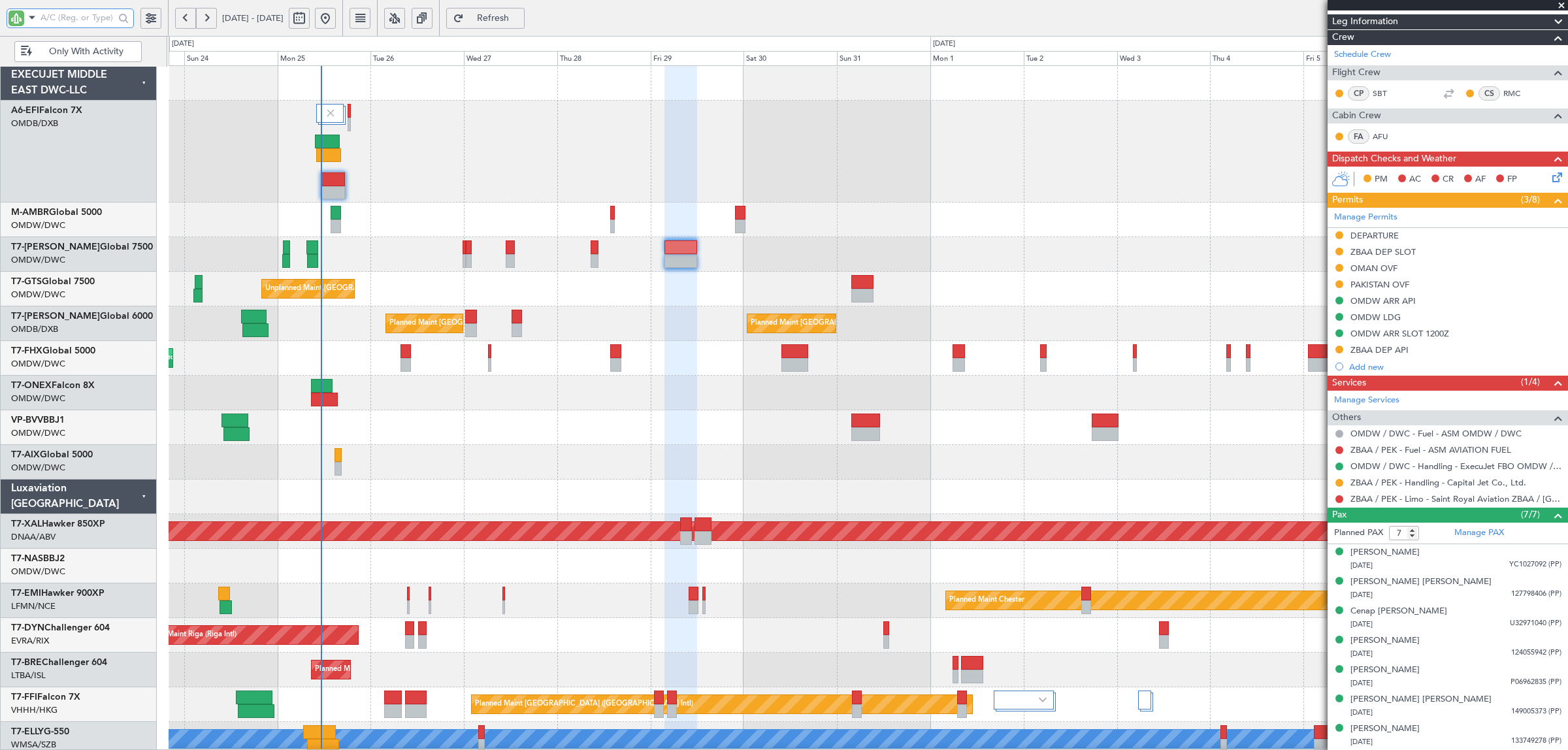
click at [514, 193] on div "Planned Maint Dubai (Al Maktoum Intl)" at bounding box center [868, 151] width 1399 height 102
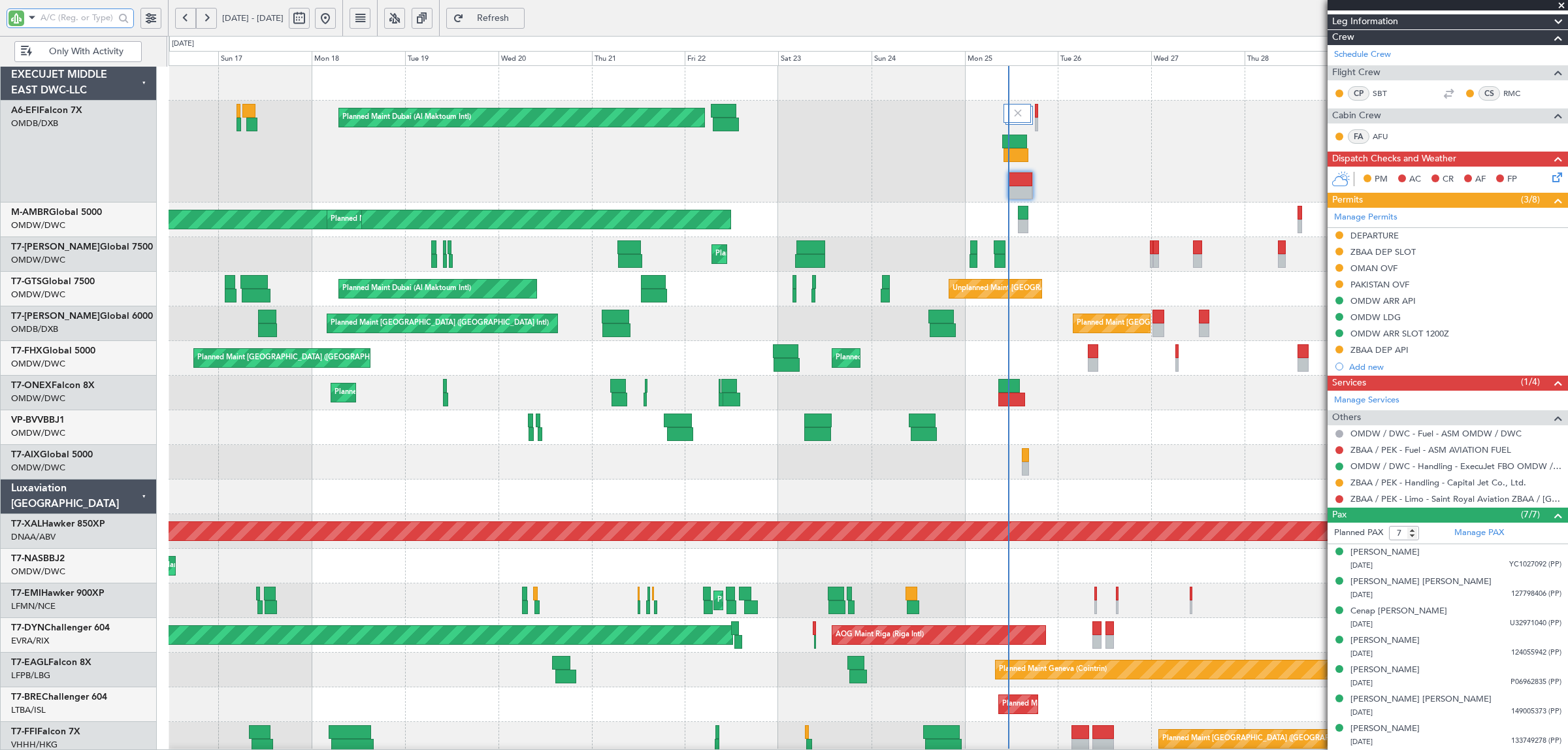
click at [913, 199] on div "Planned Maint Dubai (Al Maktoum Intl)" at bounding box center [868, 151] width 1399 height 102
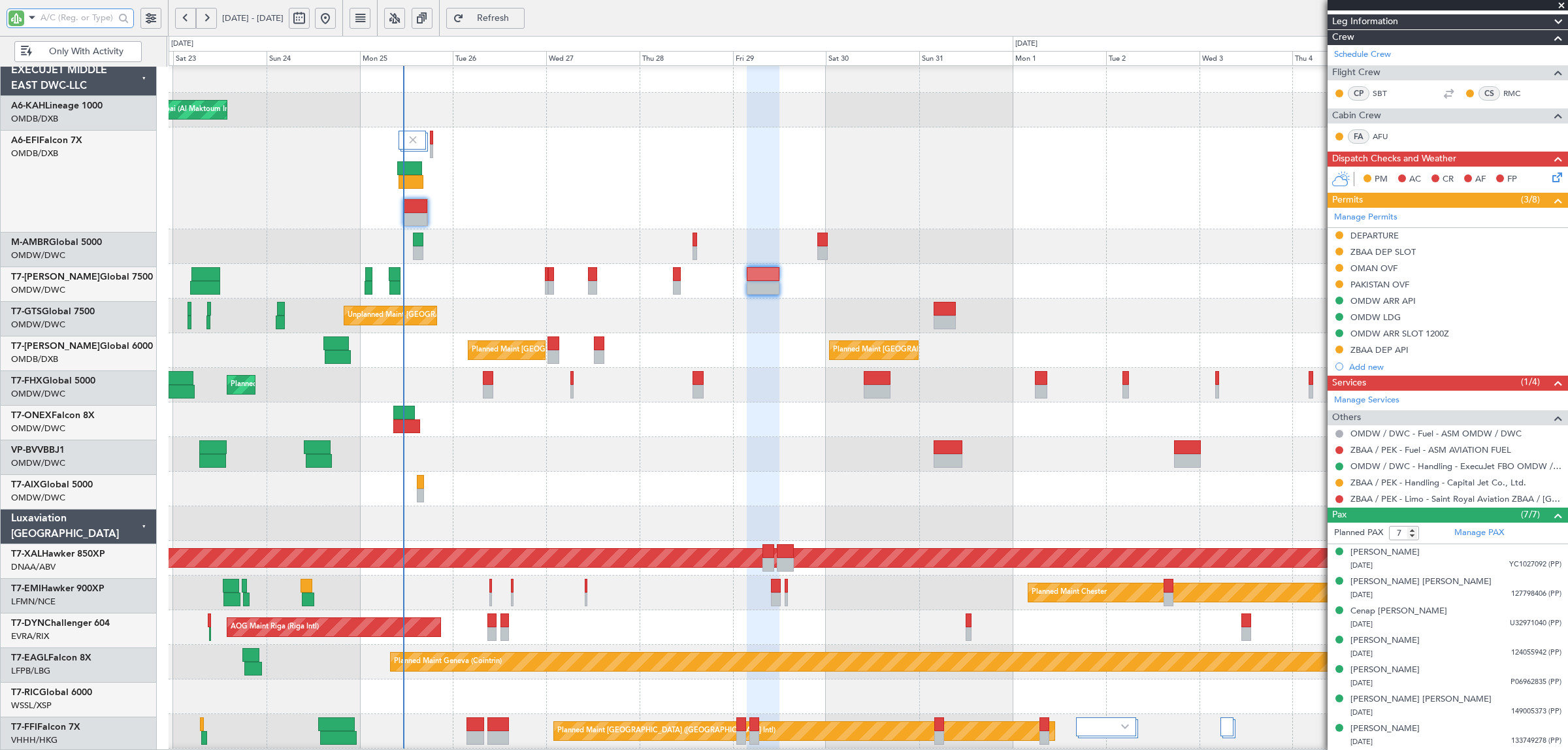
scroll to position [7, 0]
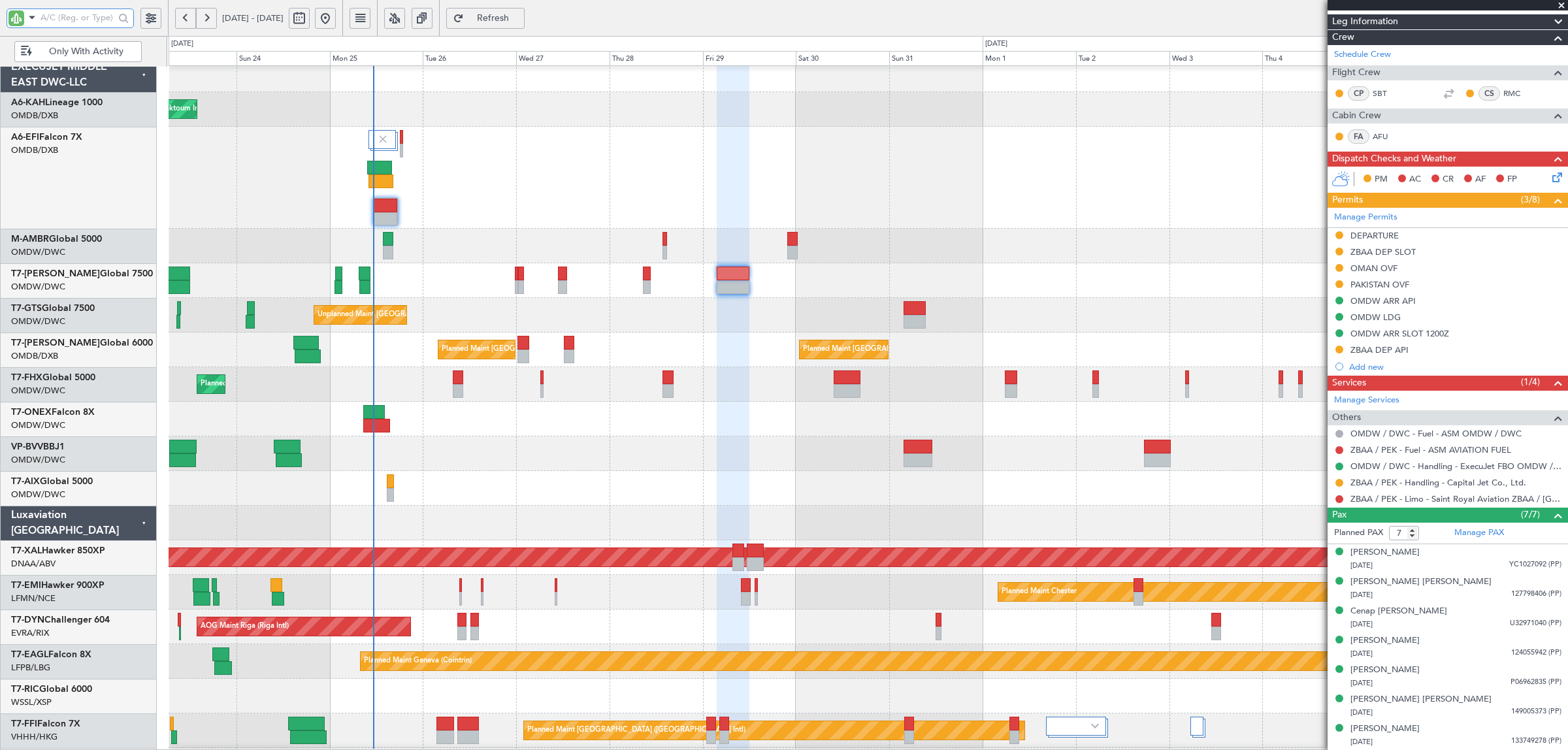
click at [403, 269] on div "Planned Maint Dubai (Al Maktoum Intl)" at bounding box center [868, 281] width 1399 height 35
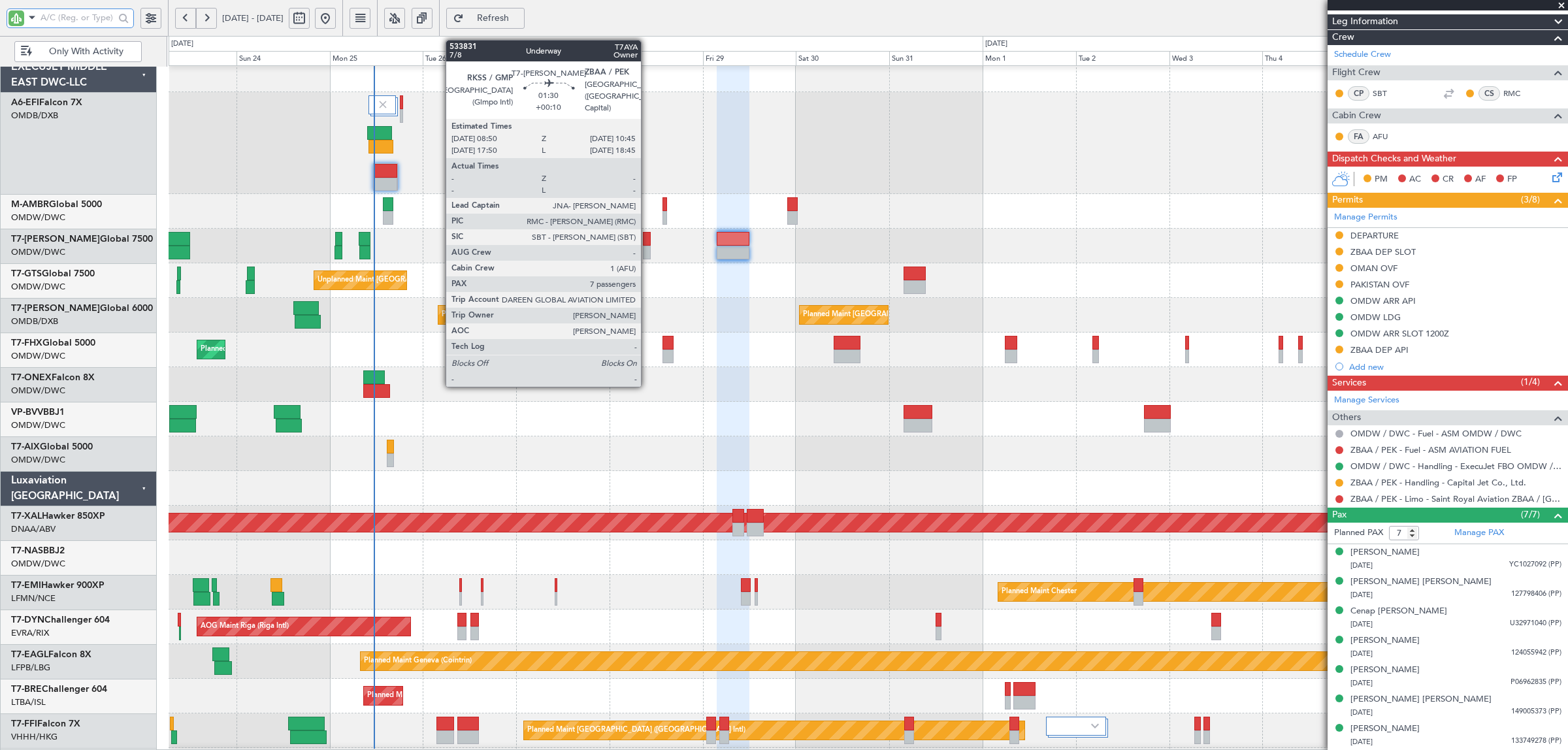
click at [648, 247] on div at bounding box center [646, 252] width 7 height 14
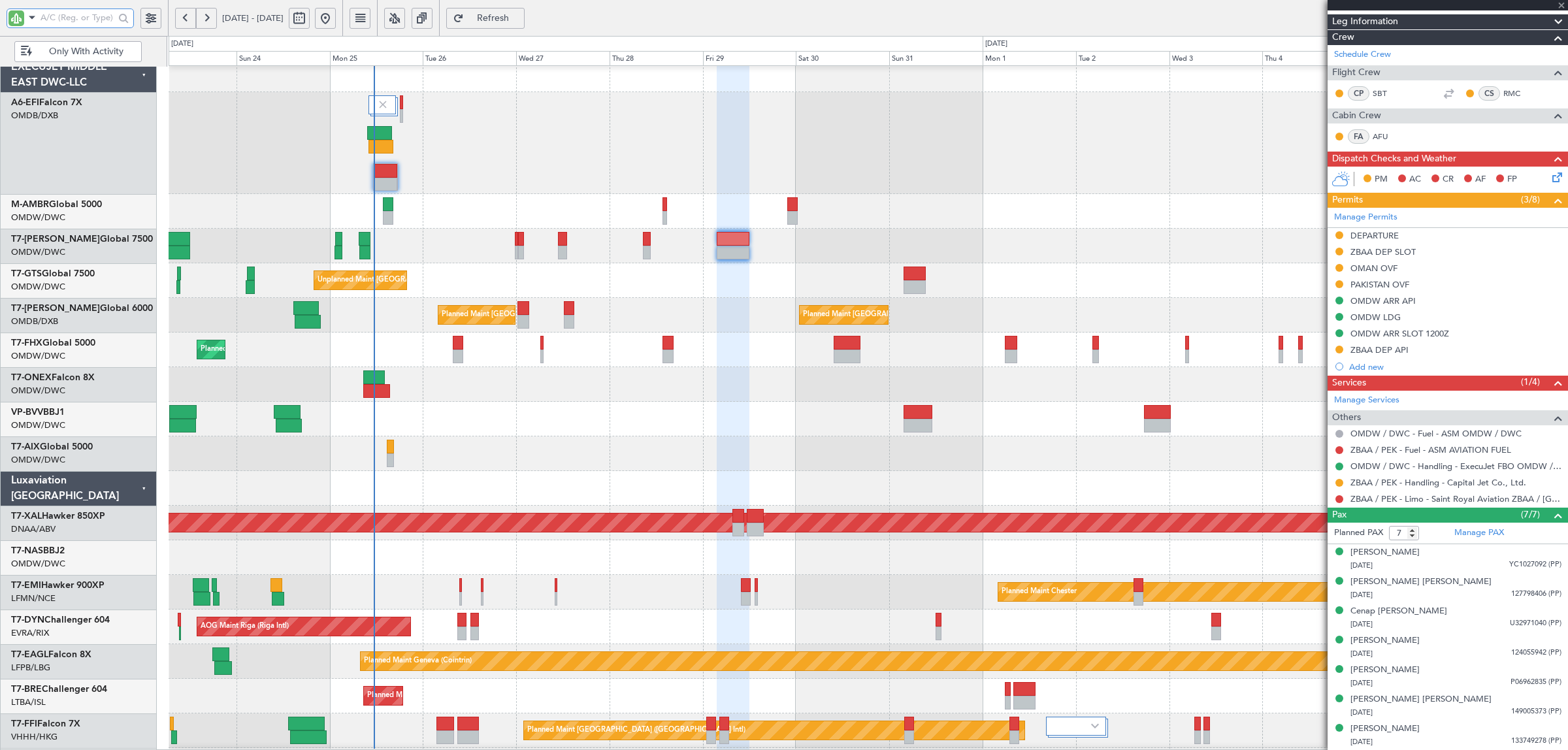
type input "+00:10"
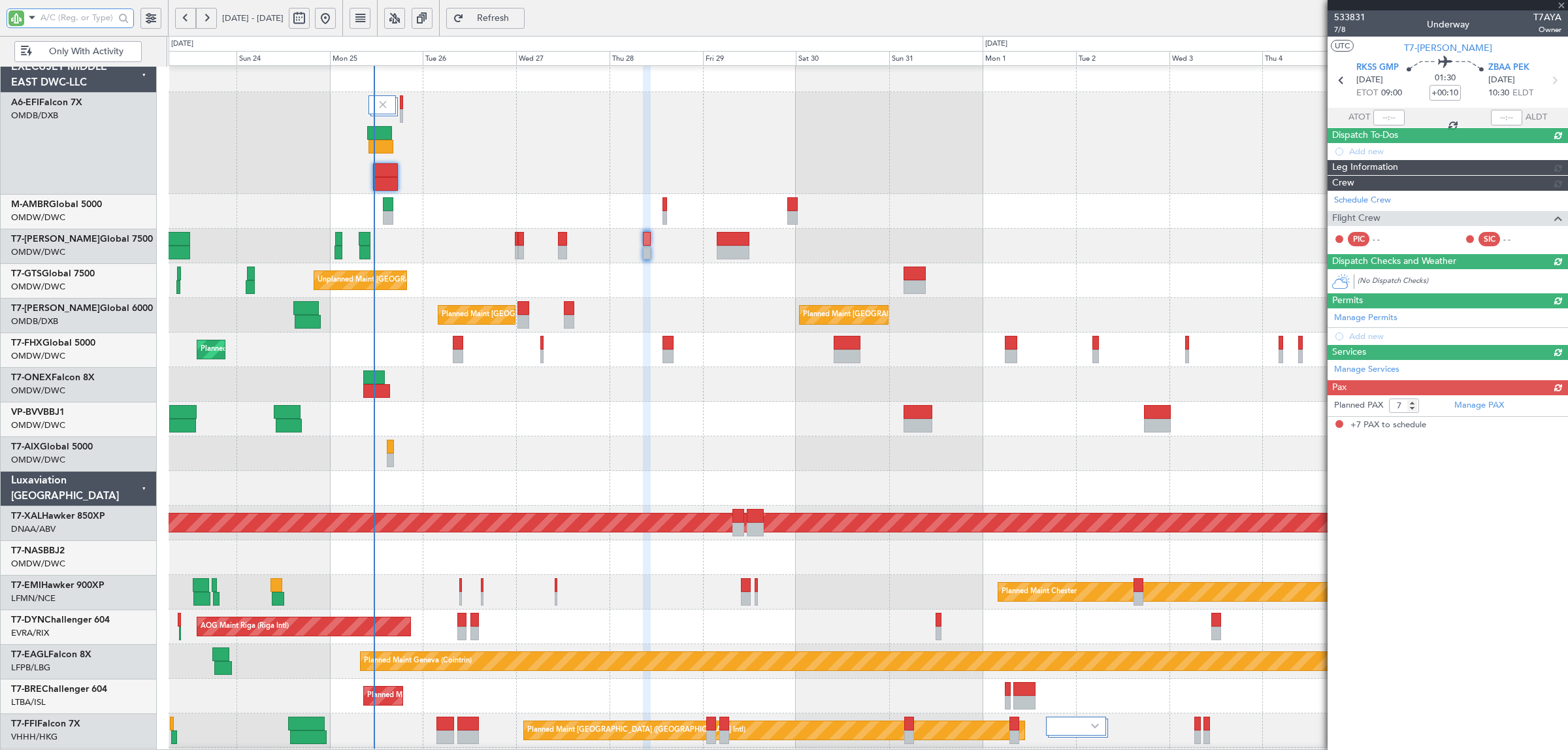
scroll to position [0, 0]
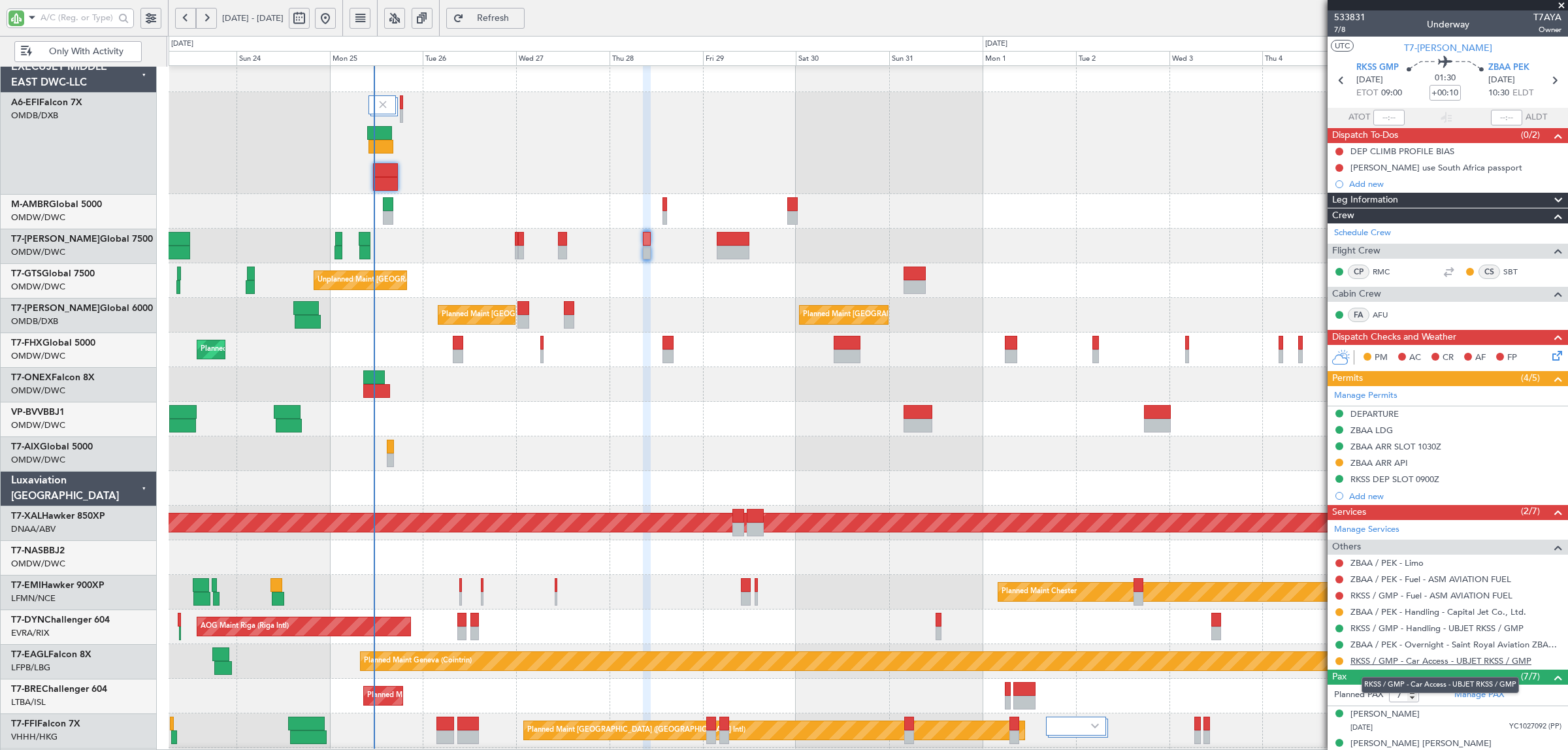
click at [1444, 664] on link "RKSS / GMP - Car Access - UBJET RKSS / GMP" at bounding box center [1441, 660] width 181 height 11
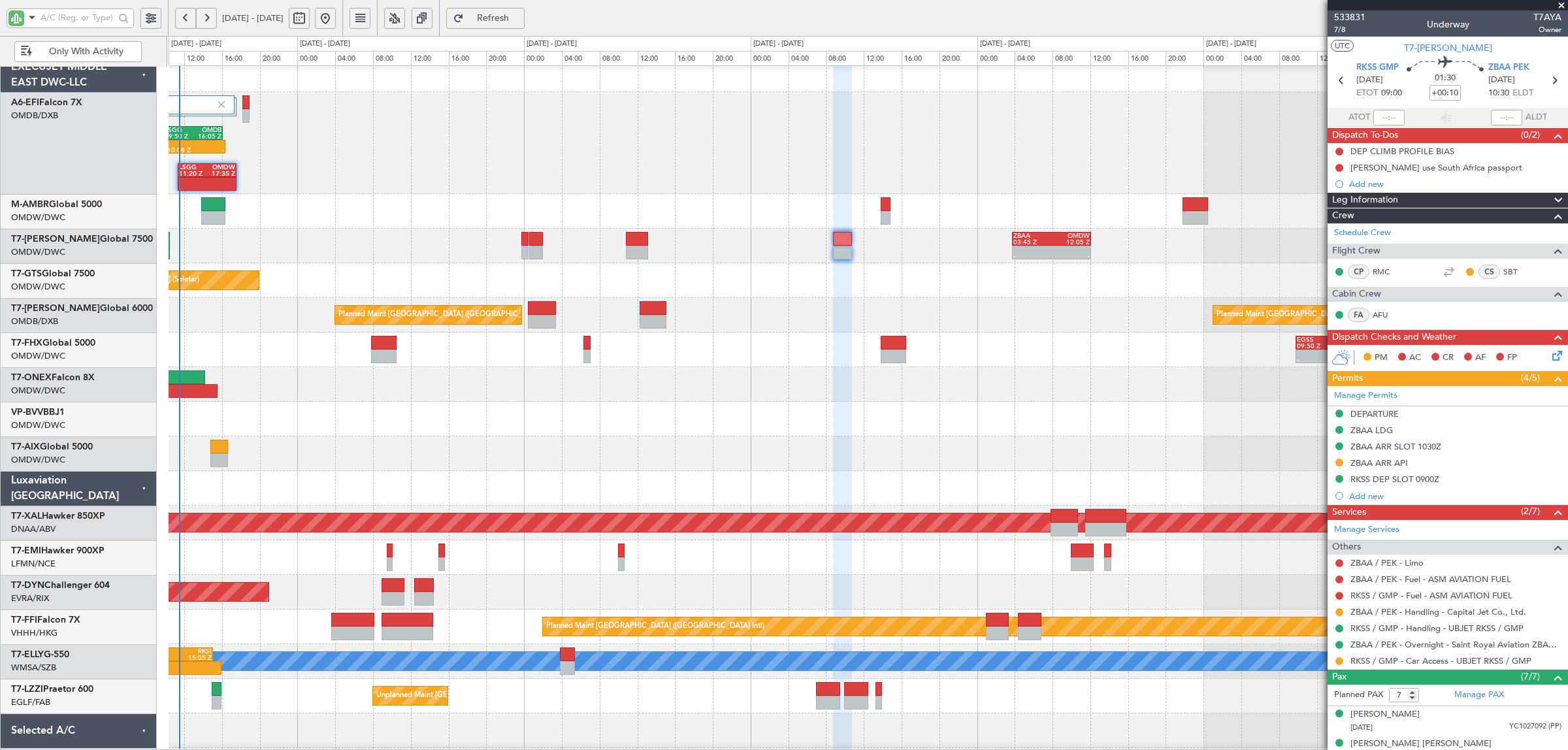
scroll to position [11, 0]
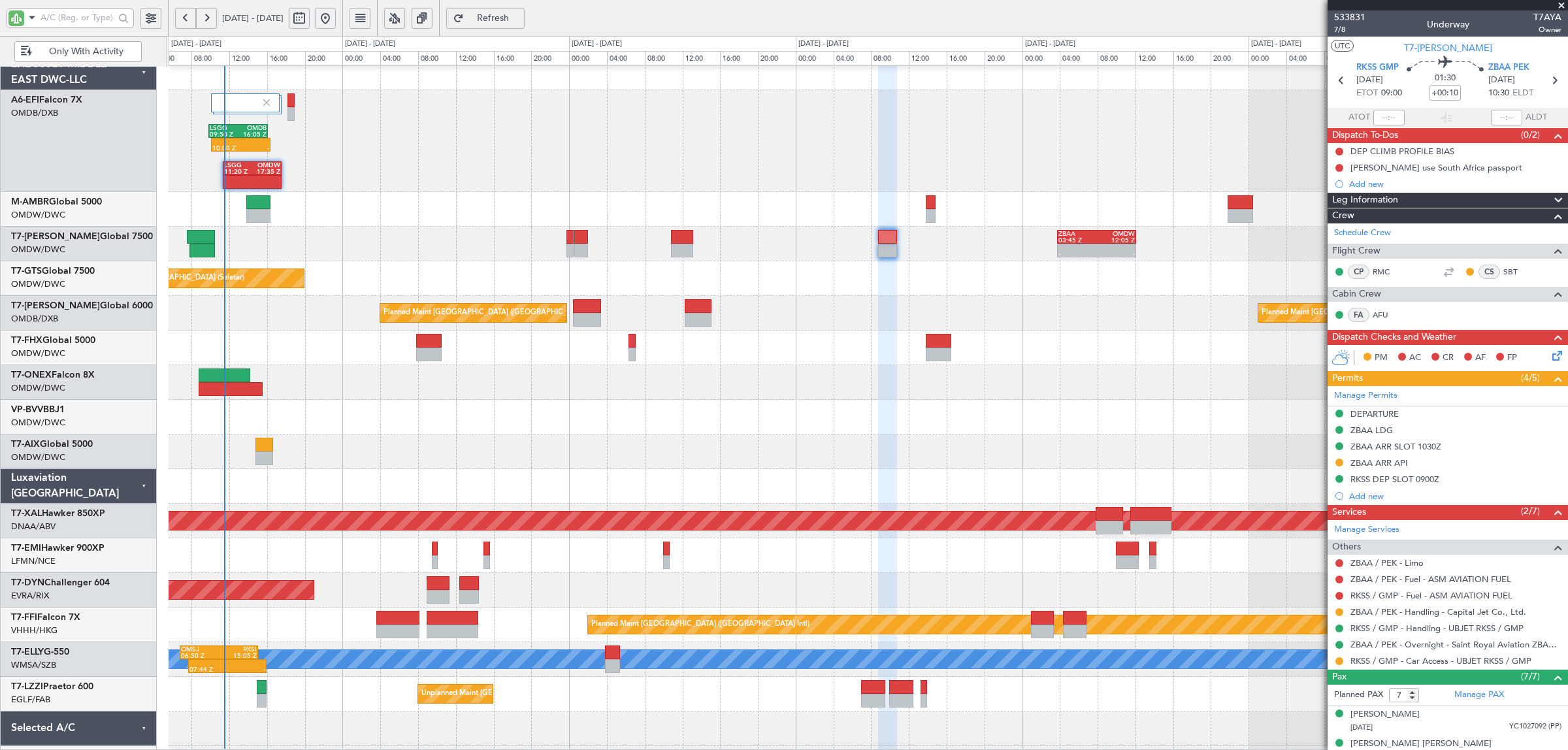
click at [309, 335] on div "- - EGSS 09:50 Z OMDW 16:35 Z Planned Maint London (Stansted)" at bounding box center [868, 348] width 1399 height 35
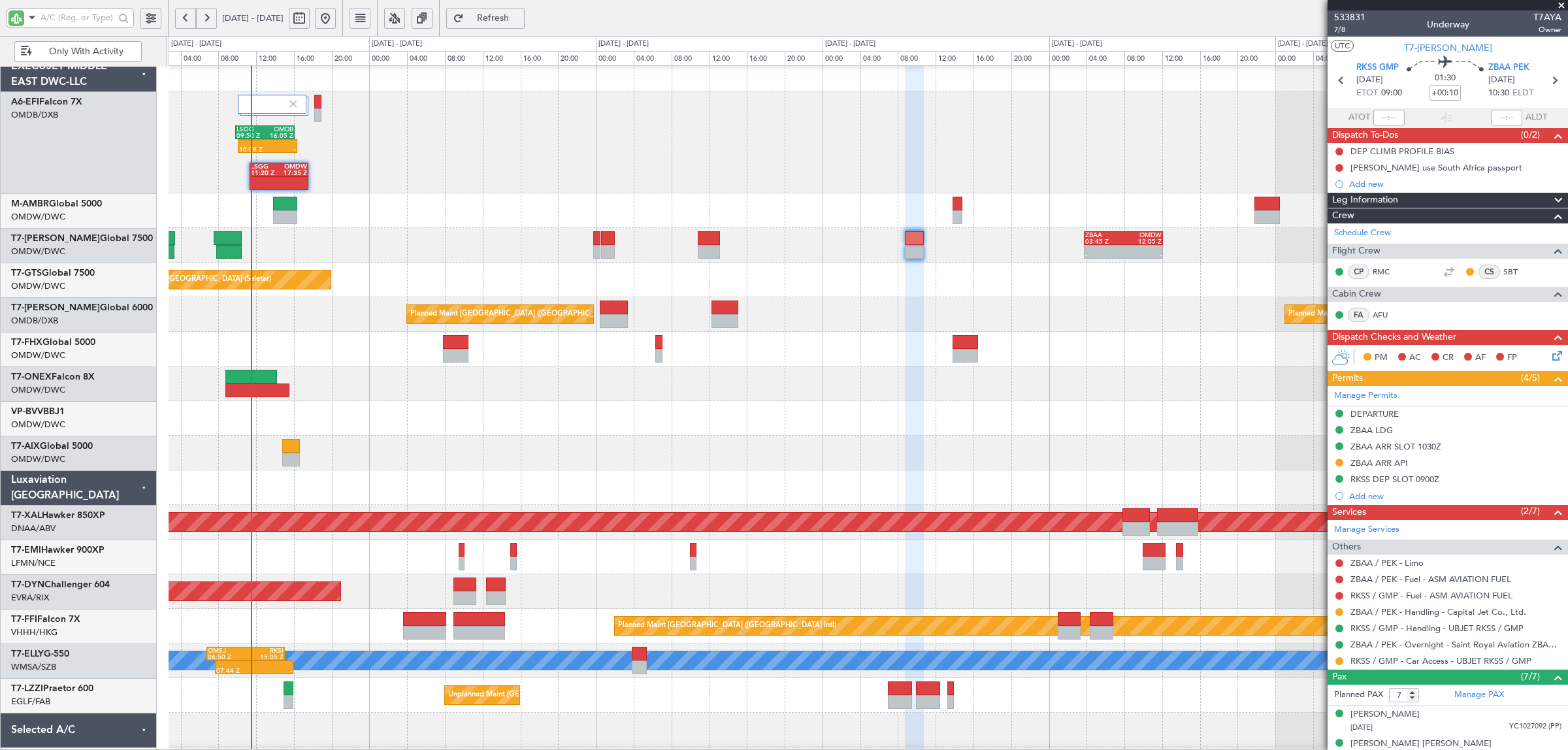
click at [255, 315] on div "Planned Maint Dubai (Dubai Intl) Planned Maint Dubai (Dubai Intl) 15:10 Z 21:43…" at bounding box center [868, 315] width 1399 height 35
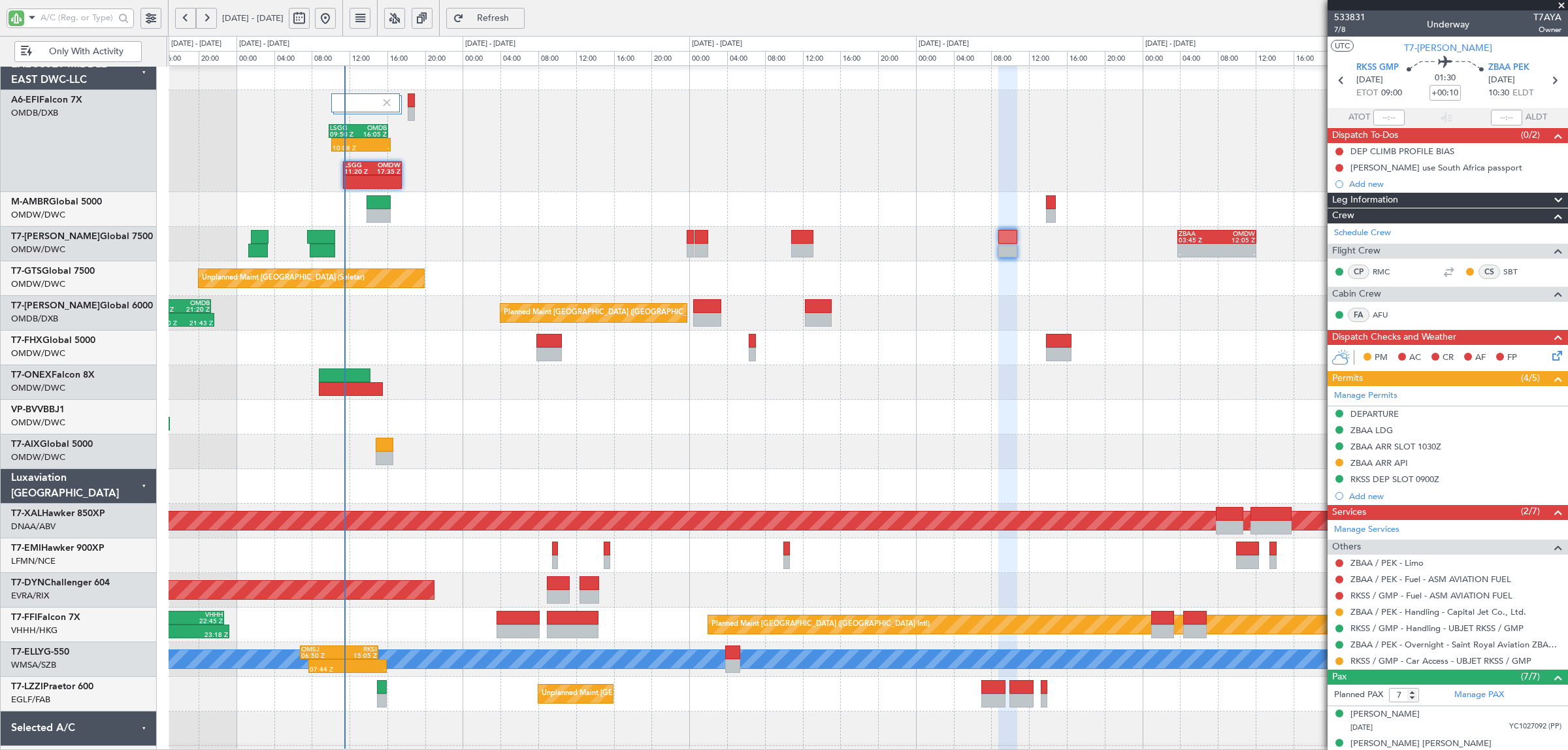
scroll to position [8, 0]
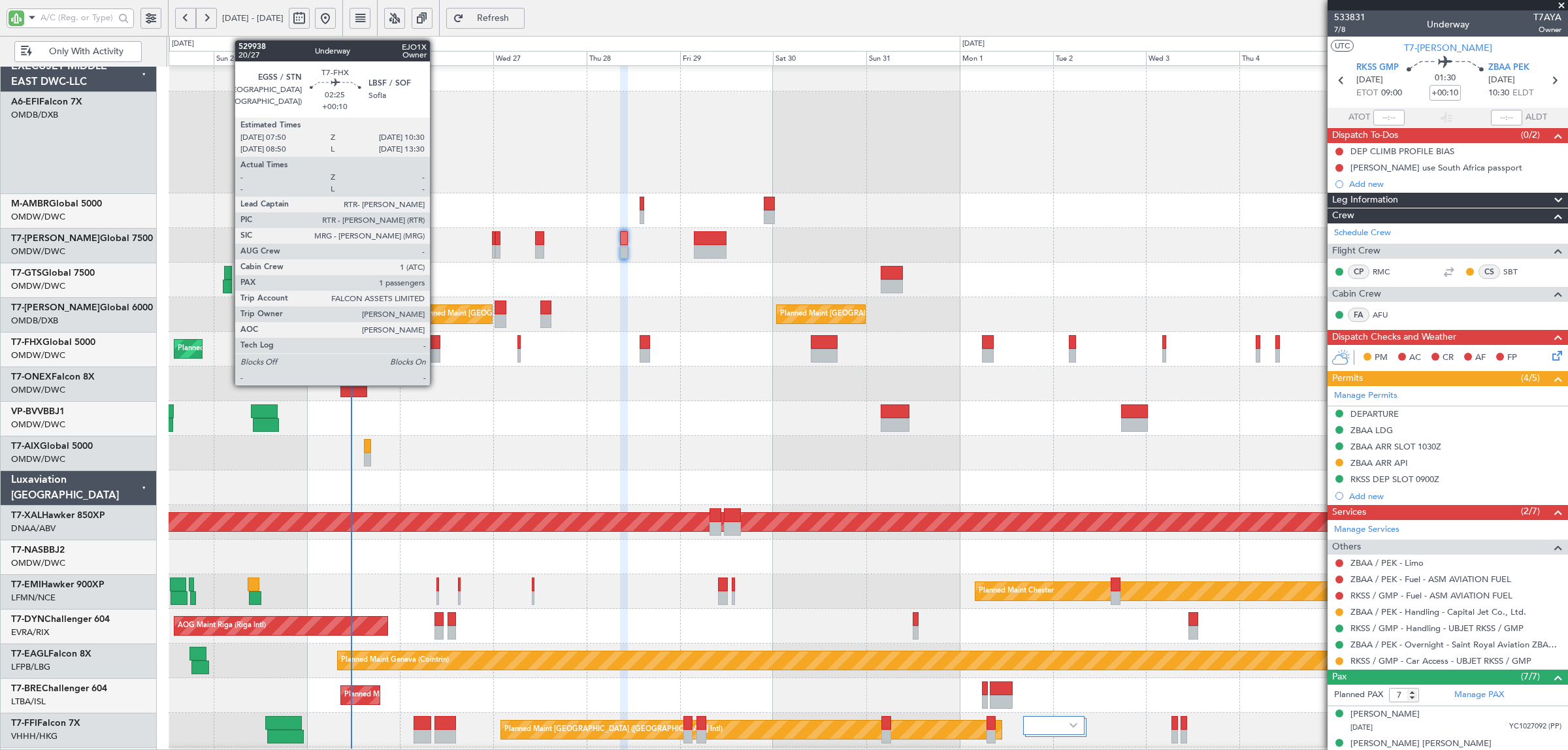
click at [436, 354] on div at bounding box center [435, 355] width 11 height 14
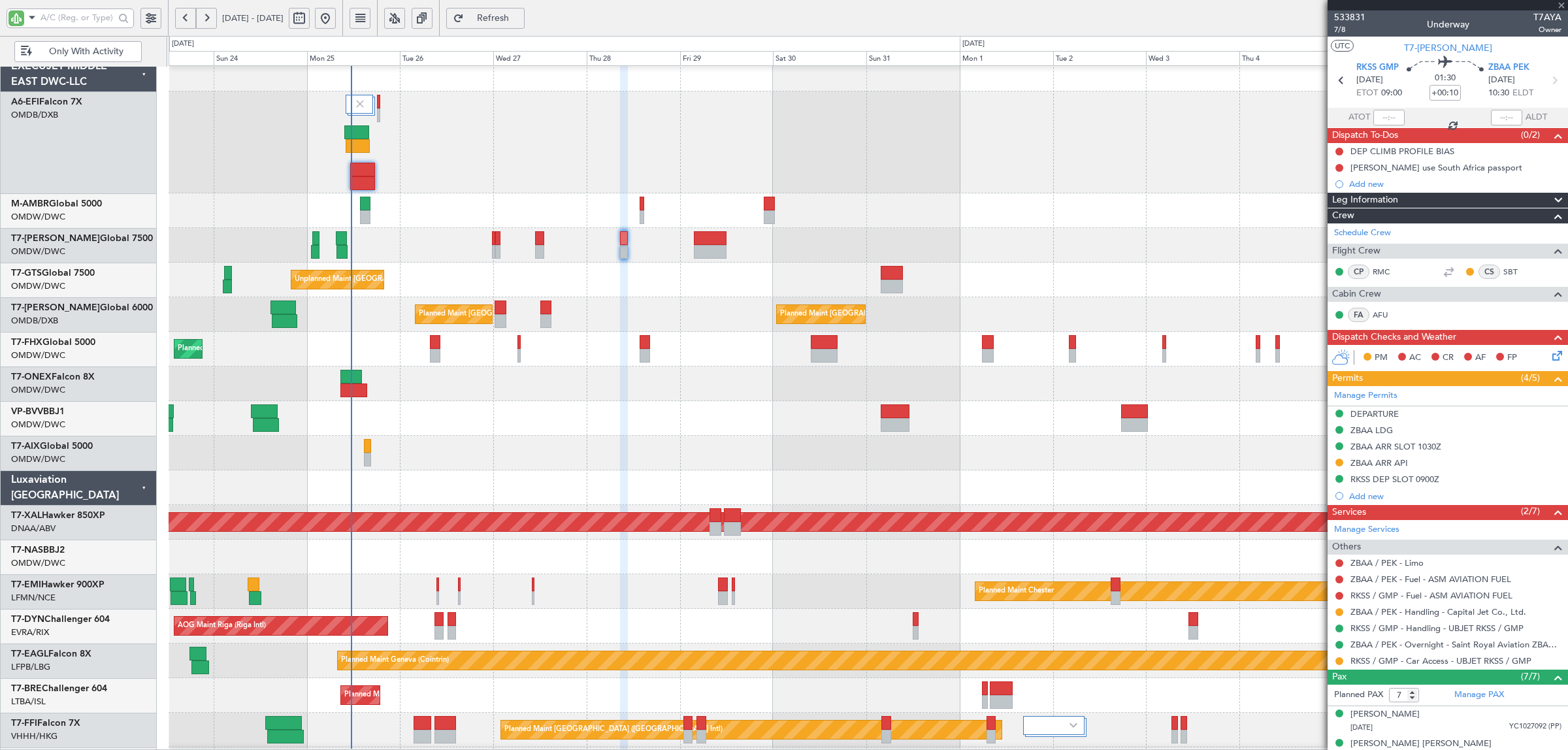
type input "1"
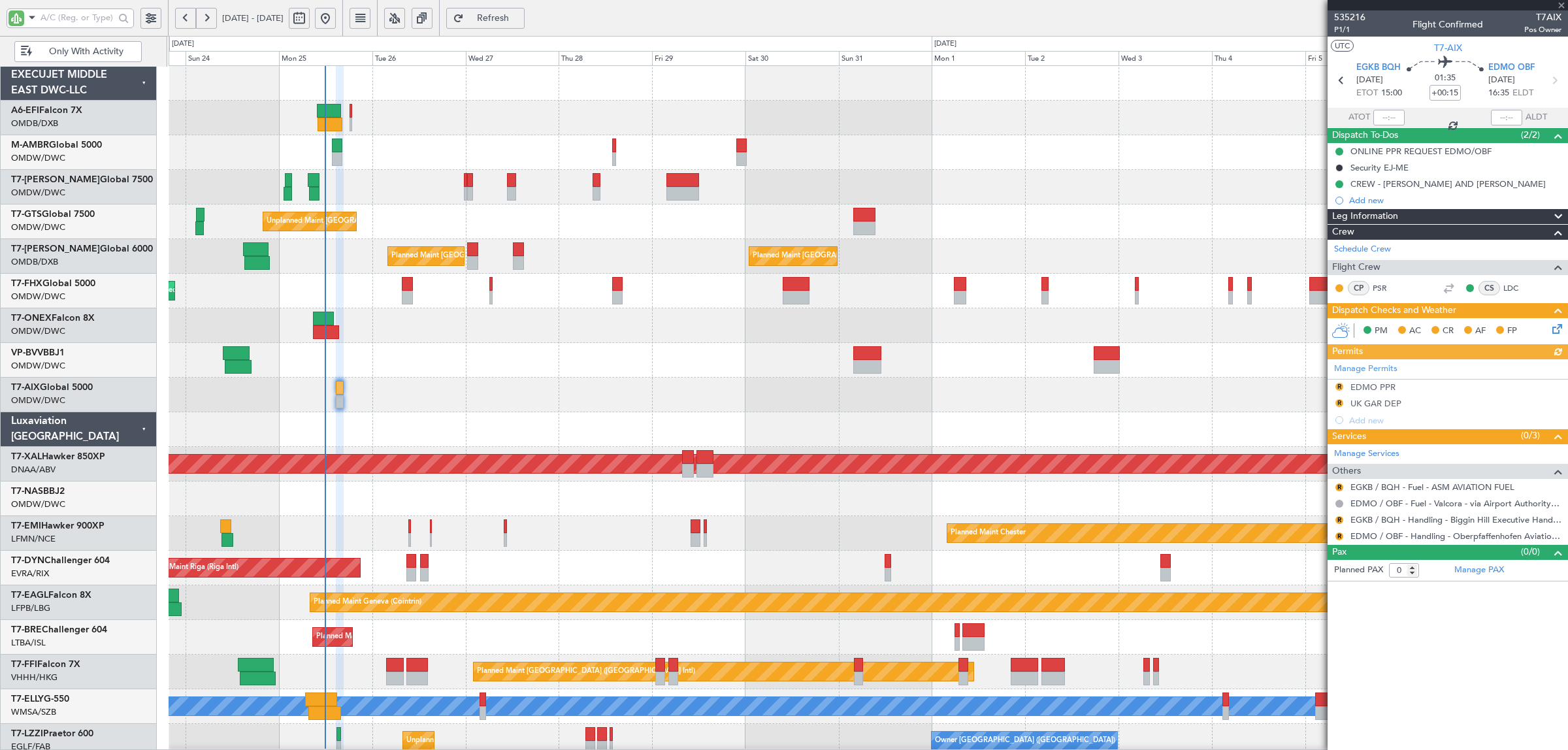
type input "Anita Mani (ANI)"
type input "7069"
type input "[PERSON_NAME] (ANI)"
type input "7069"
type input "[PERSON_NAME] (ANI)"
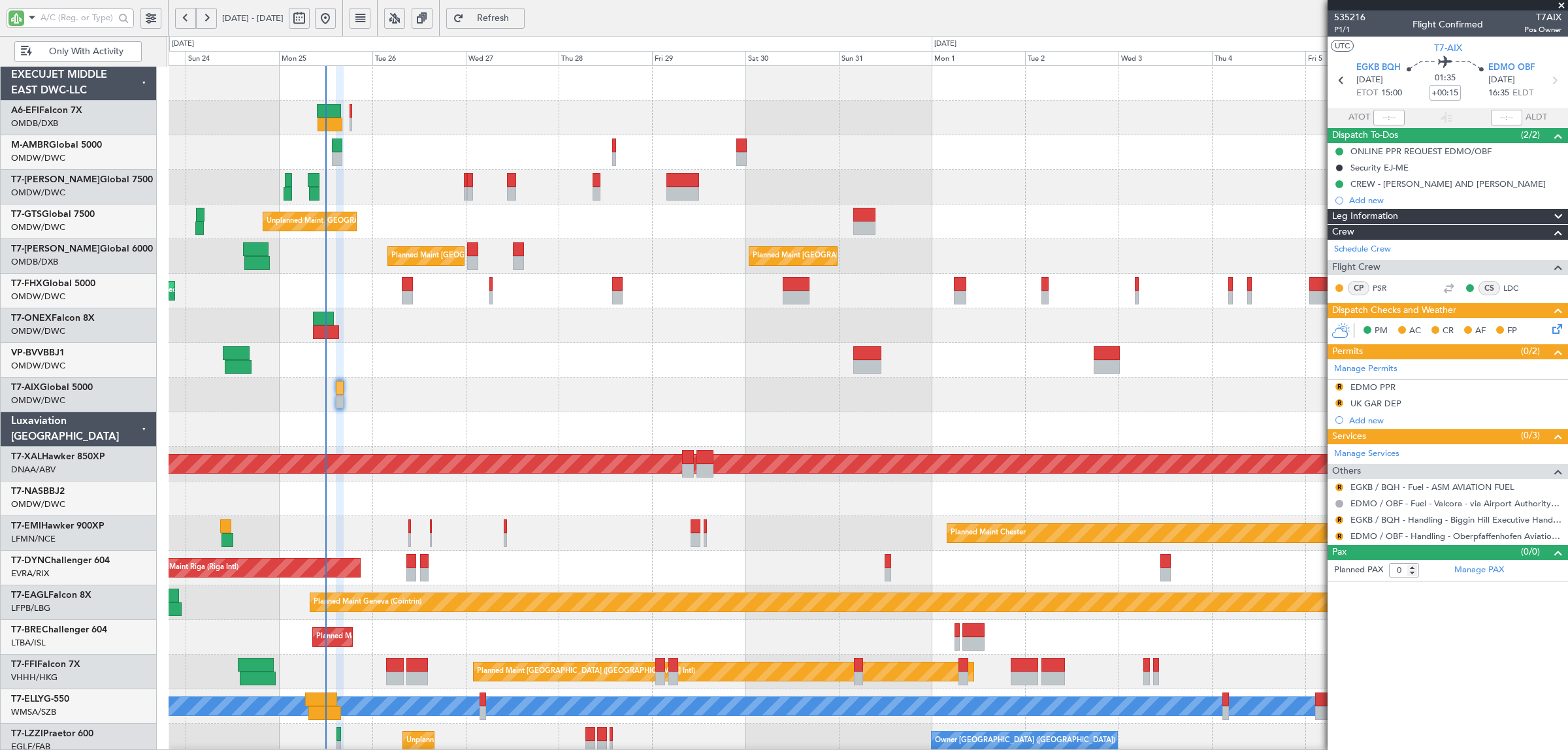
type input "7069"
